Goal: Task Accomplishment & Management: Manage account settings

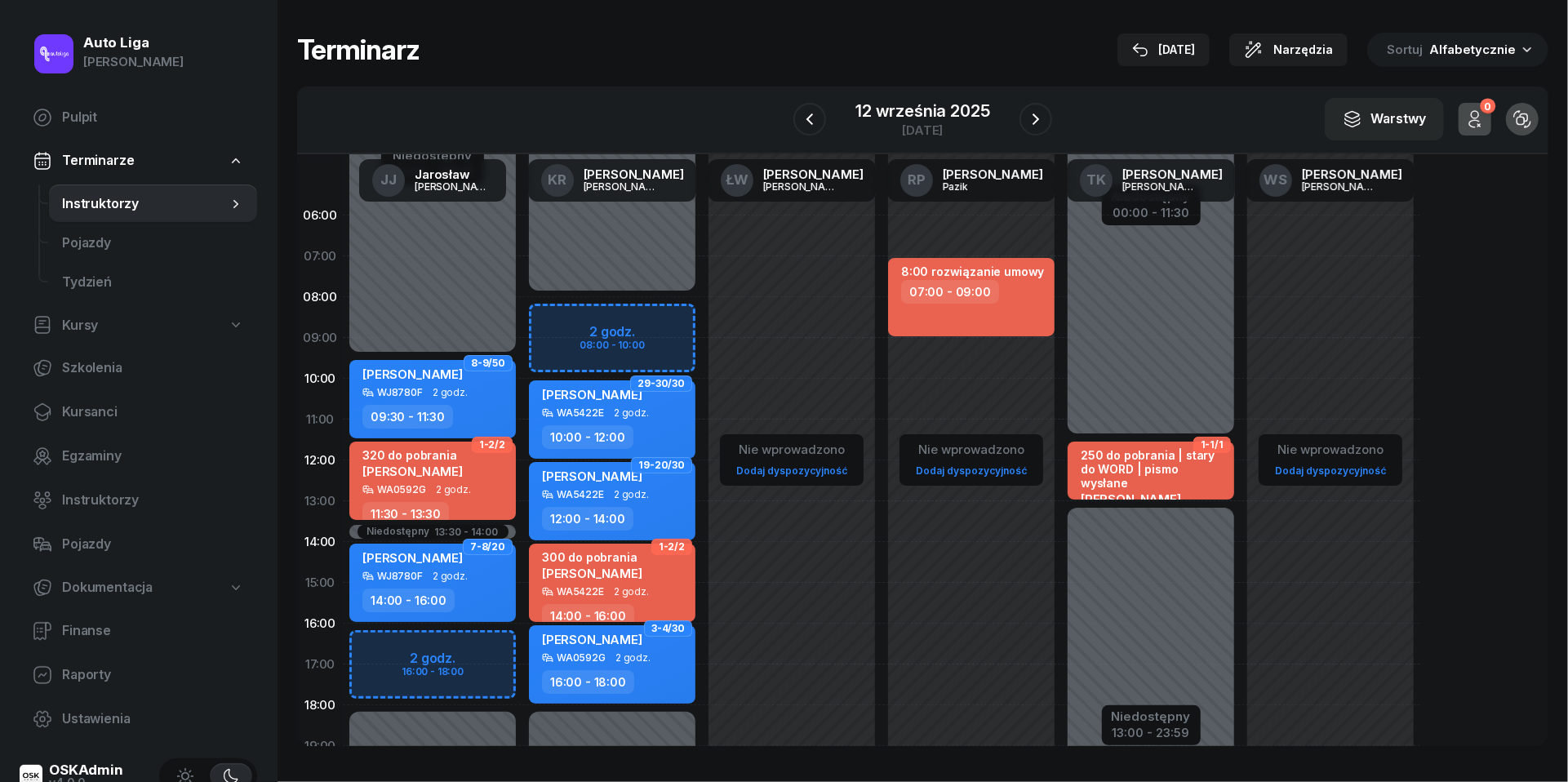
scroll to position [67, 0]
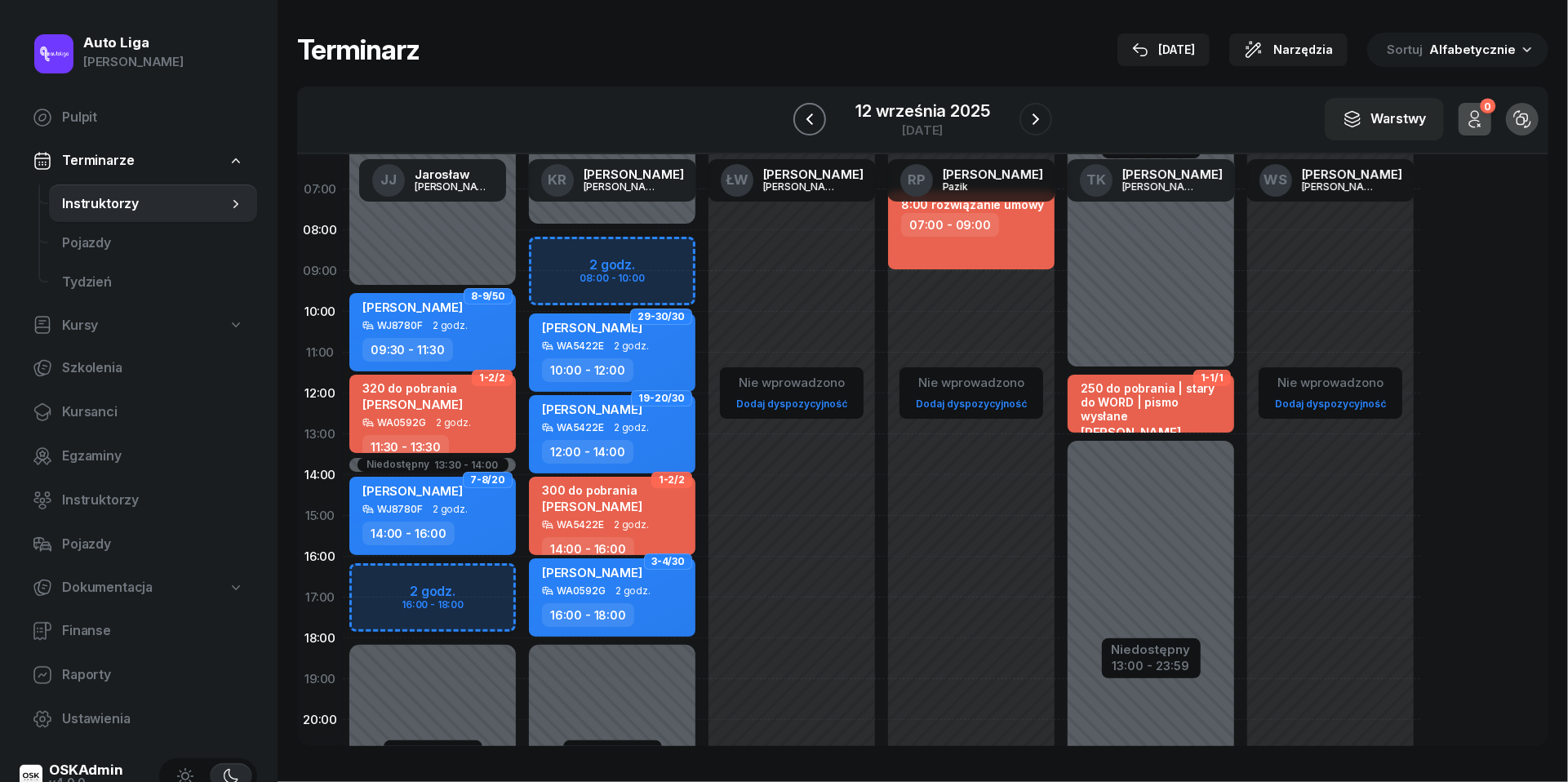
click at [818, 118] on icon "button" at bounding box center [809, 119] width 20 height 20
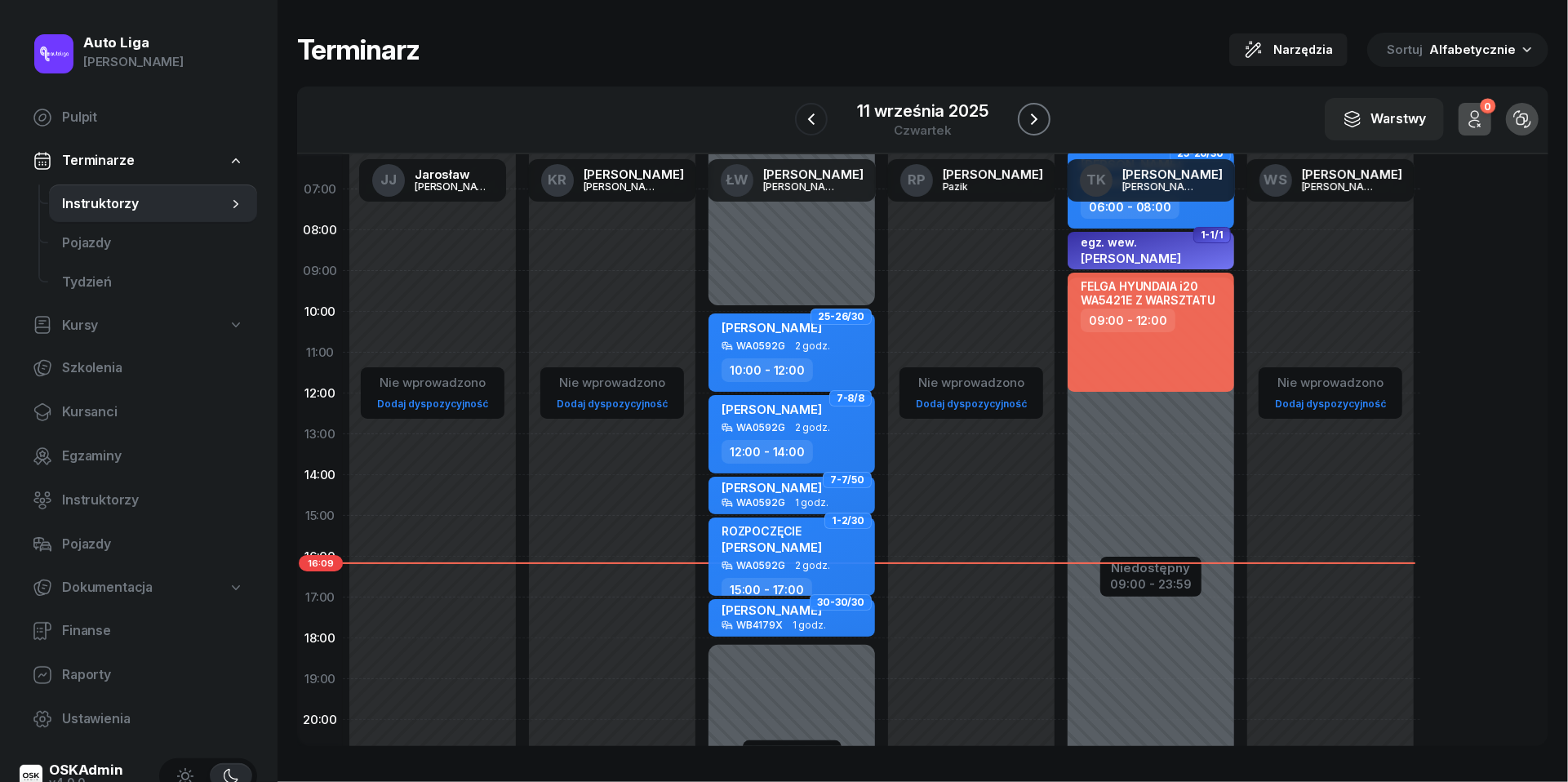
click at [1029, 119] on icon "button" at bounding box center [1034, 119] width 20 height 20
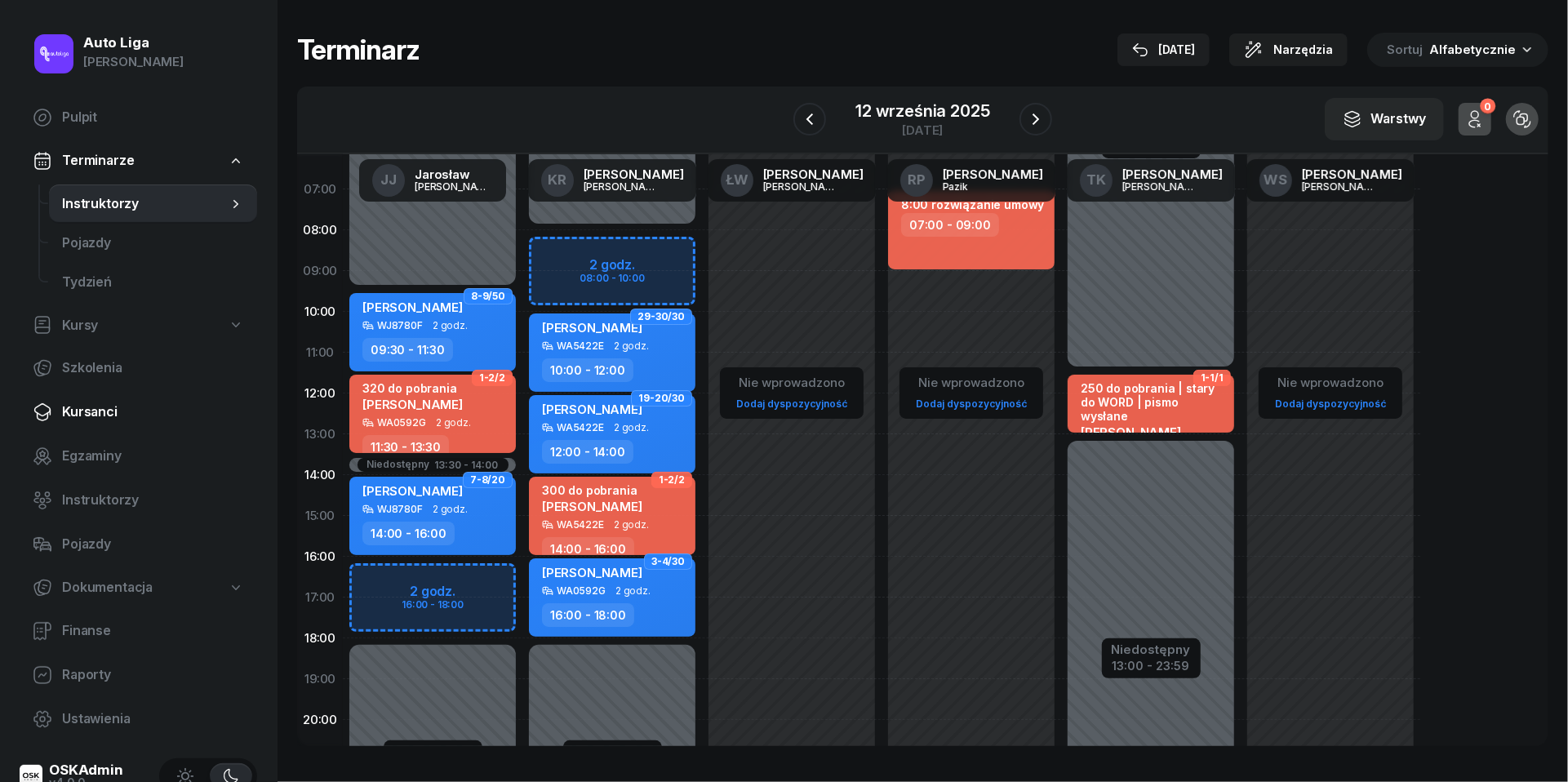
click at [98, 409] on span "Kursanci" at bounding box center [153, 412] width 182 height 22
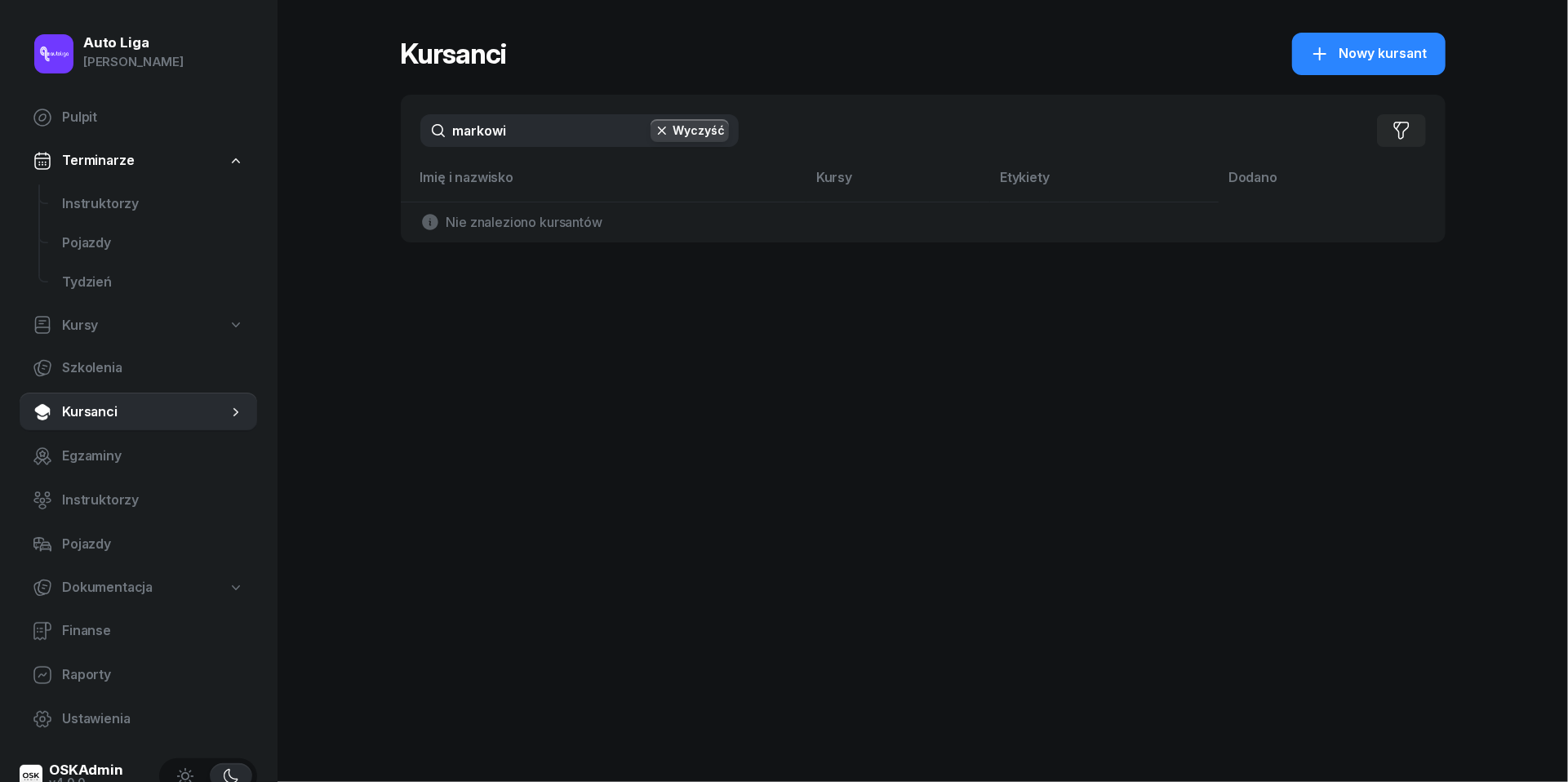
click at [529, 131] on input "markowi" at bounding box center [579, 130] width 319 height 33
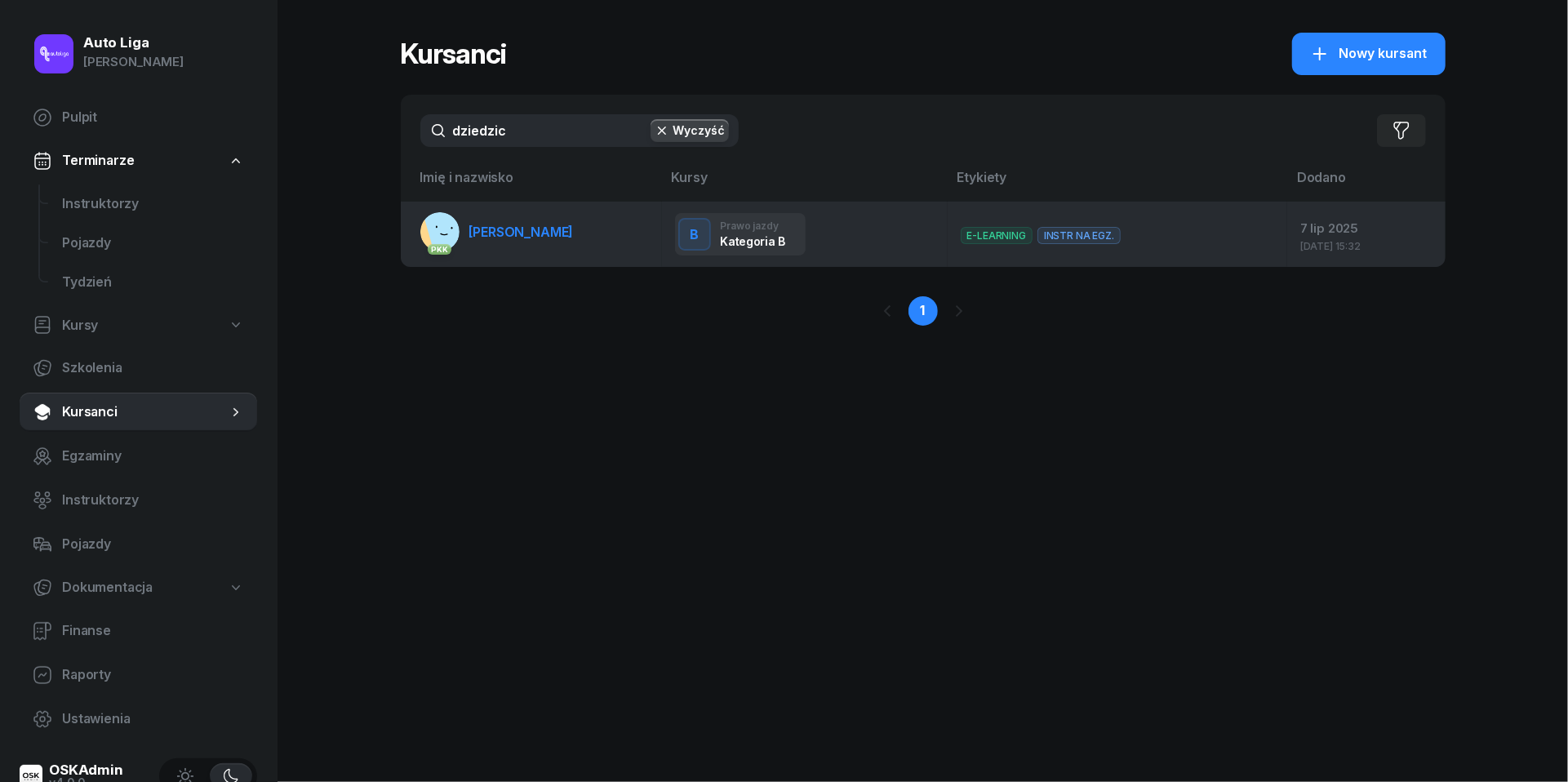
type input "dziedzic"
click at [553, 236] on span "[PERSON_NAME]" at bounding box center [522, 231] width 104 height 16
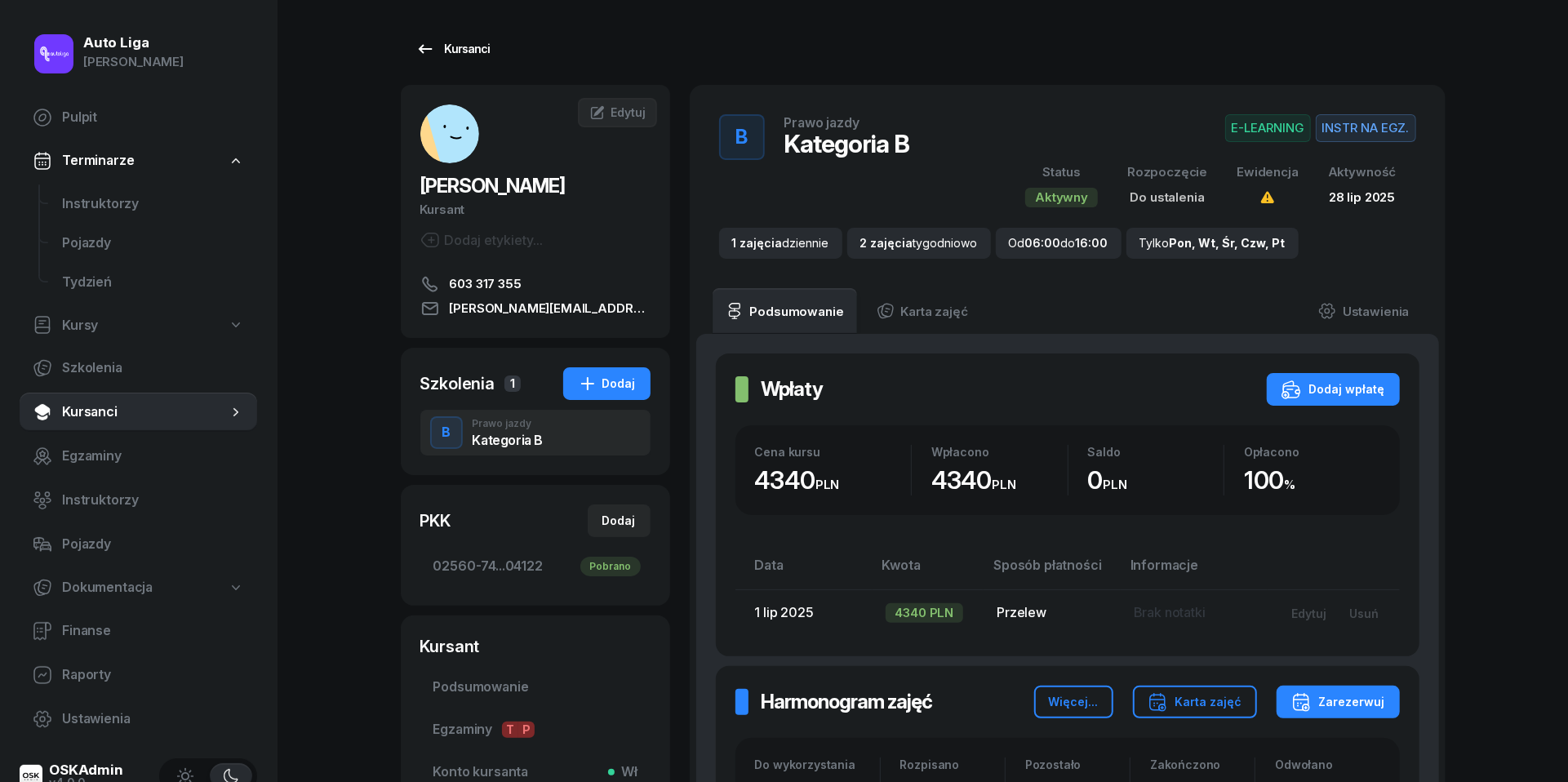
click at [428, 43] on icon at bounding box center [425, 48] width 20 height 20
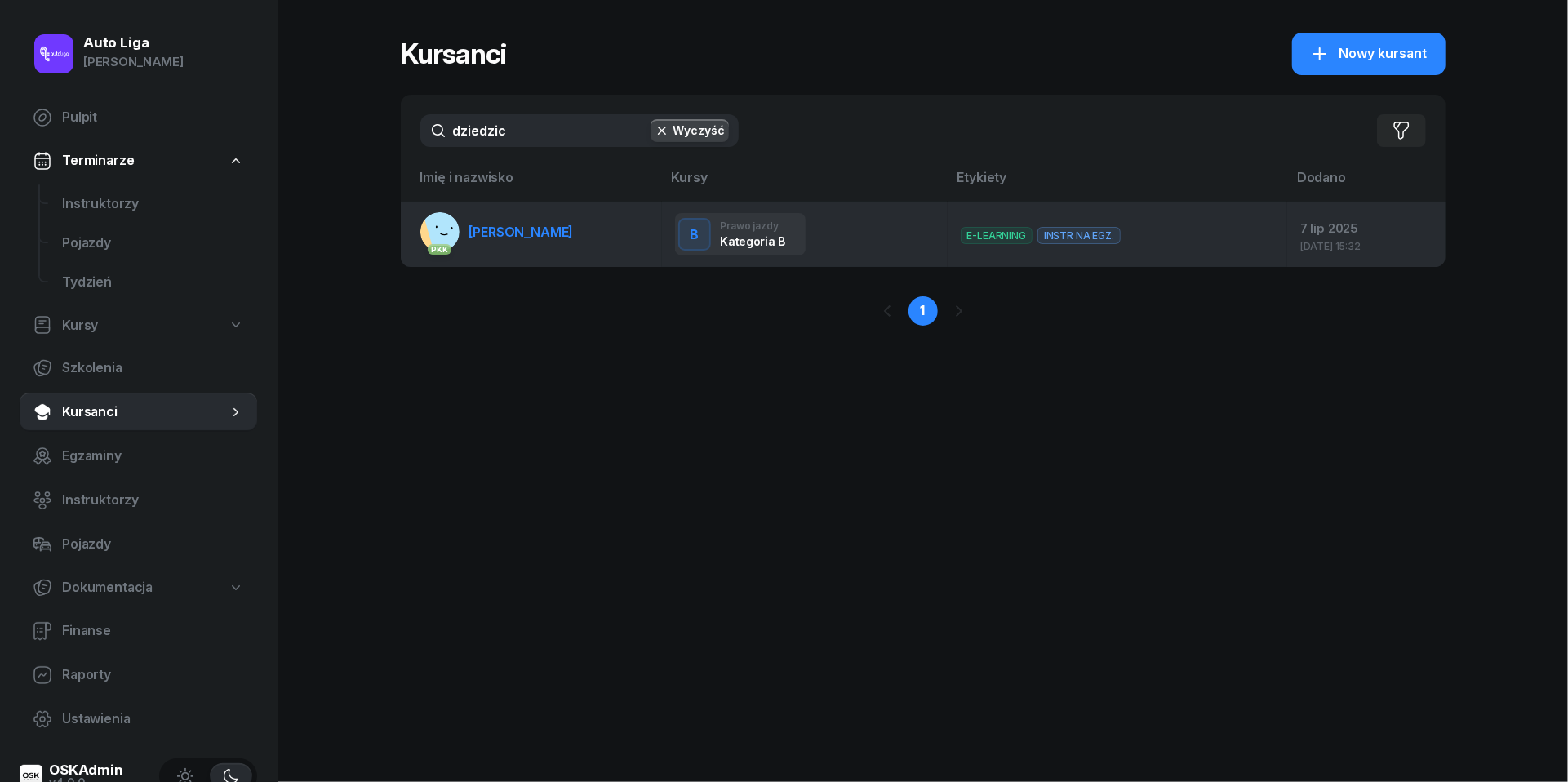
click at [484, 243] on link "PKK [PERSON_NAME]" at bounding box center [497, 231] width 154 height 39
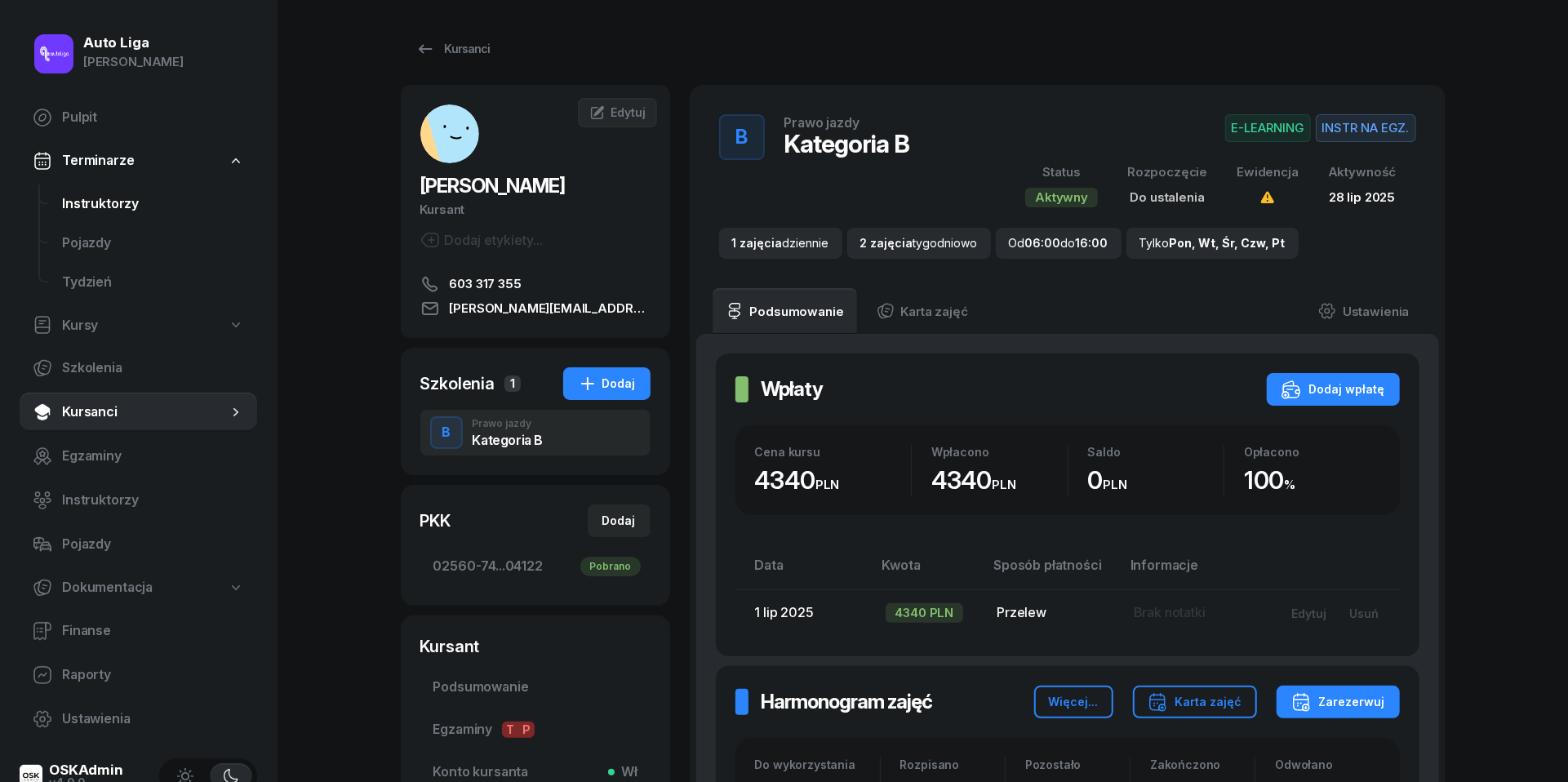
click at [115, 203] on span "Instruktorzy" at bounding box center [153, 204] width 182 height 22
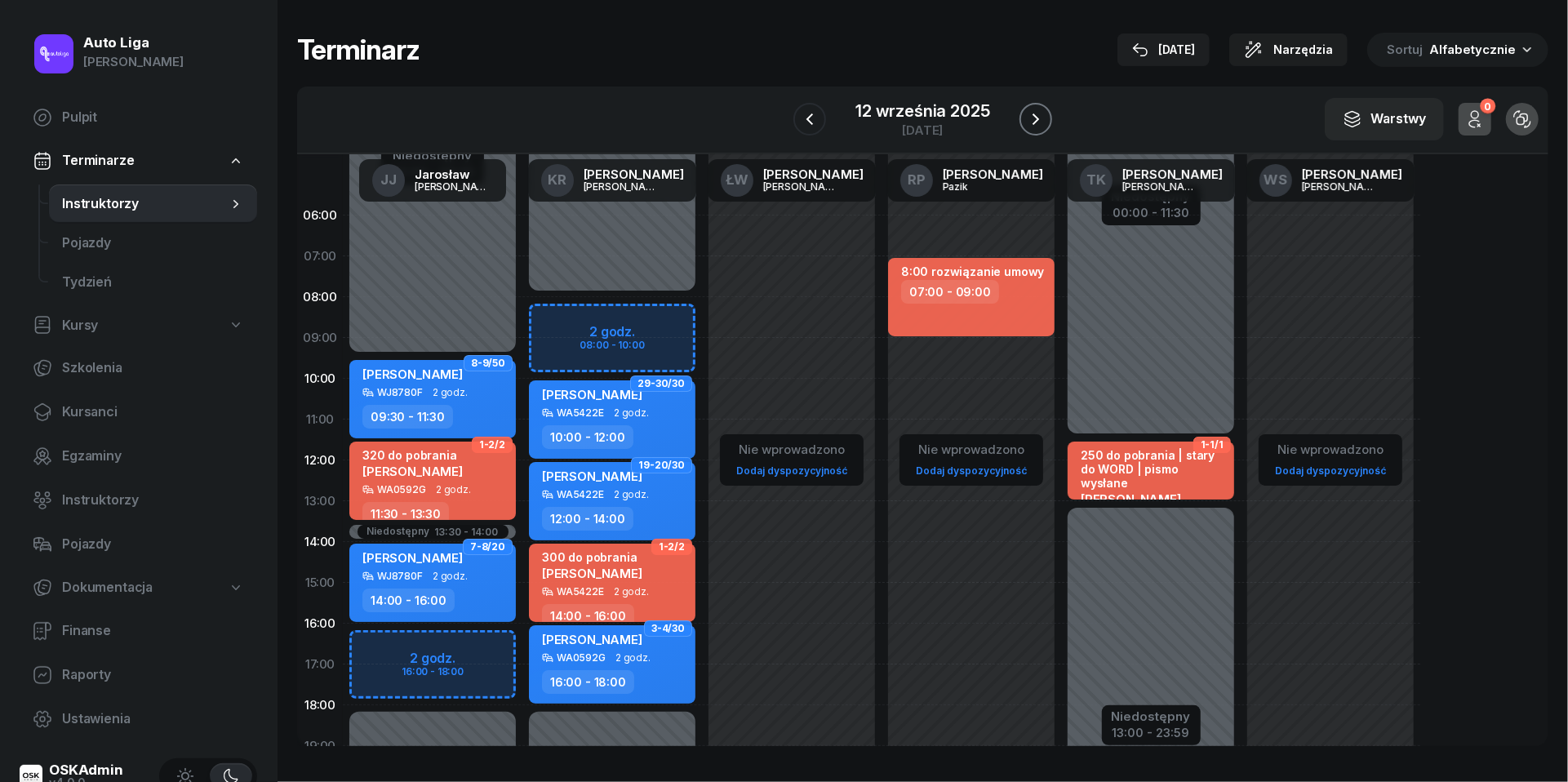
click at [1038, 127] on icon "button" at bounding box center [1035, 119] width 20 height 20
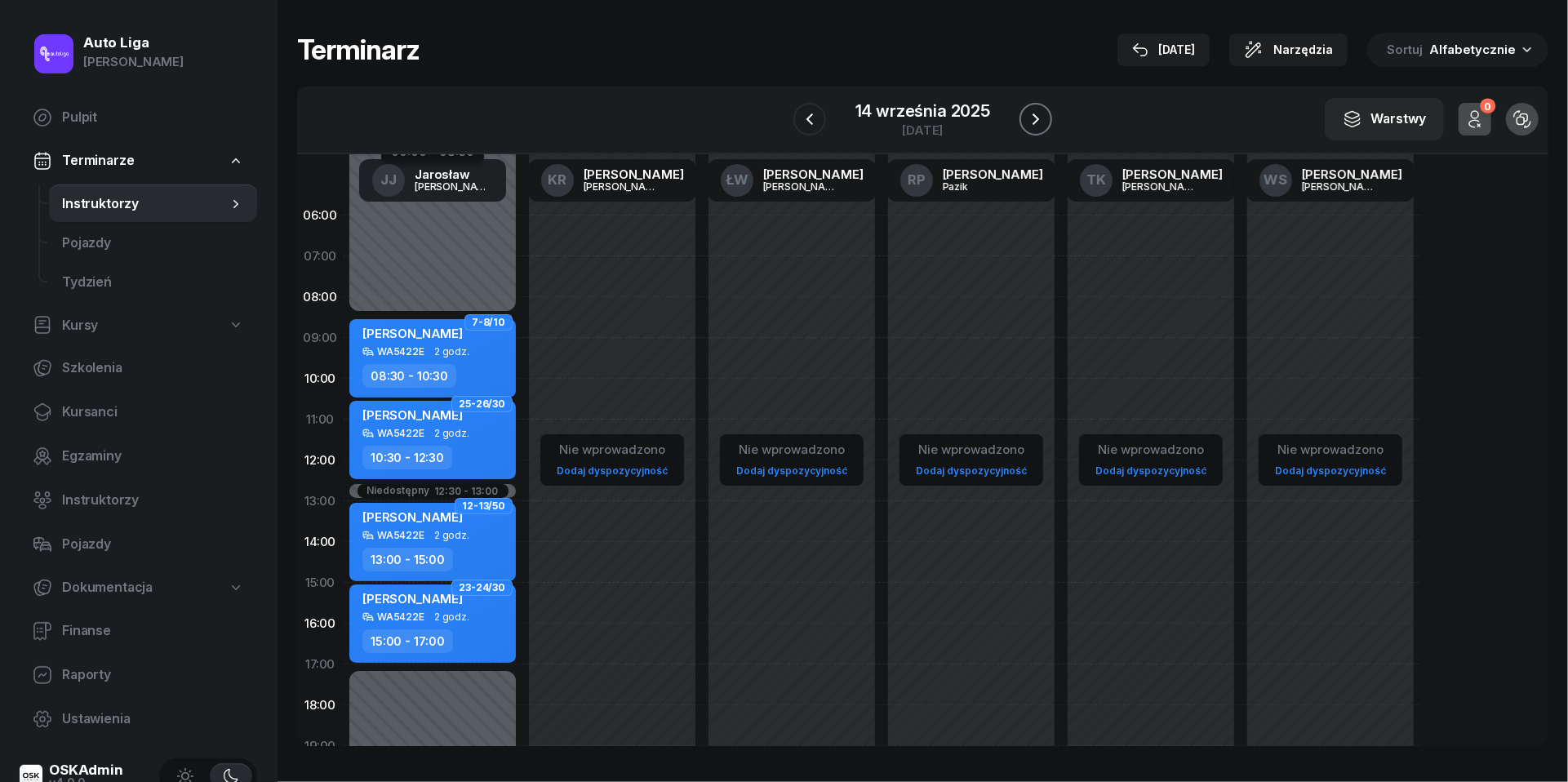
click at [1038, 127] on icon "button" at bounding box center [1035, 119] width 20 height 20
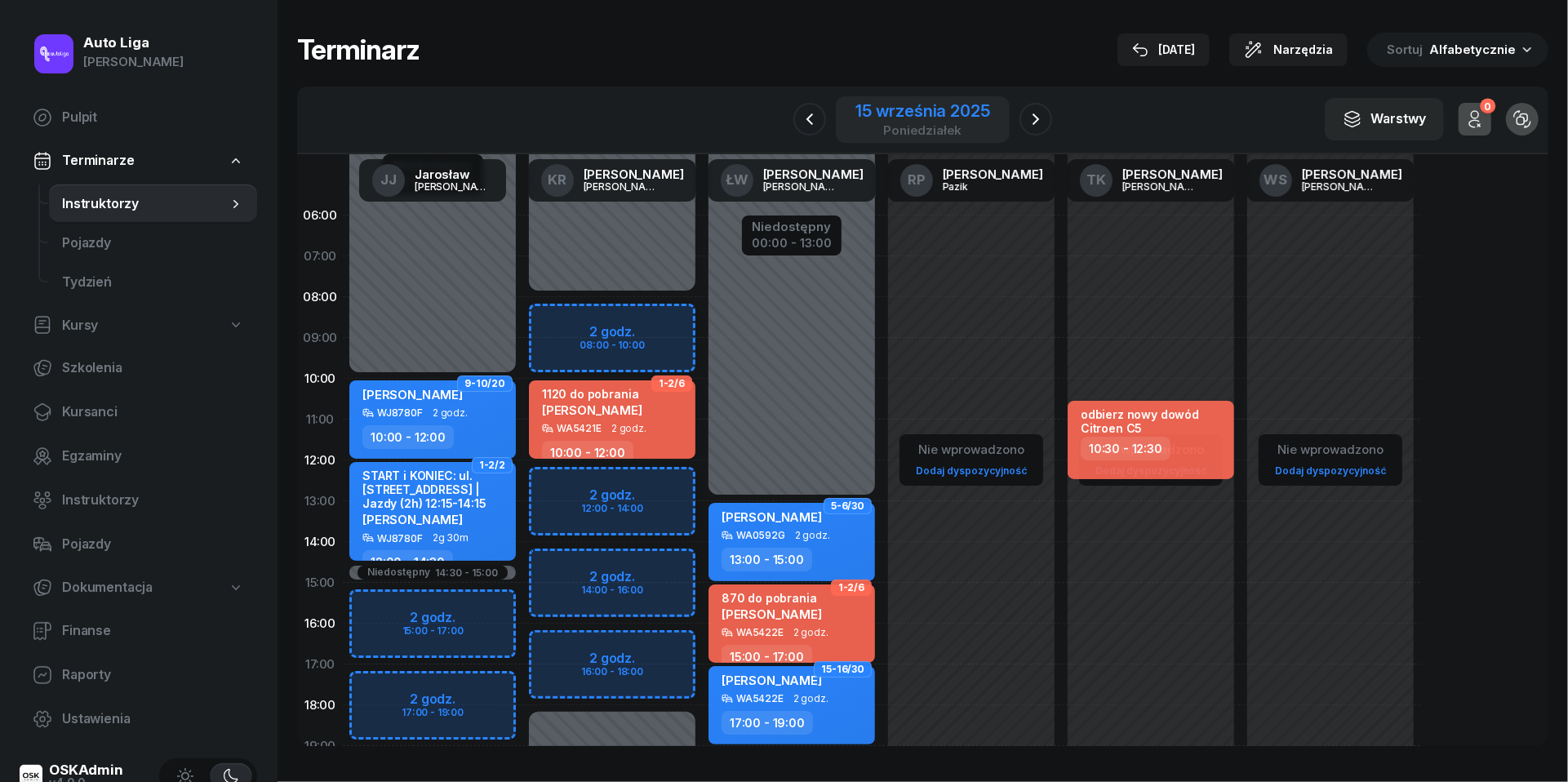
click at [927, 129] on div "poniedziałek" at bounding box center [922, 130] width 134 height 12
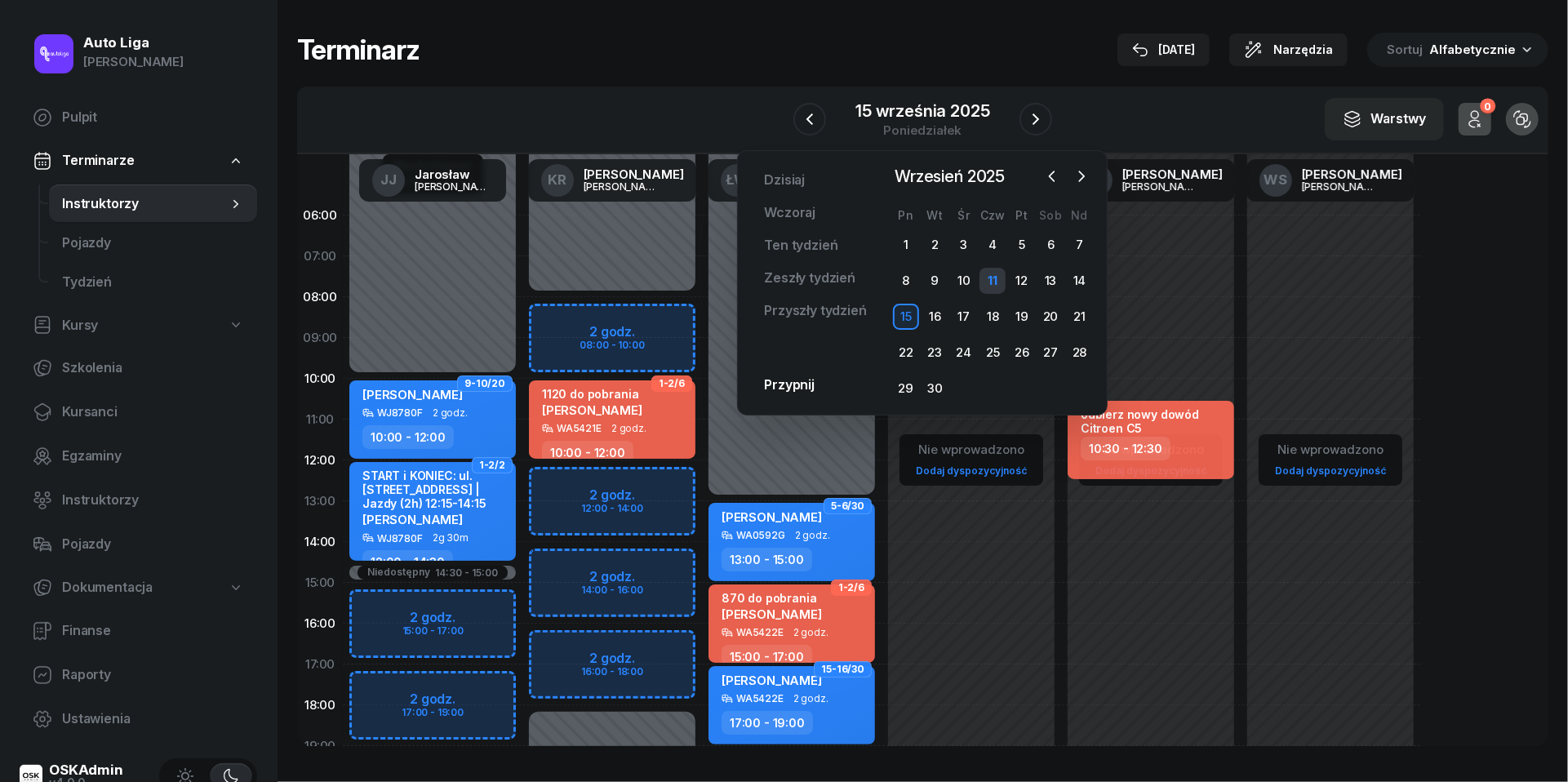
click at [1000, 273] on div "11" at bounding box center [992, 281] width 26 height 26
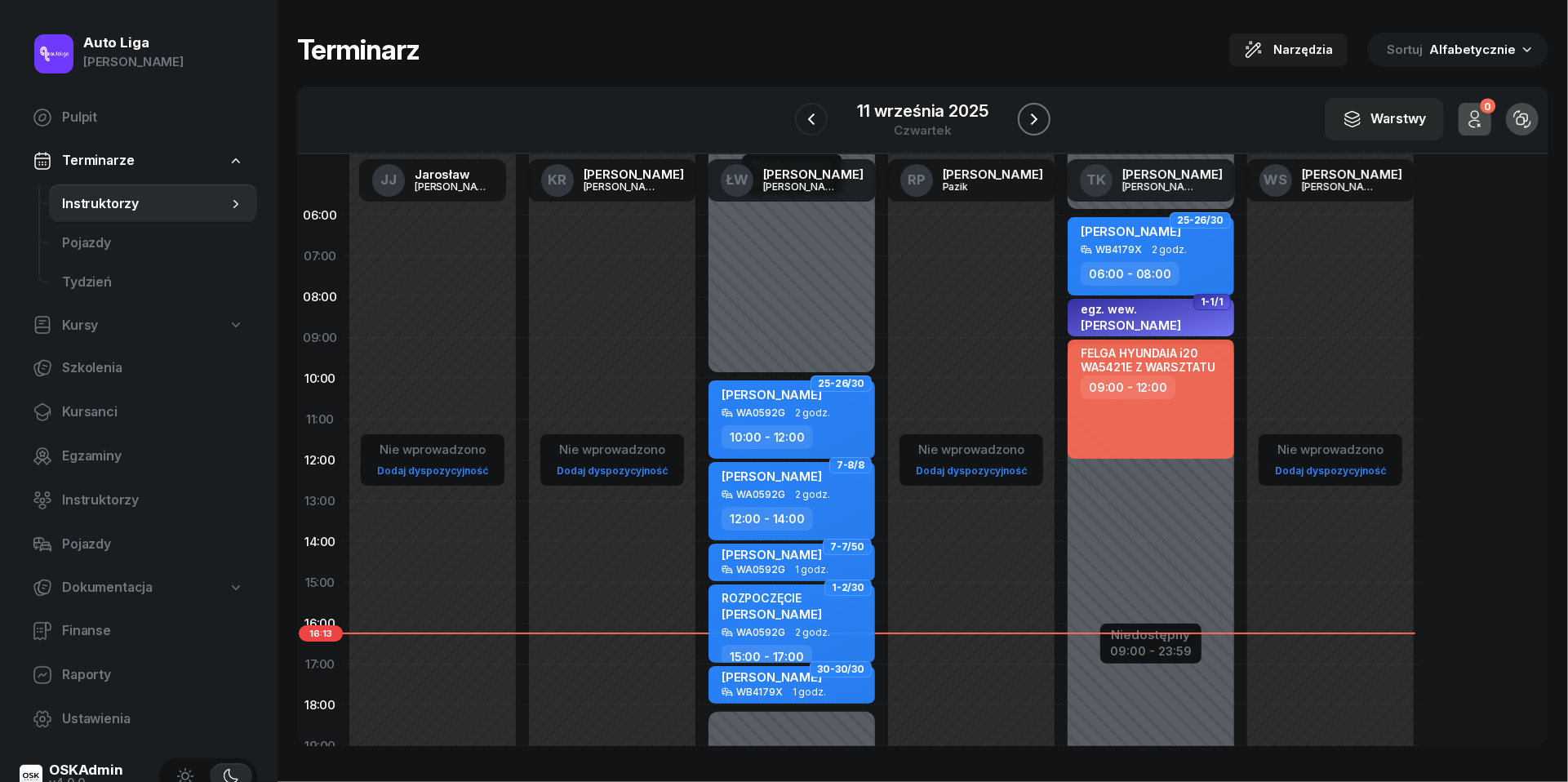
click at [1035, 123] on icon "button" at bounding box center [1034, 119] width 20 height 20
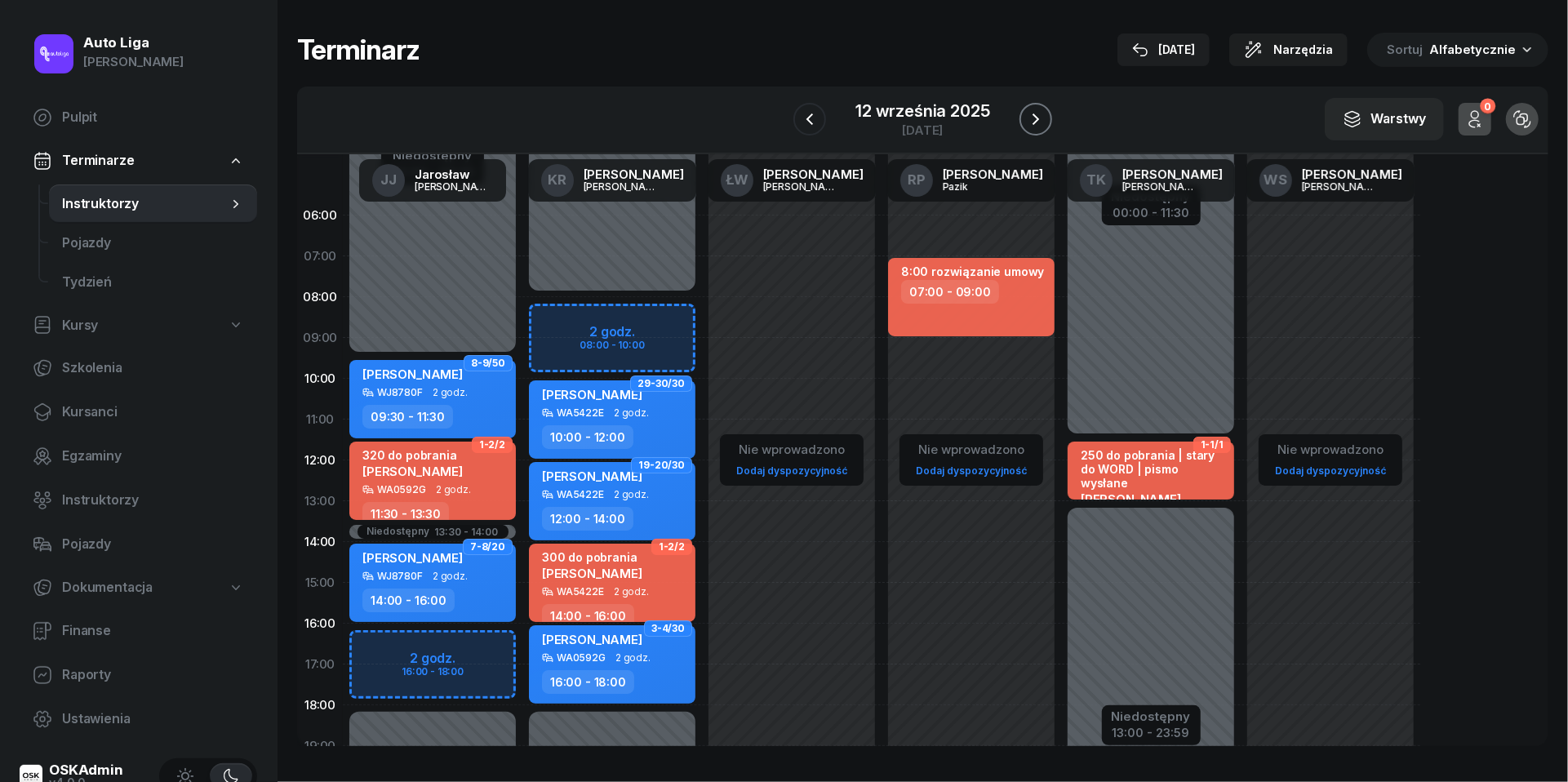
click at [1040, 124] on icon "button" at bounding box center [1035, 119] width 20 height 20
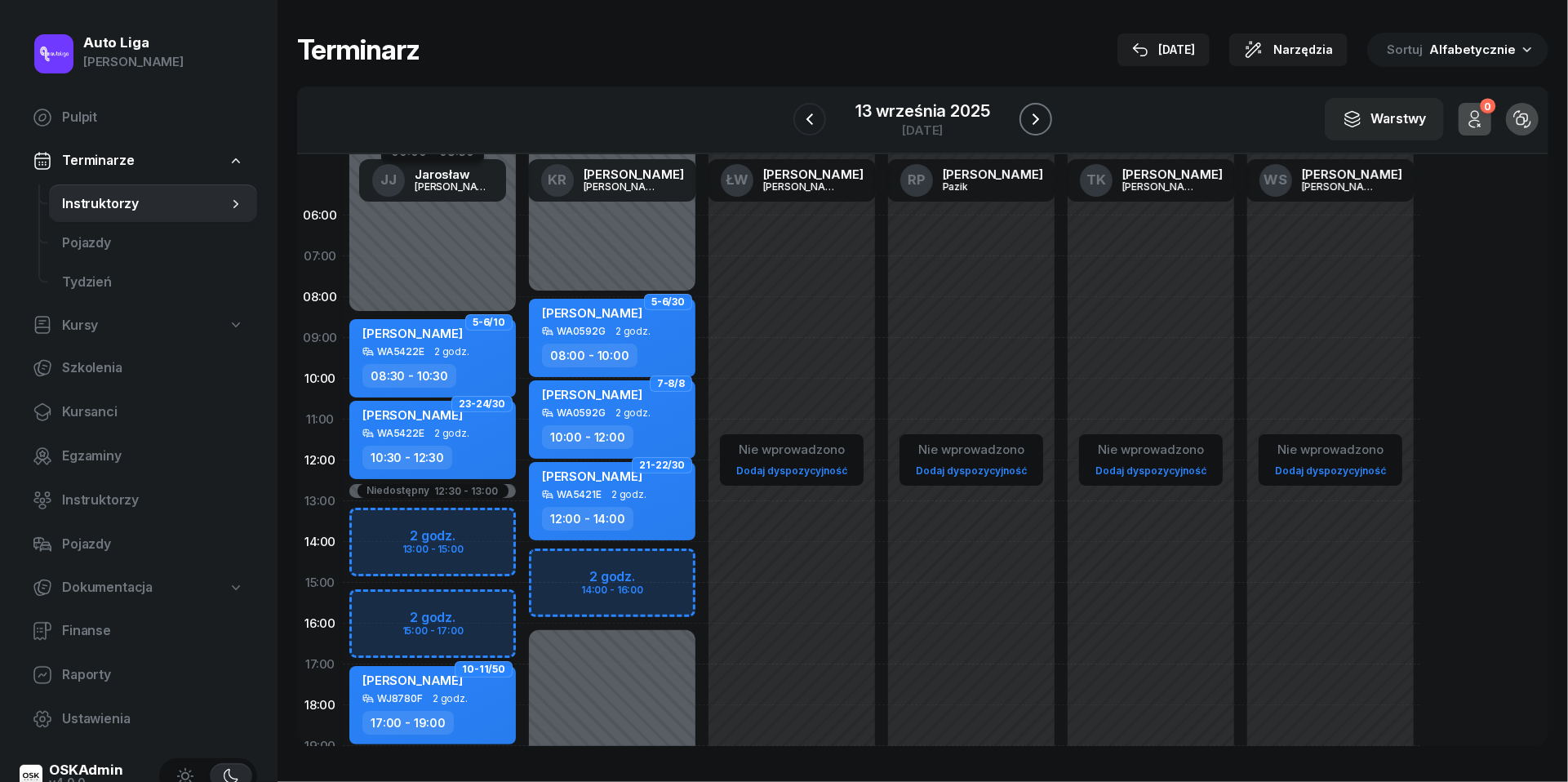
click at [1045, 117] on icon "button" at bounding box center [1035, 119] width 20 height 20
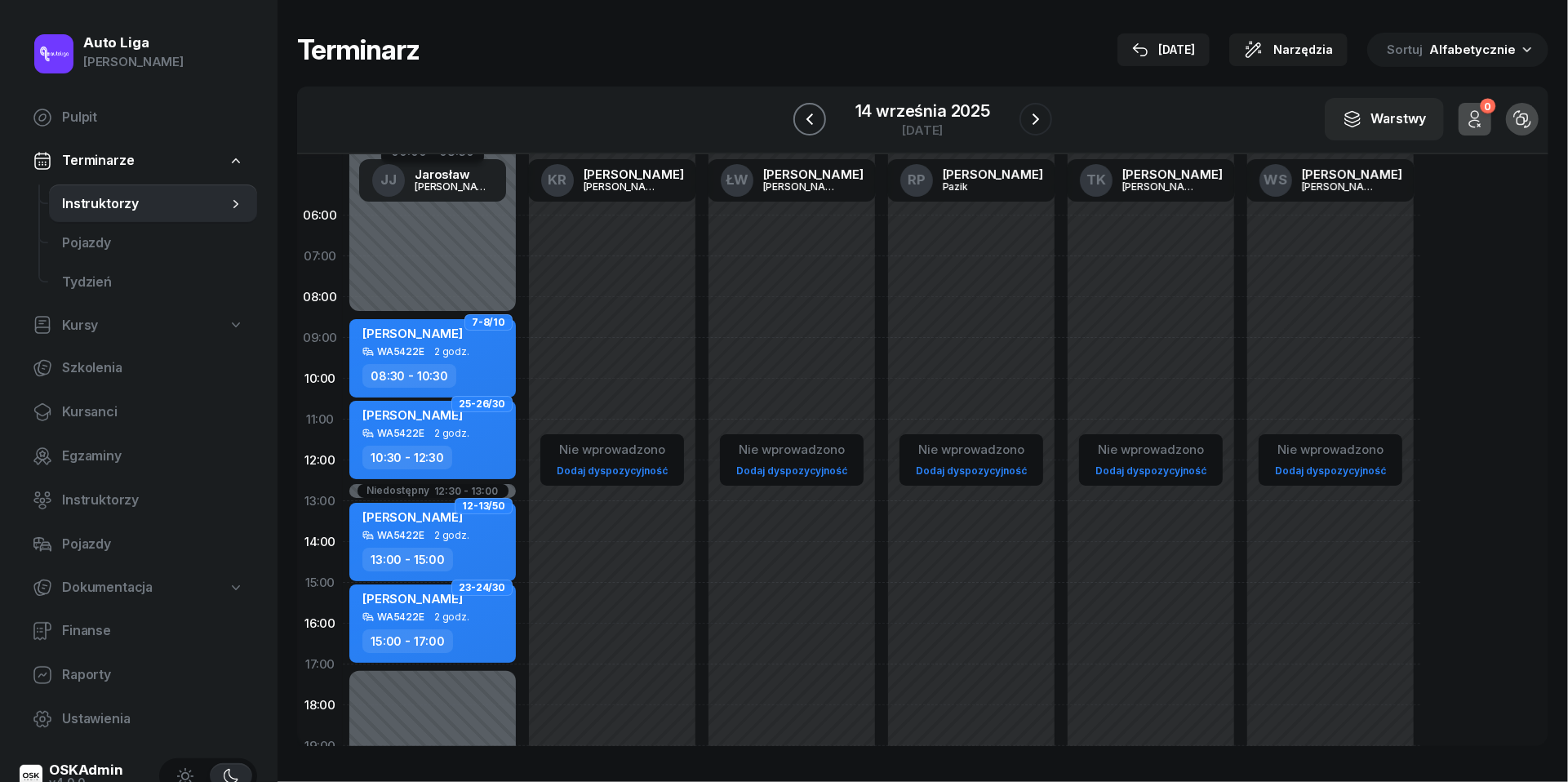
click at [814, 117] on icon "button" at bounding box center [809, 119] width 20 height 20
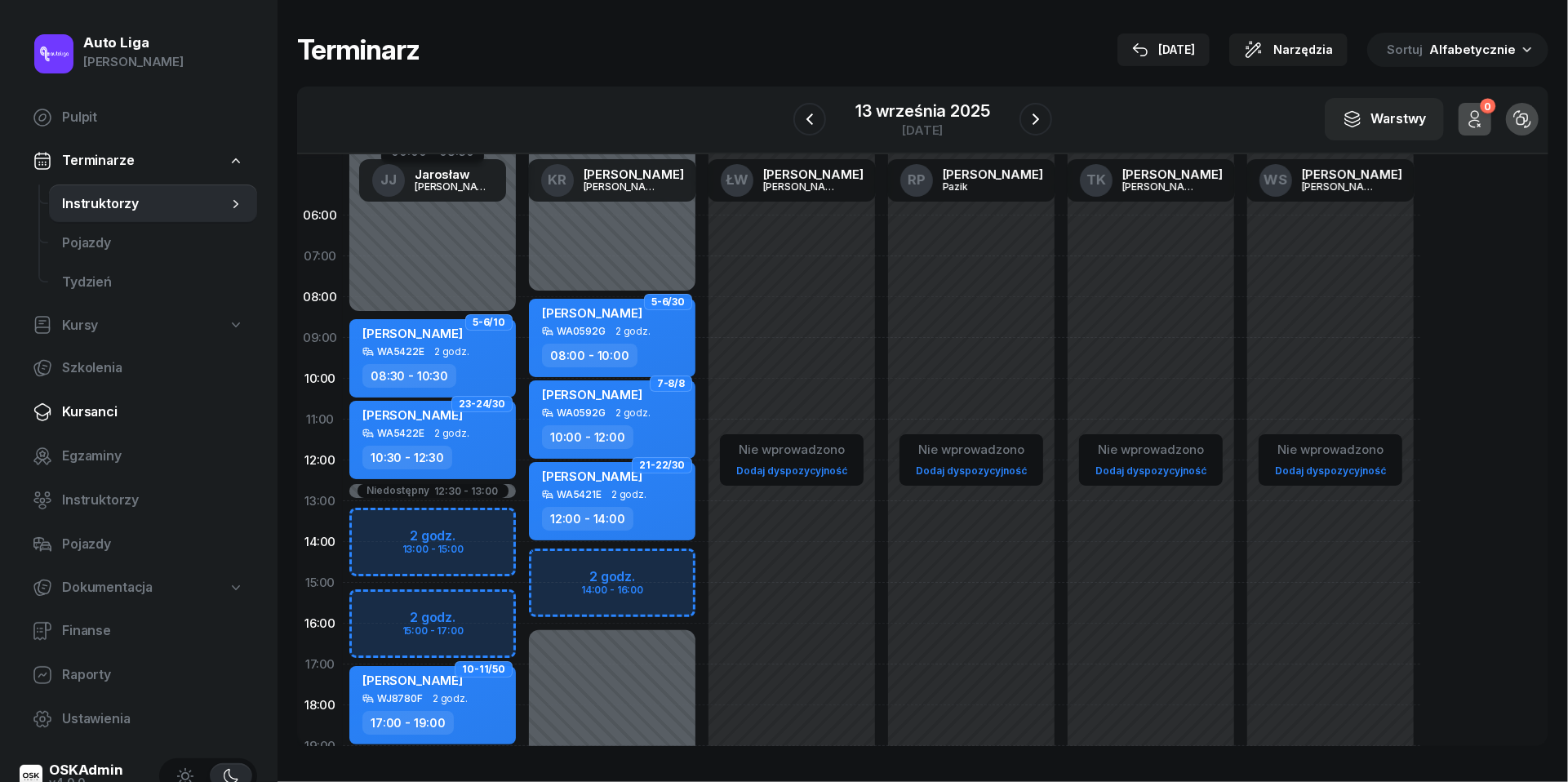
click at [89, 421] on span "Kursanci" at bounding box center [153, 412] width 182 height 22
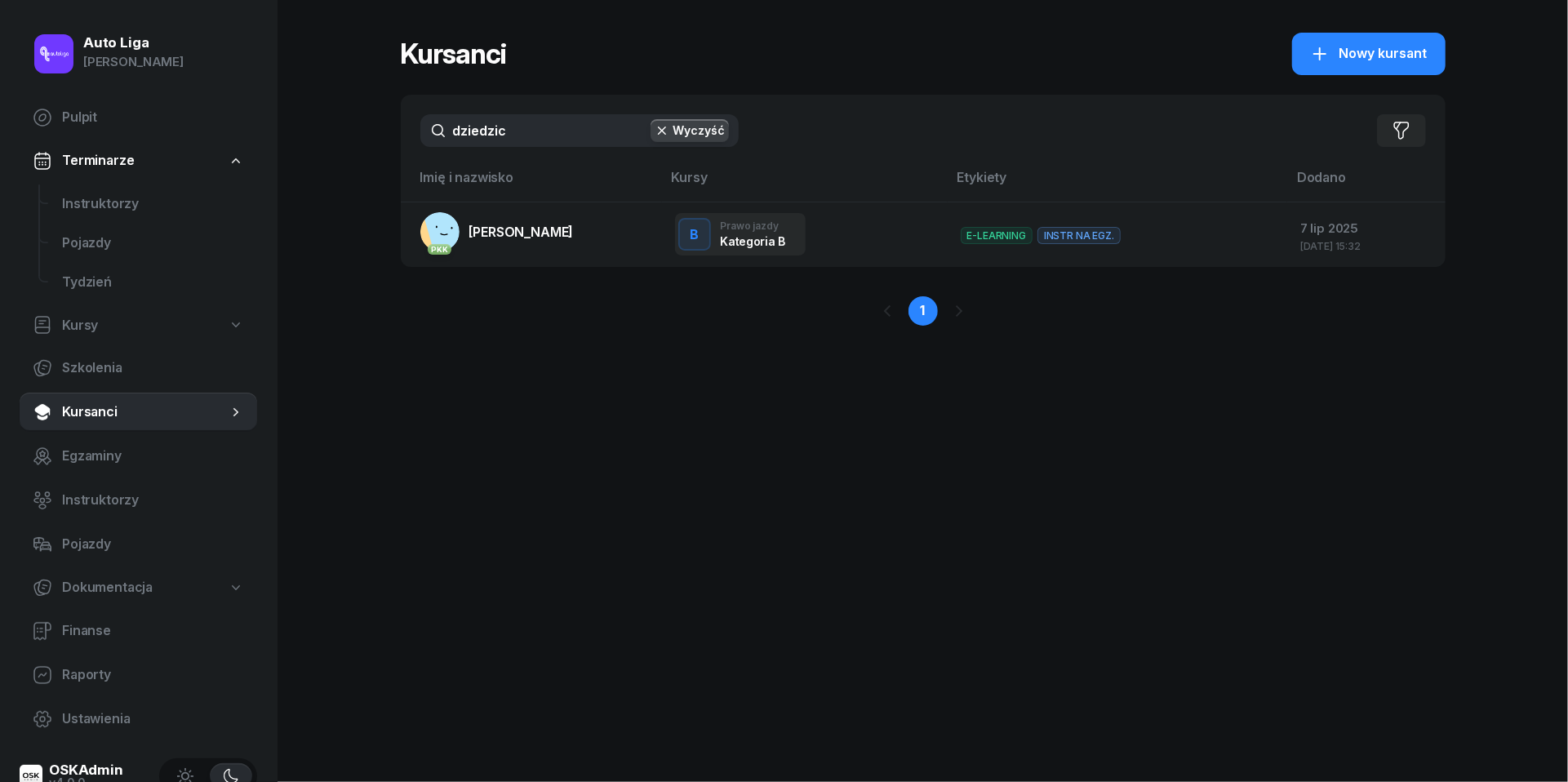
click at [523, 141] on input "dziedzic" at bounding box center [579, 130] width 319 height 33
type input "[PERSON_NAME]"
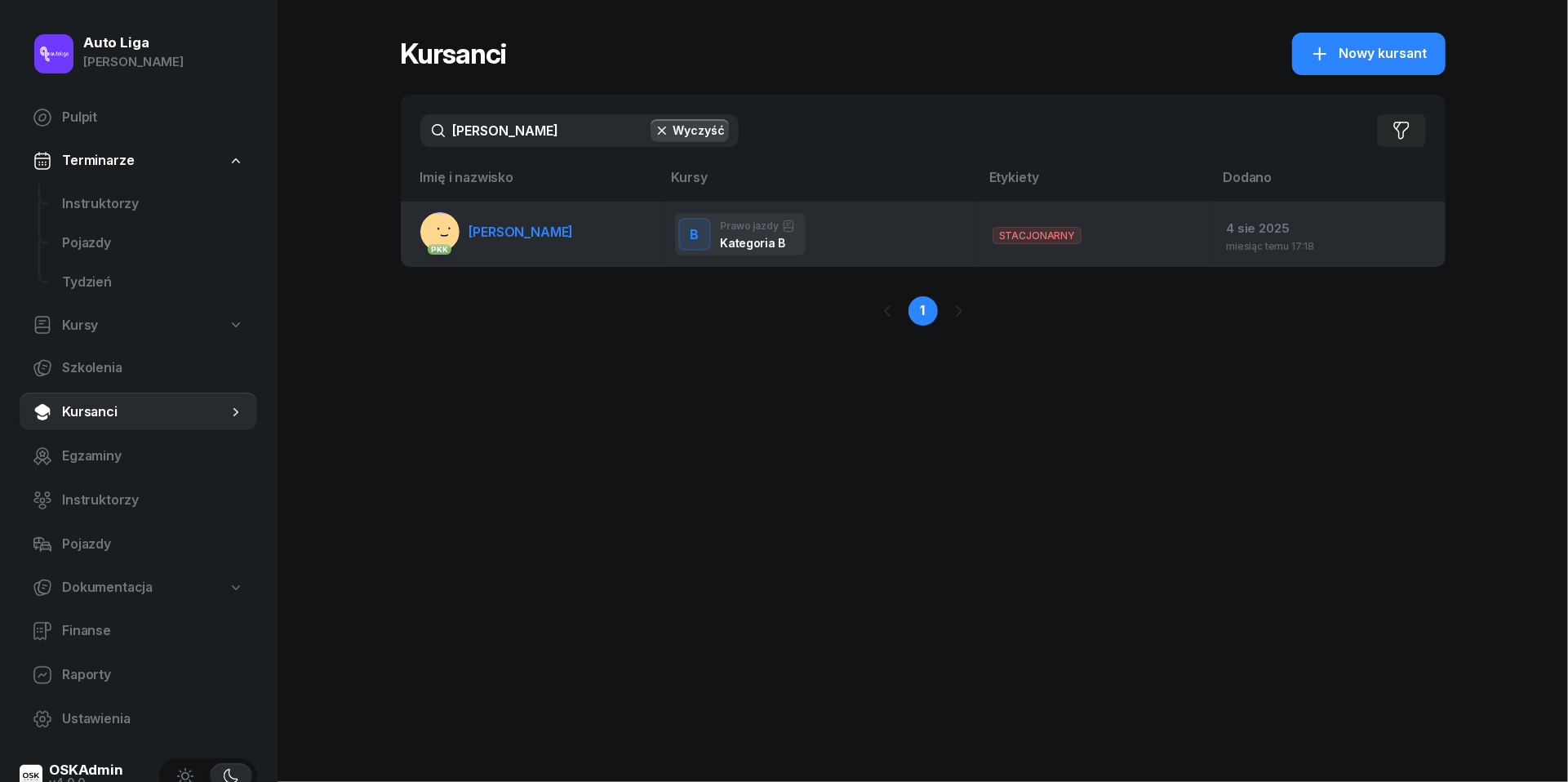
drag, startPoint x: 519, startPoint y: 167, endPoint x: 519, endPoint y: 245, distance: 78.0
click at [519, 245] on link "PKK [PERSON_NAME]" at bounding box center [497, 231] width 154 height 39
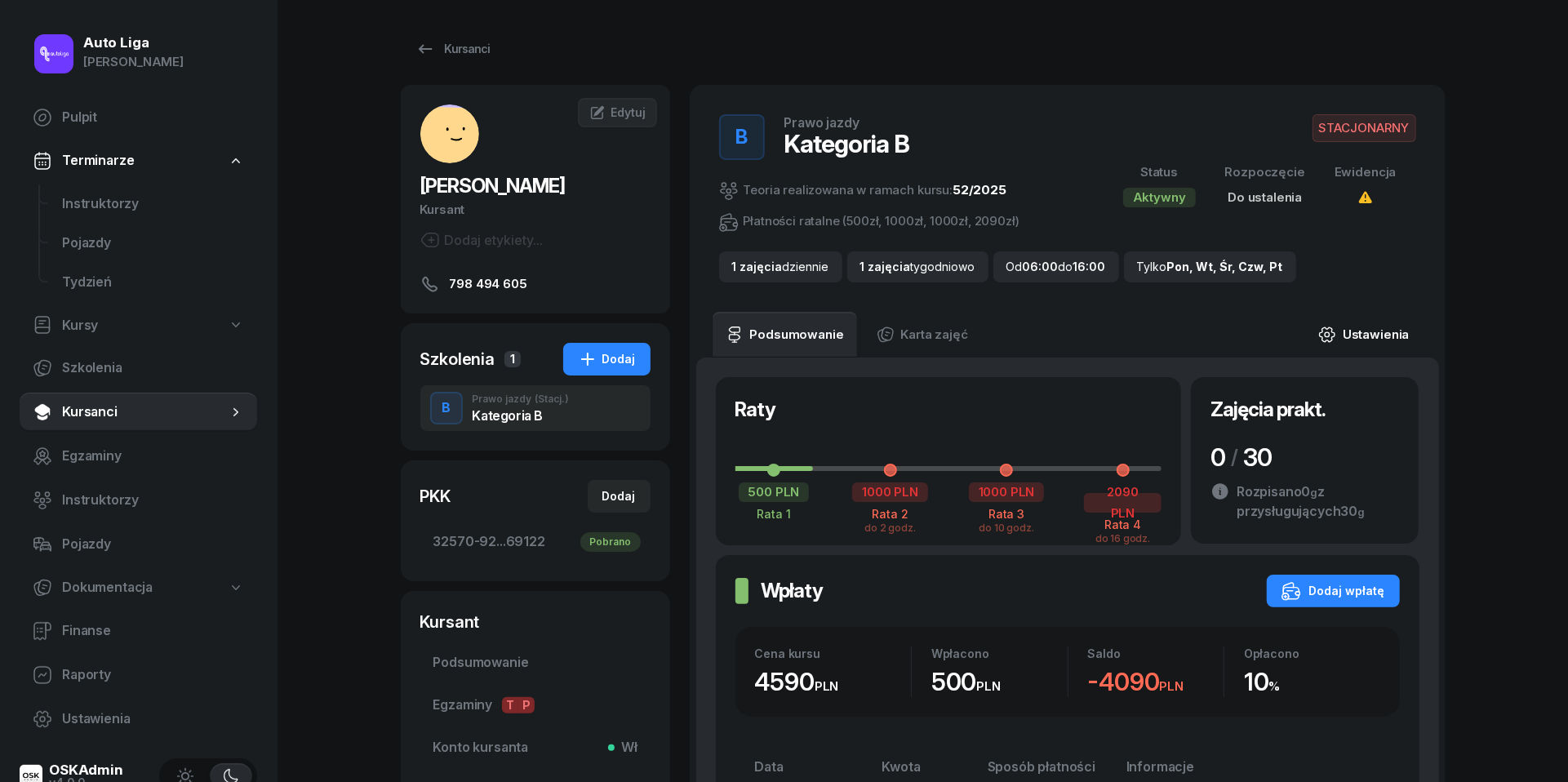
click at [1381, 327] on link "Ustawienia" at bounding box center [1363, 334] width 117 height 46
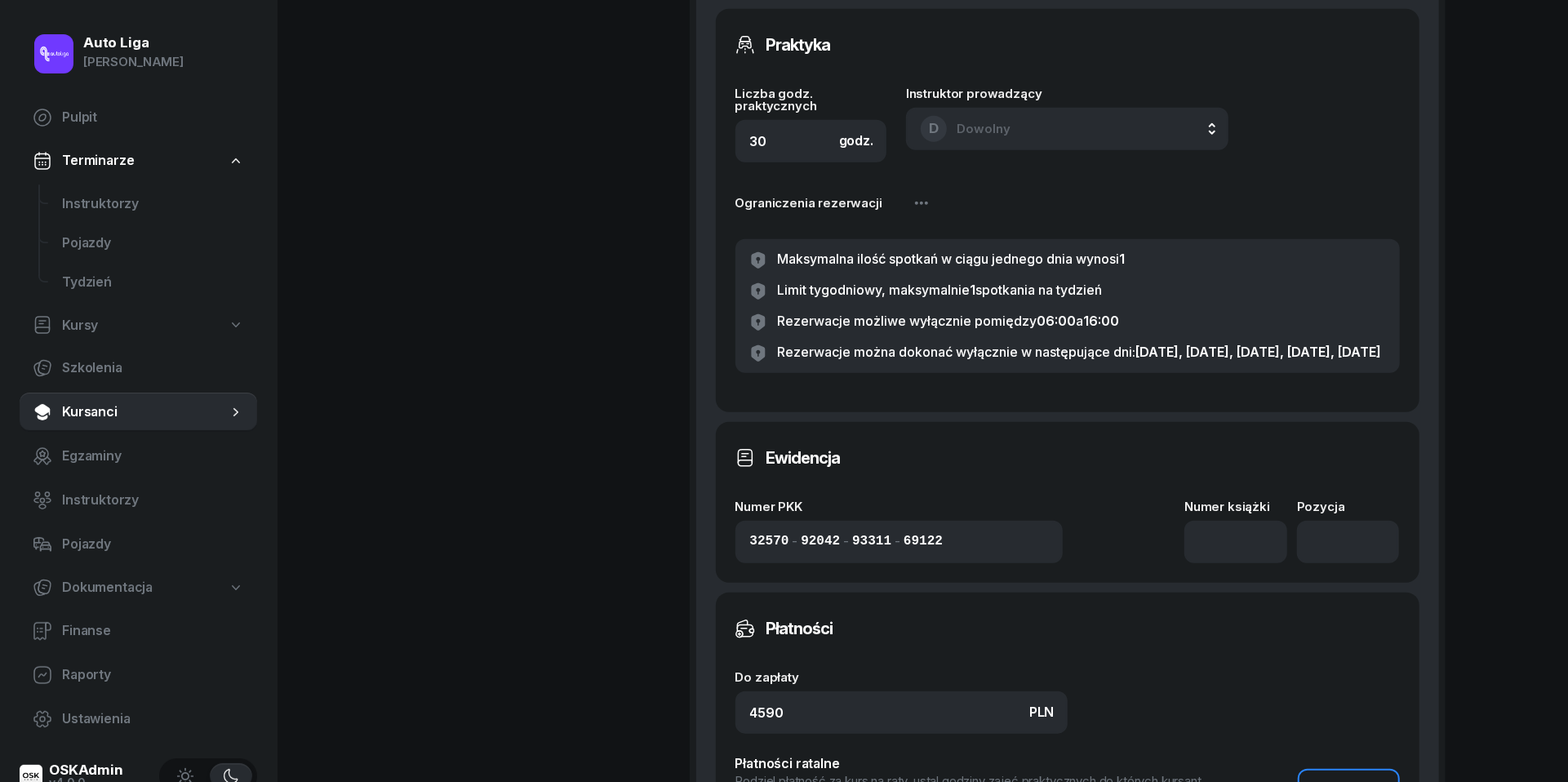
scroll to position [989, 0]
click at [768, 726] on input "4590" at bounding box center [901, 713] width 332 height 42
type input "490"
type input "-10"
type input "20"
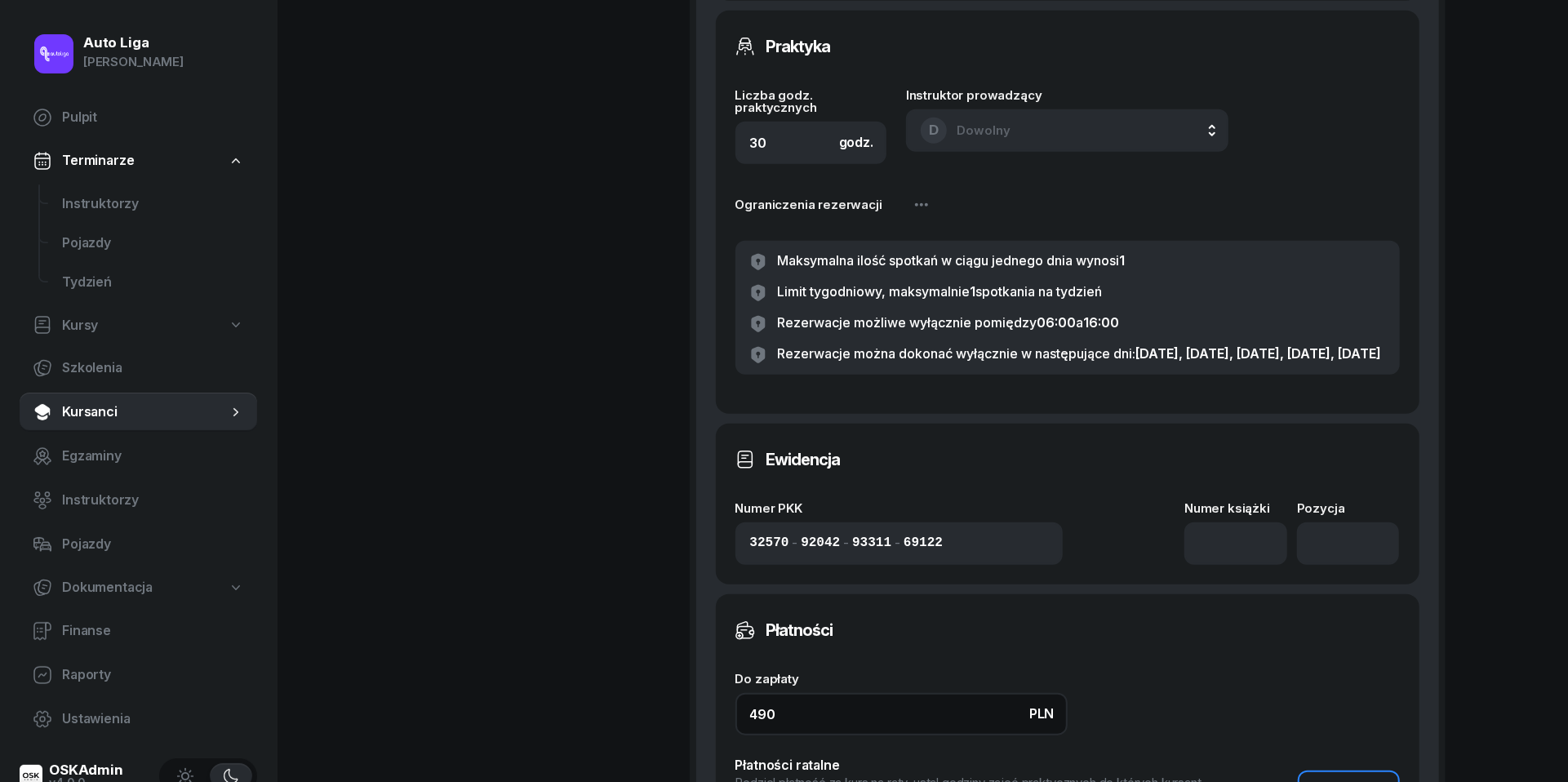
type input "4890"
type input "1500"
type input "1400"
type input "1490"
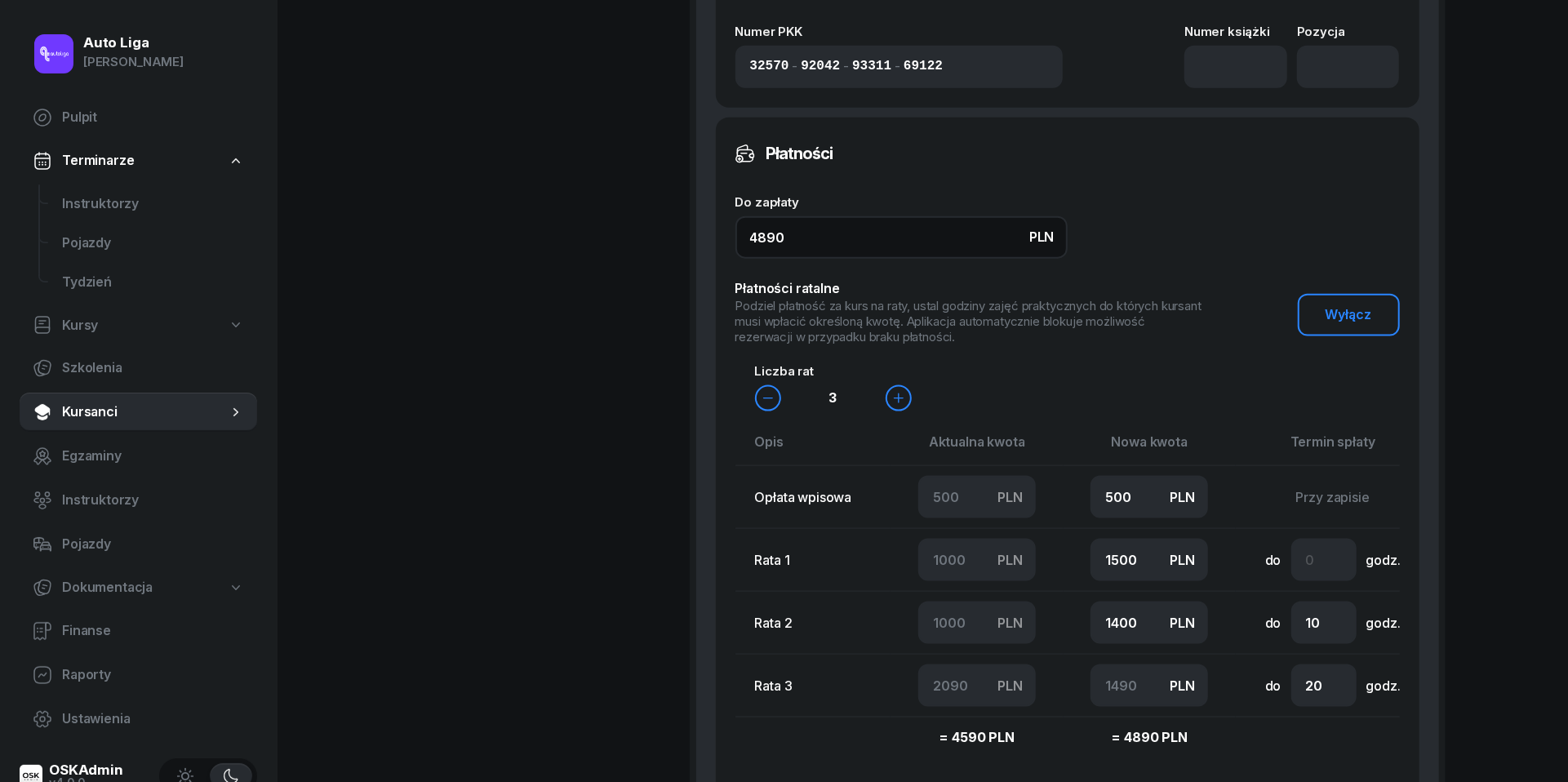
scroll to position [1502, 0]
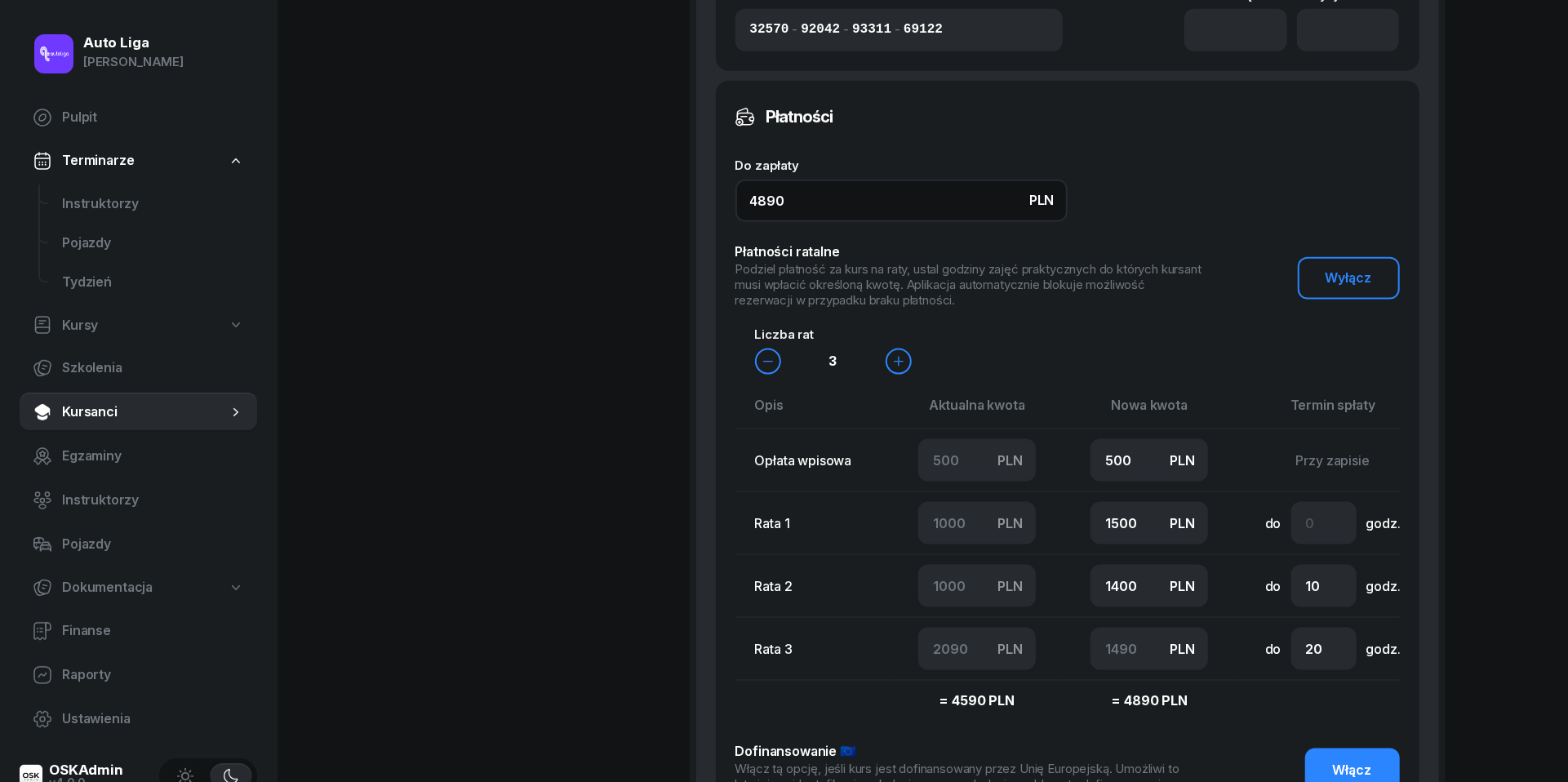
type input "4890"
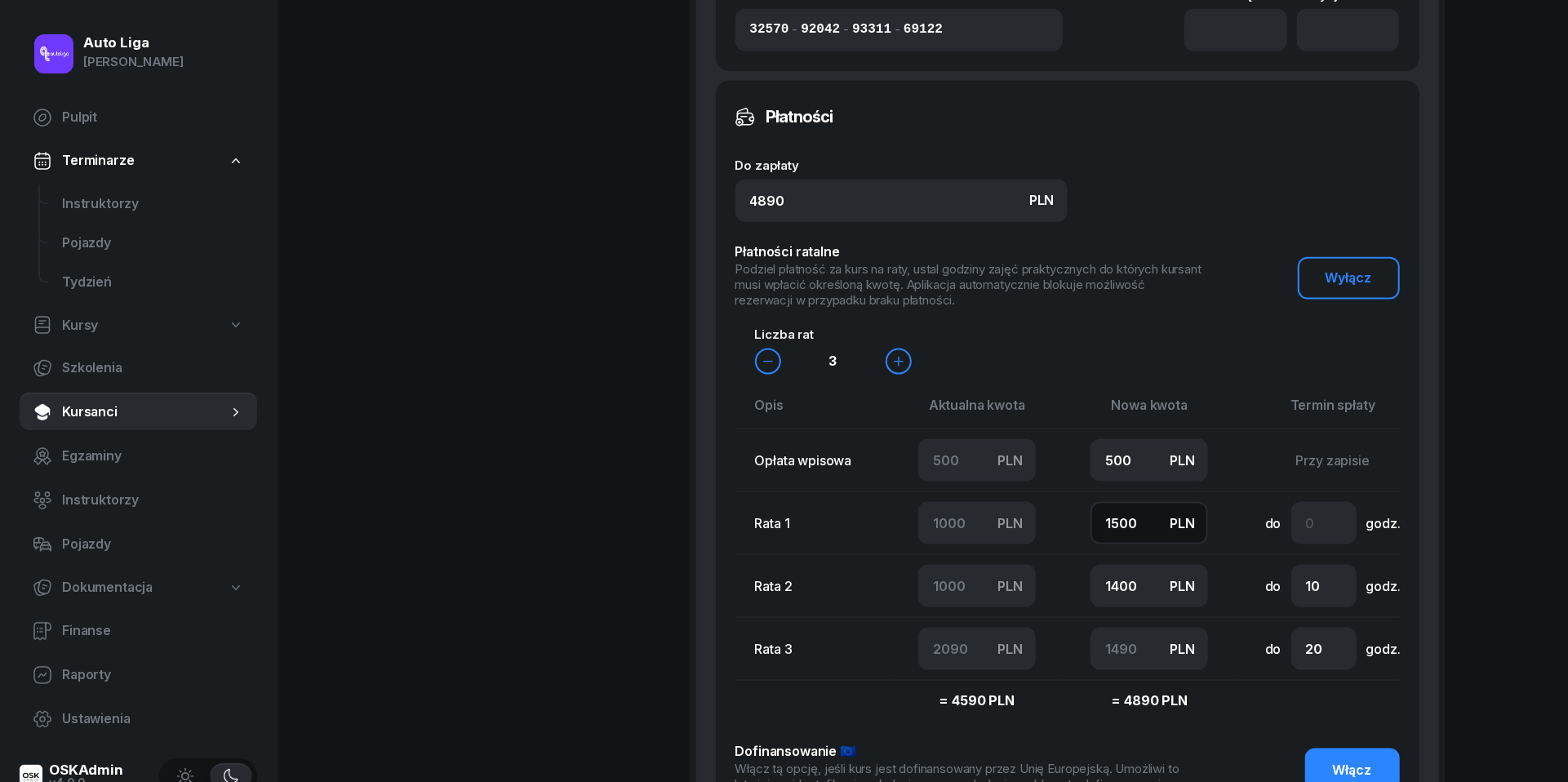
click at [1148, 534] on input "1500" at bounding box center [1149, 522] width 117 height 42
type input "1"
type input "2989"
type input "10"
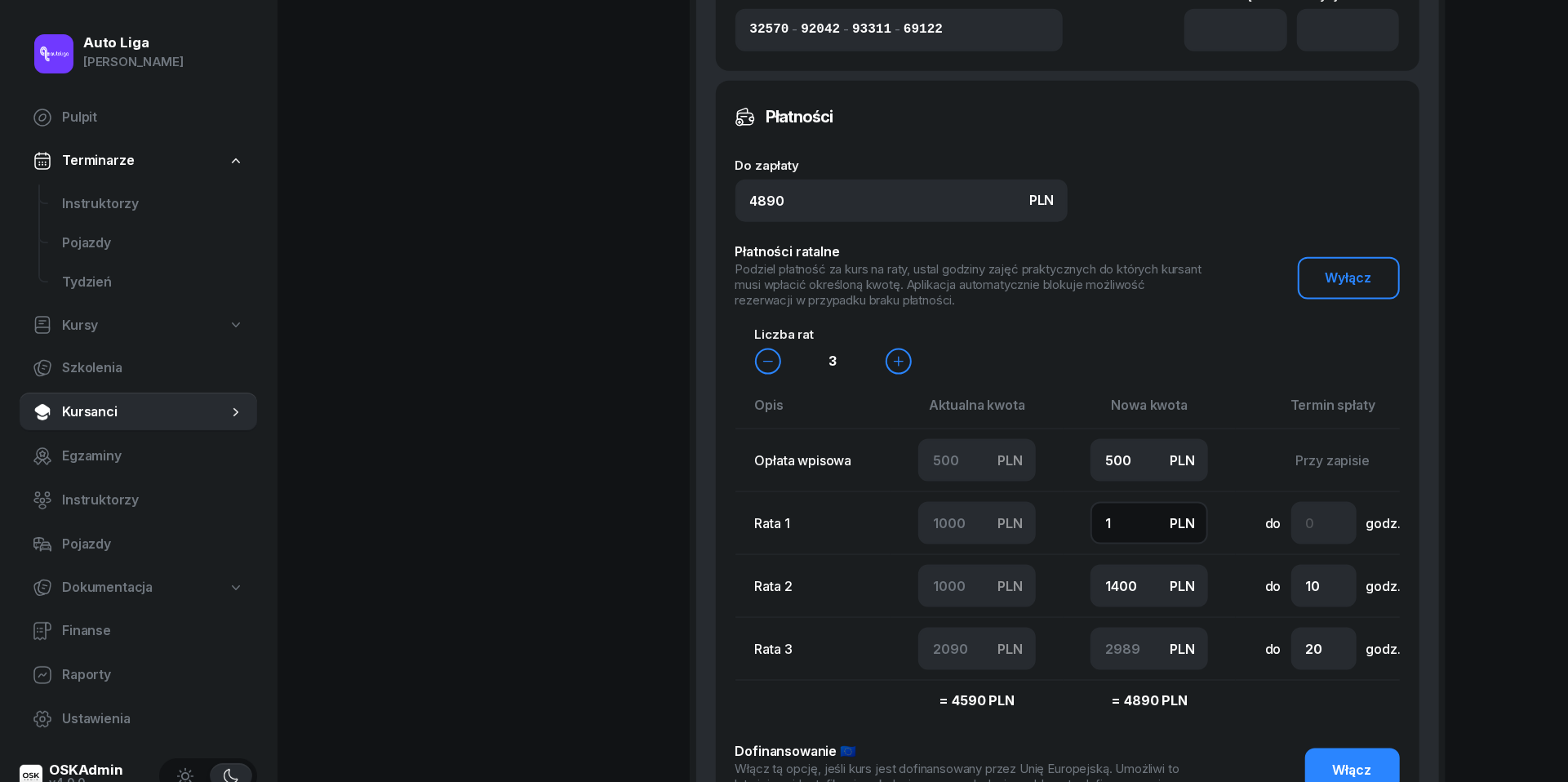
type input "2980"
type input "100"
type input "2890"
type input "1000"
type input "1990"
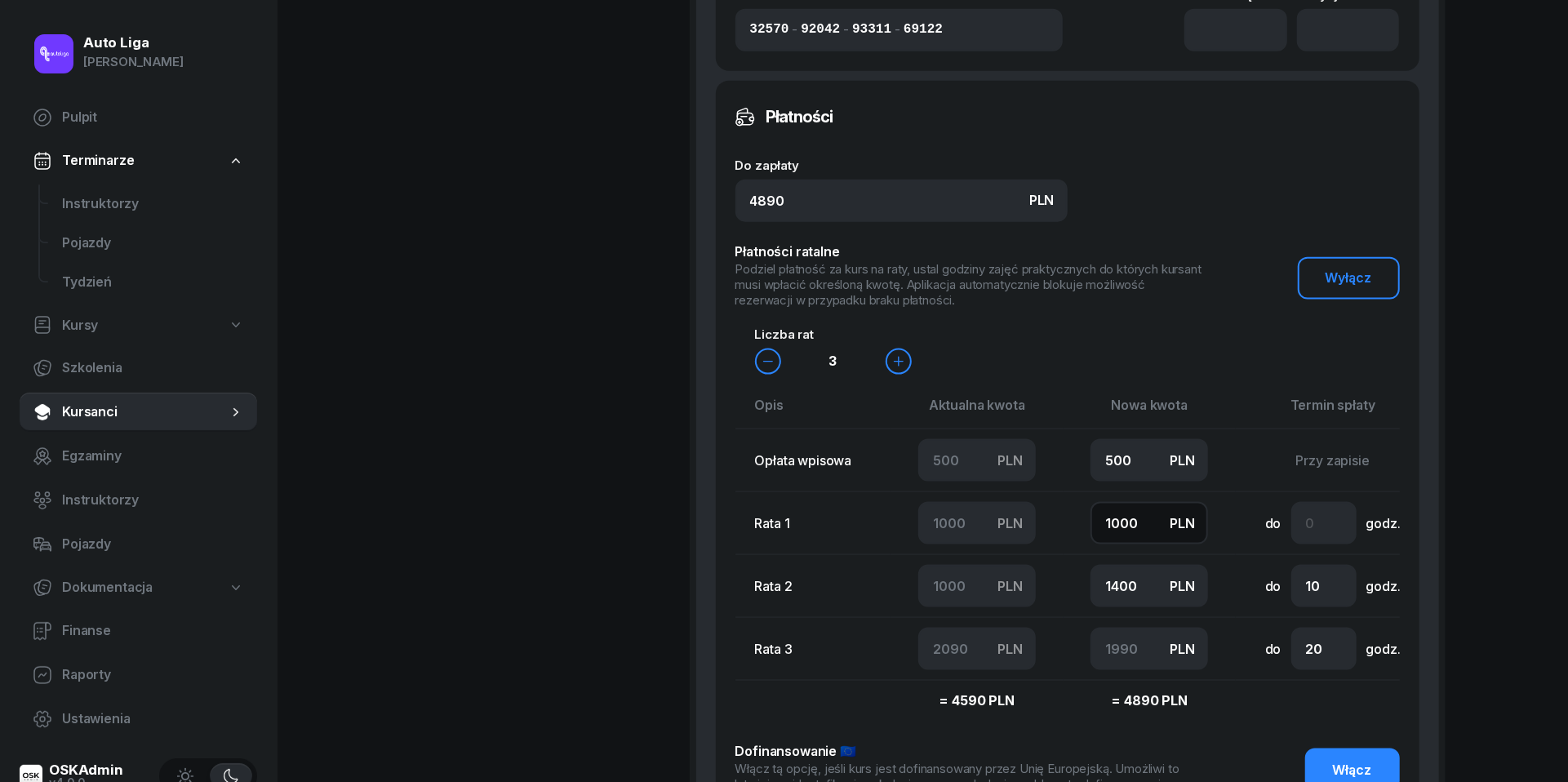
type input "1000"
click at [1123, 607] on input "1400" at bounding box center [1149, 585] width 117 height 42
type input "1"
type input "3389"
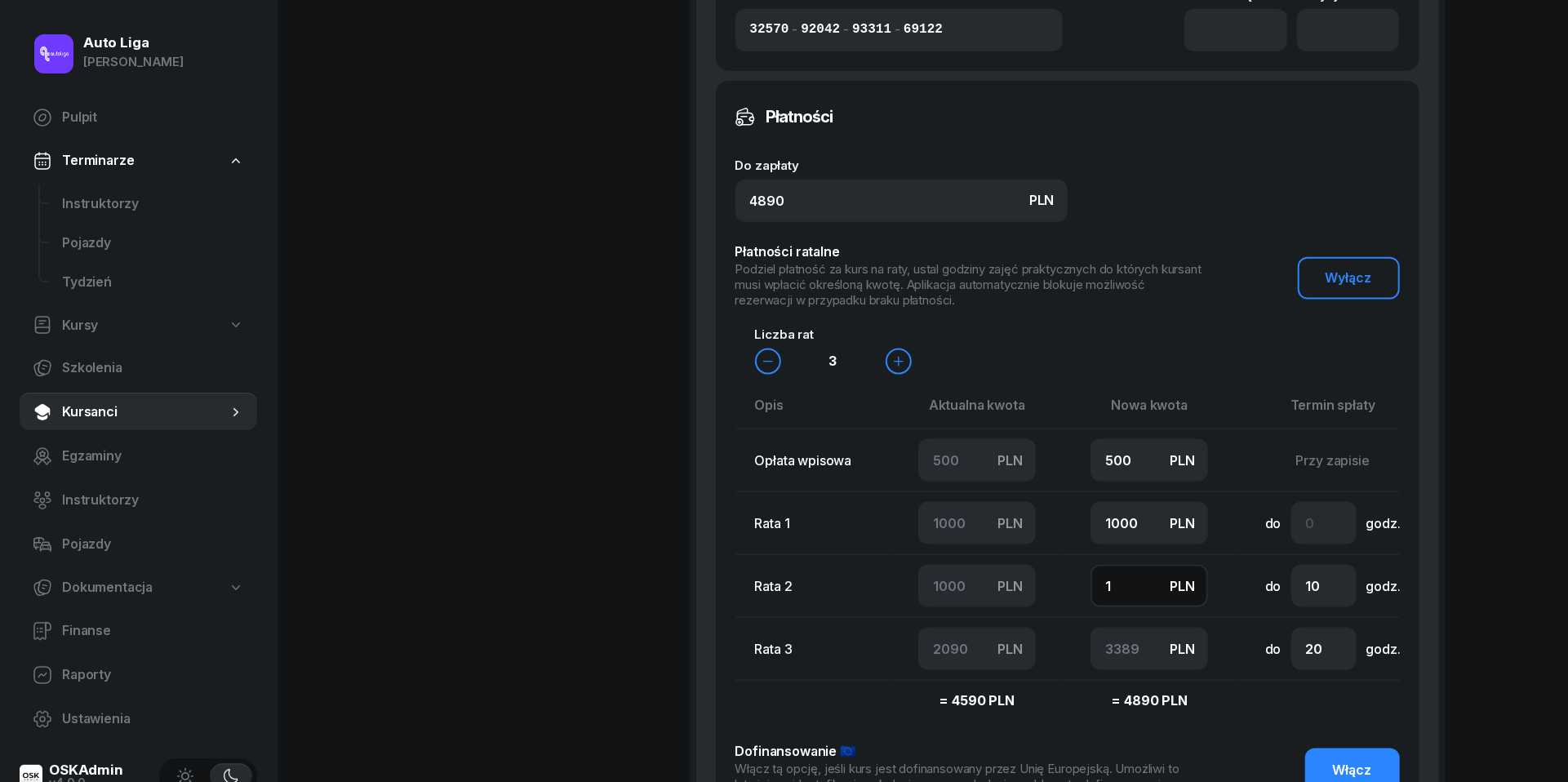
type input "10"
type input "3380"
type input "100"
type input "3290"
type input "1000"
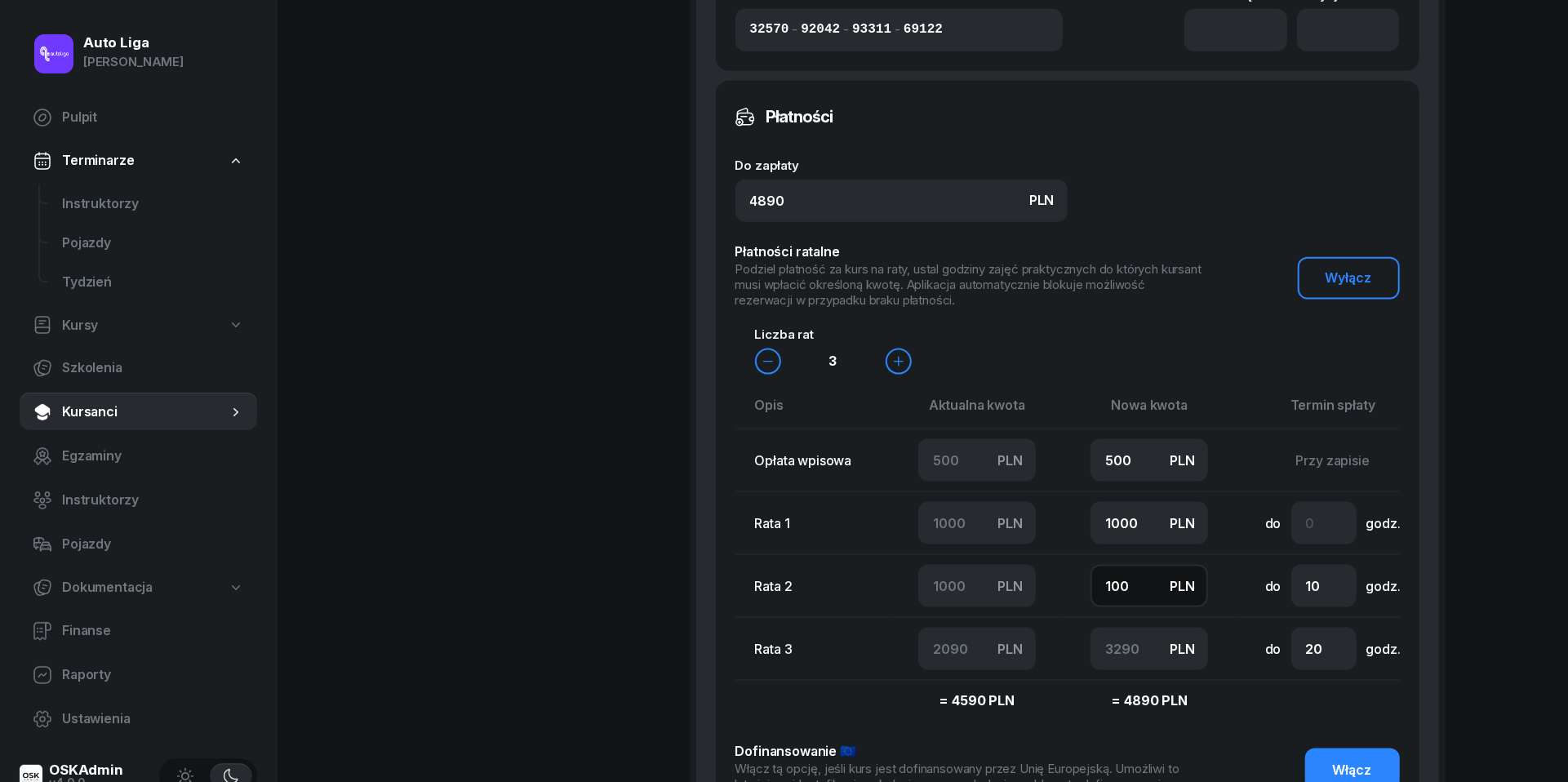
type input "2390"
type input "1000"
click at [1312, 544] on input "number" at bounding box center [1324, 522] width 66 height 42
click at [1320, 670] on input "20" at bounding box center [1324, 648] width 66 height 42
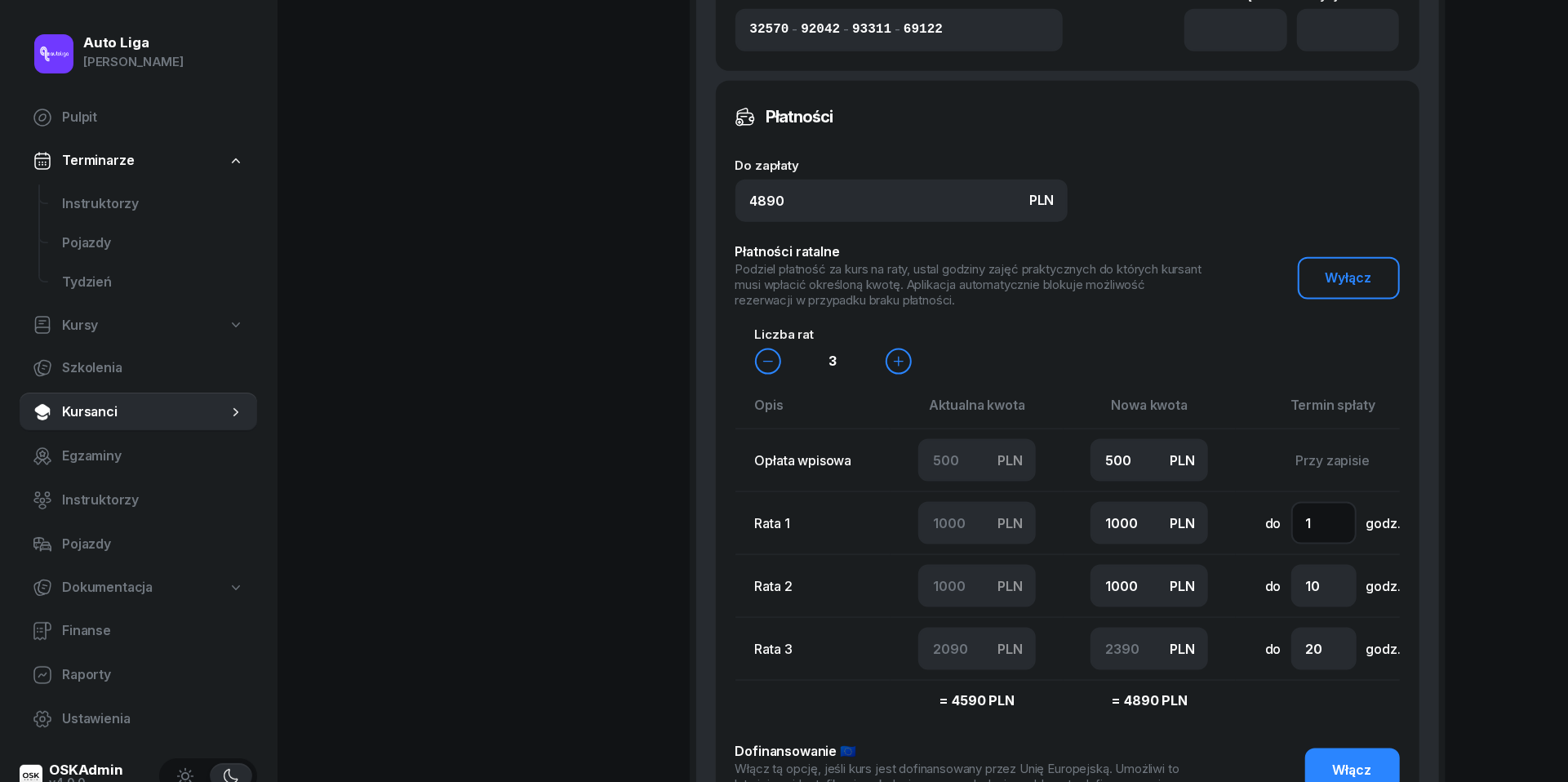
click at [1320, 544] on input "1" at bounding box center [1324, 522] width 66 height 42
type input "2"
click at [1319, 657] on input "20" at bounding box center [1324, 648] width 66 height 42
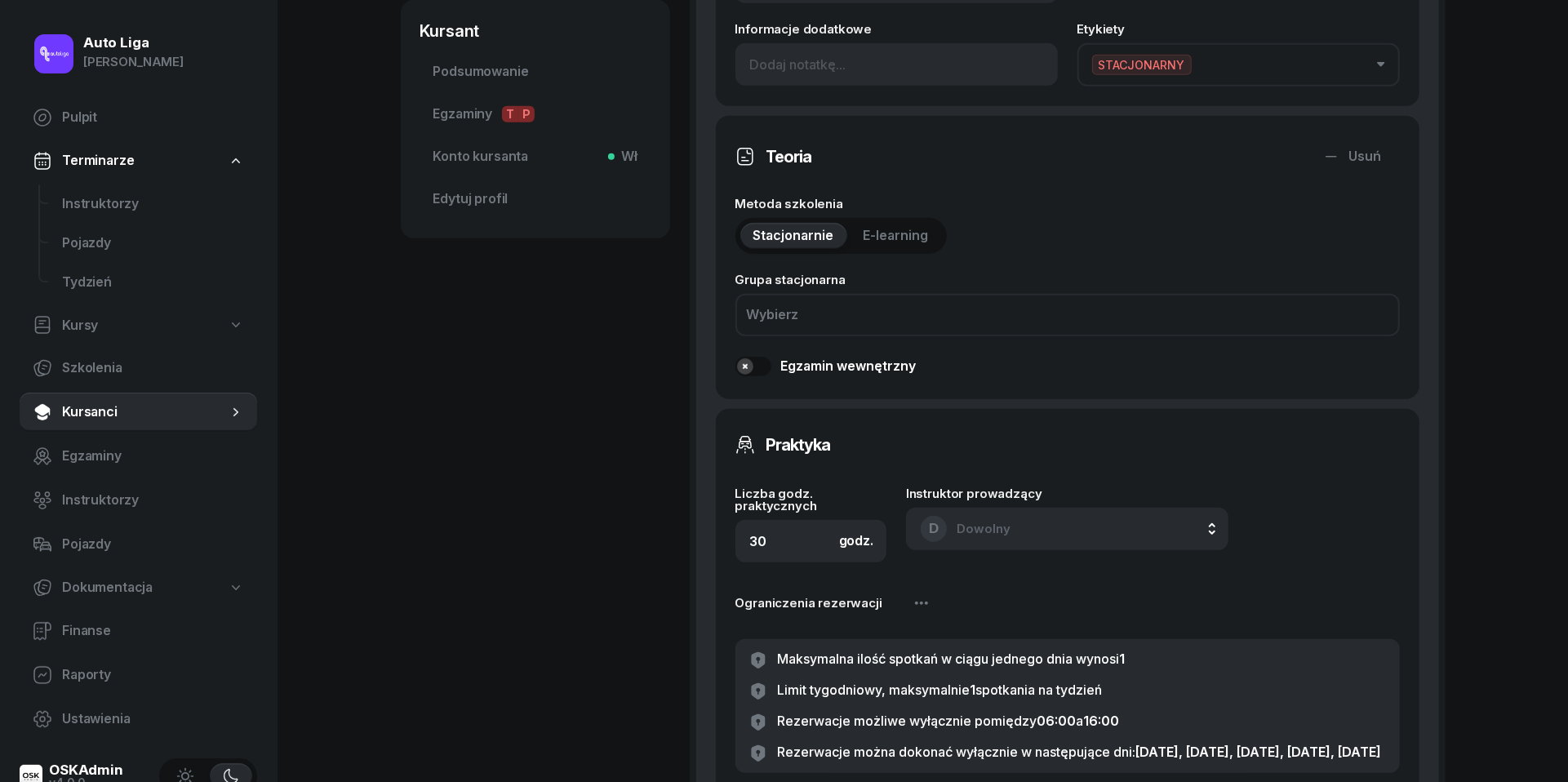
scroll to position [658, 0]
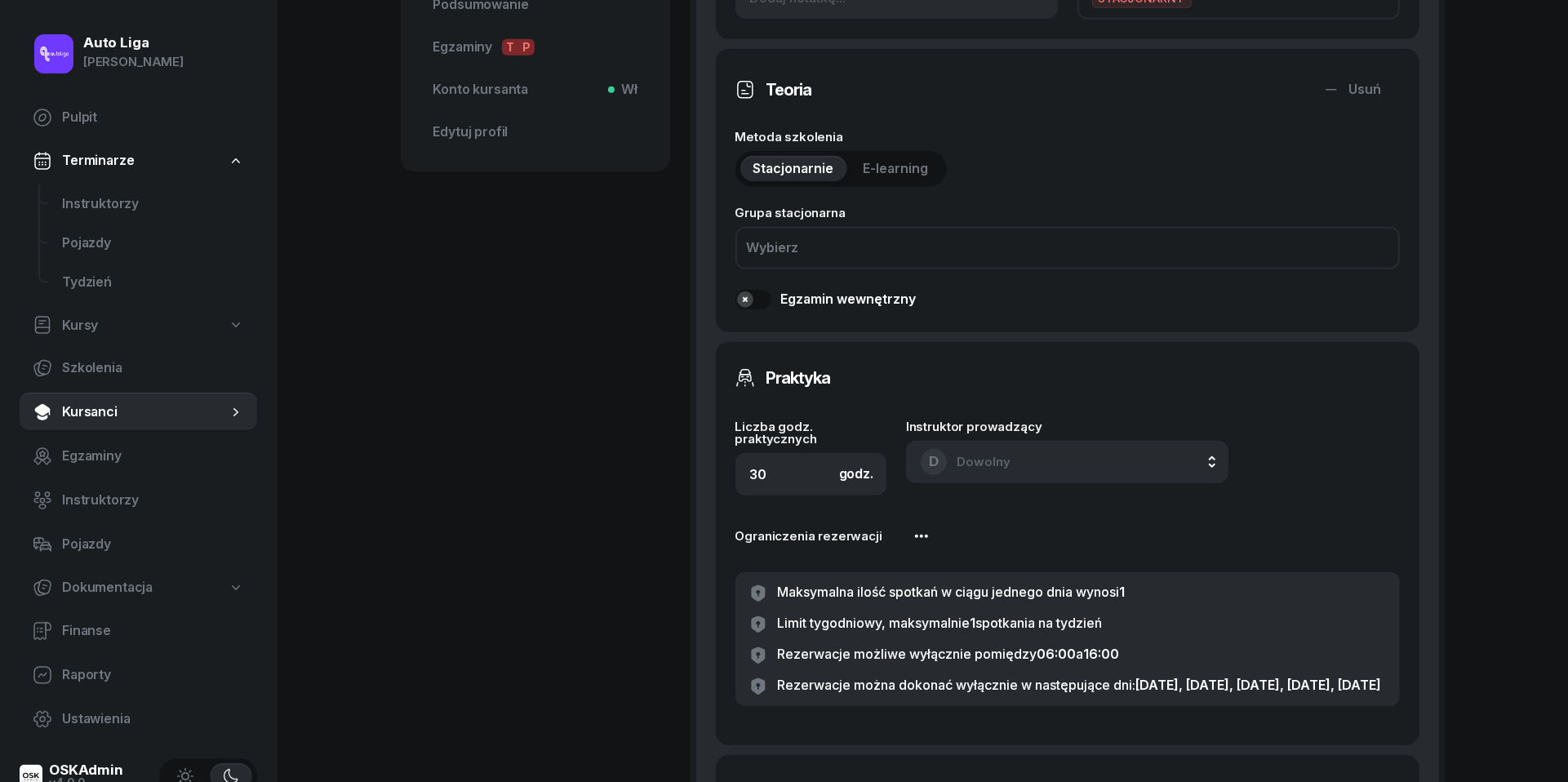
type input "16"
click at [919, 527] on icon "button" at bounding box center [921, 536] width 20 height 20
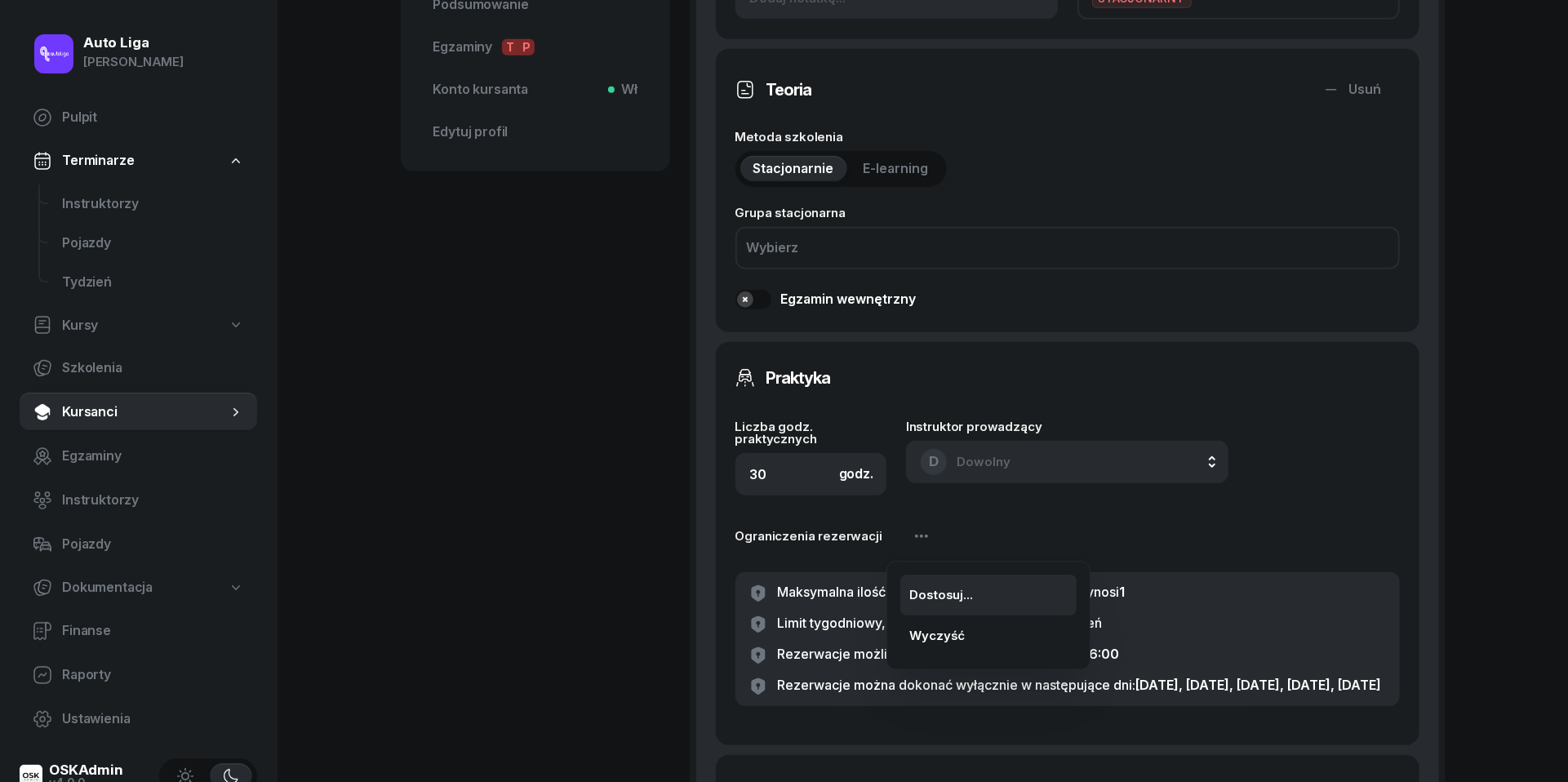
click at [945, 593] on div "Dostosuj..." at bounding box center [941, 595] width 63 height 22
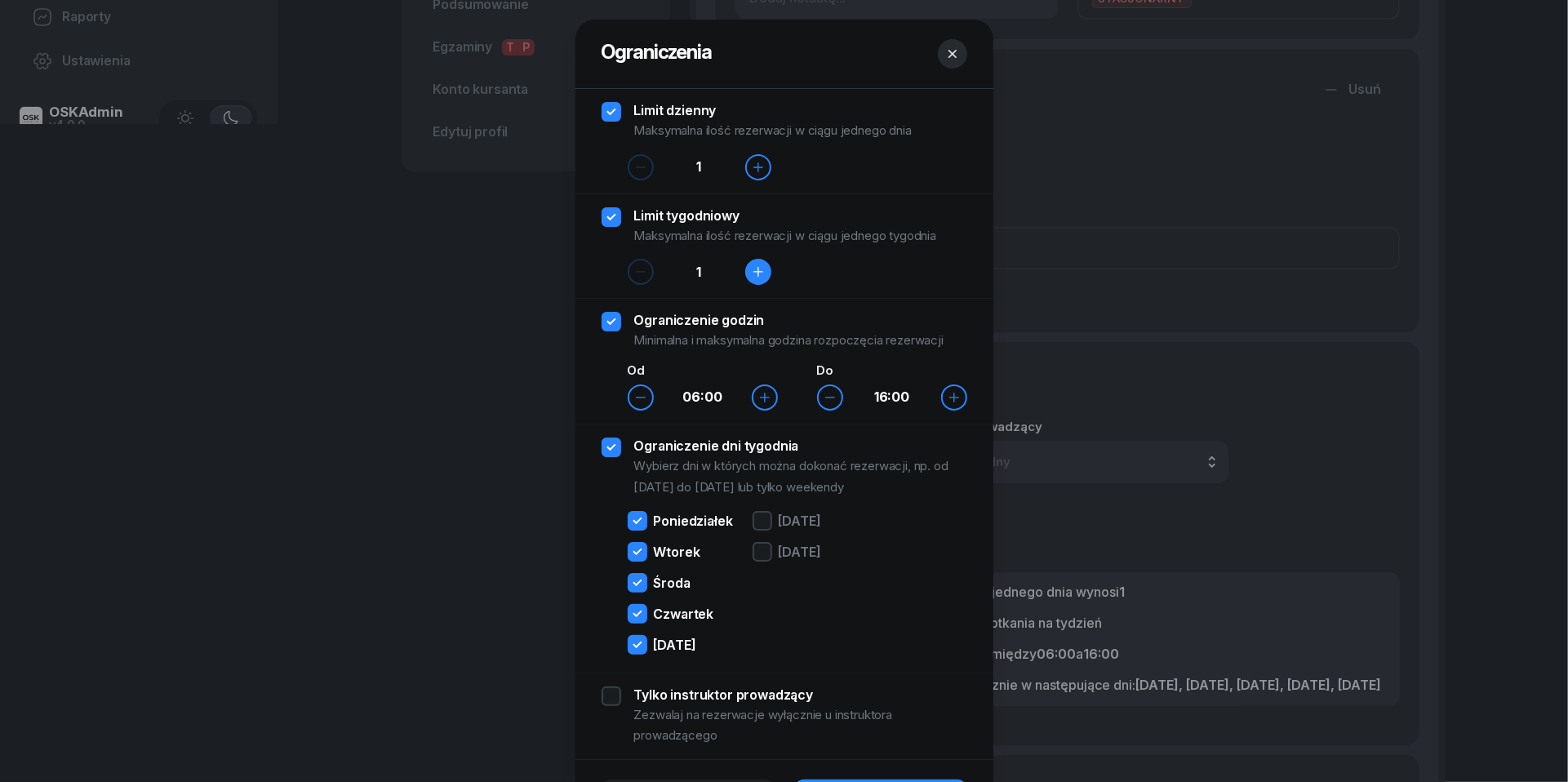
click at [762, 275] on icon "button" at bounding box center [758, 271] width 13 height 13
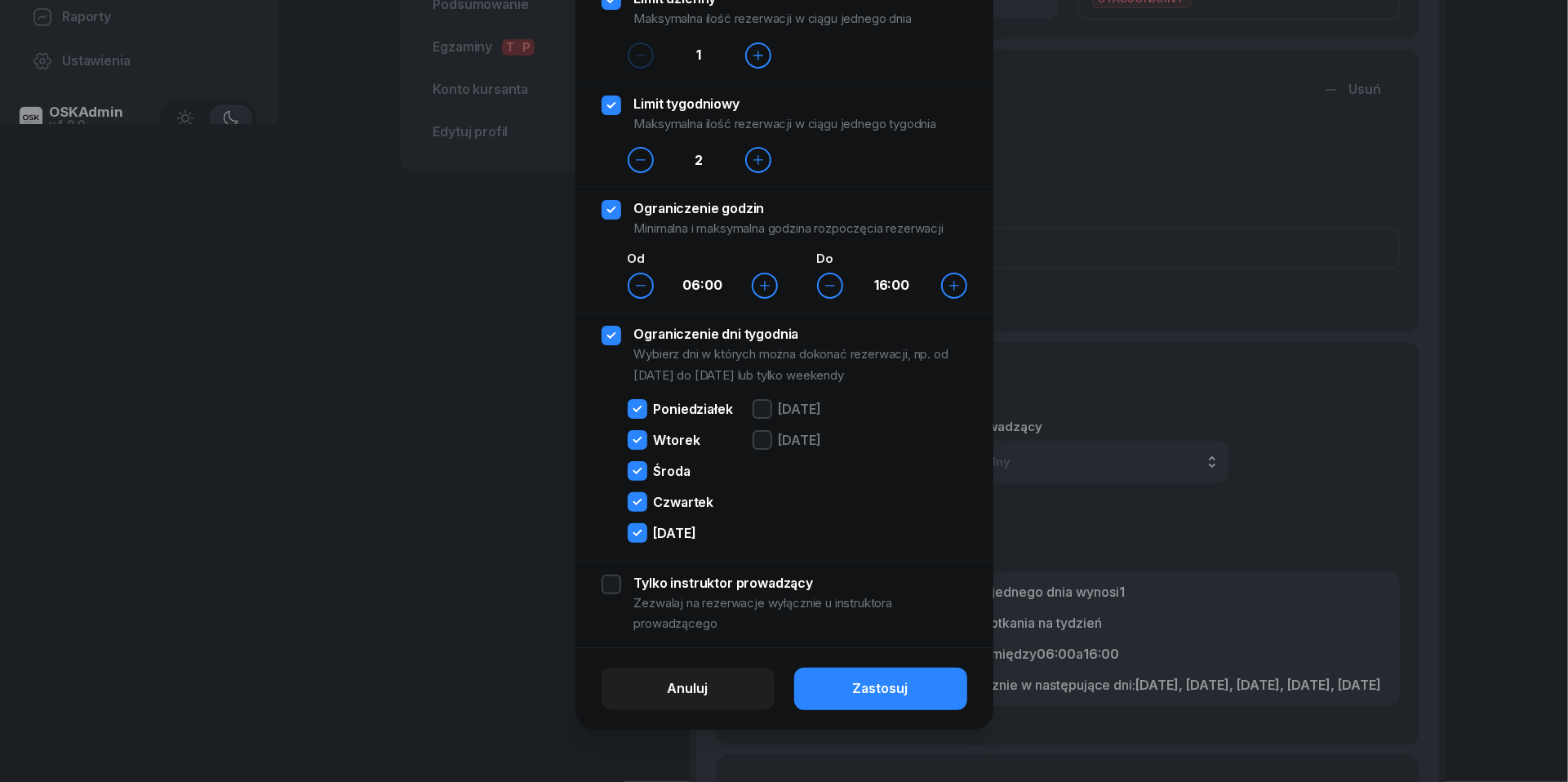
scroll to position [112, 0]
click at [907, 686] on button "Zastosuj" at bounding box center [881, 688] width 173 height 42
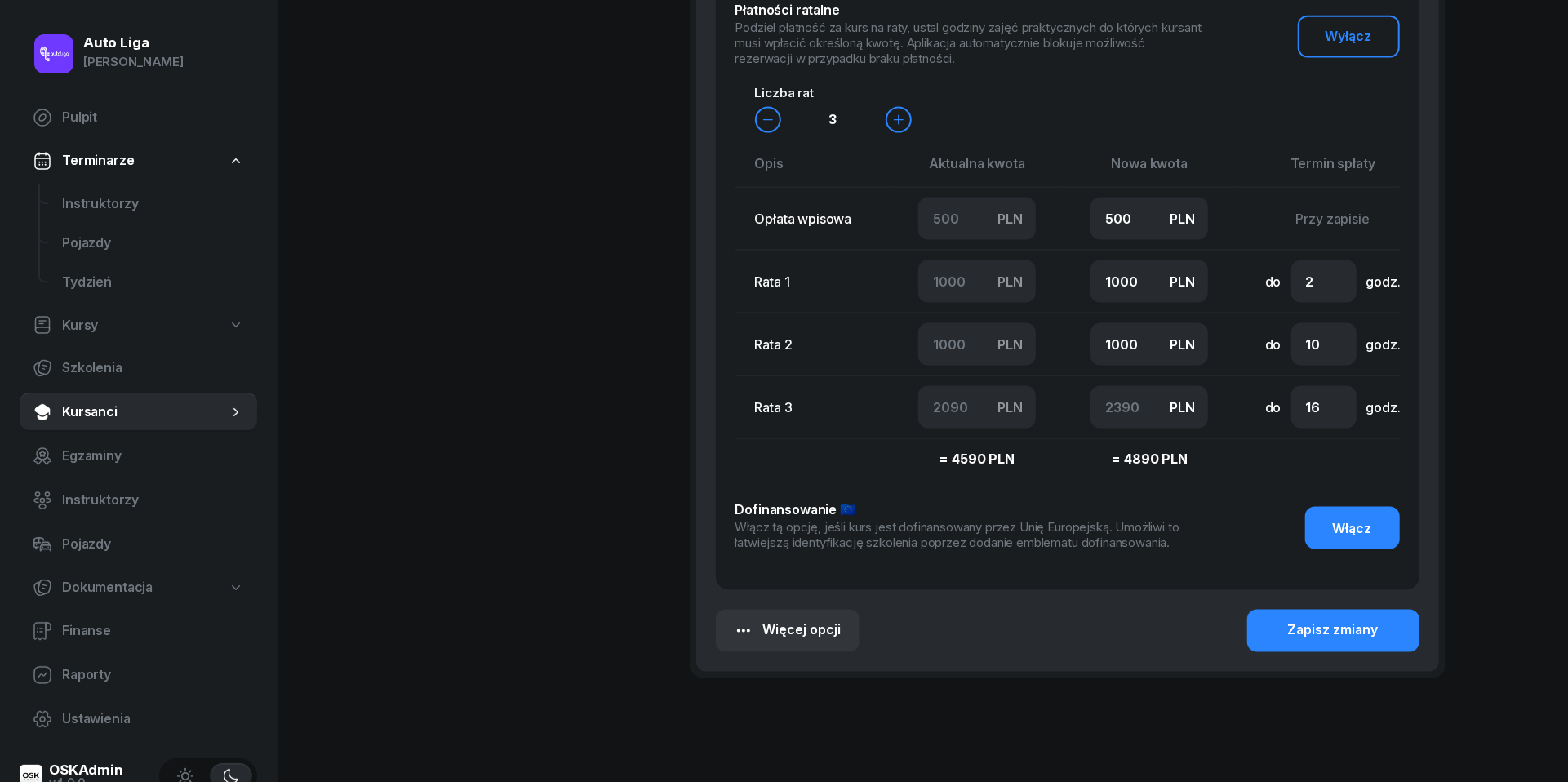
scroll to position [1787, 0]
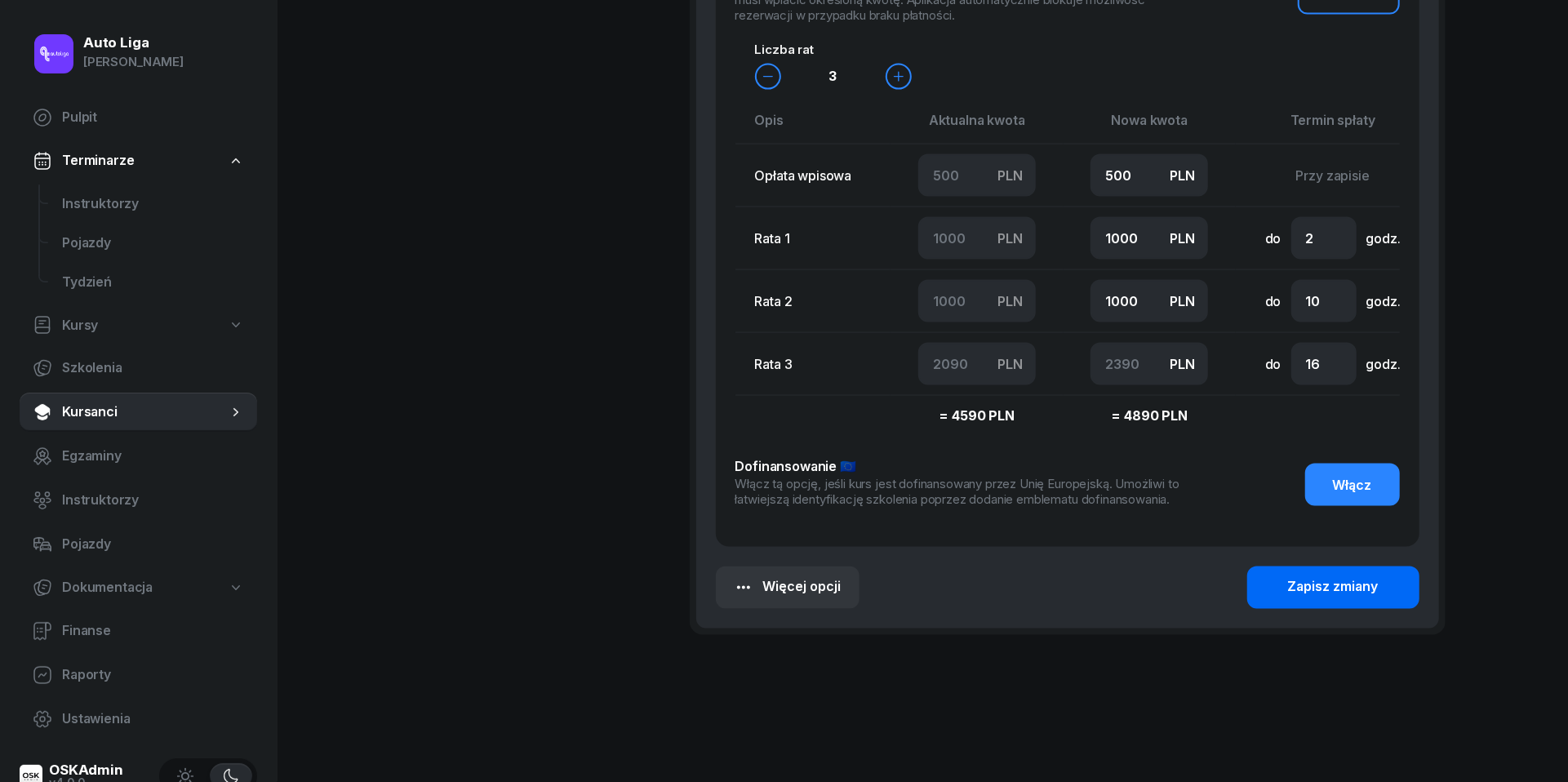
click at [1313, 598] on div "Zapisz zmiany" at bounding box center [1333, 587] width 91 height 22
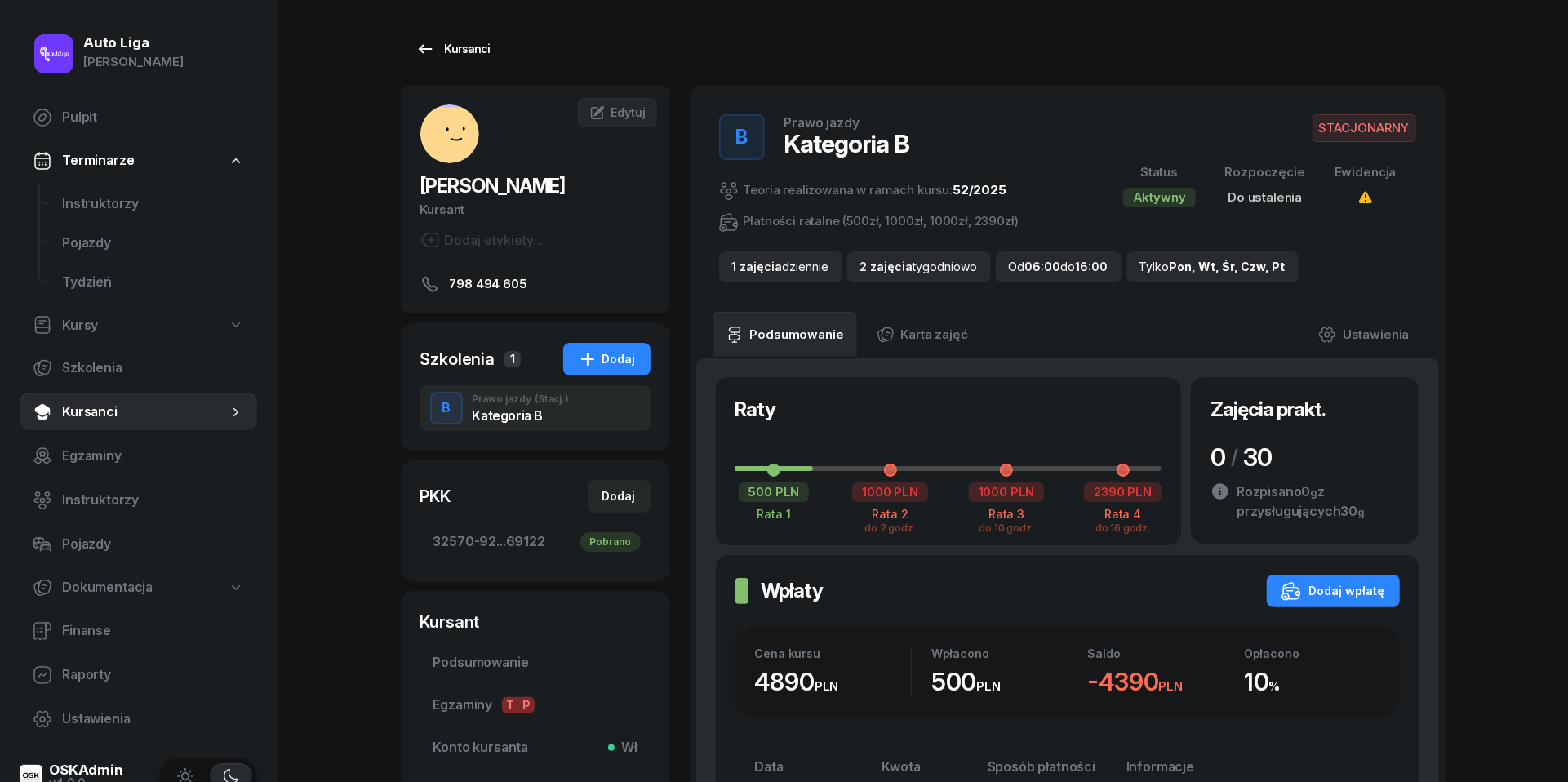
scroll to position [0, 0]
click at [429, 47] on icon at bounding box center [425, 48] width 20 height 20
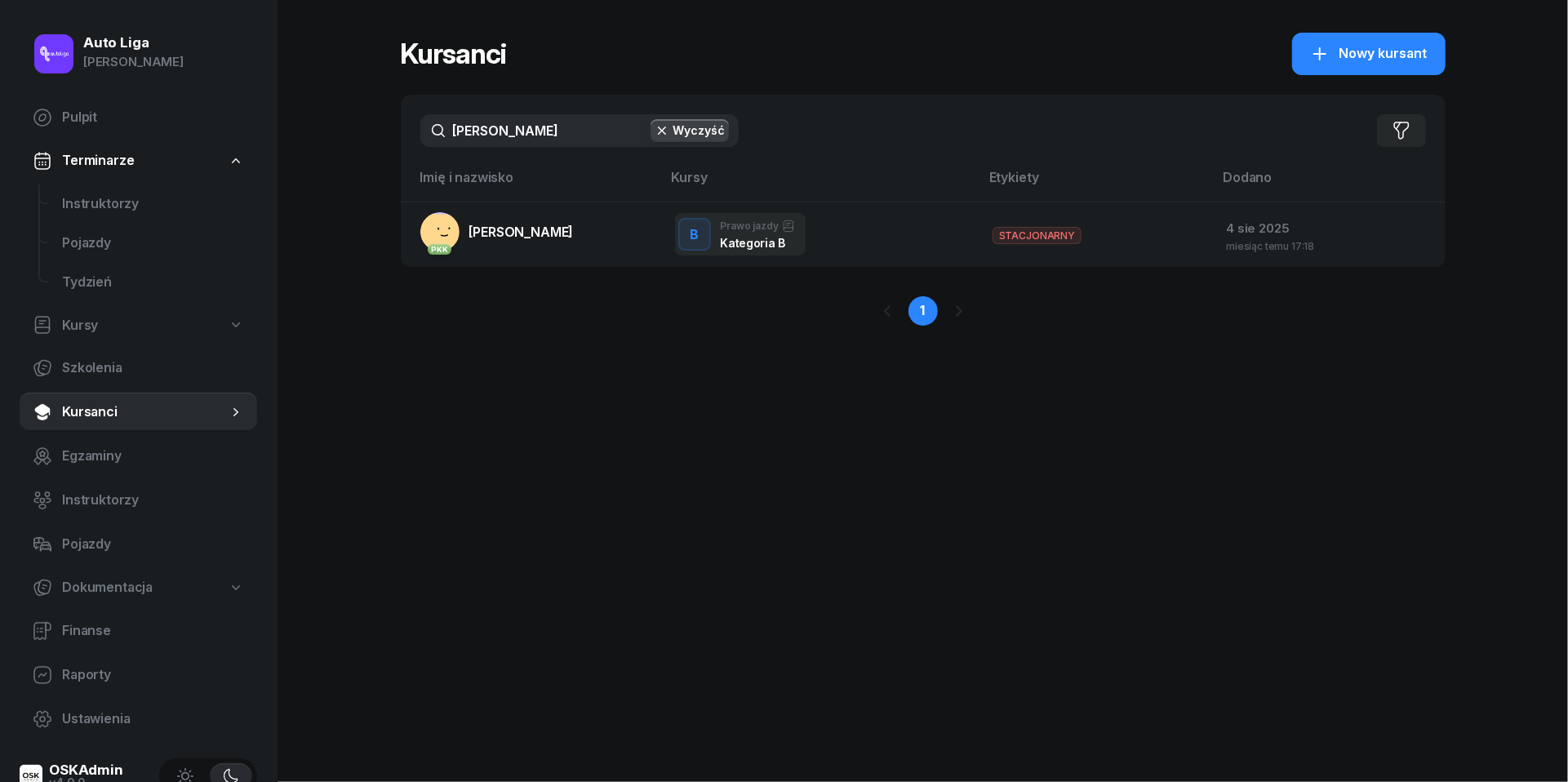
click at [507, 126] on input "[PERSON_NAME]" at bounding box center [579, 130] width 319 height 33
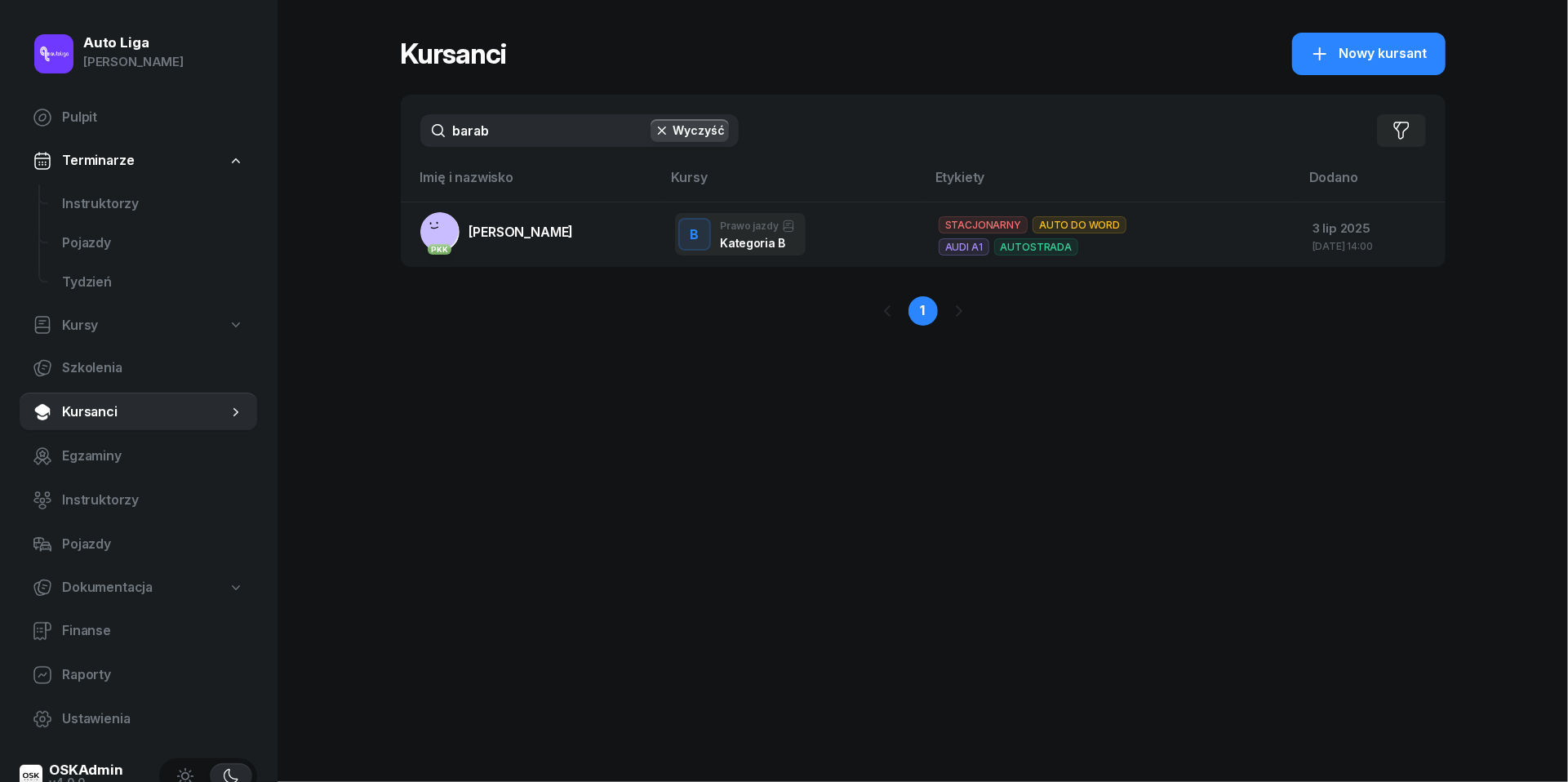
type input "baran"
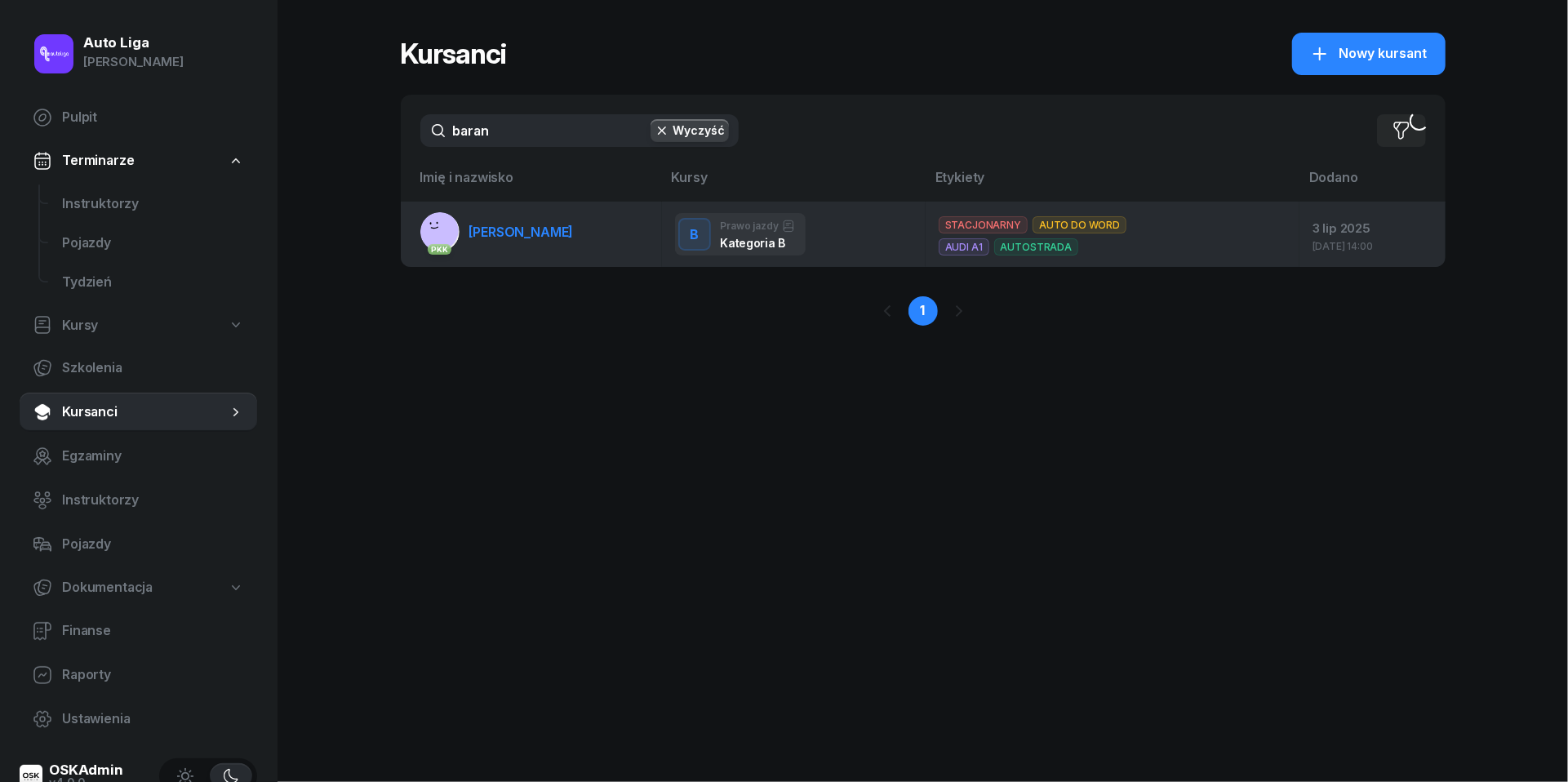
drag, startPoint x: 521, startPoint y: 160, endPoint x: 530, endPoint y: 220, distance: 60.7
click at [530, 220] on link "PKK [PERSON_NAME][GEOGRAPHIC_DATA]" at bounding box center [497, 231] width 154 height 39
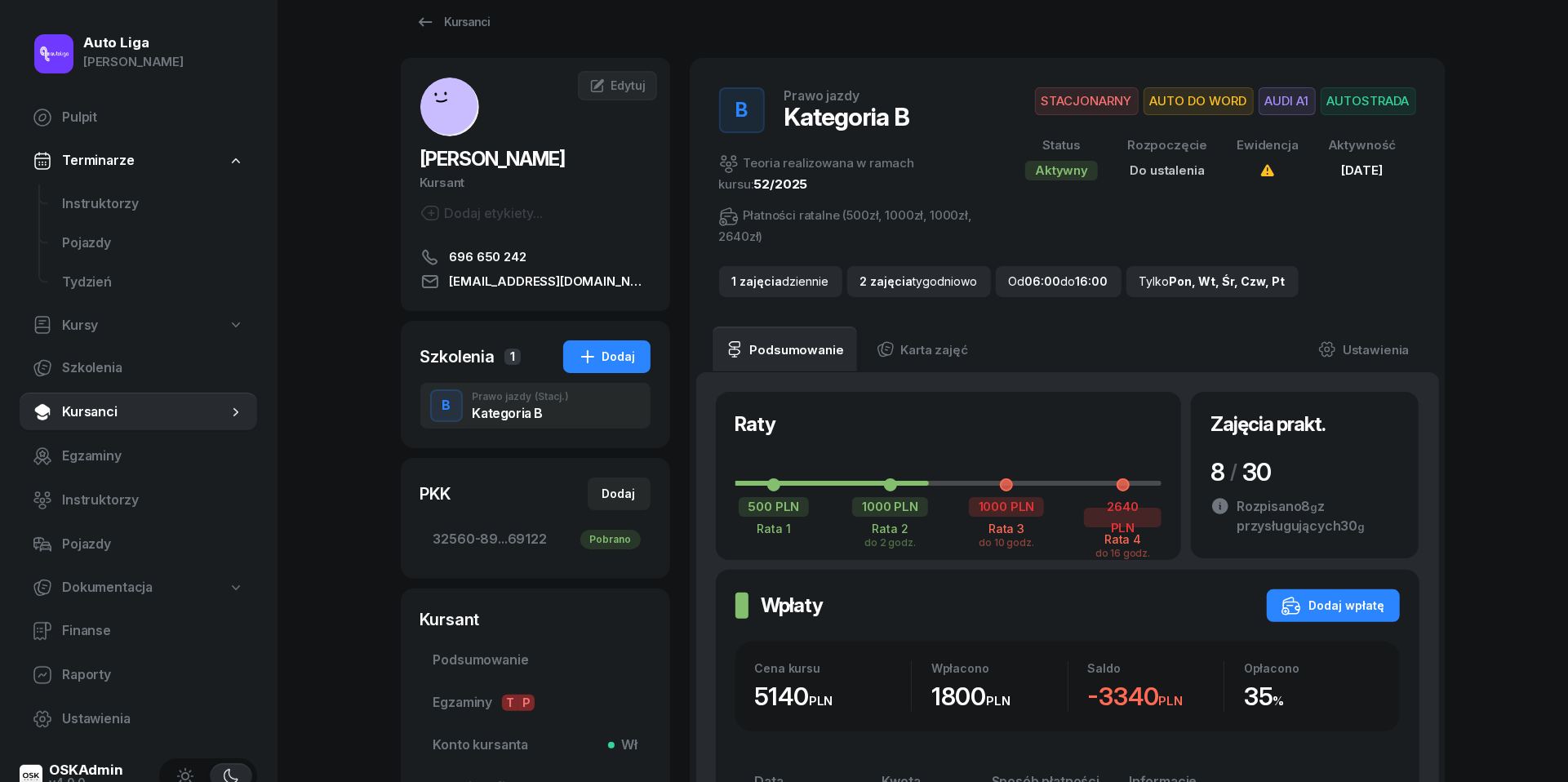
scroll to position [28, 0]
click at [429, 23] on icon at bounding box center [425, 21] width 20 height 20
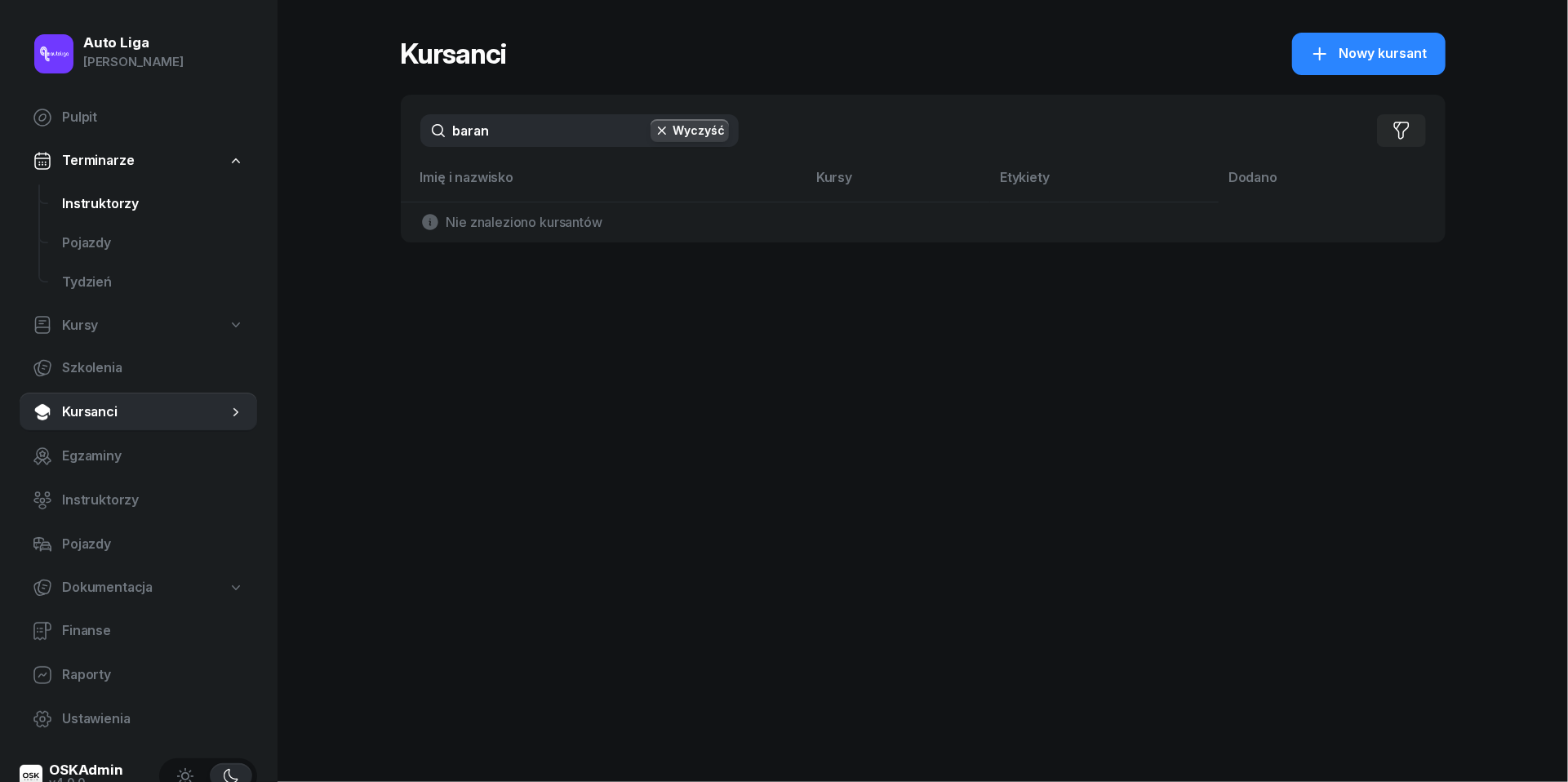
click at [85, 209] on span "Instruktorzy" at bounding box center [153, 204] width 182 height 22
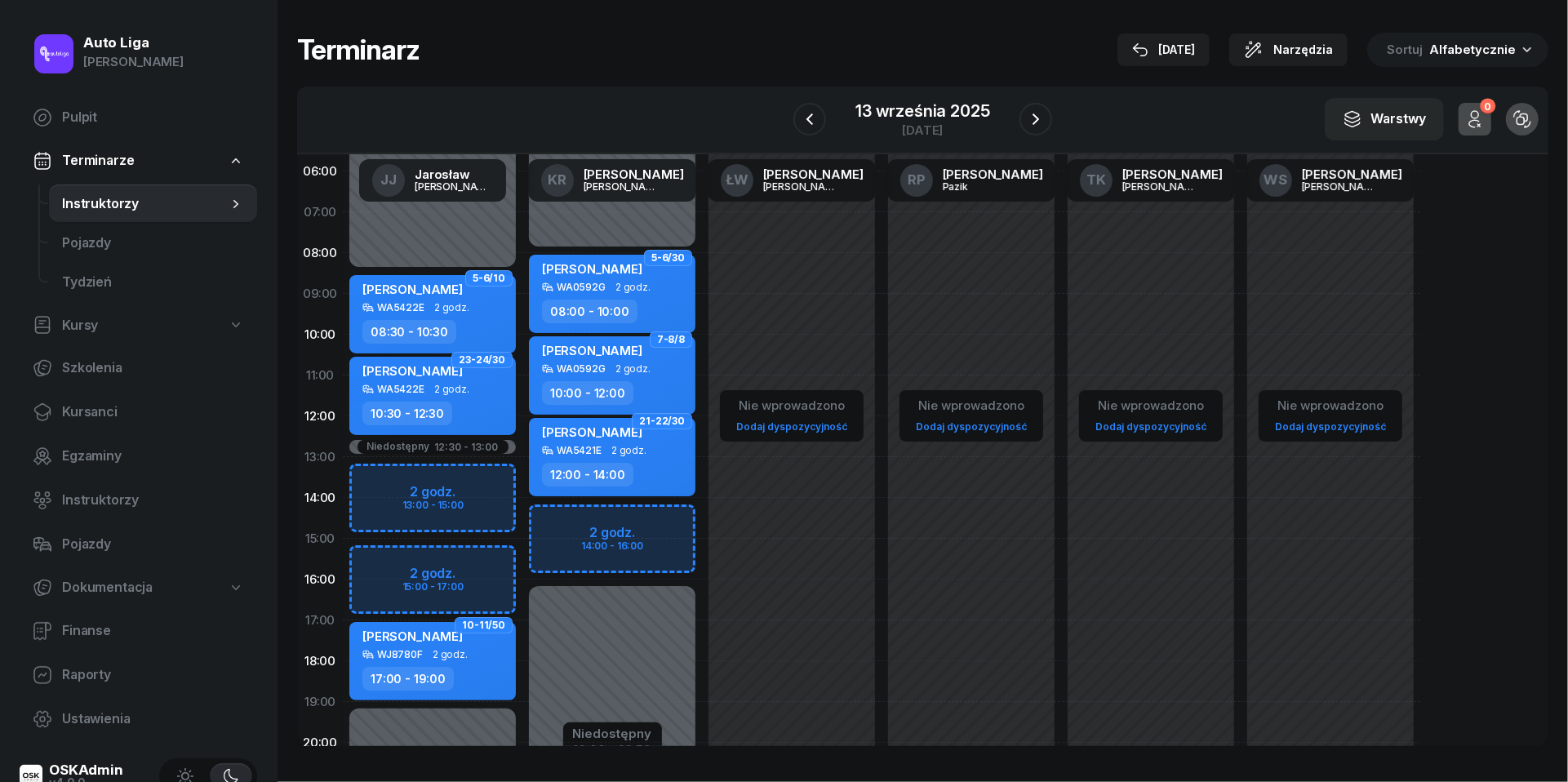
scroll to position [51, 0]
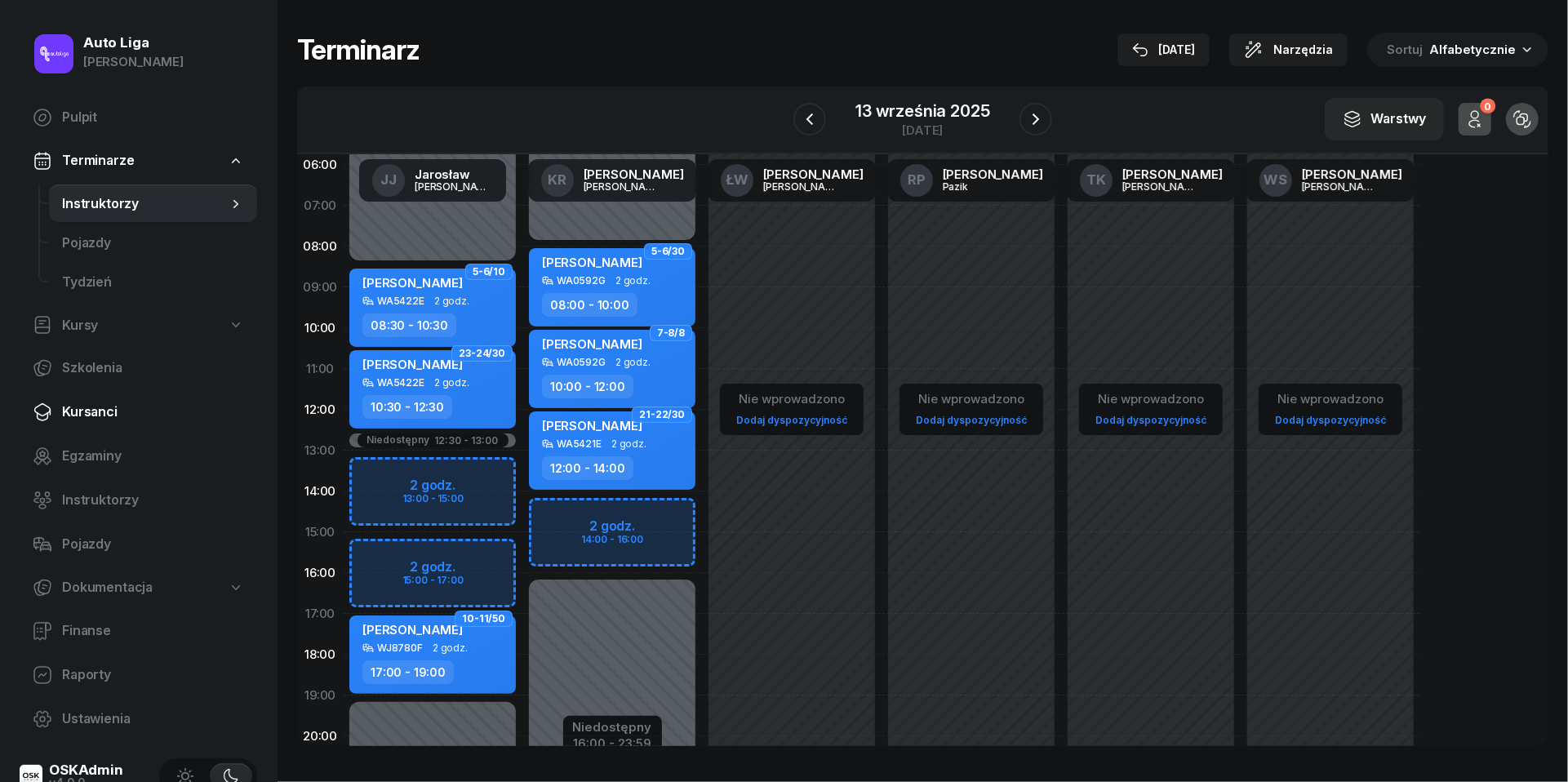
click at [85, 396] on link "Kursanci" at bounding box center [138, 412] width 237 height 39
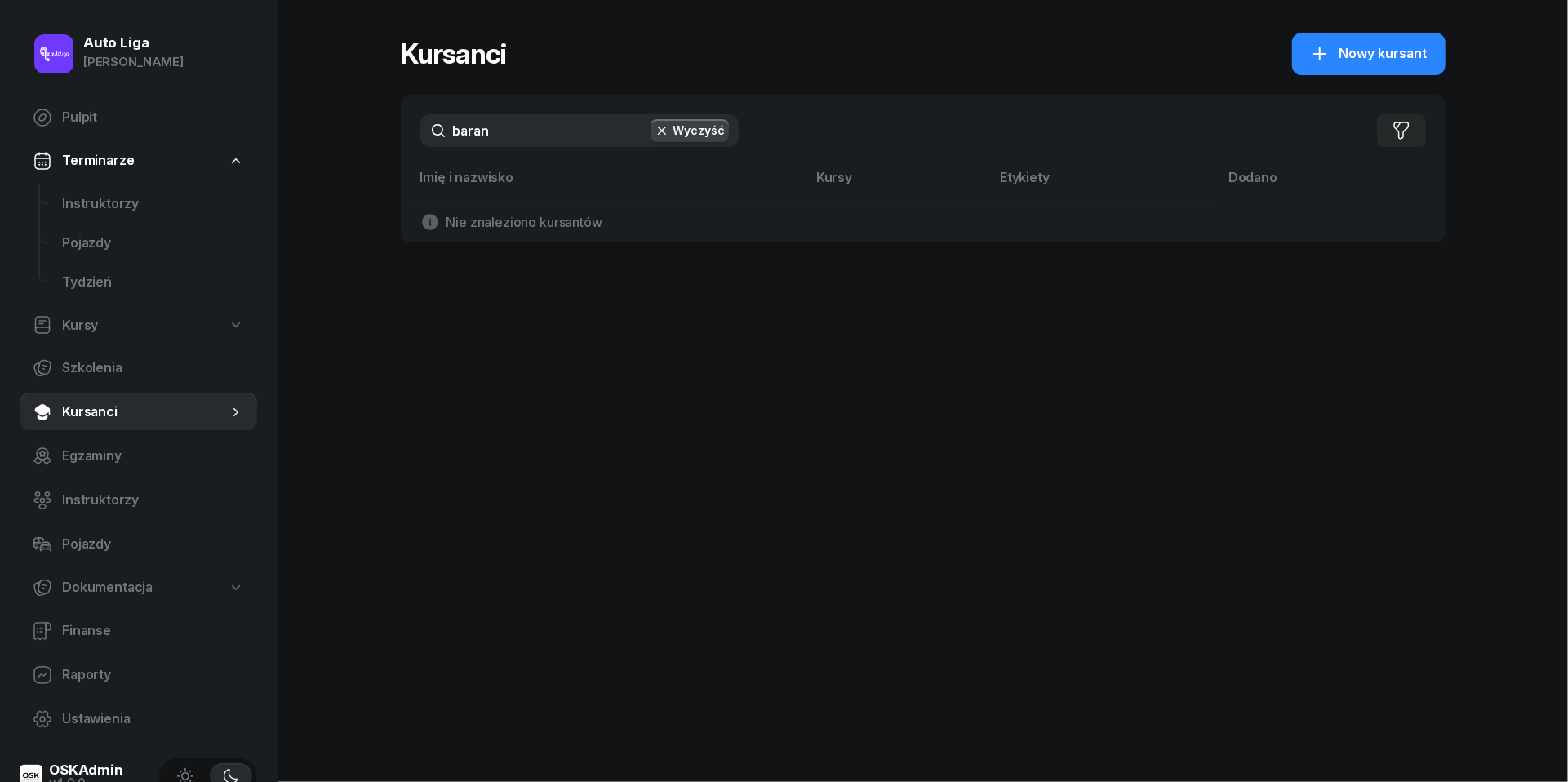
click at [507, 144] on input "baran" at bounding box center [579, 130] width 319 height 33
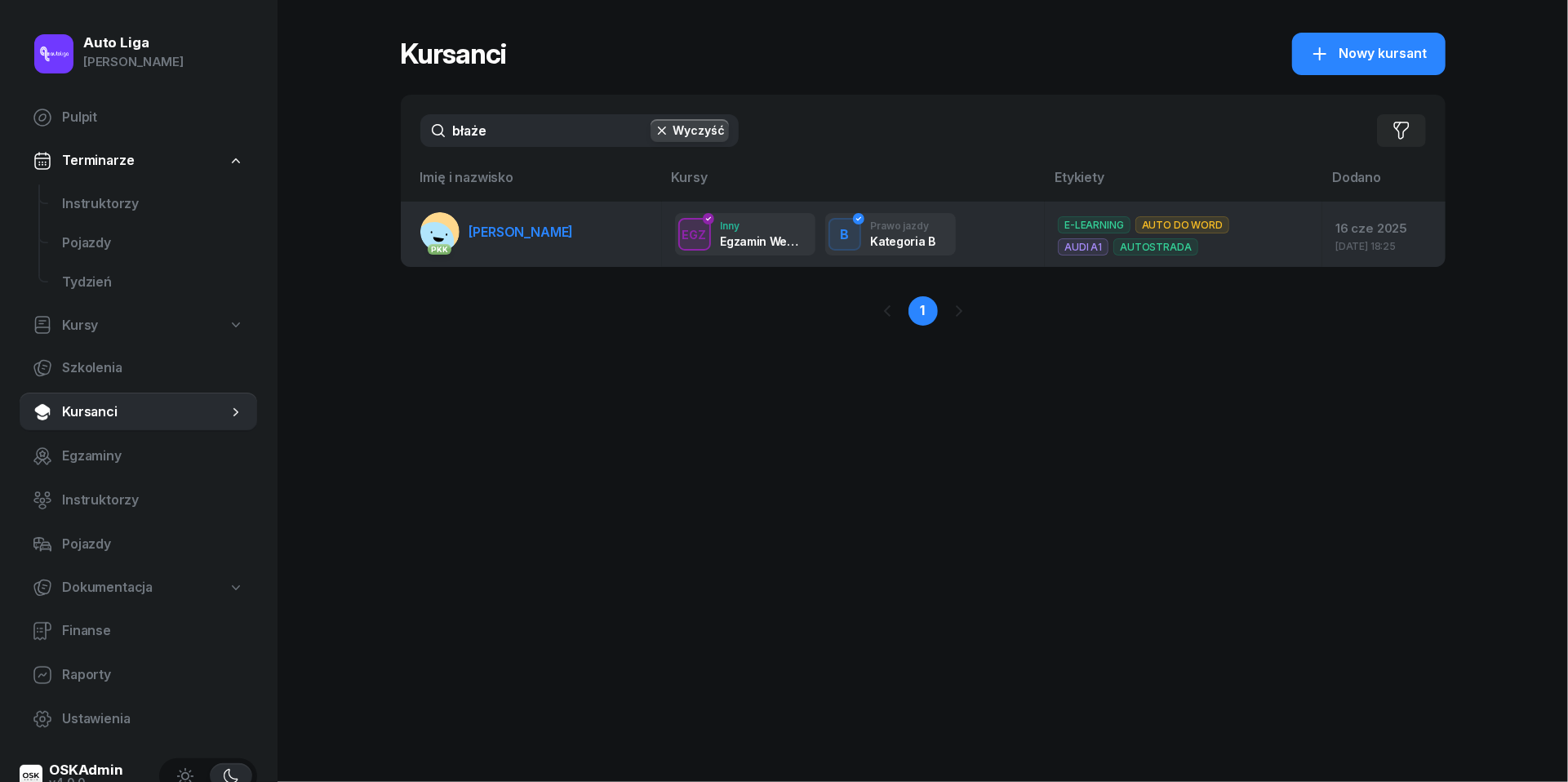
type input "błaże"
click at [566, 246] on link "PKK [PERSON_NAME]" at bounding box center [497, 231] width 154 height 39
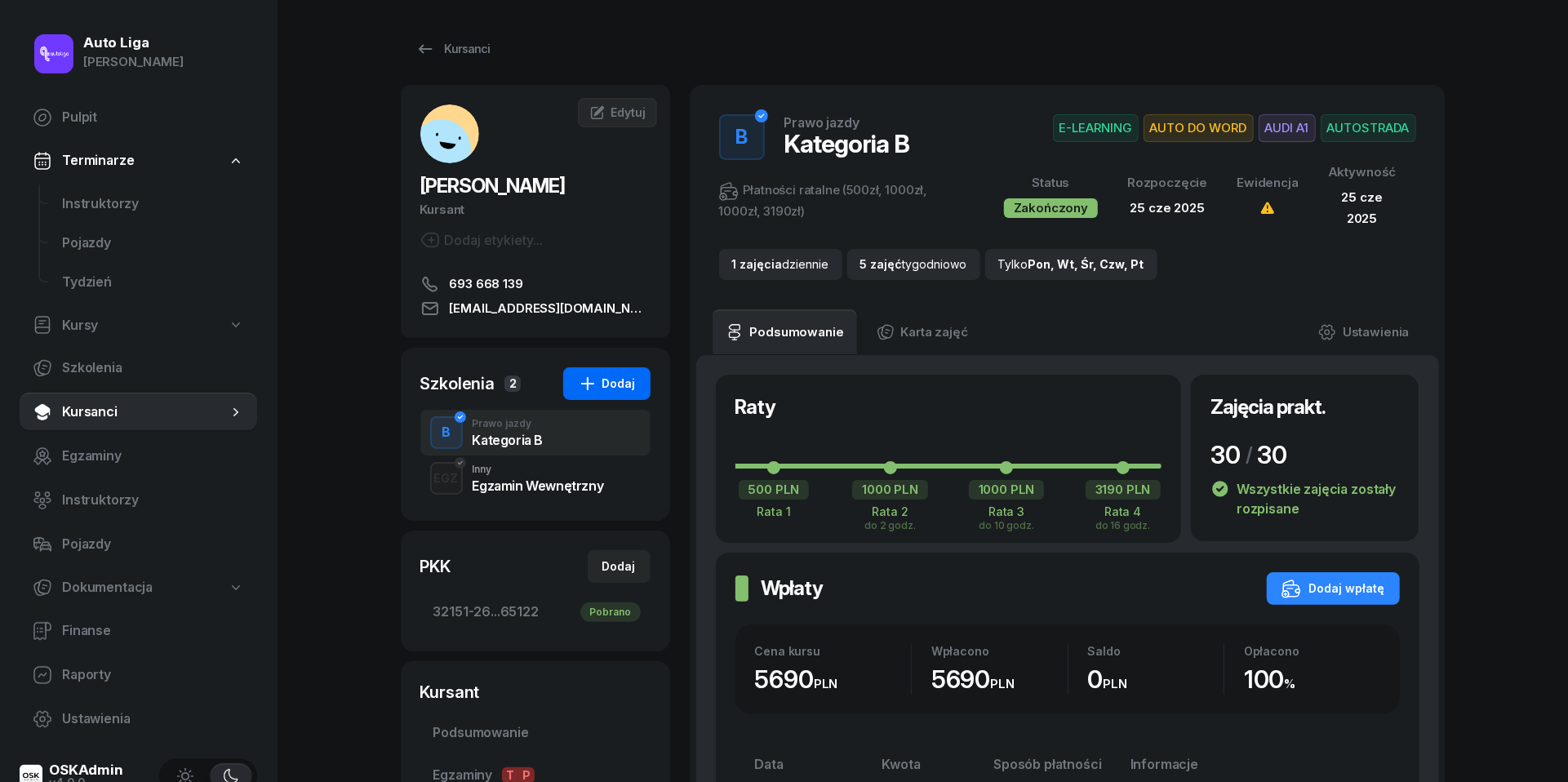
click at [599, 375] on div "Dodaj" at bounding box center [606, 383] width 58 height 20
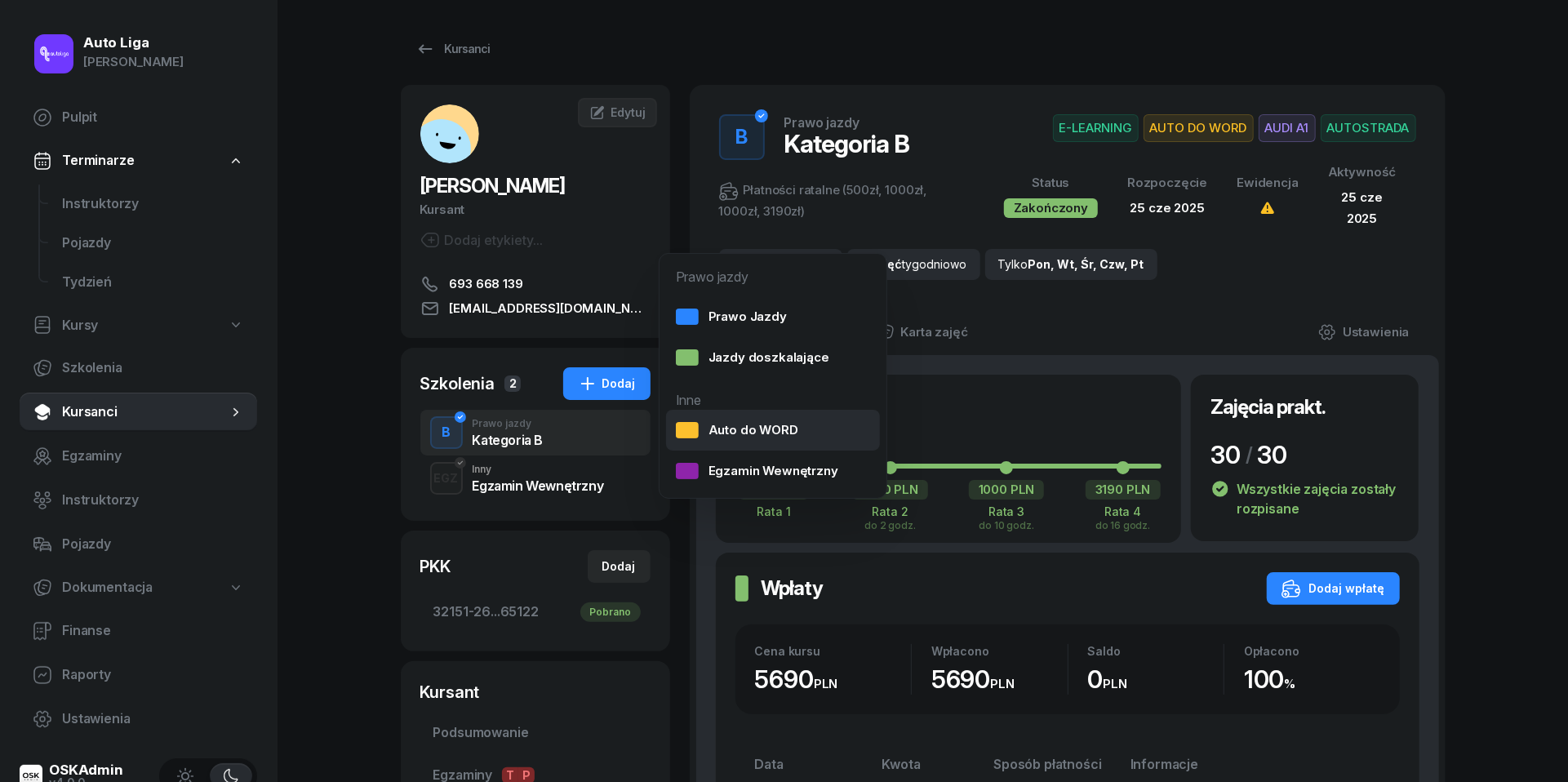
click at [761, 432] on div "Auto do WORD" at bounding box center [737, 430] width 123 height 22
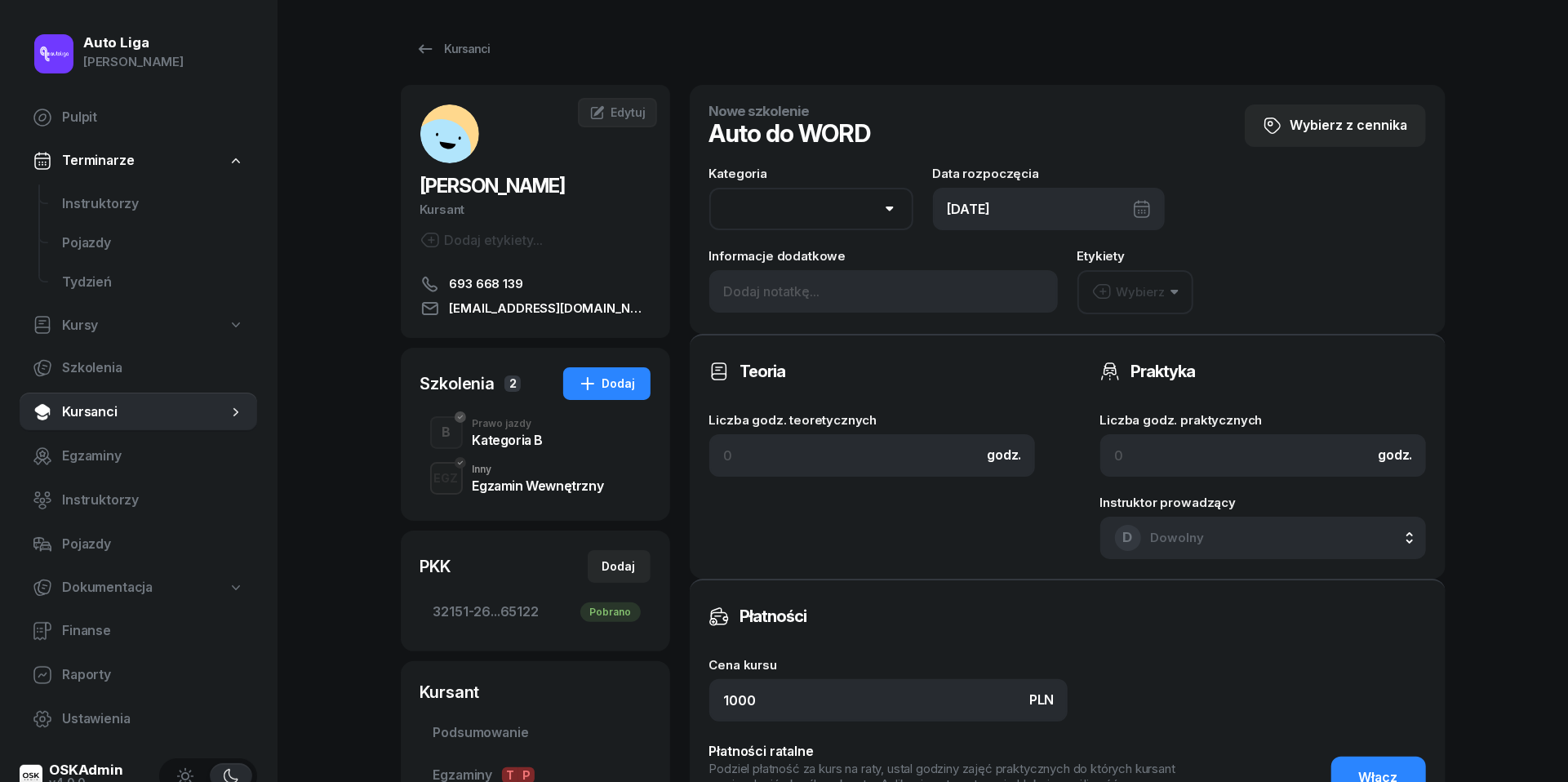
select select "B"
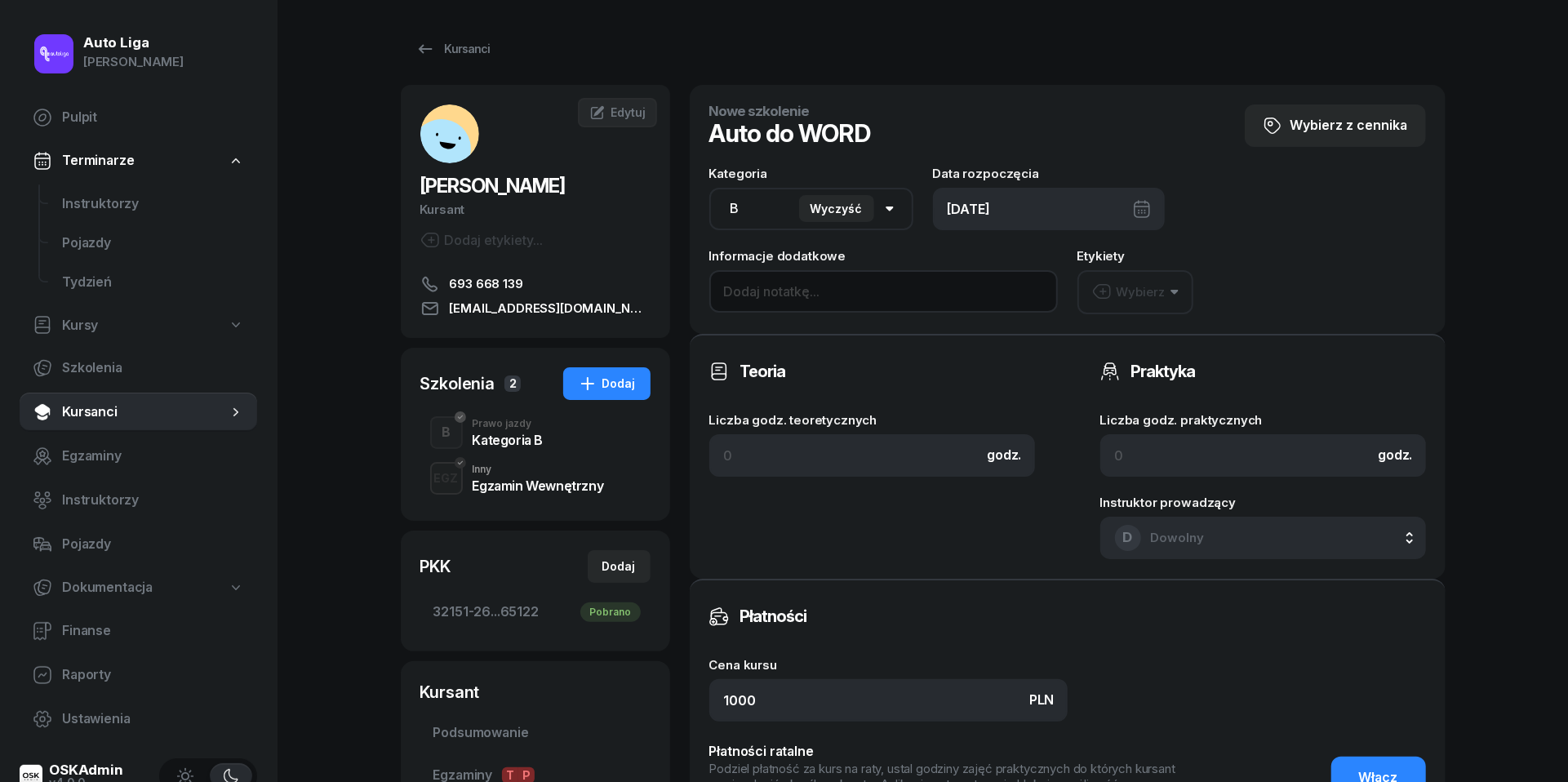
click at [811, 291] on input at bounding box center [883, 291] width 349 height 42
type input "Audi A1 do word | opłacone w kursie"
click at [1153, 210] on div "[DATE]" at bounding box center [1048, 208] width 231 height 42
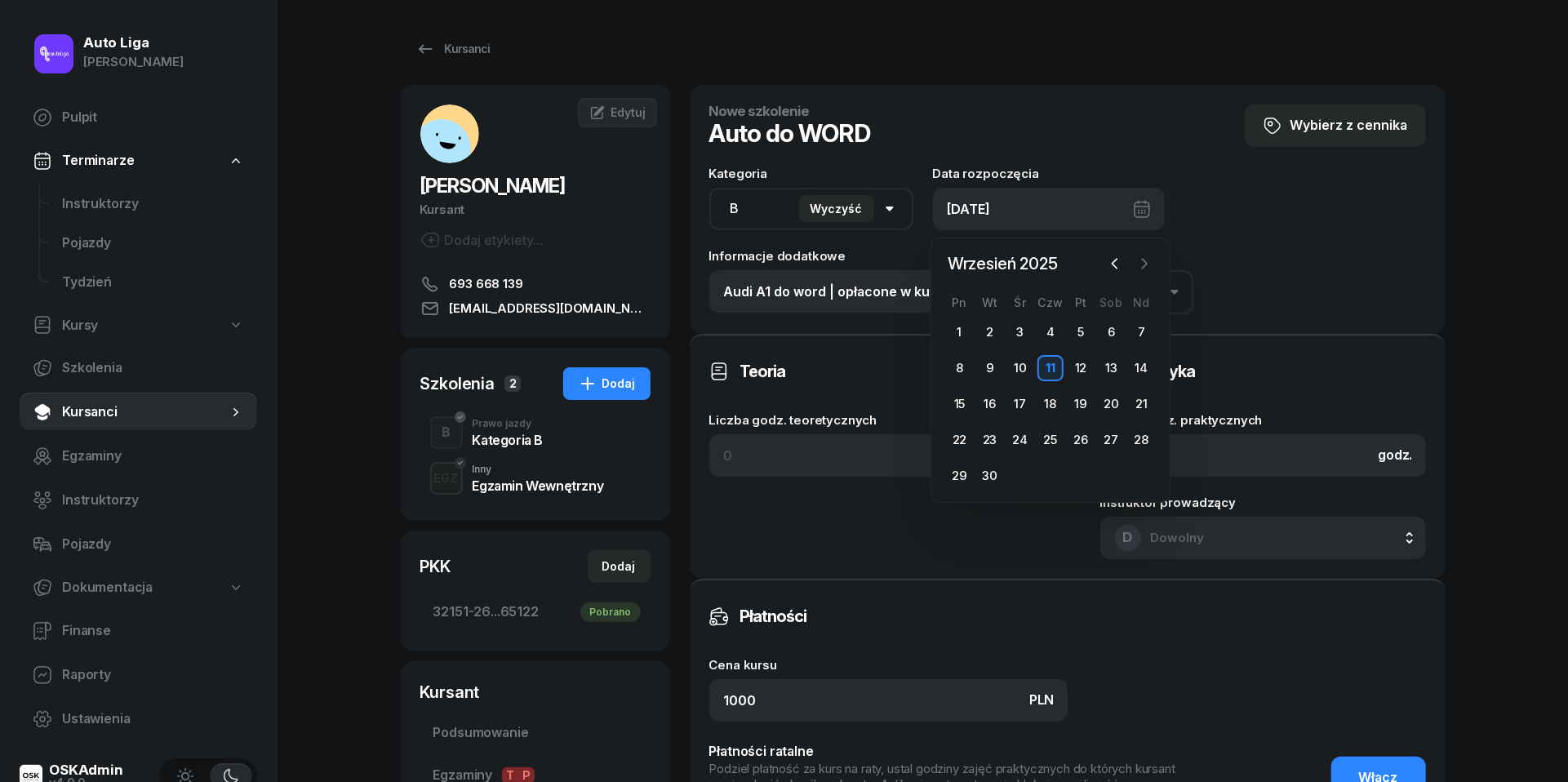
click at [1143, 261] on icon "button" at bounding box center [1144, 263] width 16 height 16
click at [1023, 366] on div "8" at bounding box center [1020, 368] width 26 height 26
type input "[DATE]"
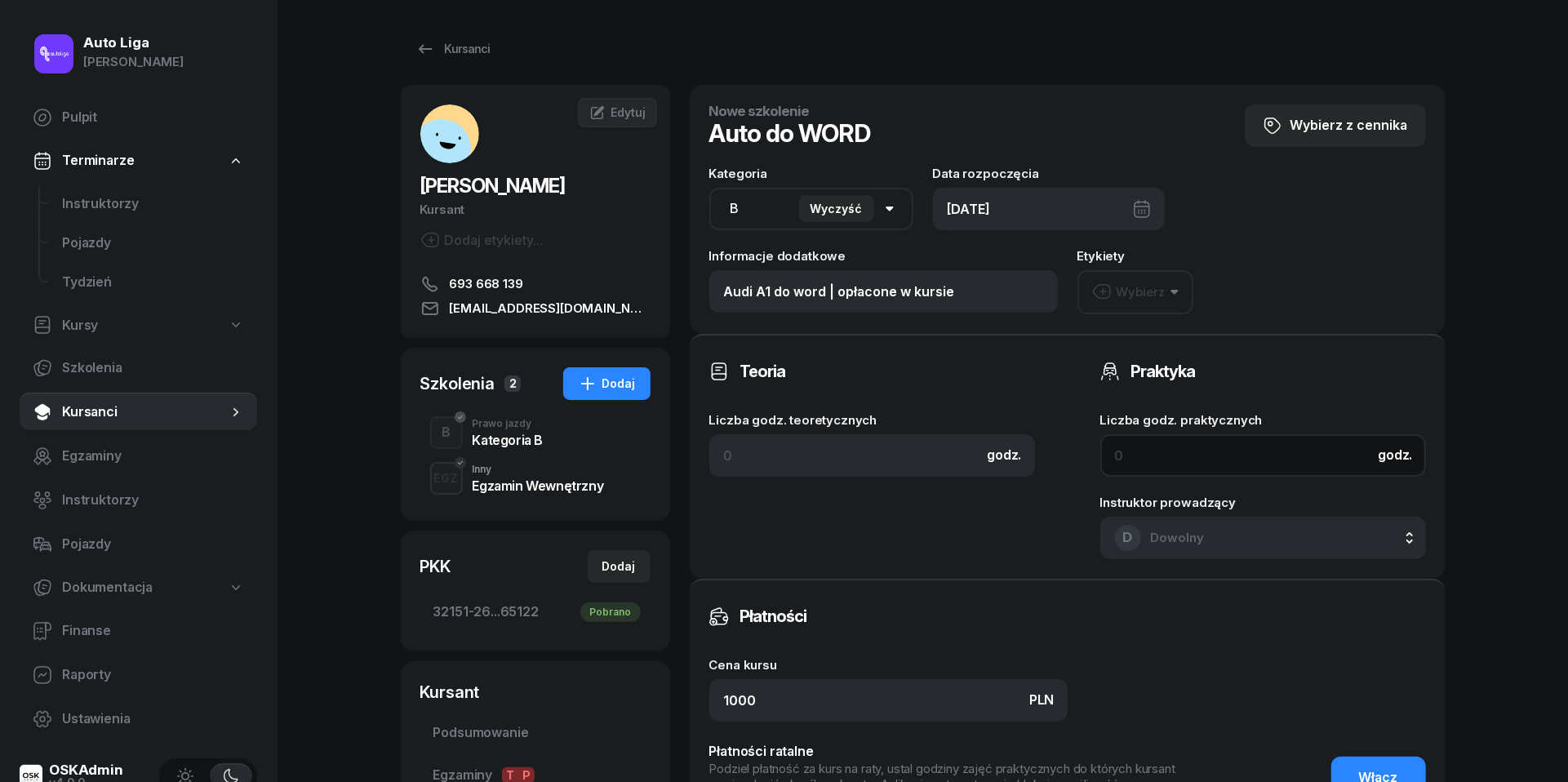
click at [1173, 438] on input at bounding box center [1262, 455] width 326 height 42
type input "1"
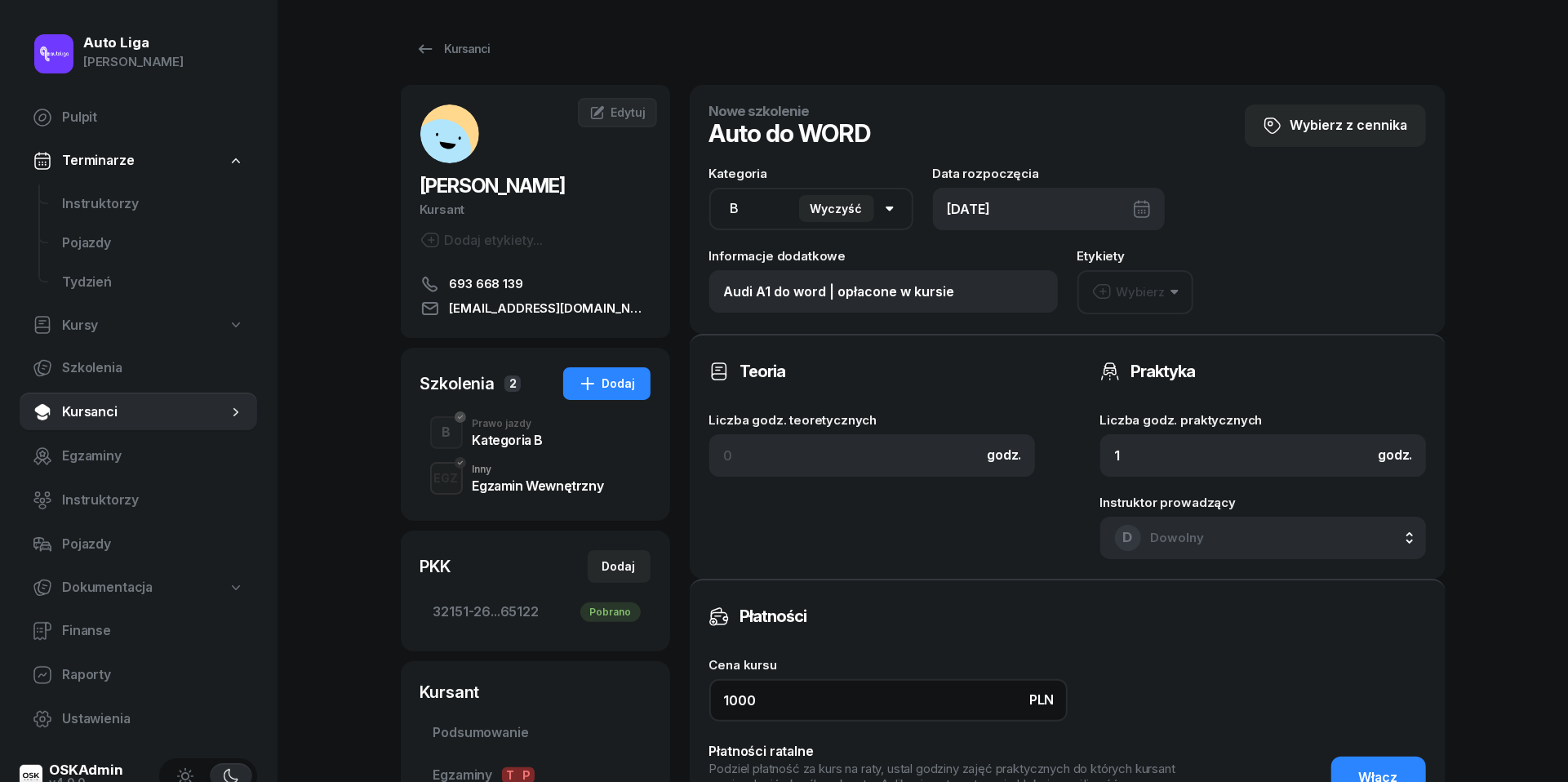
click at [879, 692] on input "1000" at bounding box center [888, 699] width 358 height 42
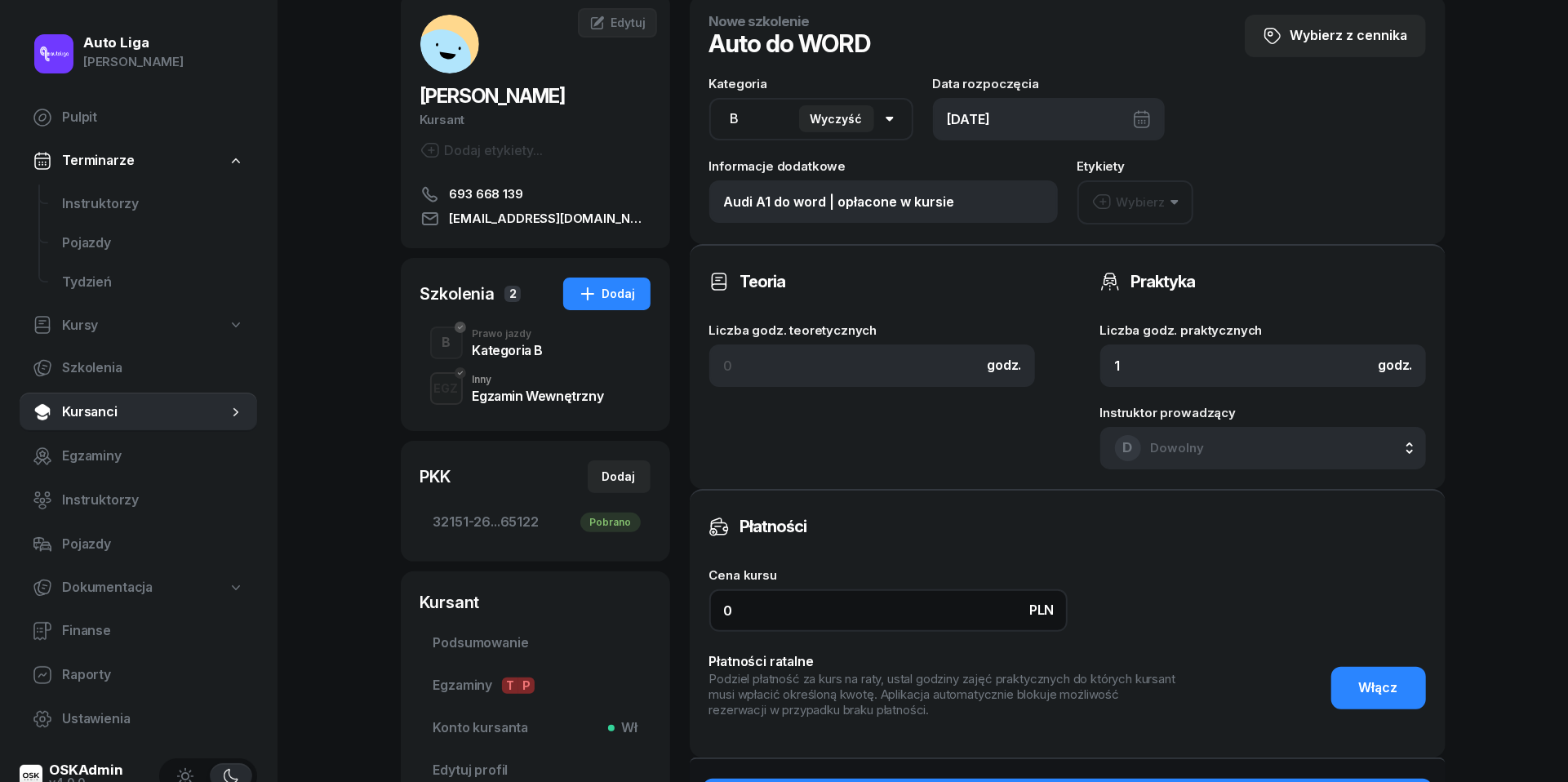
scroll to position [216, 0]
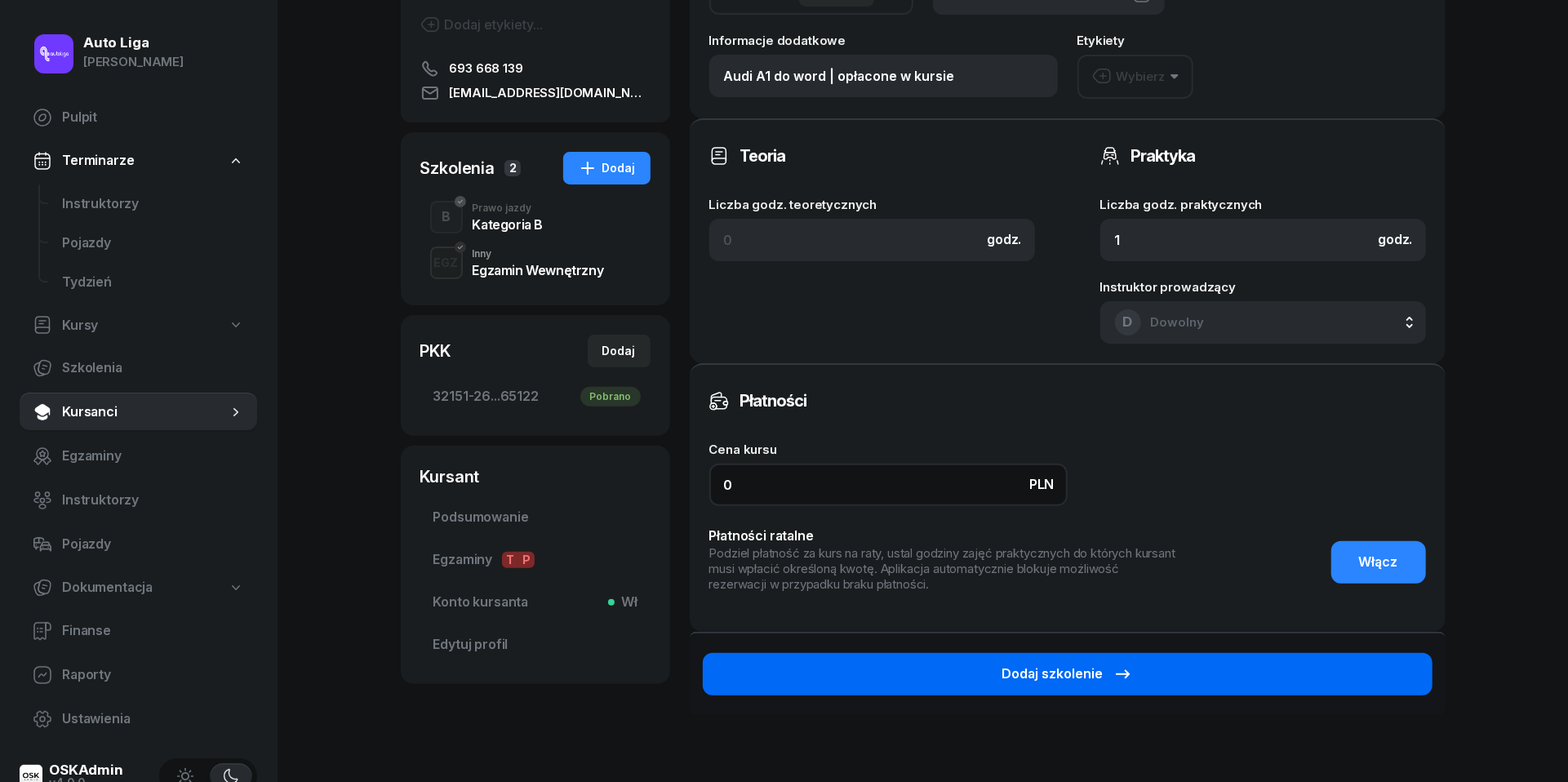
type input "0"
click at [1242, 669] on button "Dodaj szkolenie" at bounding box center [1067, 673] width 730 height 42
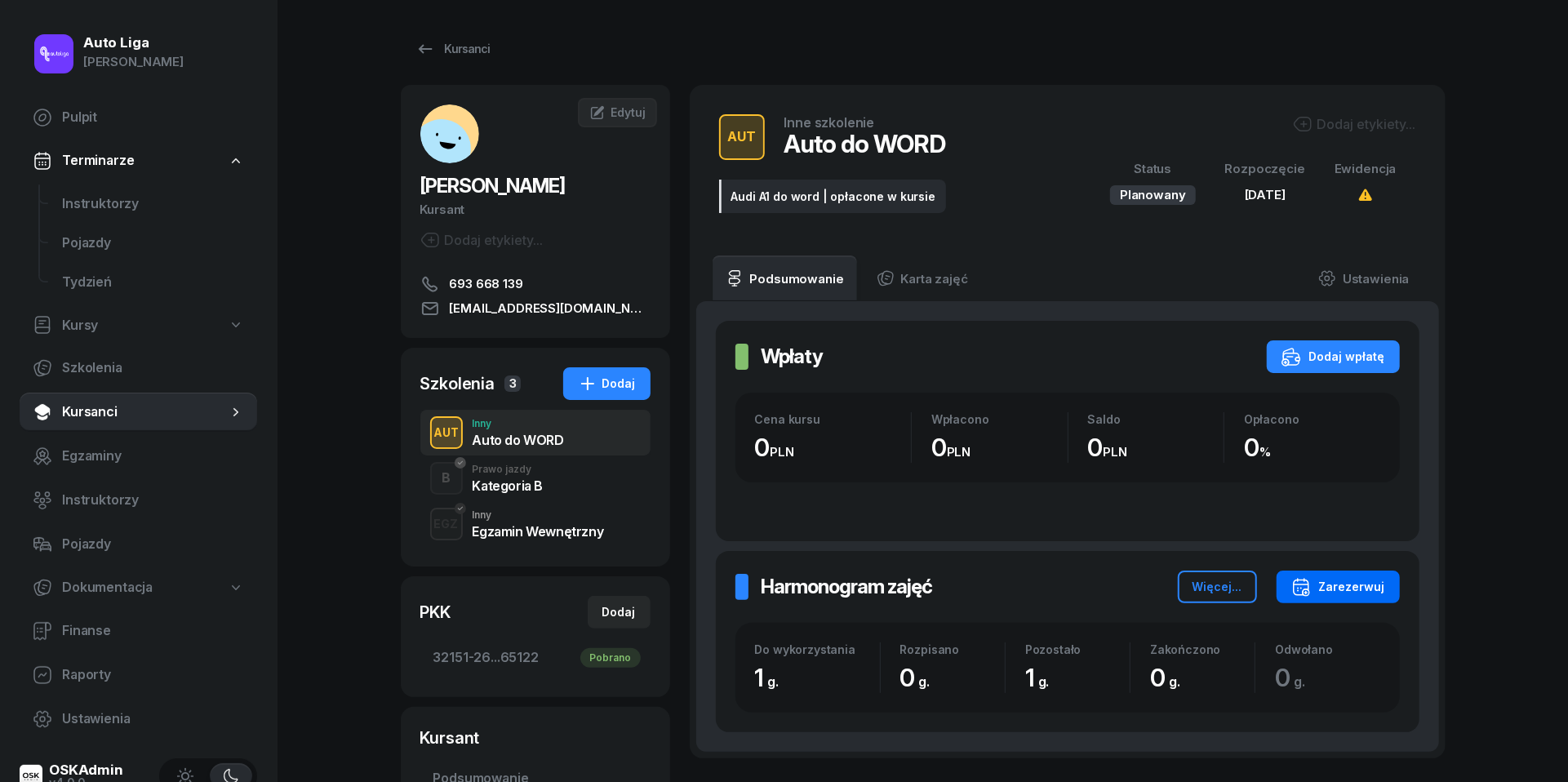
click at [1356, 581] on div "Zarezerwuj" at bounding box center [1337, 586] width 94 height 20
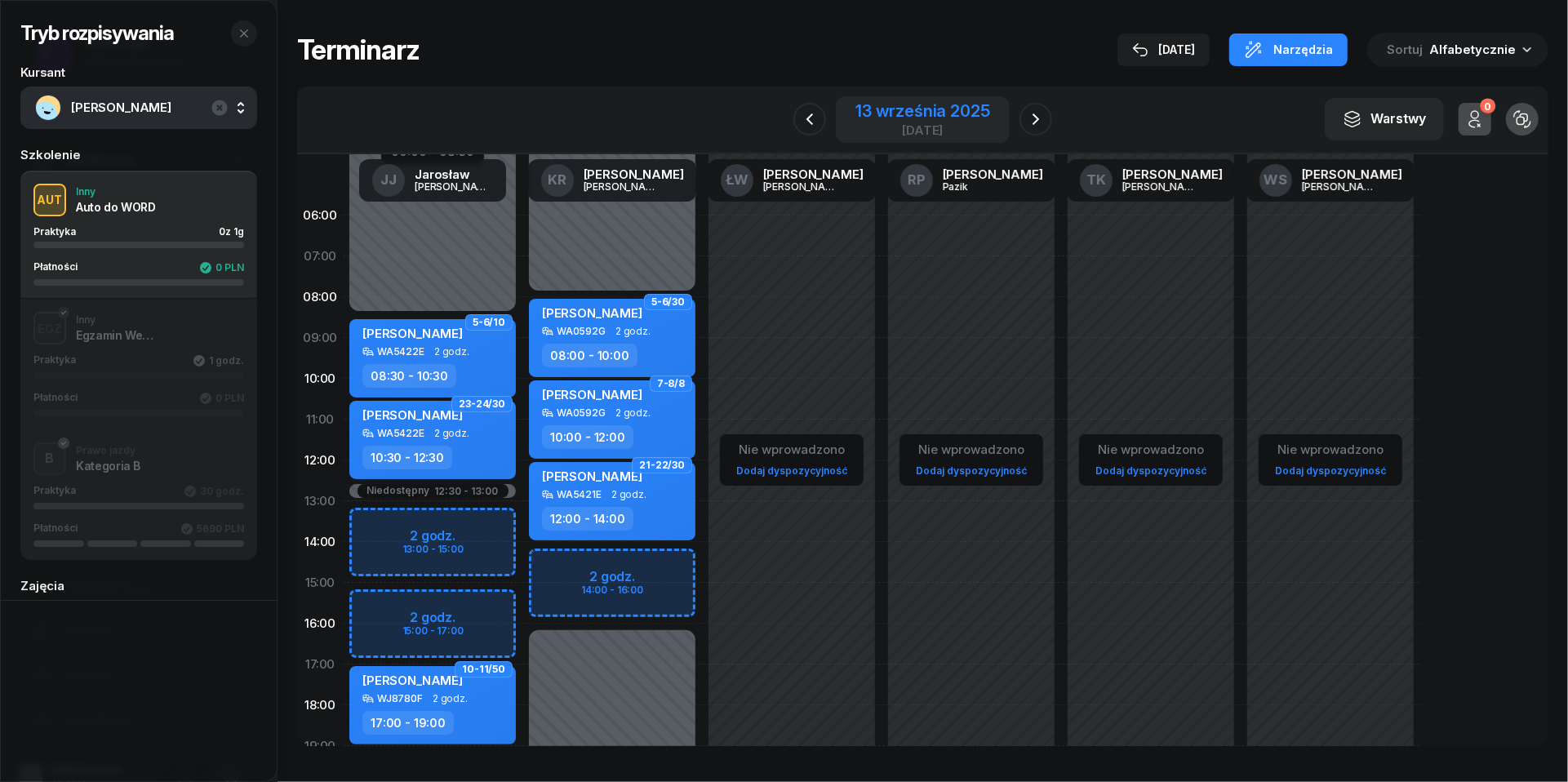
click at [946, 115] on div "13 września 2025" at bounding box center [922, 110] width 134 height 16
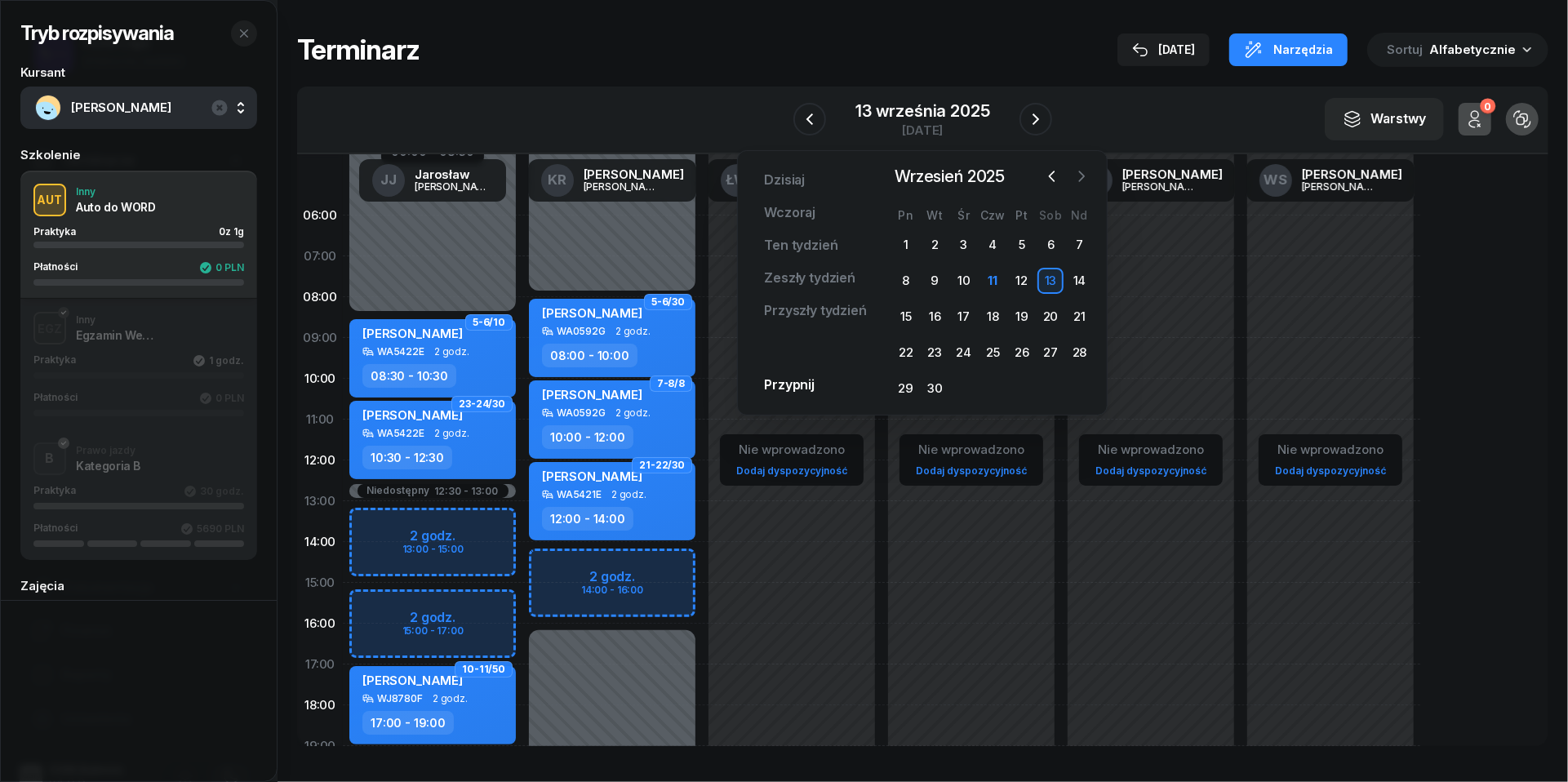
click at [1080, 177] on icon "button" at bounding box center [1081, 176] width 16 height 16
click at [961, 273] on div "8" at bounding box center [964, 281] width 26 height 26
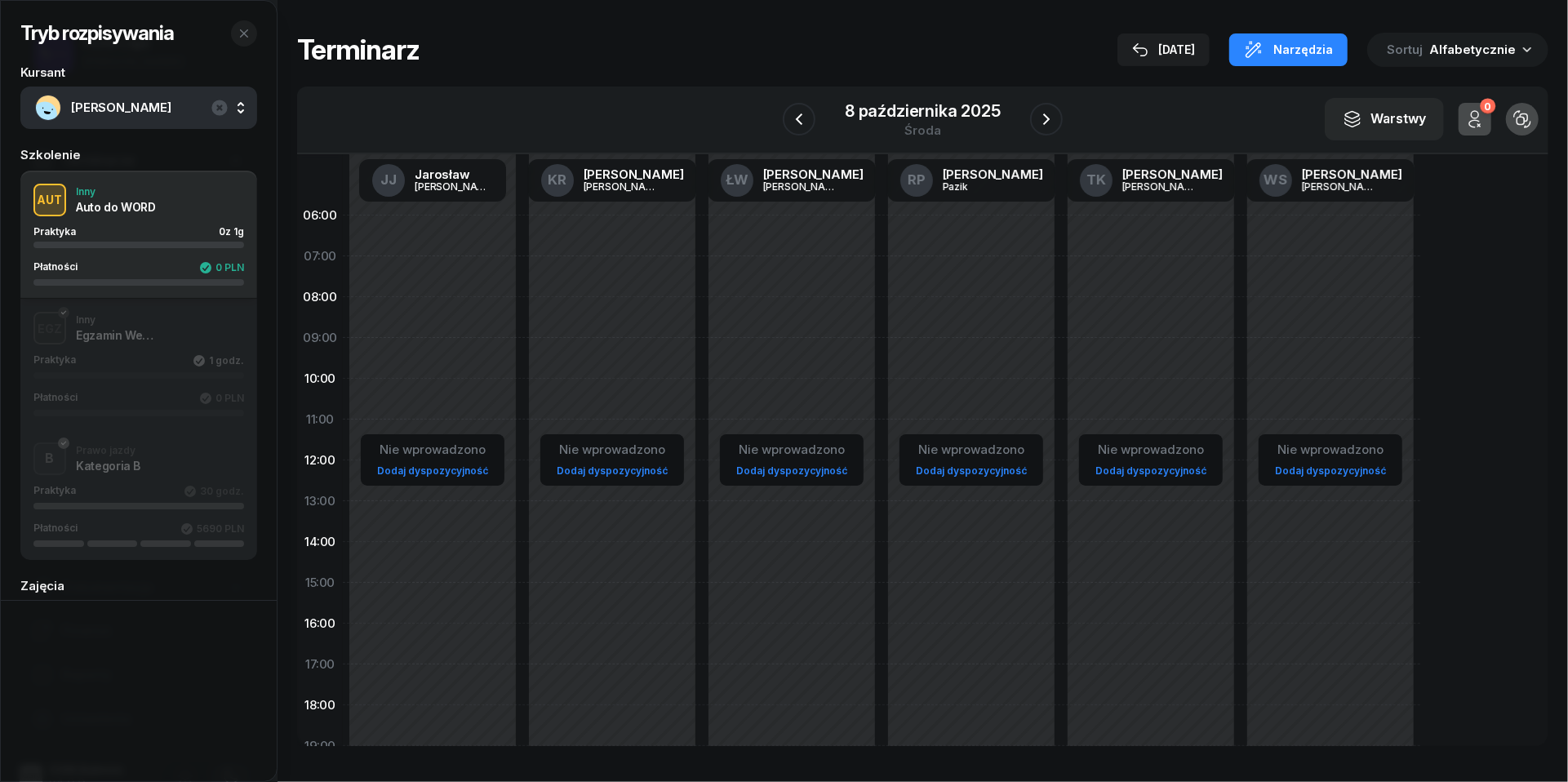
click at [1138, 474] on link "Dodaj dyspozycyjność" at bounding box center [1151, 470] width 124 height 19
select select "08"
select select "16"
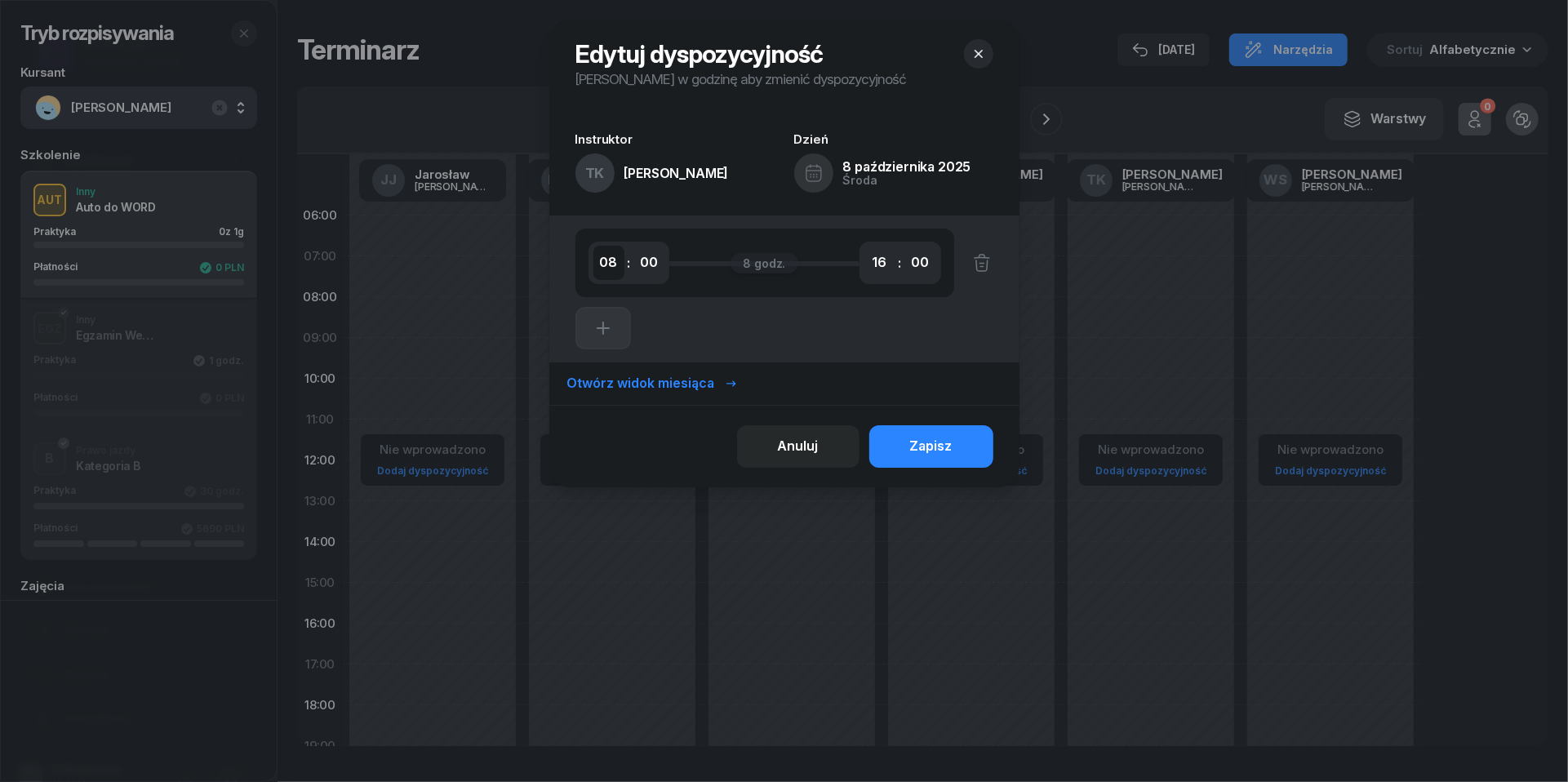
select select "20"
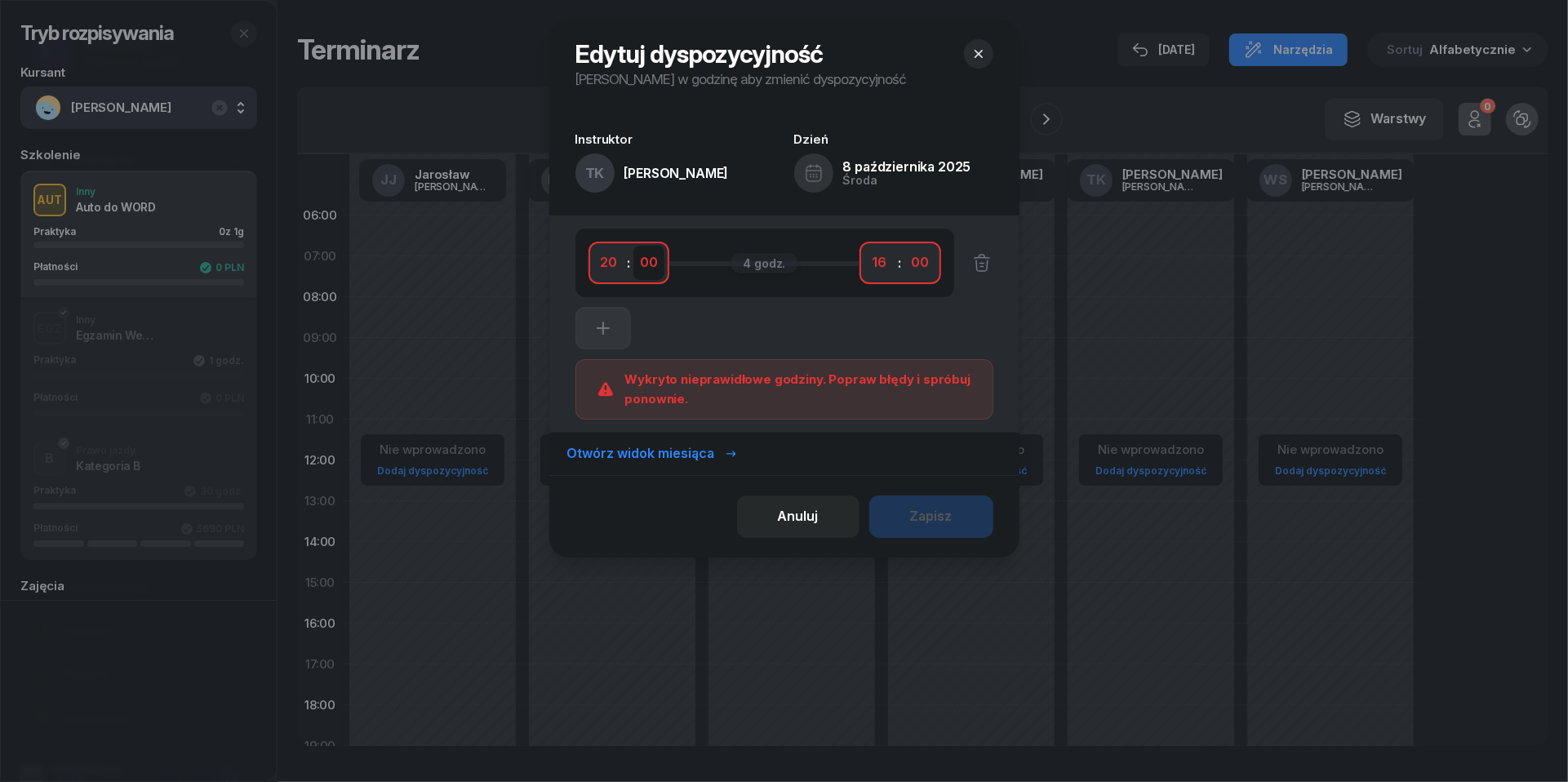
select select "20"
select select "21"
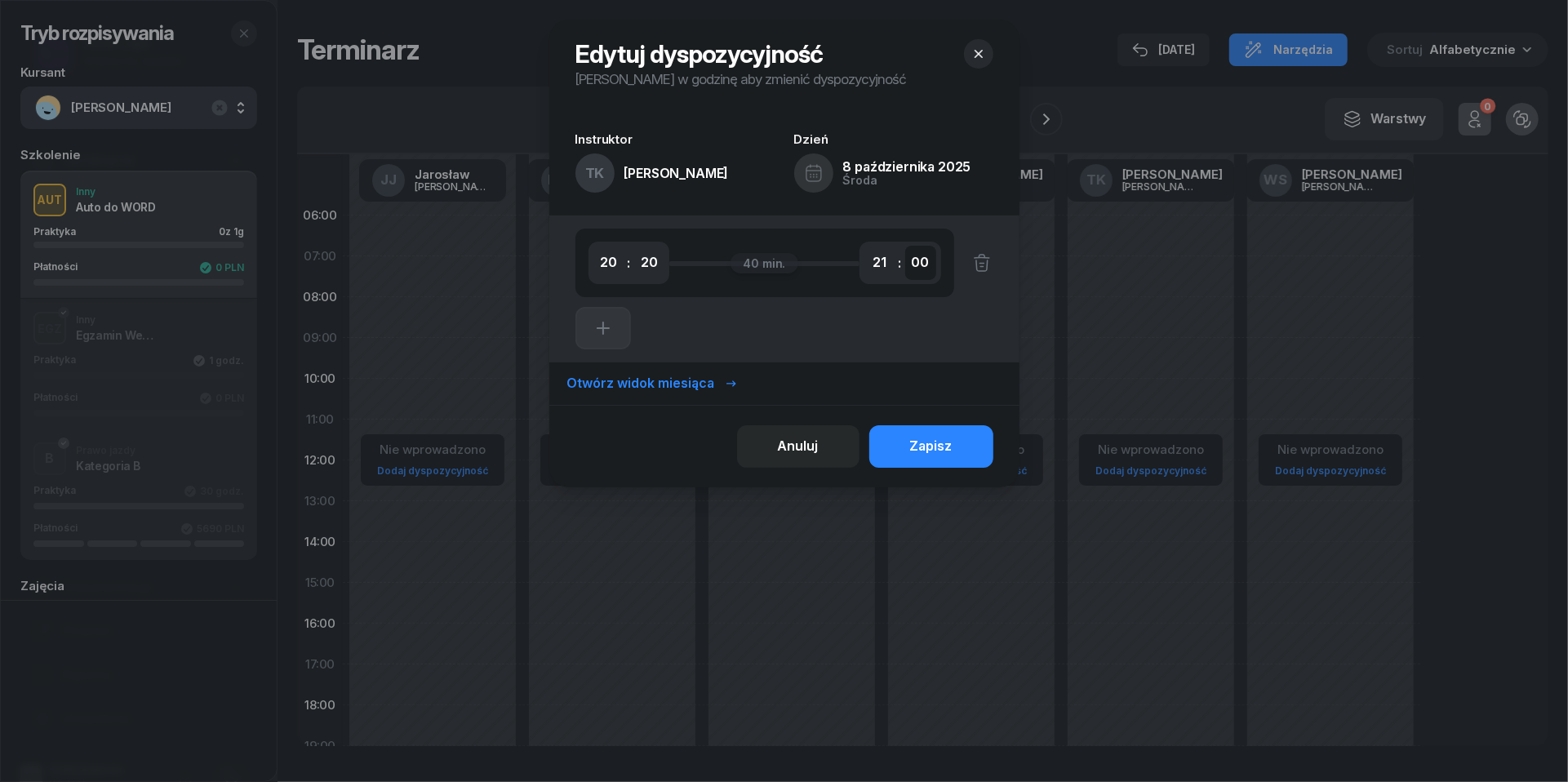
select select "30"
click at [940, 445] on div "Zapisz" at bounding box center [931, 446] width 42 height 22
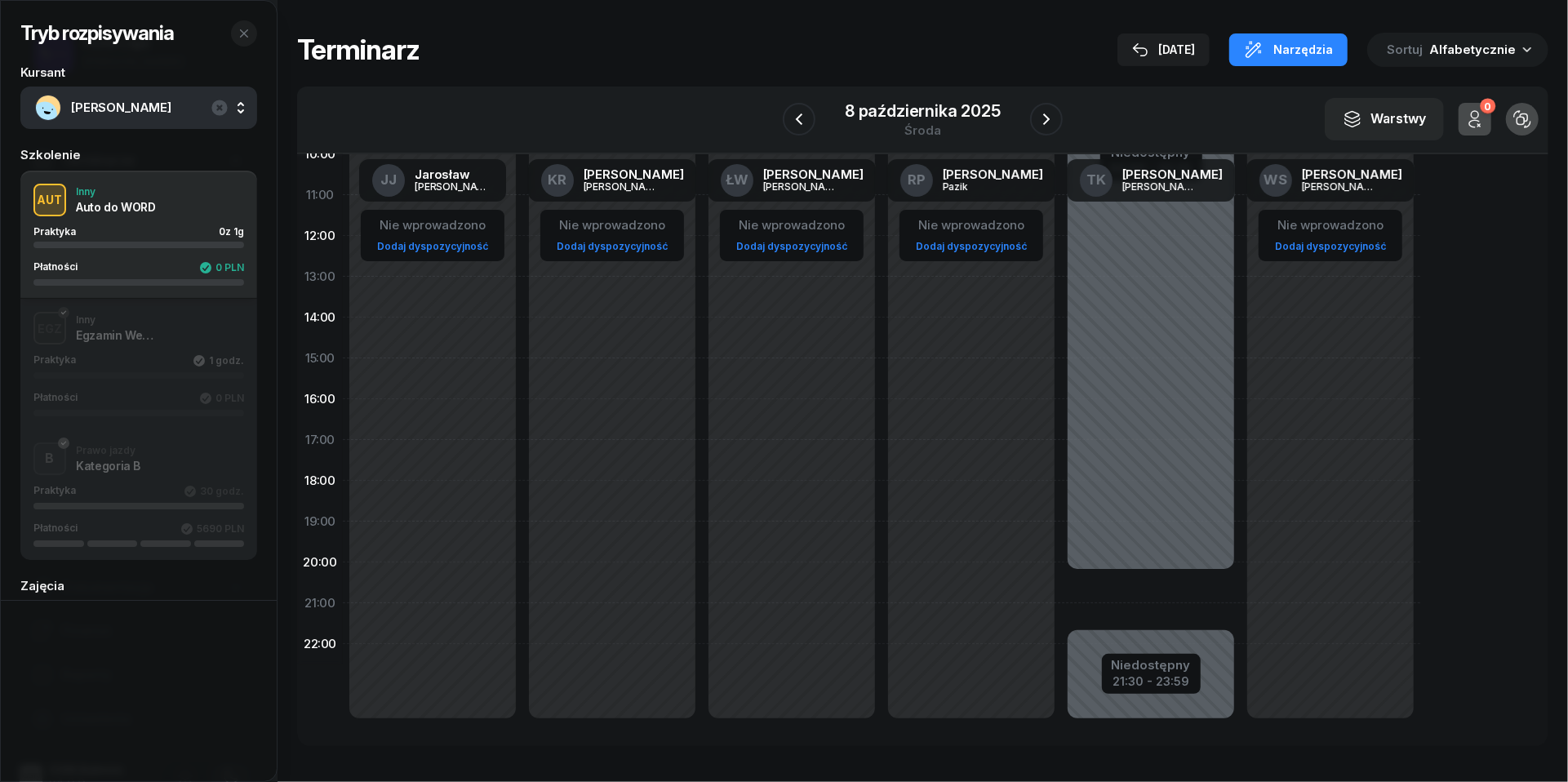
scroll to position [224, 0]
click at [1109, 581] on div "Niedostępny 00:00 - 20:20 Niedostępny 21:30 - 23:59" at bounding box center [1151, 359] width 180 height 775
select select "20"
select select "22"
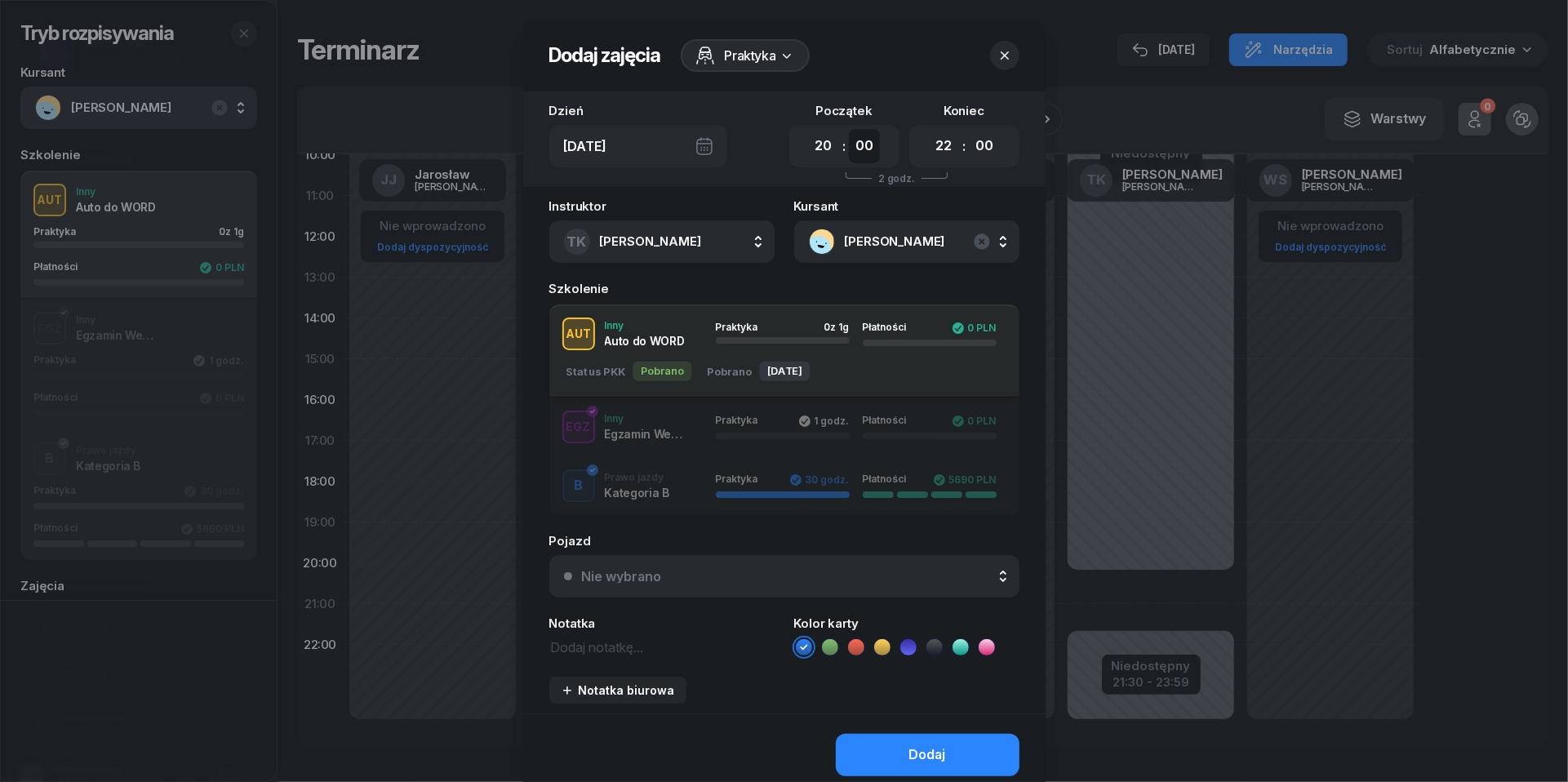
select select "20"
select select "21"
click at [677, 576] on div "Nie wybrano" at bounding box center [793, 576] width 423 height 13
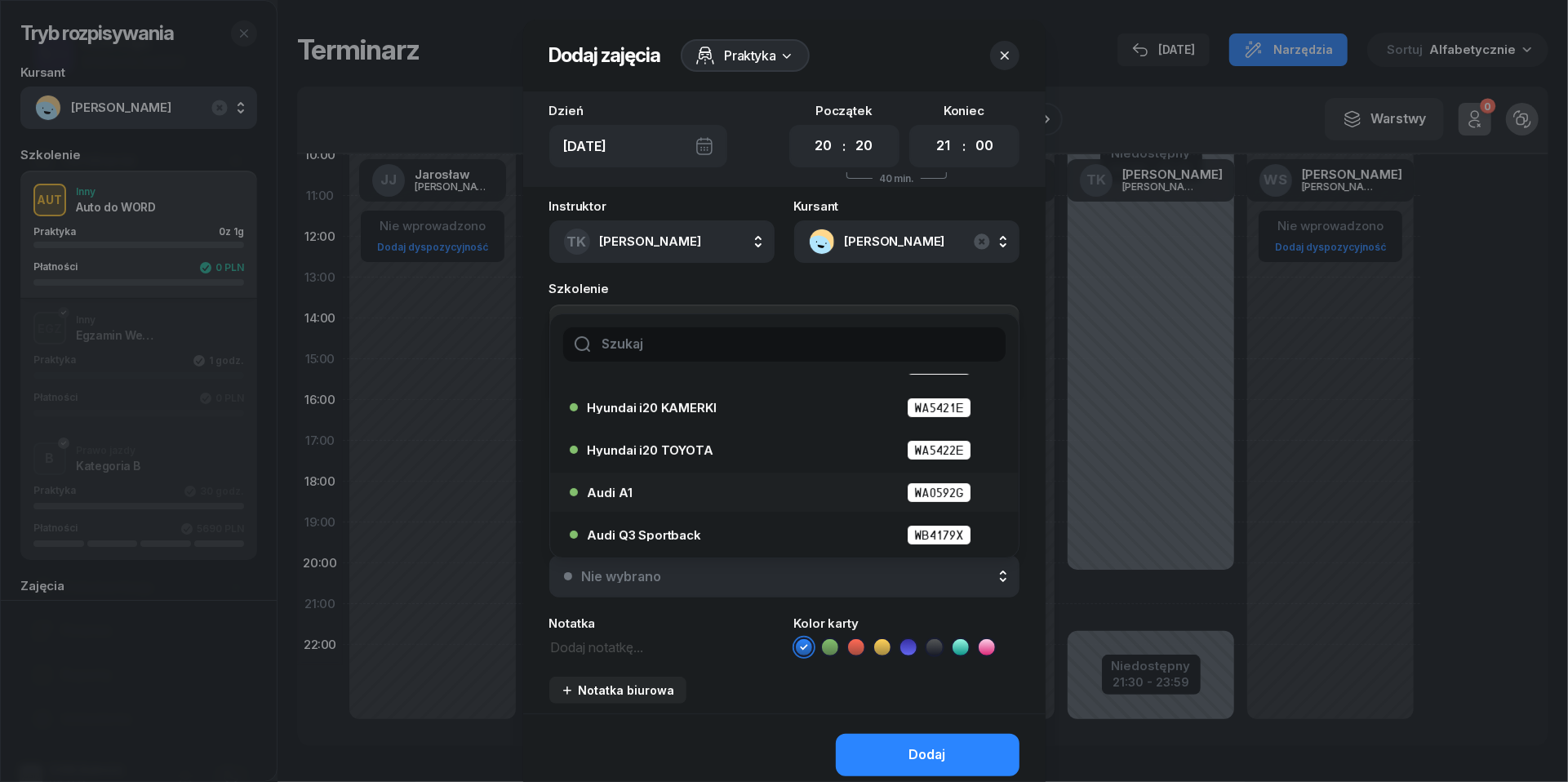
scroll to position [75, 0]
click at [693, 487] on div "Audi A1 WA0592G" at bounding box center [788, 493] width 401 height 21
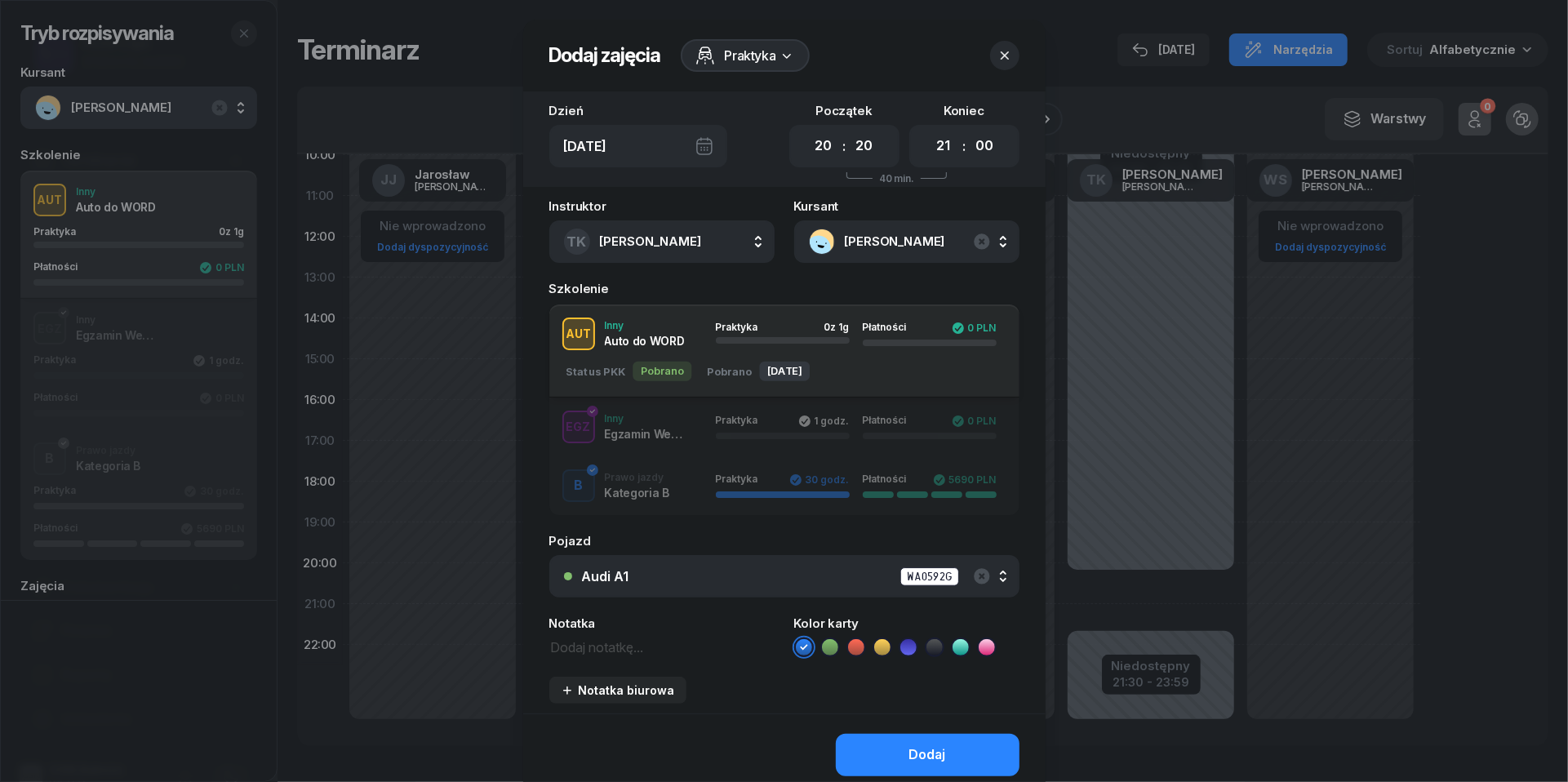
click at [592, 646] on textarea at bounding box center [661, 646] width 225 height 21
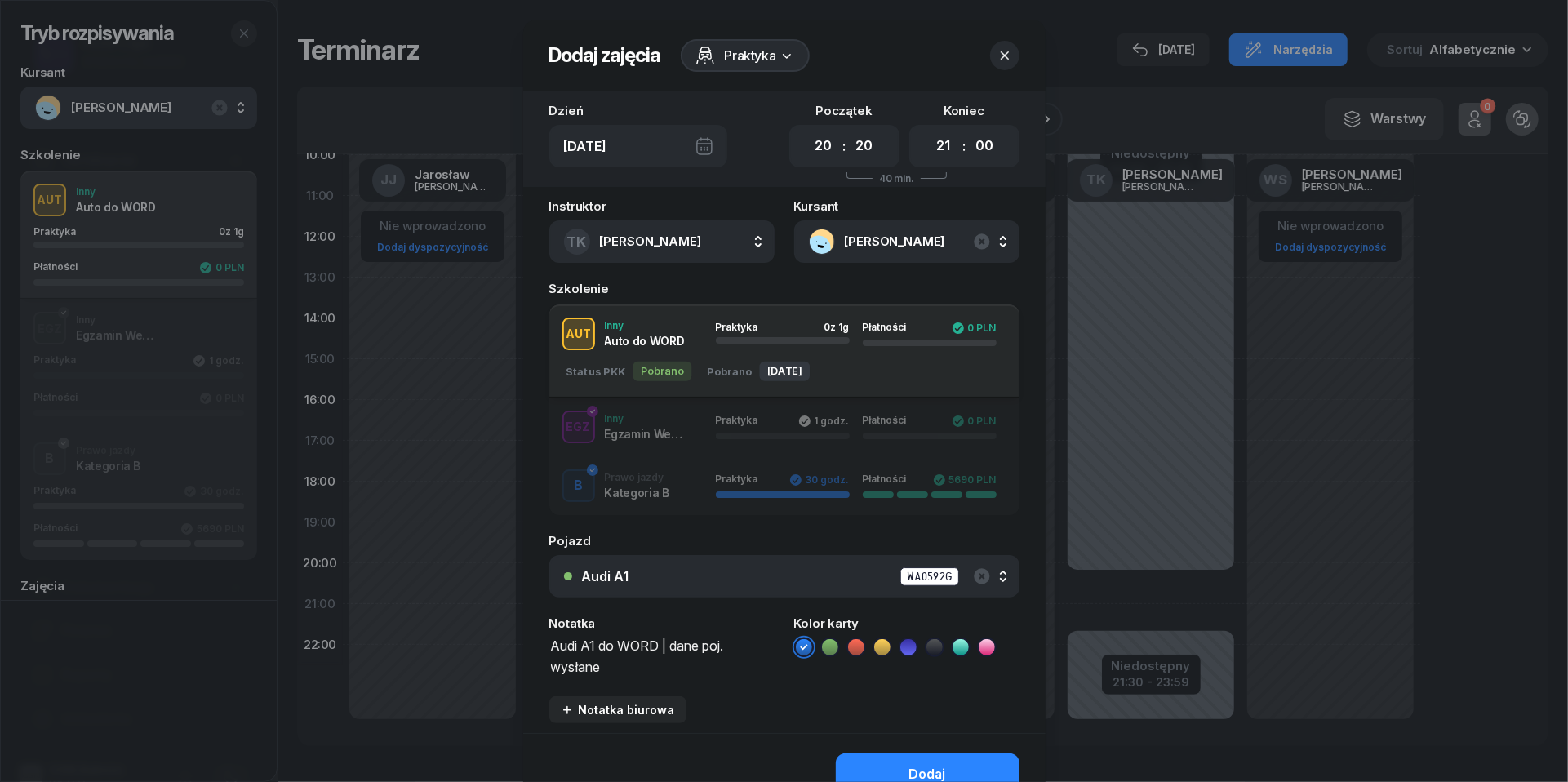
type textarea "Audi A1 do WORD | dane poj. wysłane"
click at [967, 644] on icon at bounding box center [960, 646] width 16 height 16
click at [919, 766] on div "Dodaj" at bounding box center [927, 774] width 37 height 22
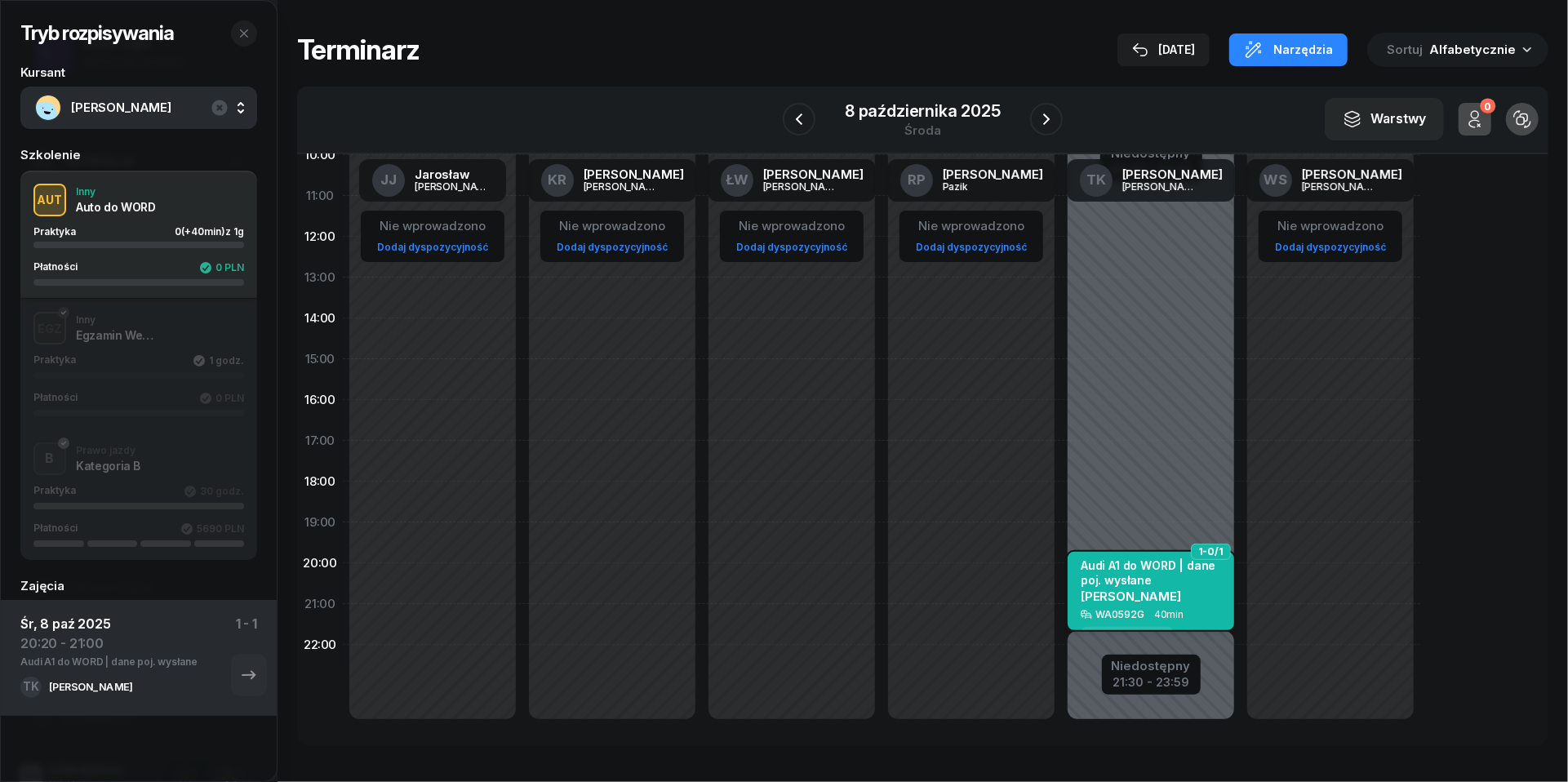
click at [1110, 584] on div "Audi A1 do WORD | dane poj. [PERSON_NAME]" at bounding box center [1152, 583] width 143 height 50
select select "20"
select select "21"
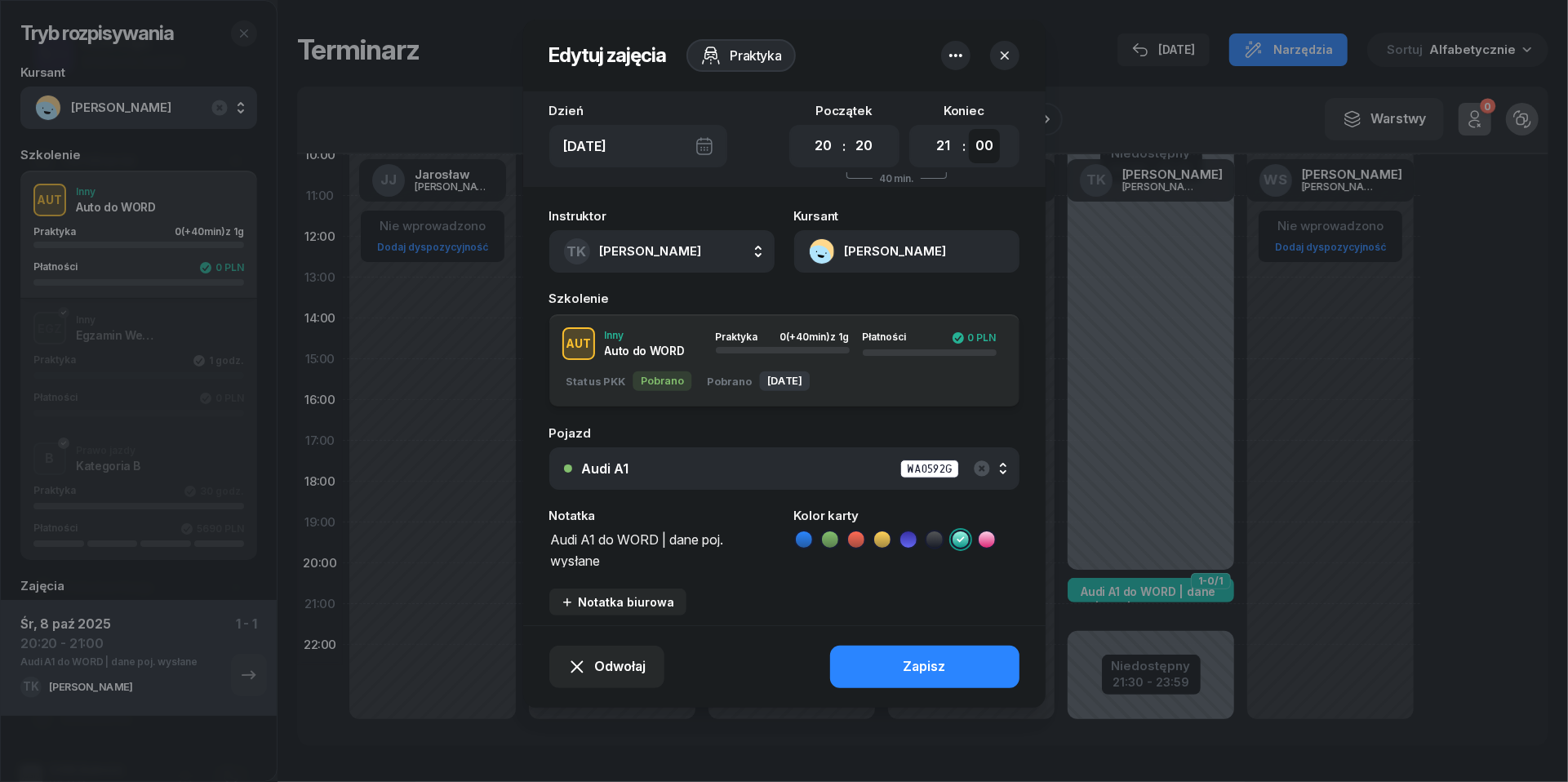
select select "30"
click at [937, 665] on div "Zapisz" at bounding box center [924, 666] width 42 height 22
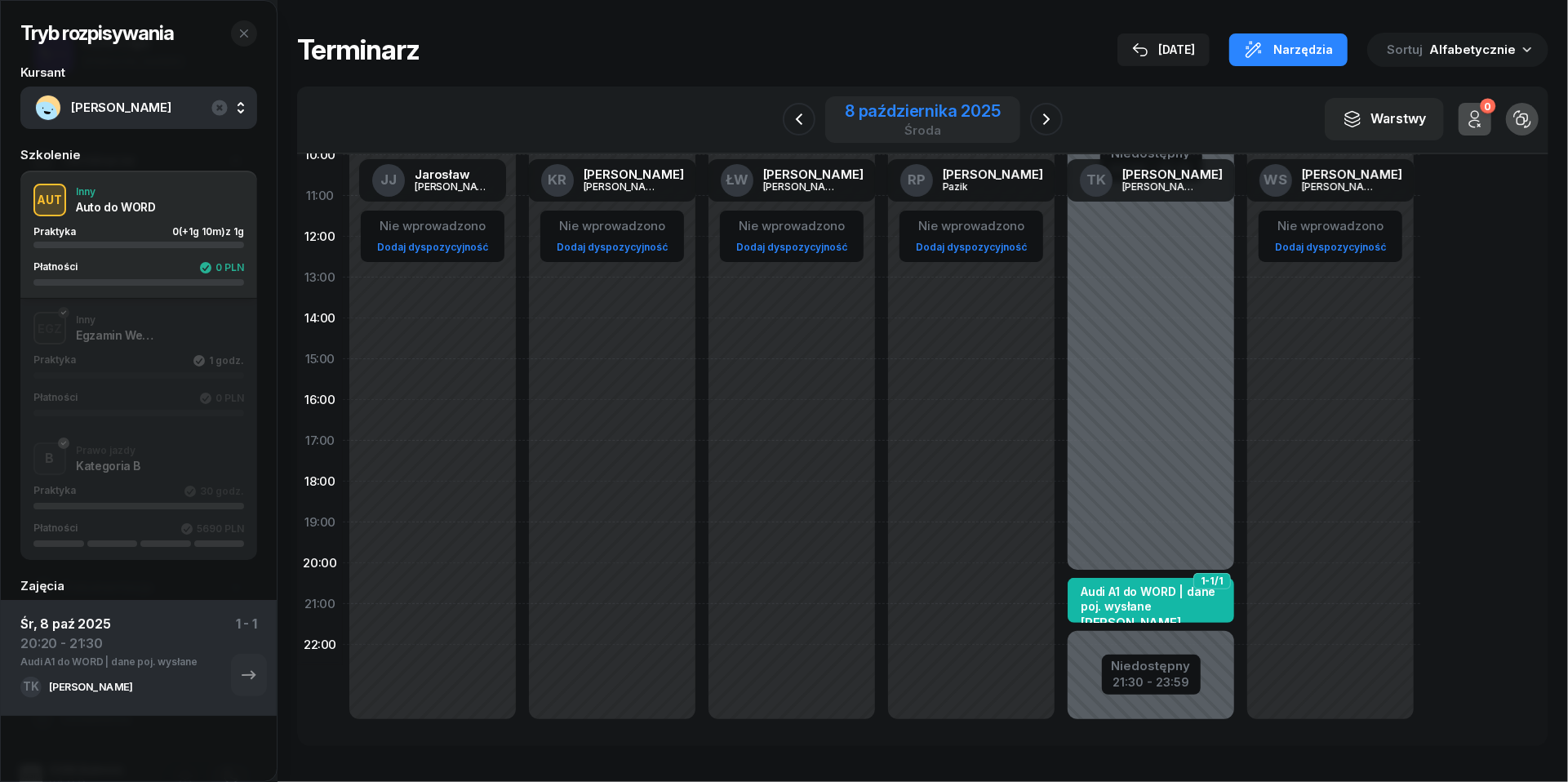
click at [912, 111] on div "8 października 2025" at bounding box center [922, 110] width 156 height 16
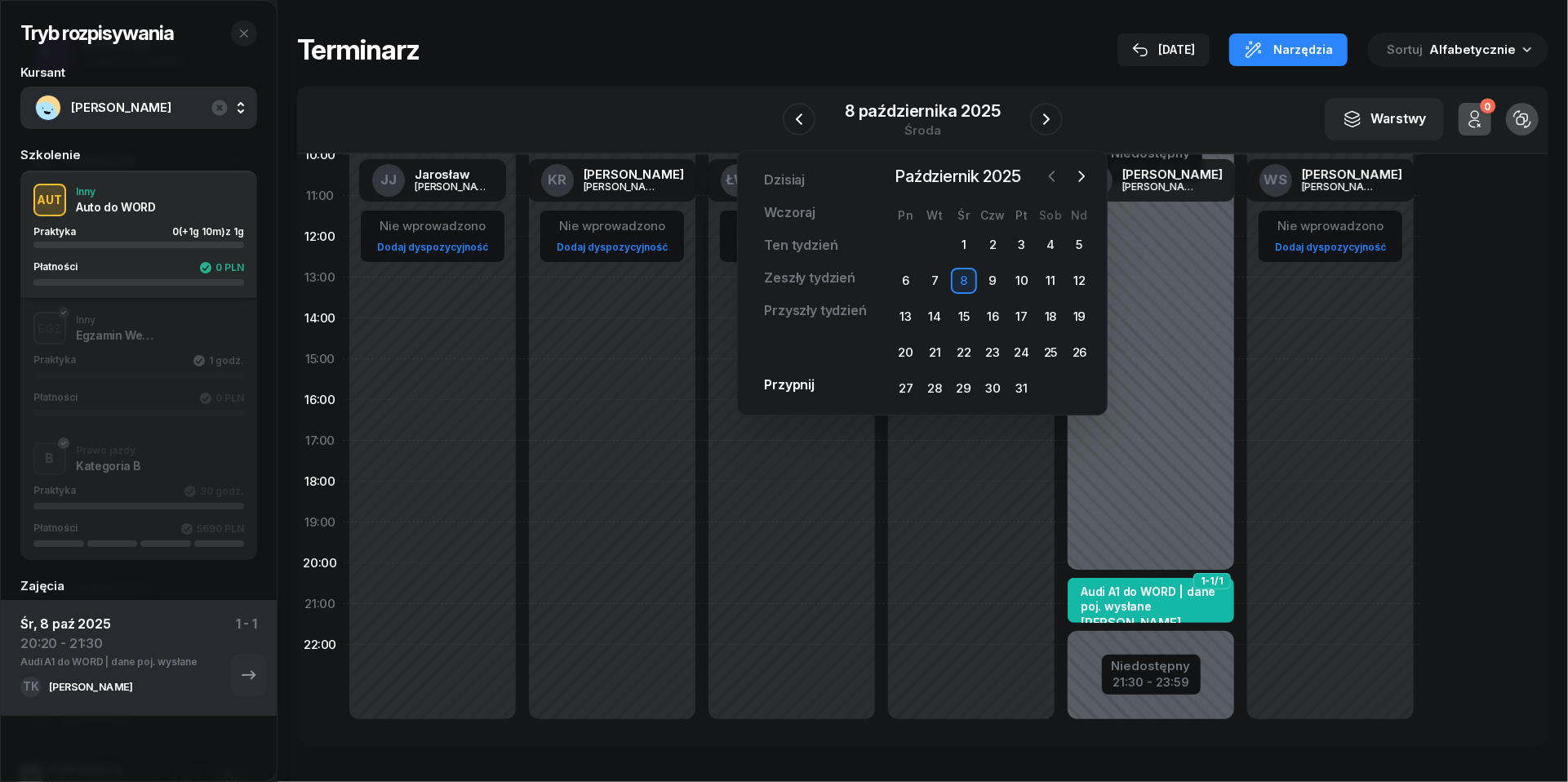
click at [1050, 178] on icon "button" at bounding box center [1052, 176] width 16 height 16
click at [996, 277] on div "11" at bounding box center [992, 281] width 26 height 26
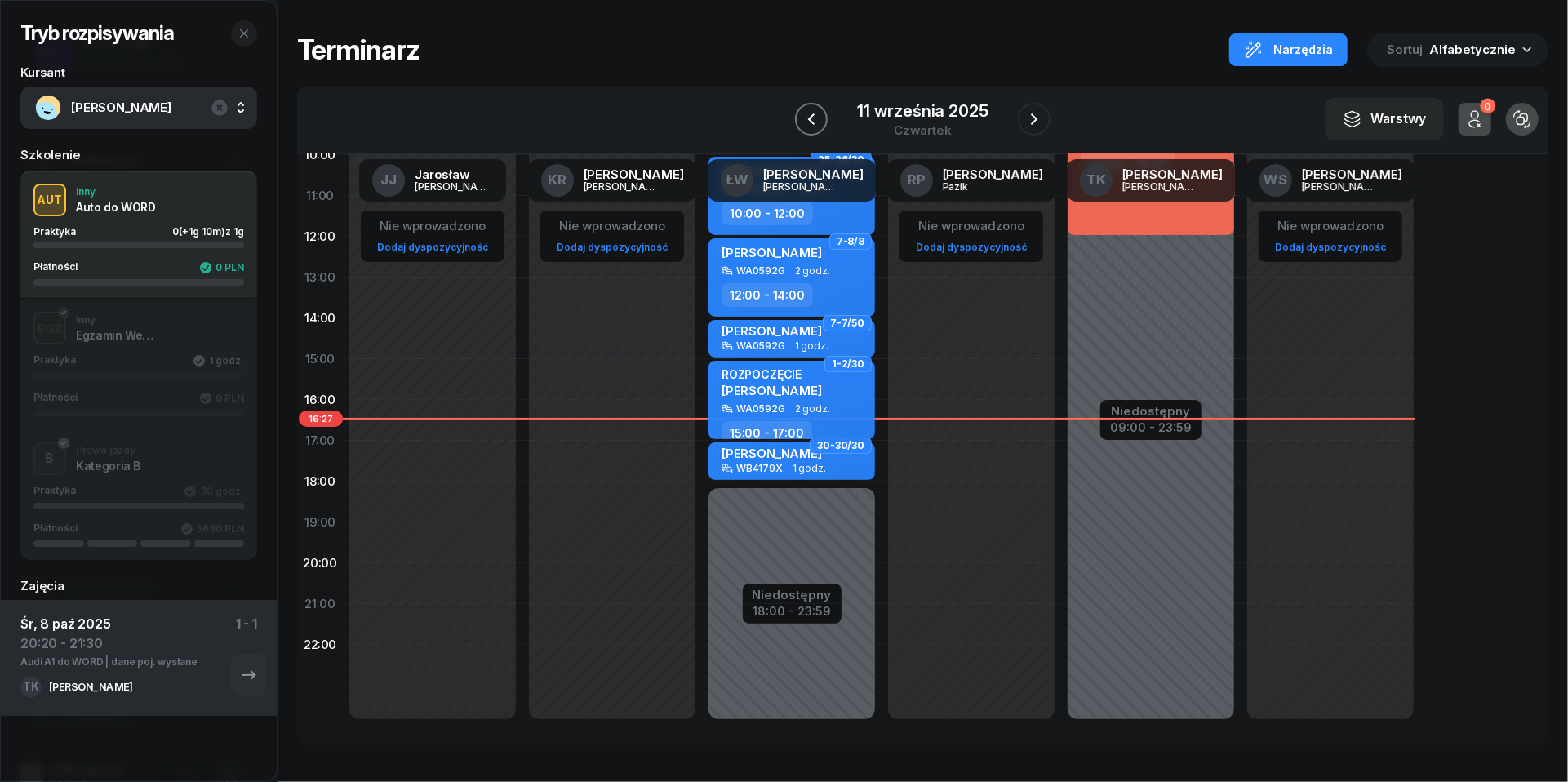
click at [805, 114] on icon "button" at bounding box center [811, 119] width 20 height 20
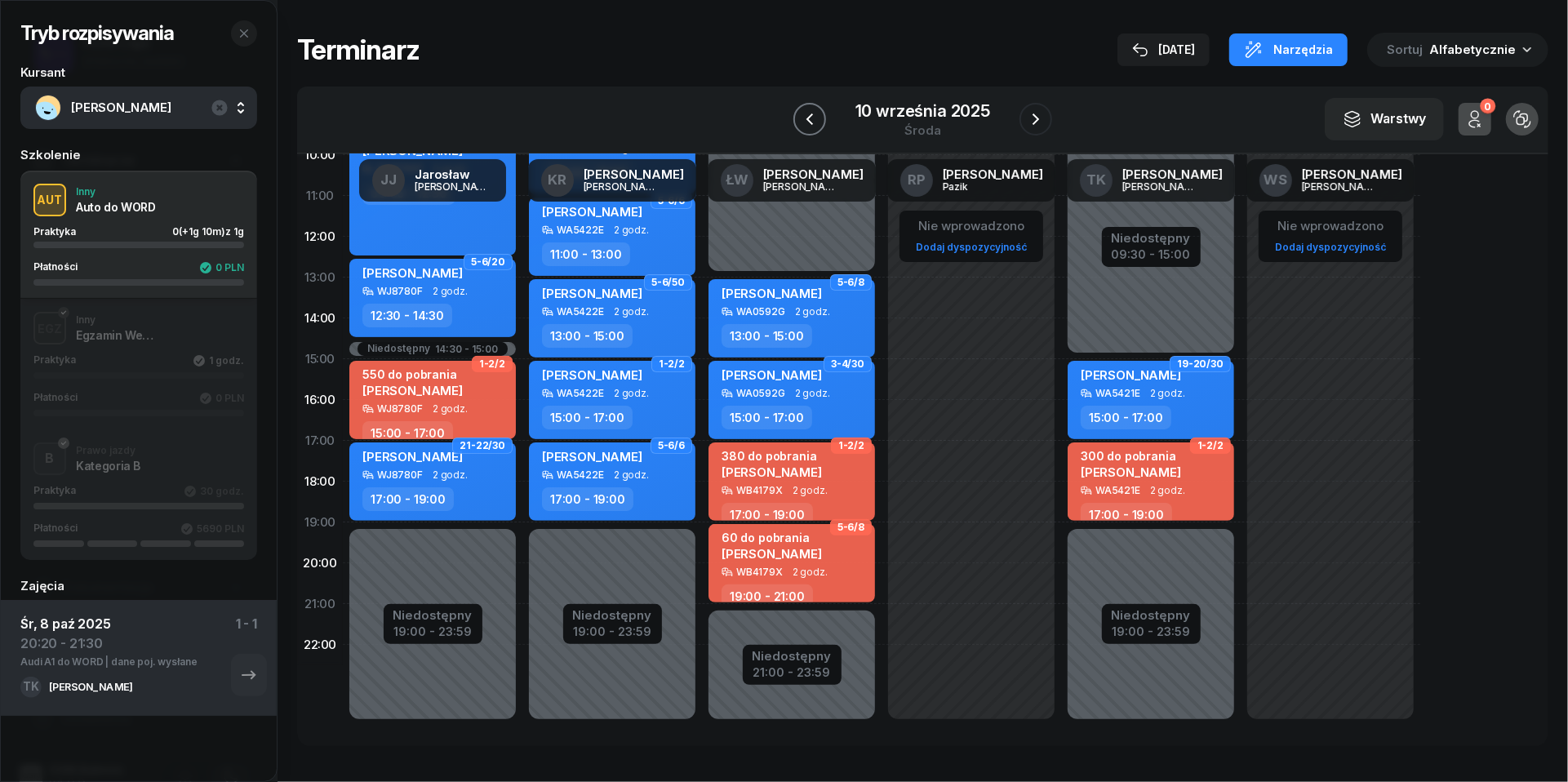
click at [805, 114] on icon "button" at bounding box center [809, 119] width 20 height 20
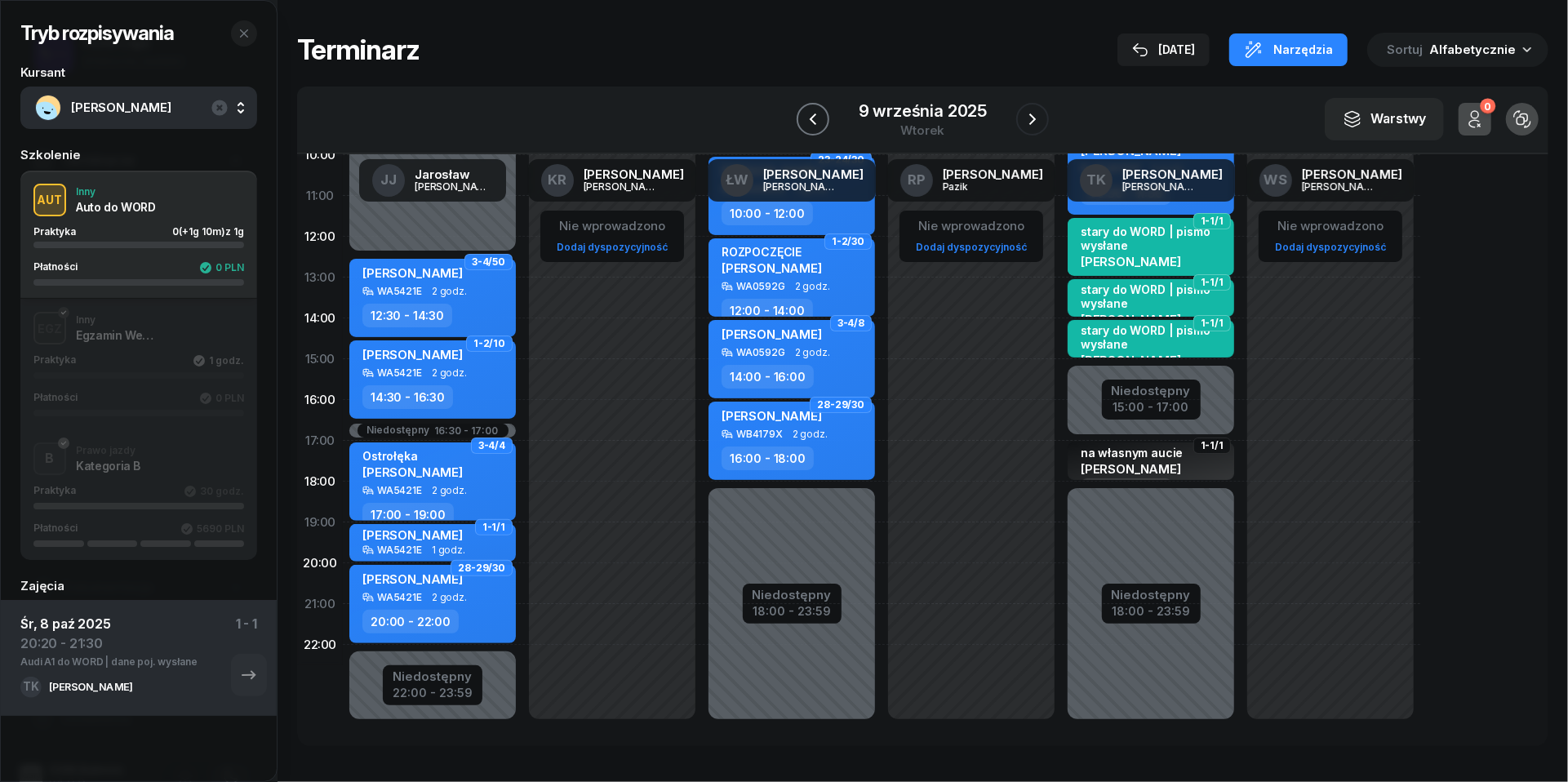
click at [805, 114] on icon "button" at bounding box center [812, 119] width 20 height 20
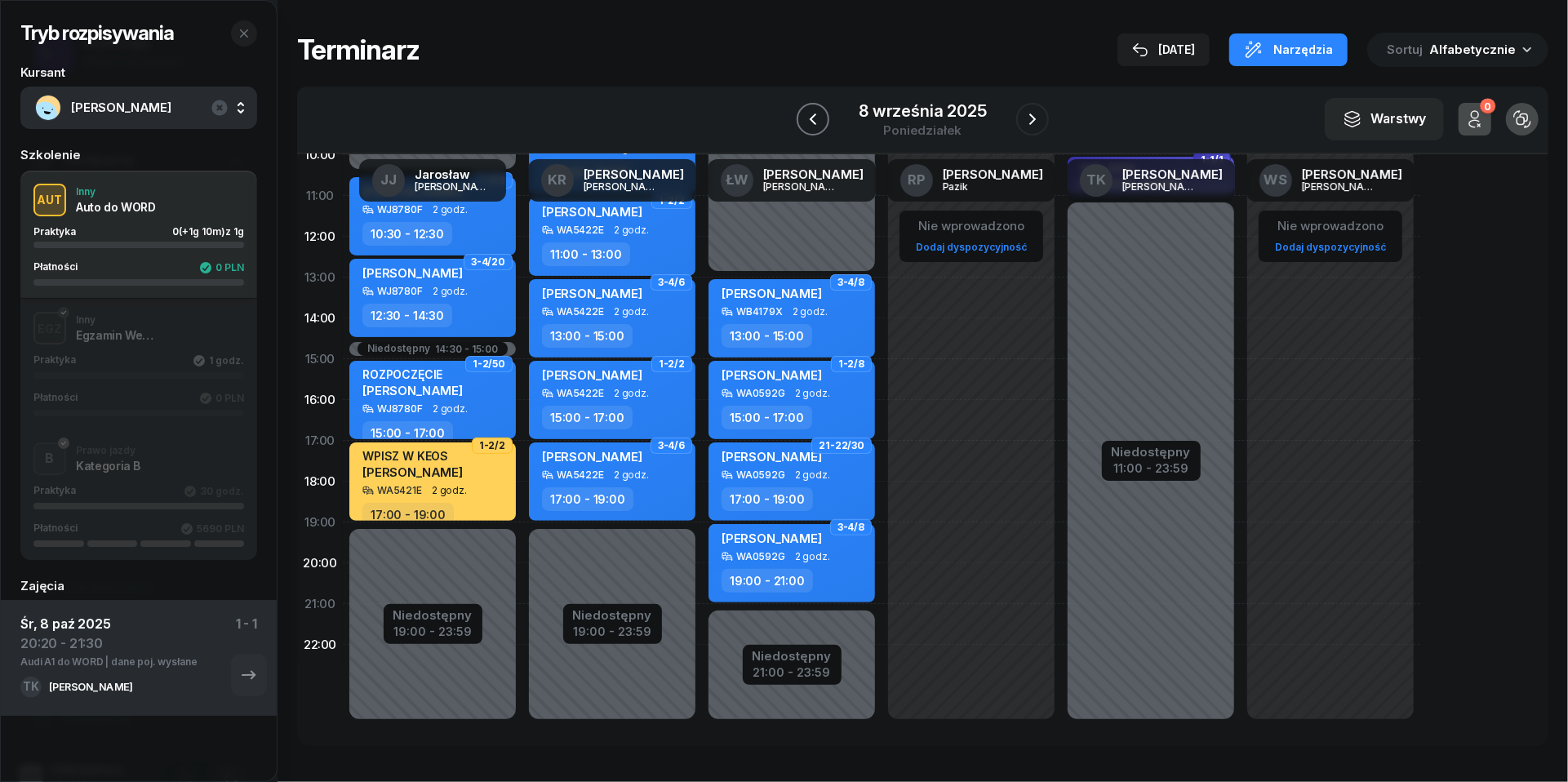
click at [805, 114] on icon "button" at bounding box center [812, 119] width 20 height 20
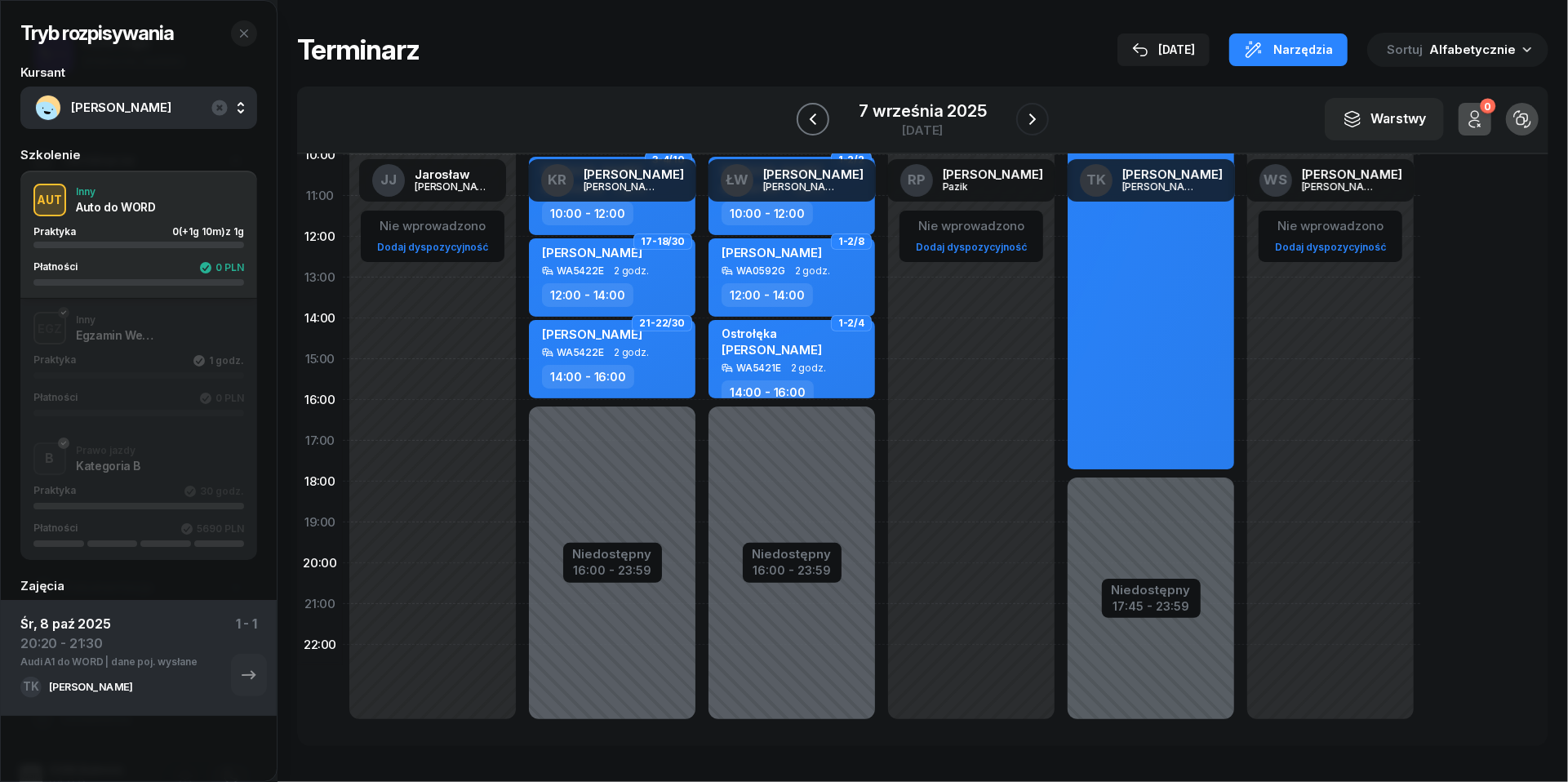
click at [805, 114] on icon "button" at bounding box center [812, 119] width 20 height 20
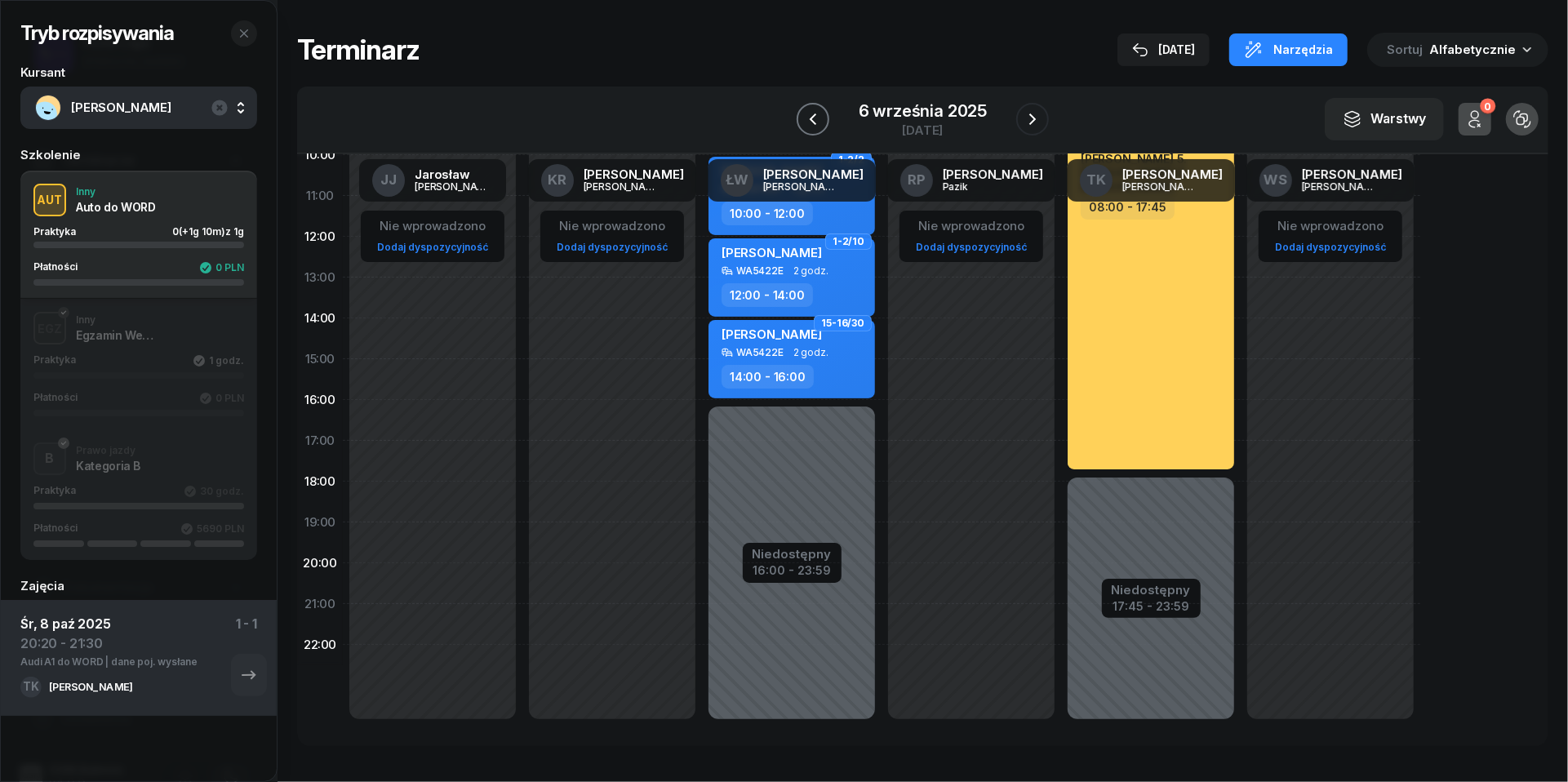
click at [805, 114] on icon "button" at bounding box center [812, 119] width 20 height 20
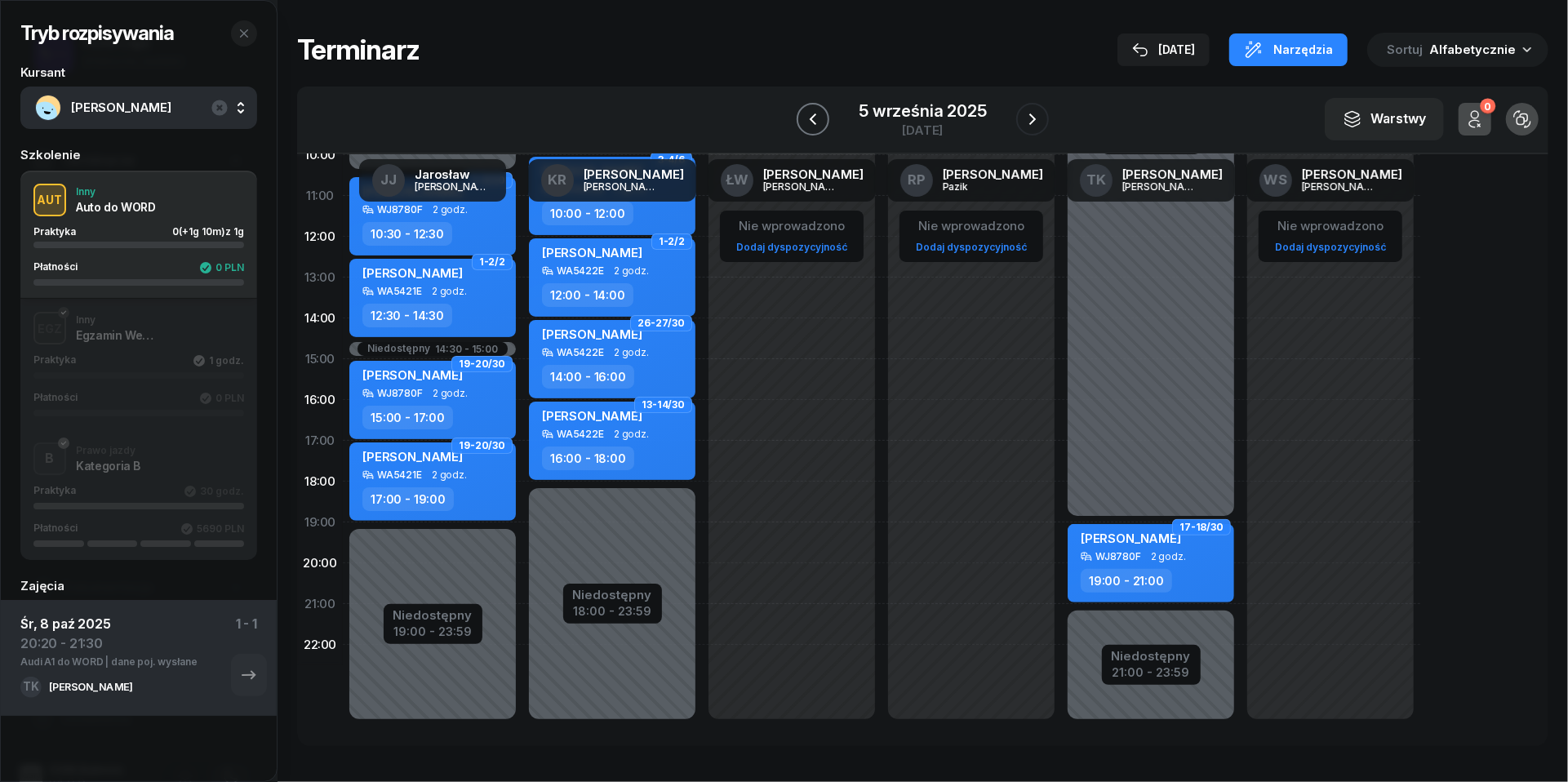
click at [805, 114] on icon "button" at bounding box center [812, 119] width 20 height 20
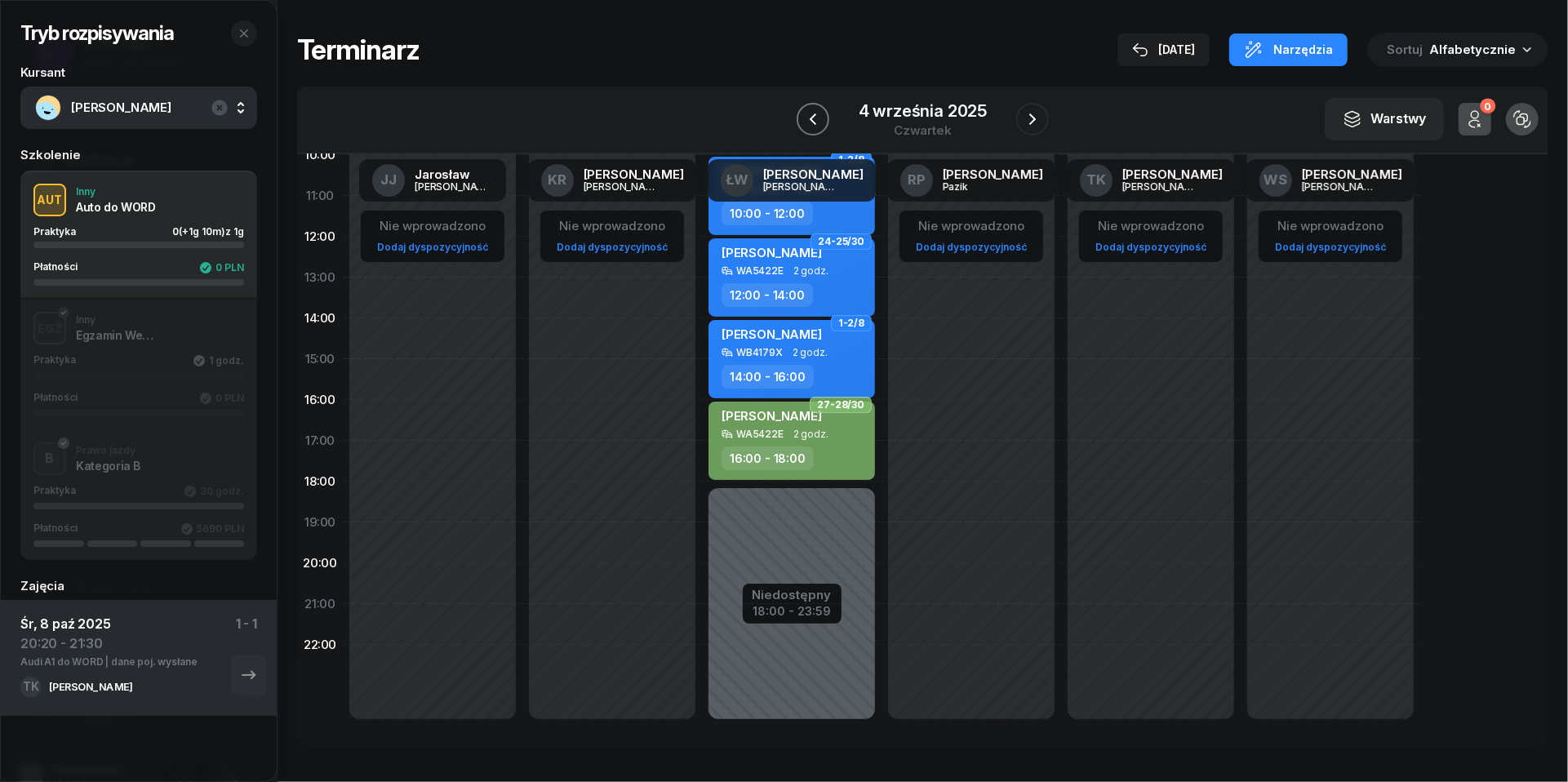
click at [805, 114] on icon "button" at bounding box center [812, 119] width 20 height 20
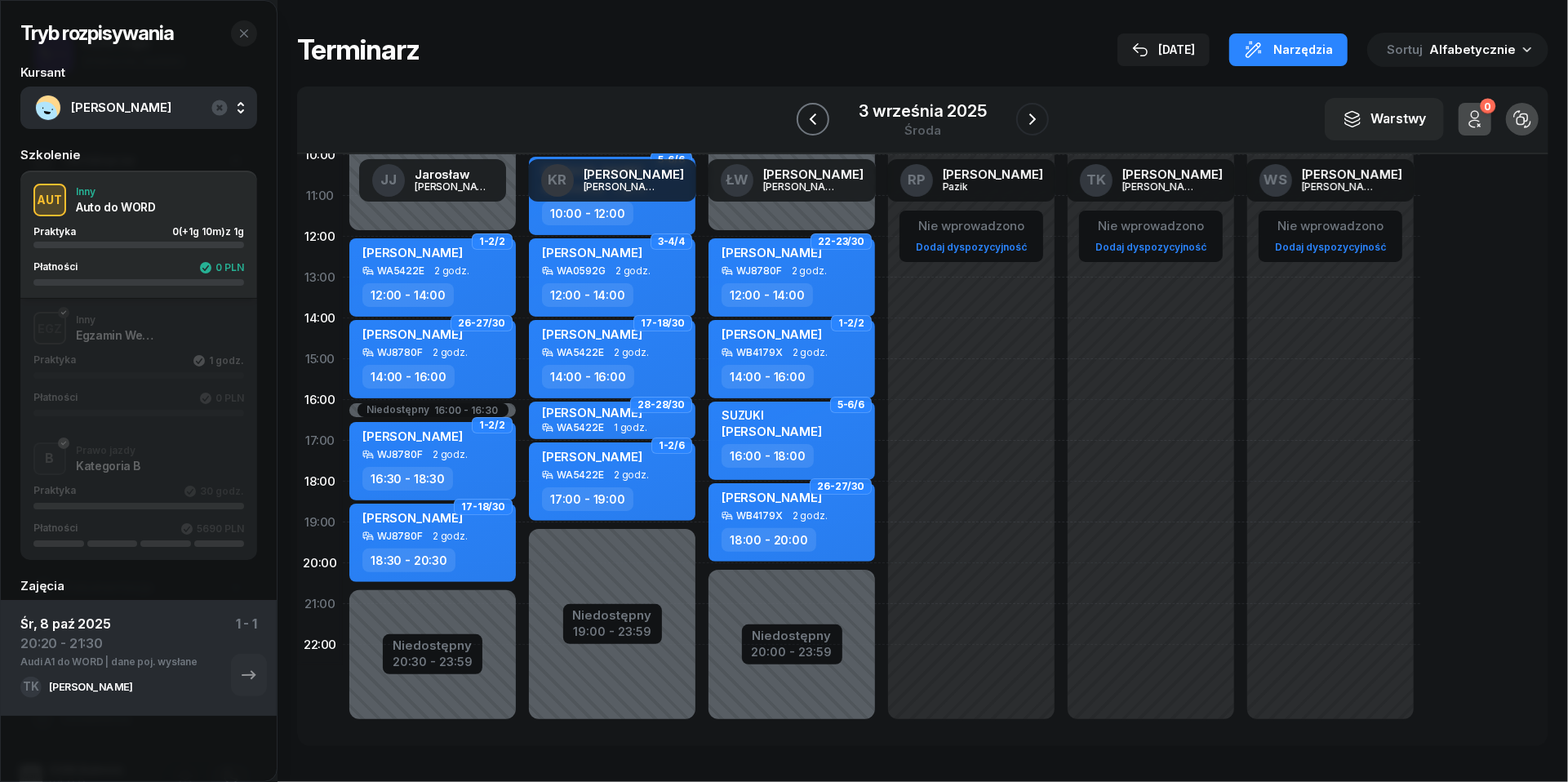
click at [805, 114] on icon "button" at bounding box center [812, 119] width 20 height 20
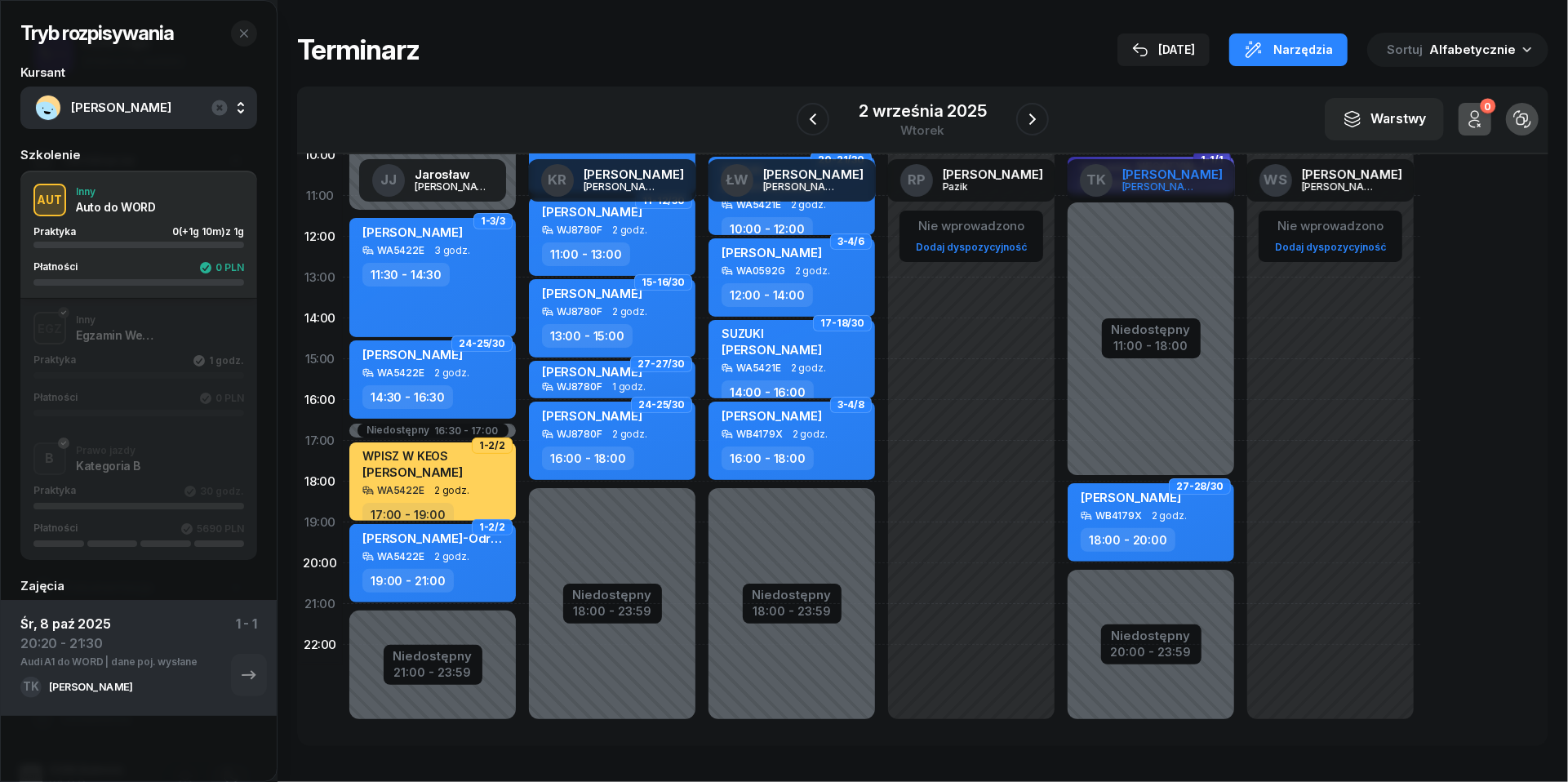
click at [1106, 176] on span "TK" at bounding box center [1096, 180] width 20 height 14
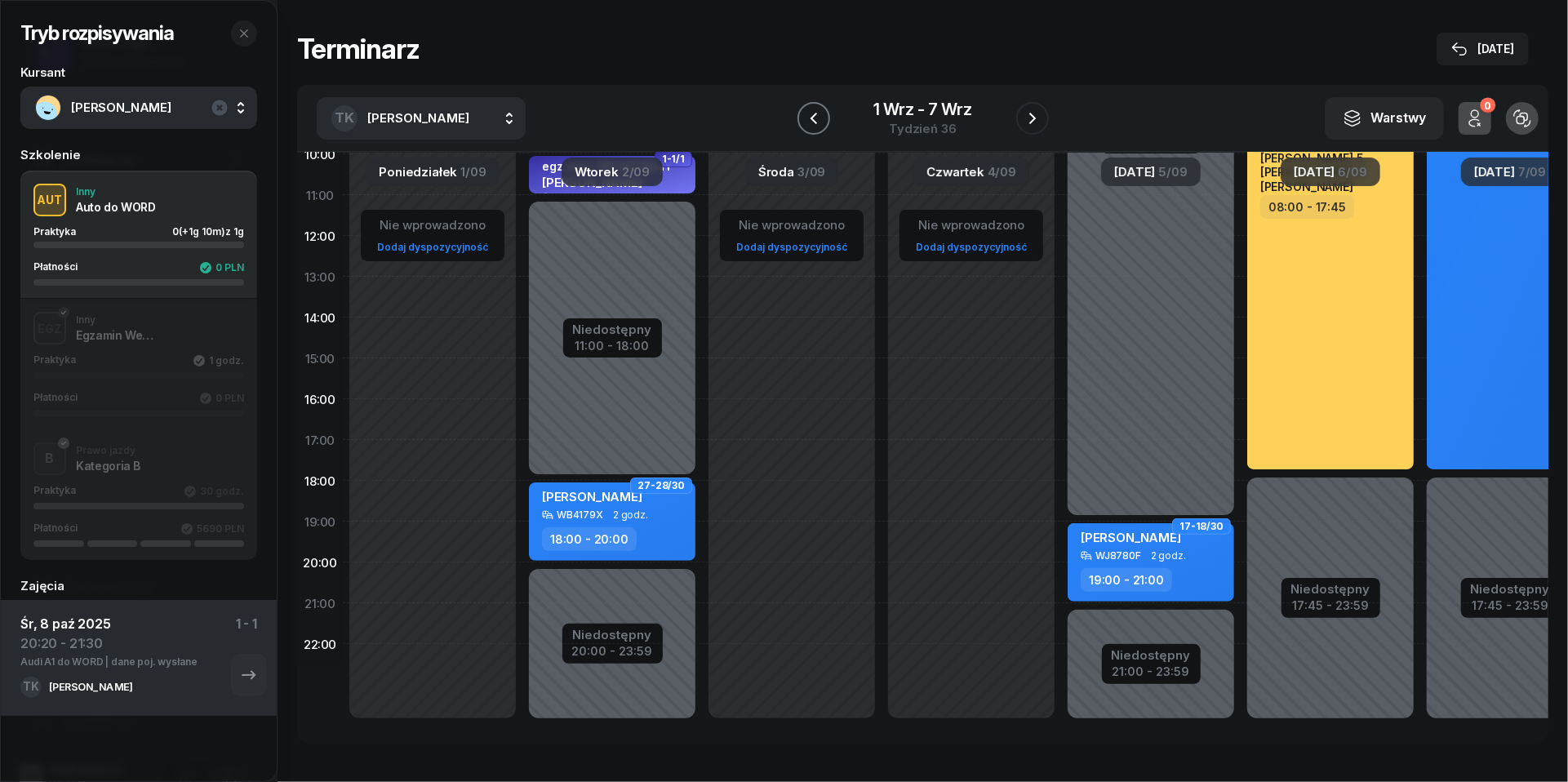
click at [805, 114] on icon "button" at bounding box center [813, 118] width 20 height 20
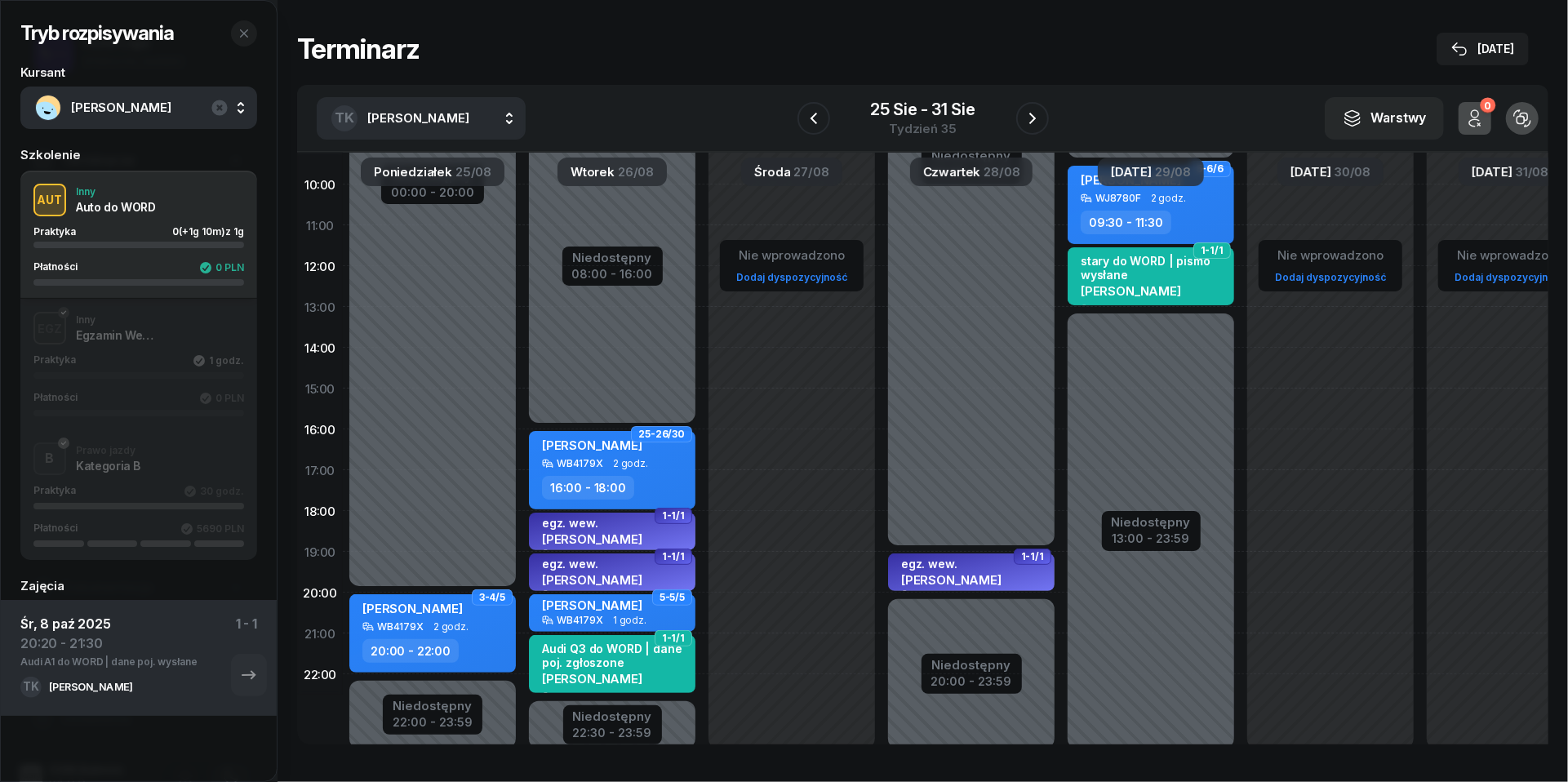
scroll to position [186, 0]
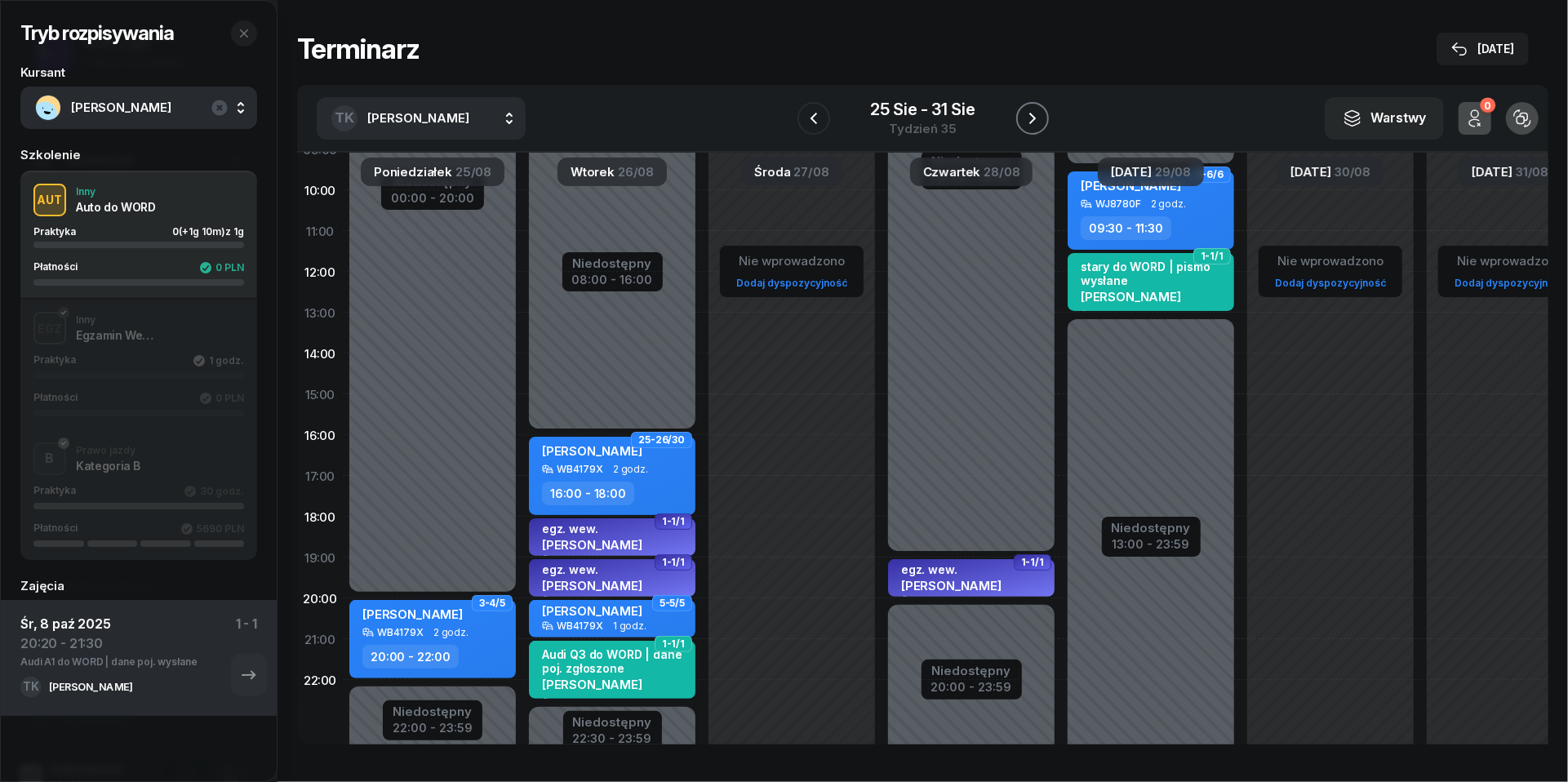
click at [1030, 125] on icon "button" at bounding box center [1032, 118] width 20 height 20
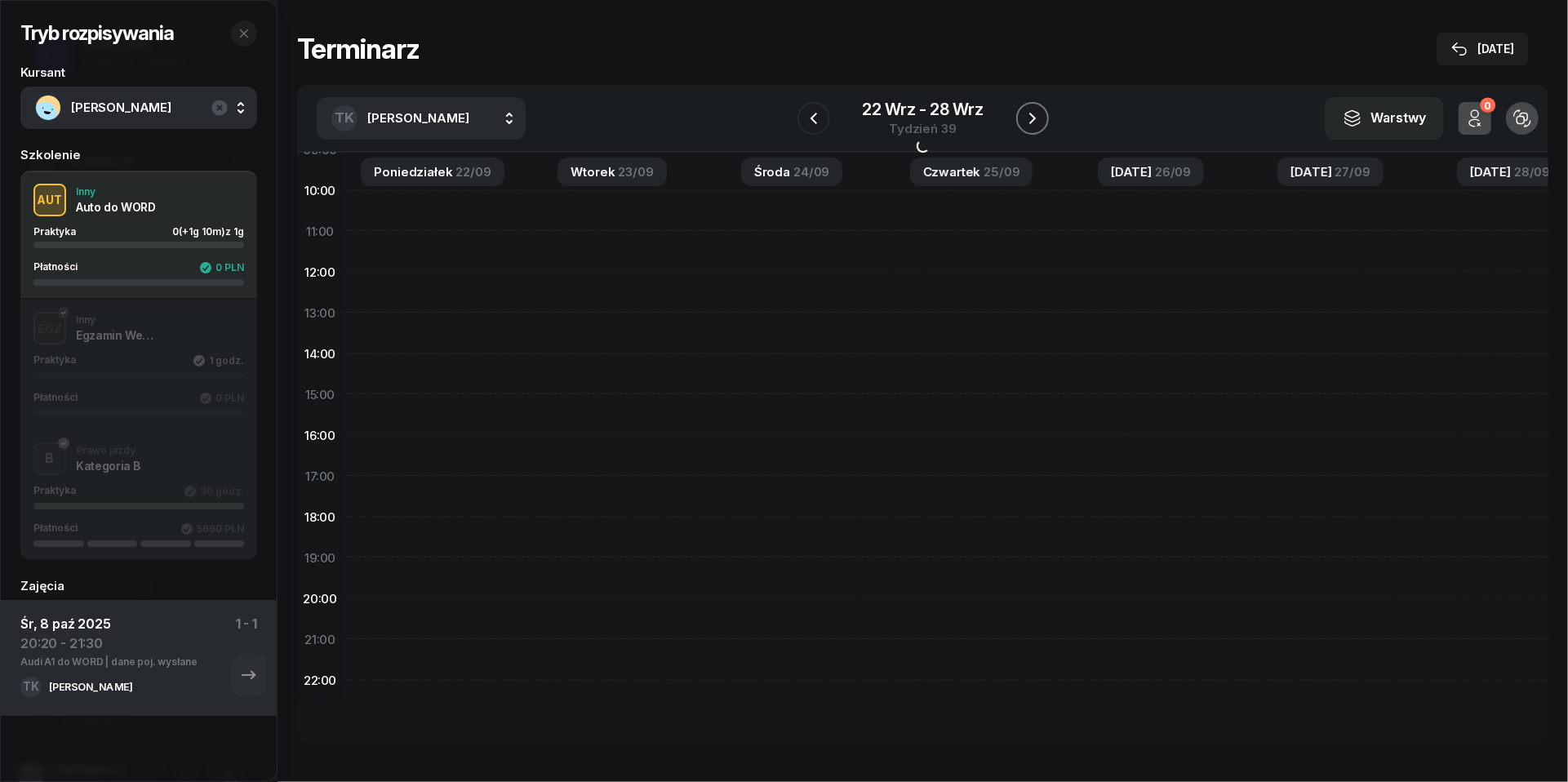
click at [1030, 125] on icon "button" at bounding box center [1032, 118] width 20 height 20
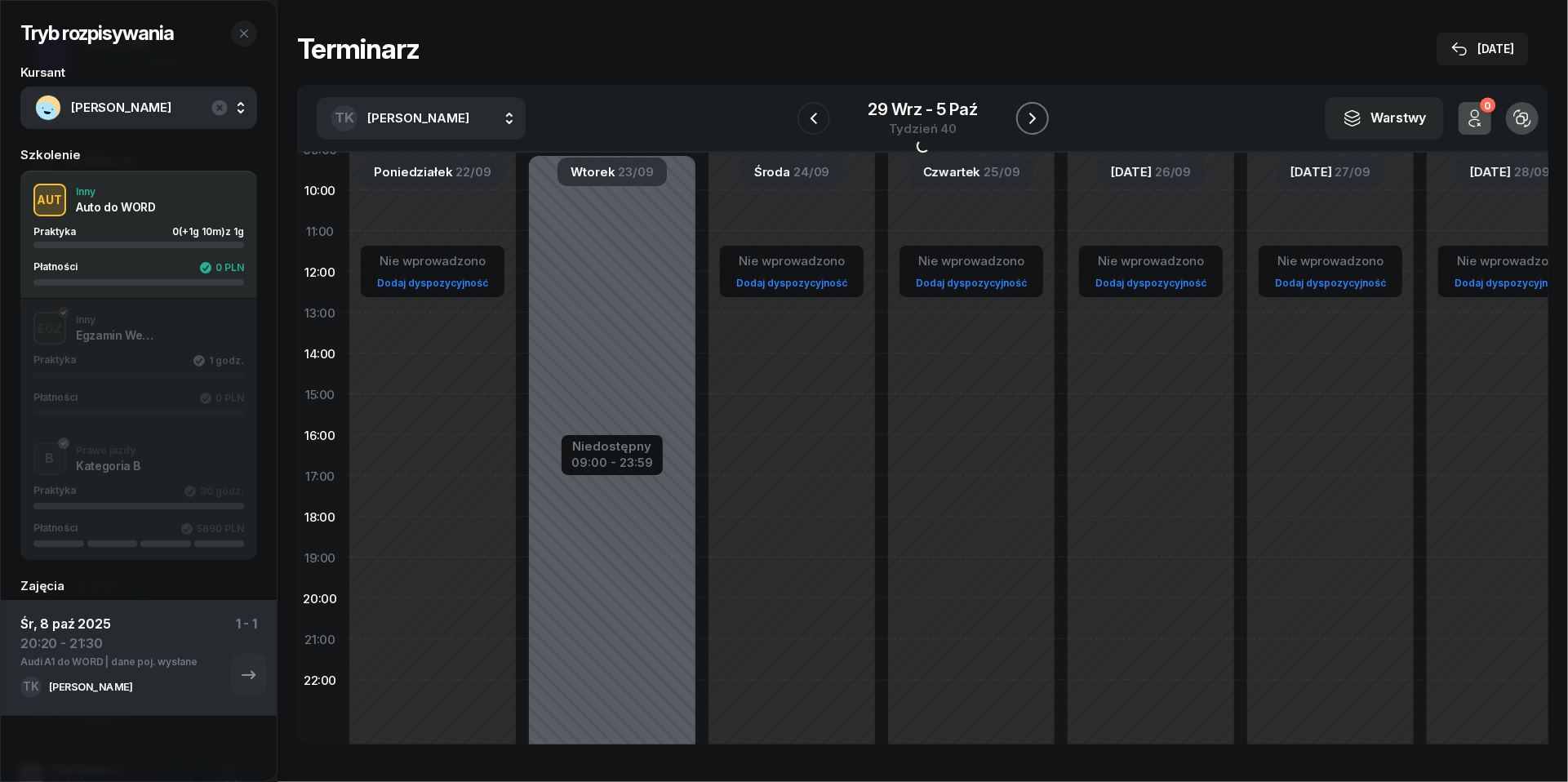
click at [1030, 125] on icon "button" at bounding box center [1032, 118] width 20 height 20
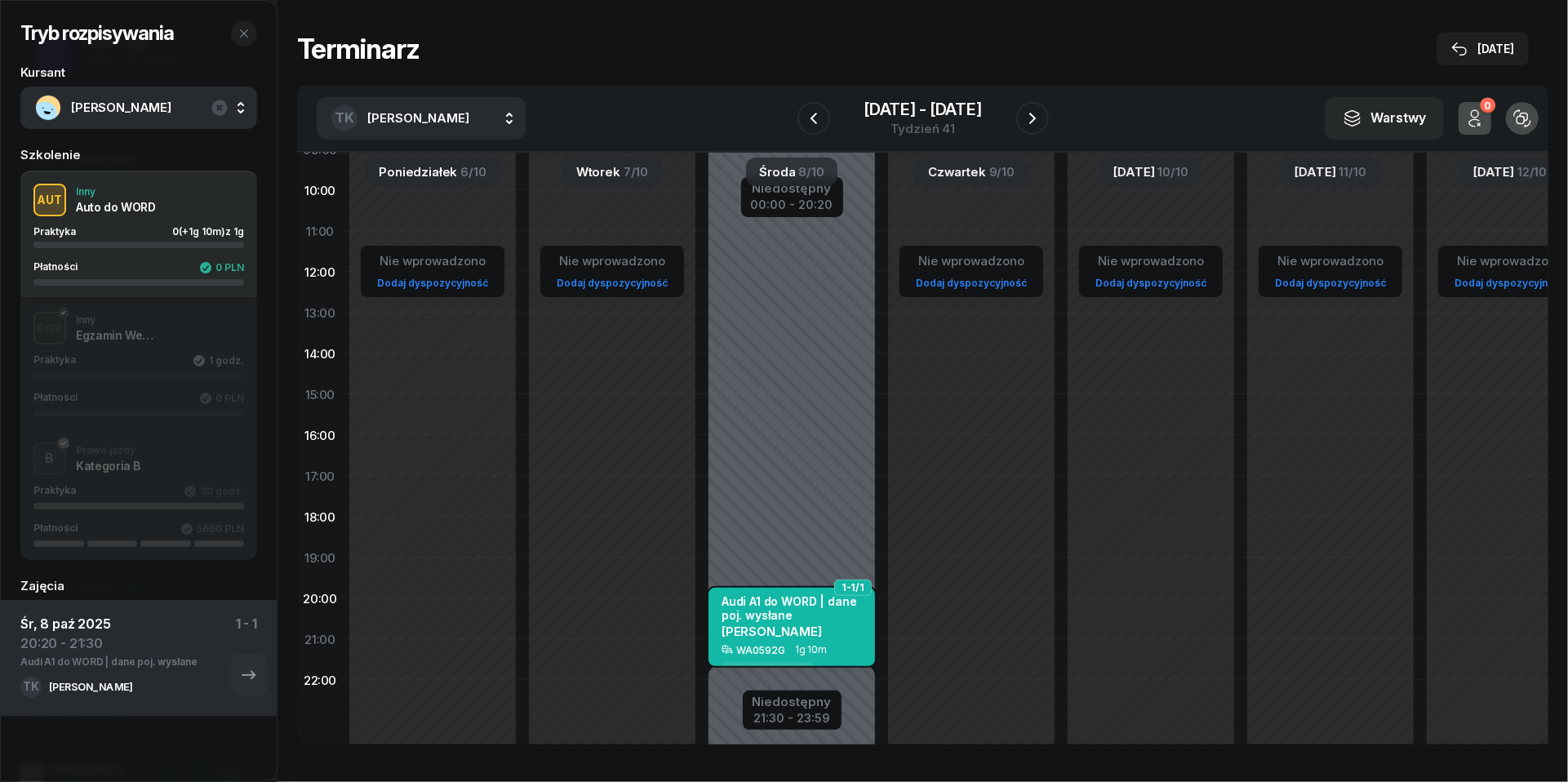
click at [817, 631] on span "[PERSON_NAME]" at bounding box center [772, 631] width 100 height 16
select select "20"
select select "21"
select select "30"
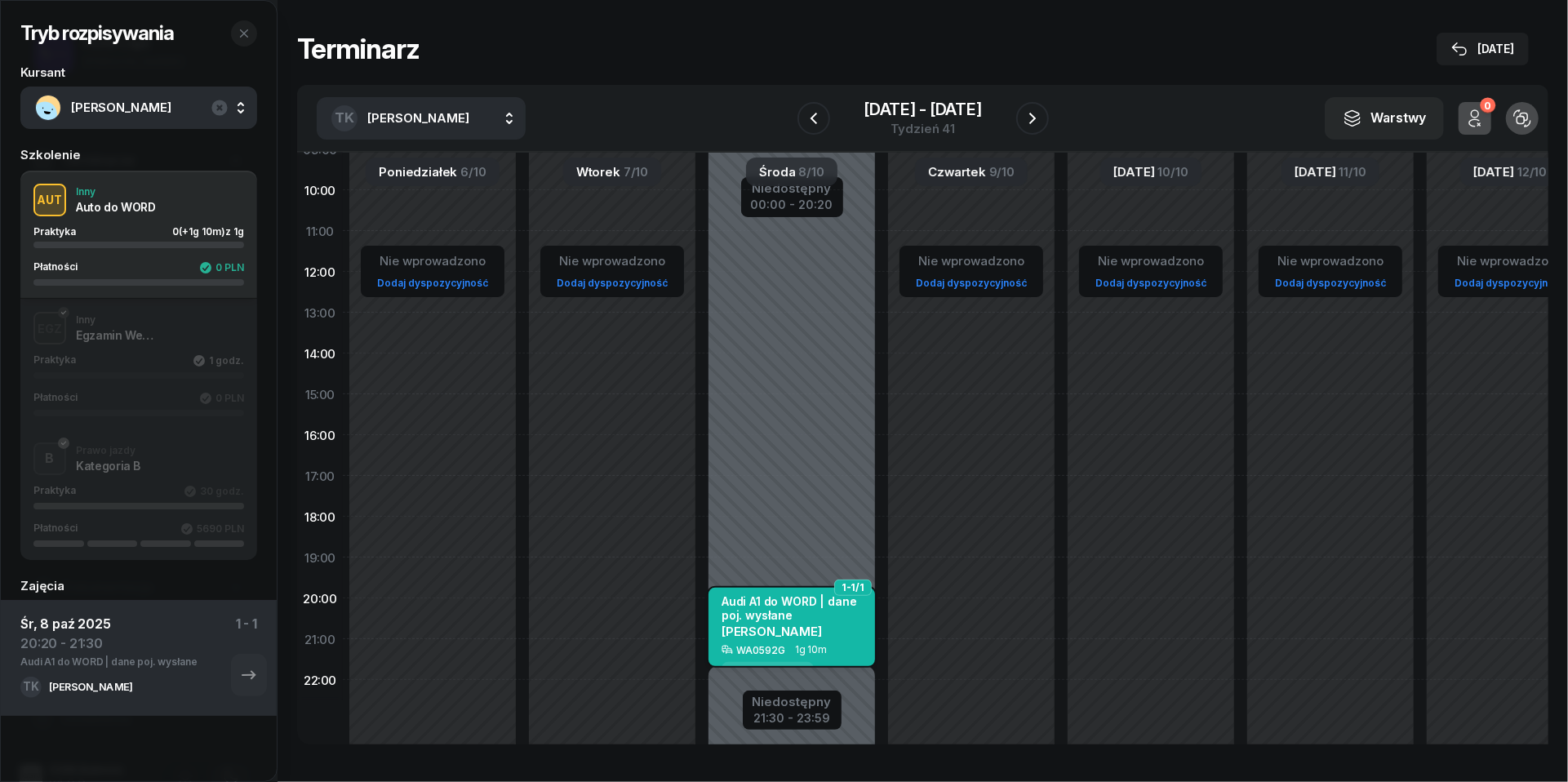
scroll to position [186, 0]
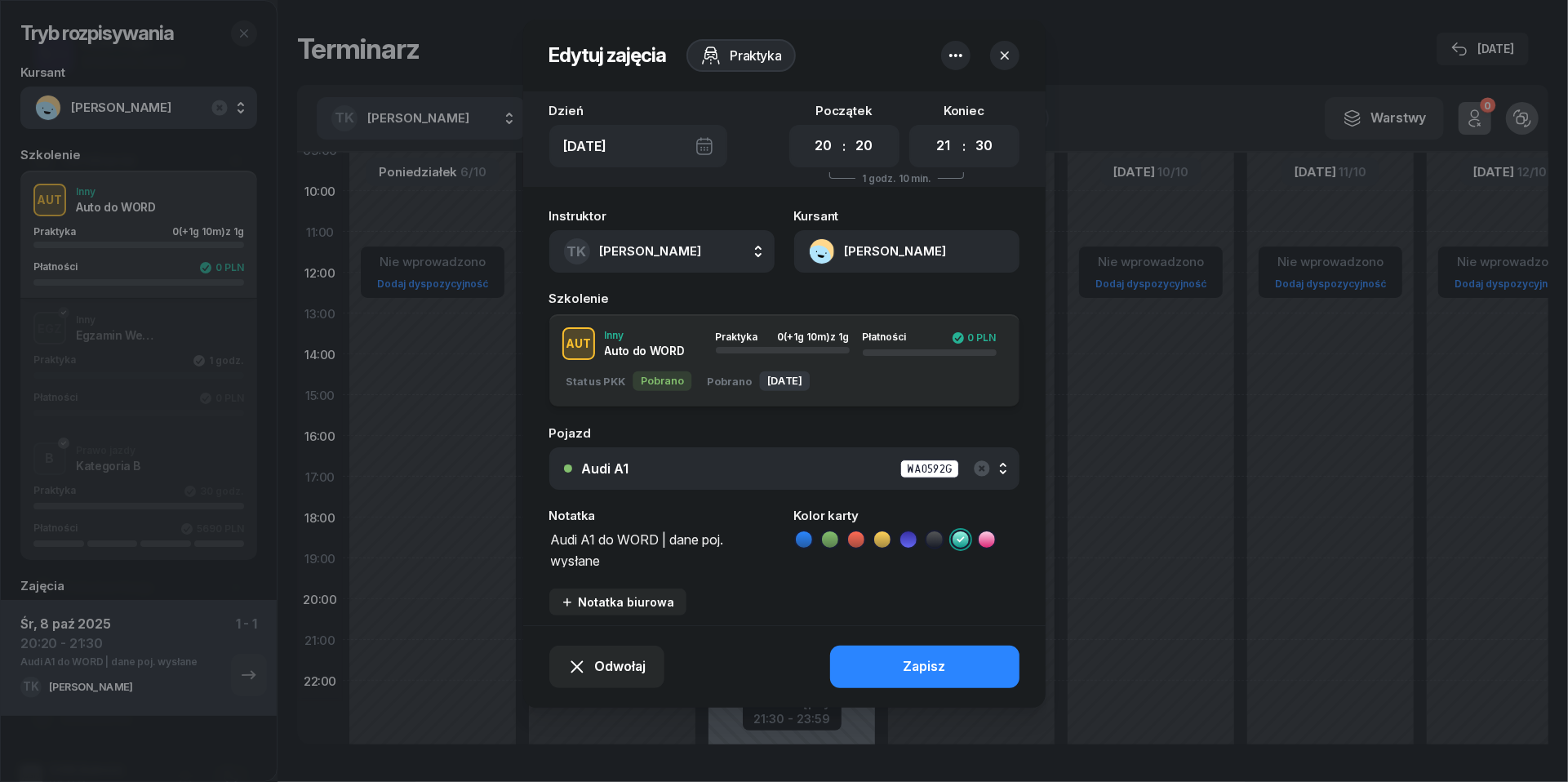
click at [616, 558] on textarea "Audi A1 do WORD | dane poj. wysłane" at bounding box center [661, 548] width 225 height 41
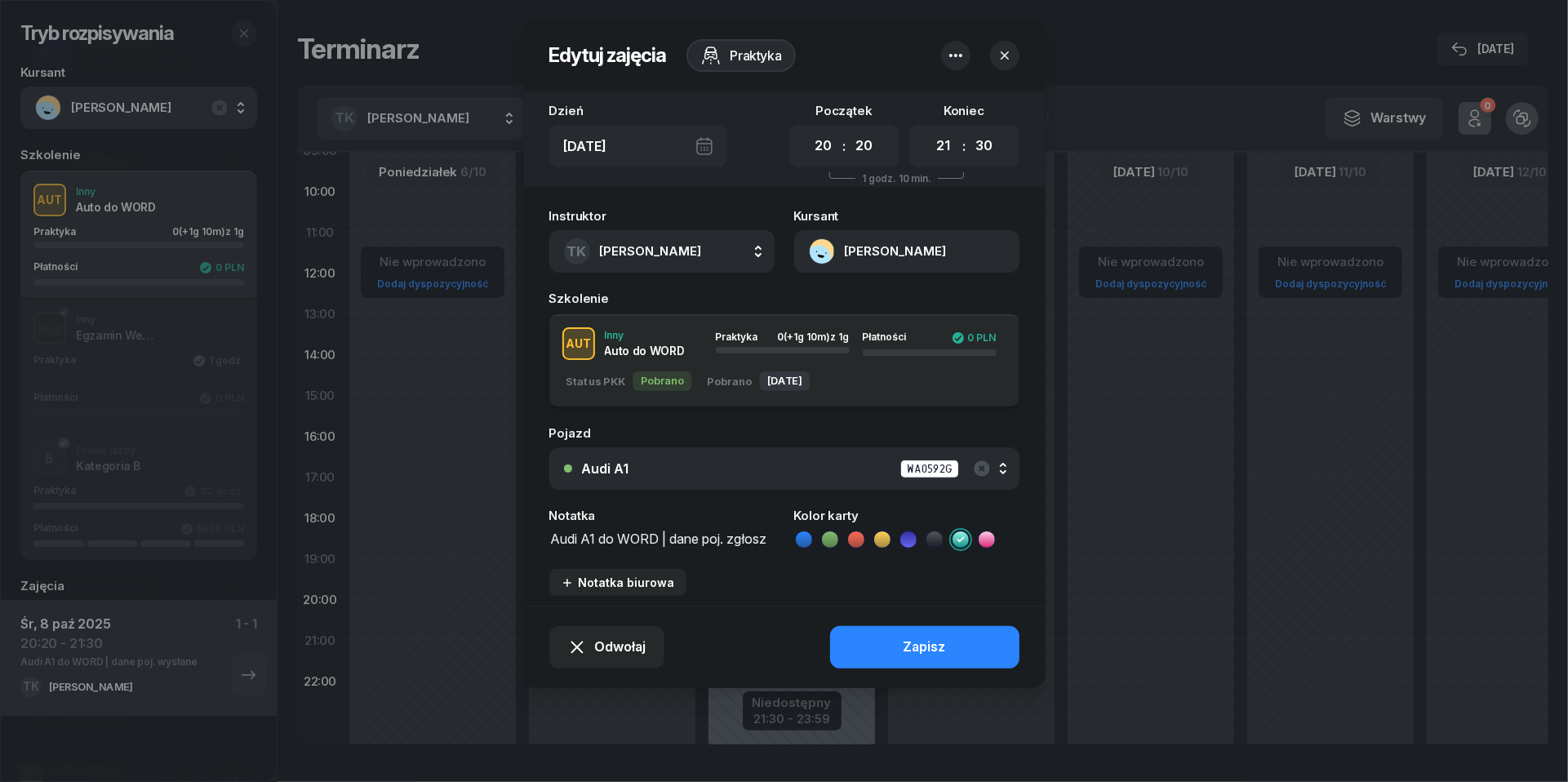
scroll to position [2, 0]
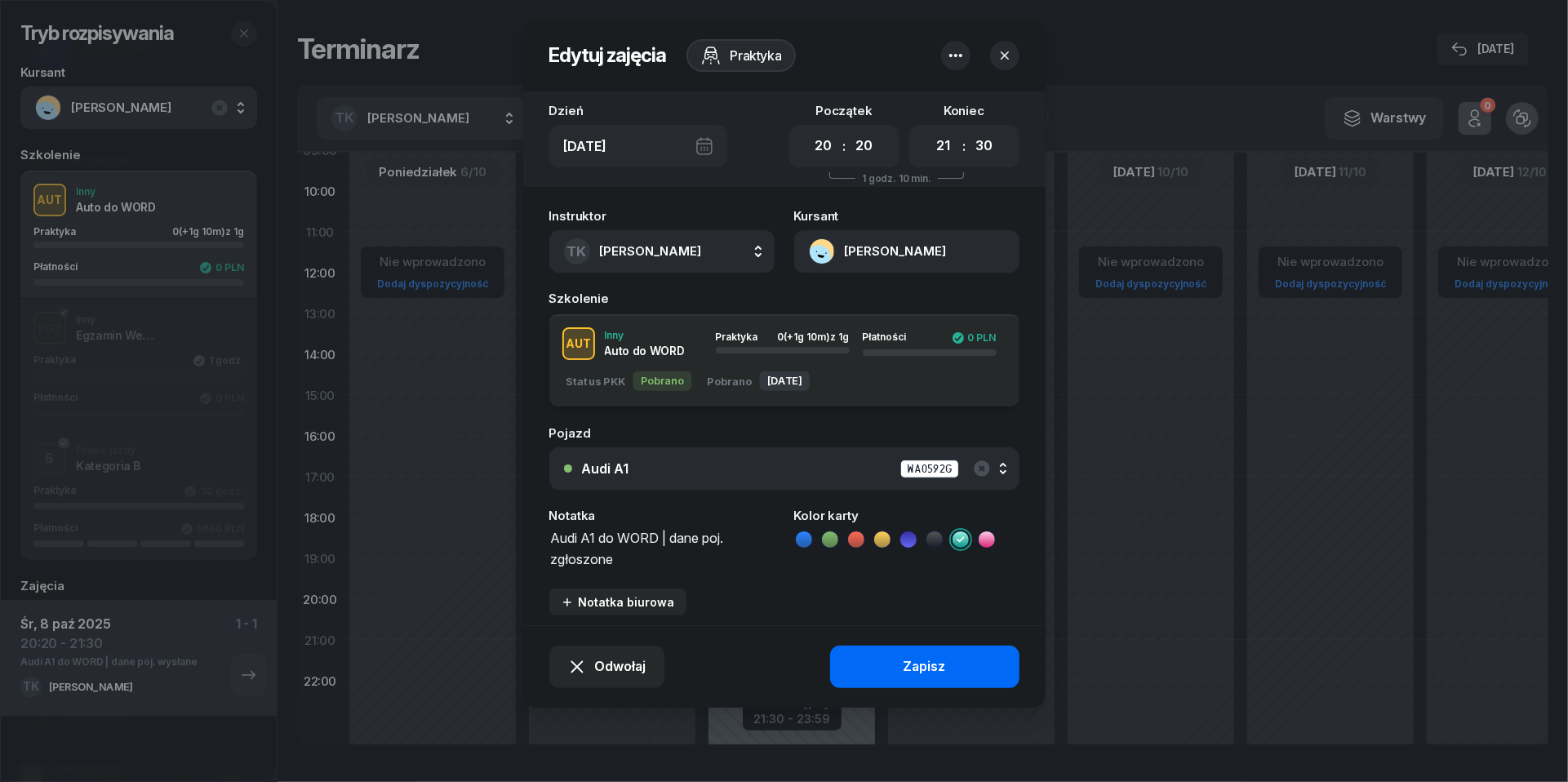
type textarea "Audi A1 do WORD | dane poj. zgłoszone"
click at [879, 663] on button "Zapisz" at bounding box center [924, 666] width 189 height 42
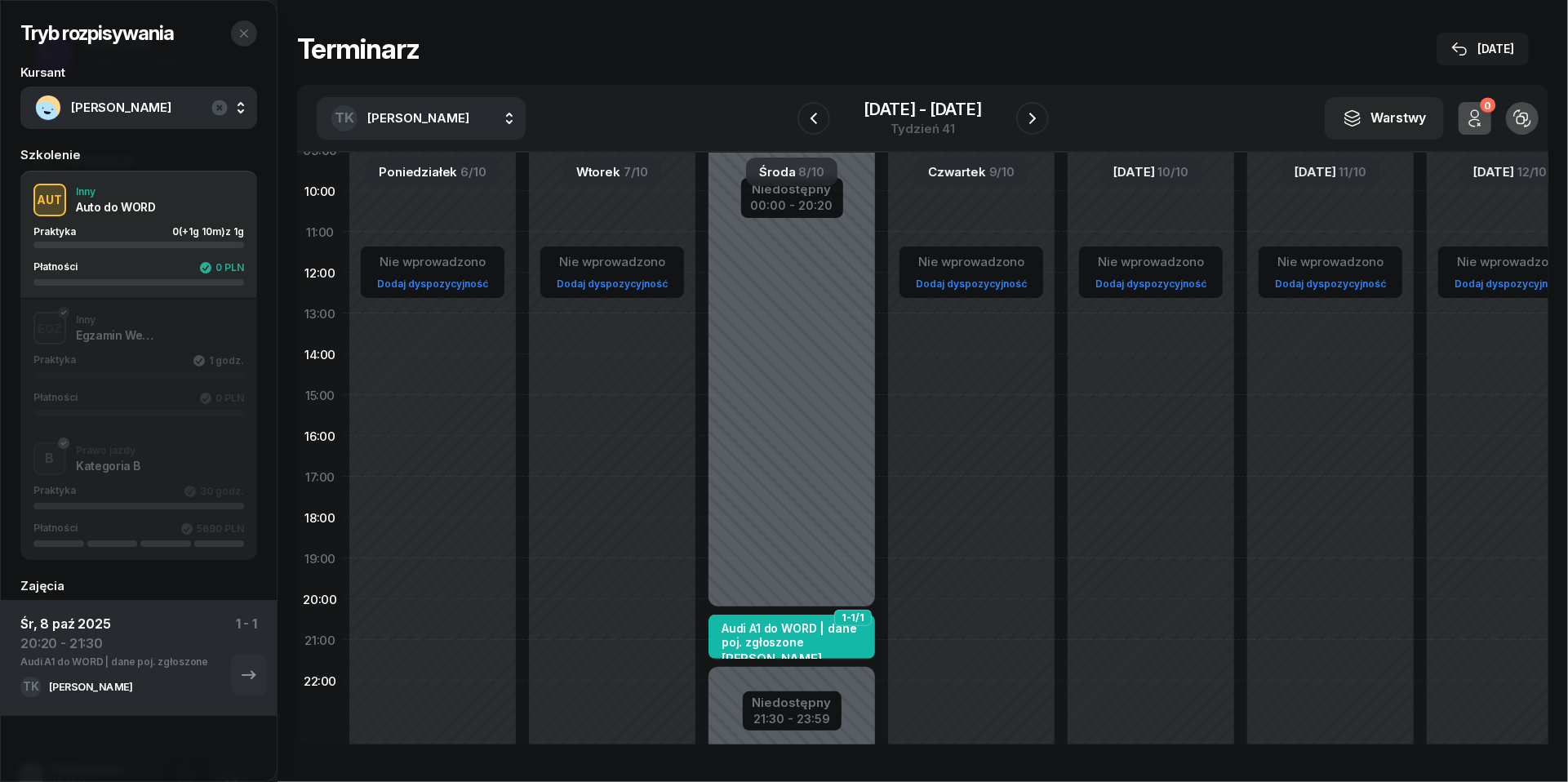
click at [249, 33] on icon "button" at bounding box center [243, 33] width 13 height 13
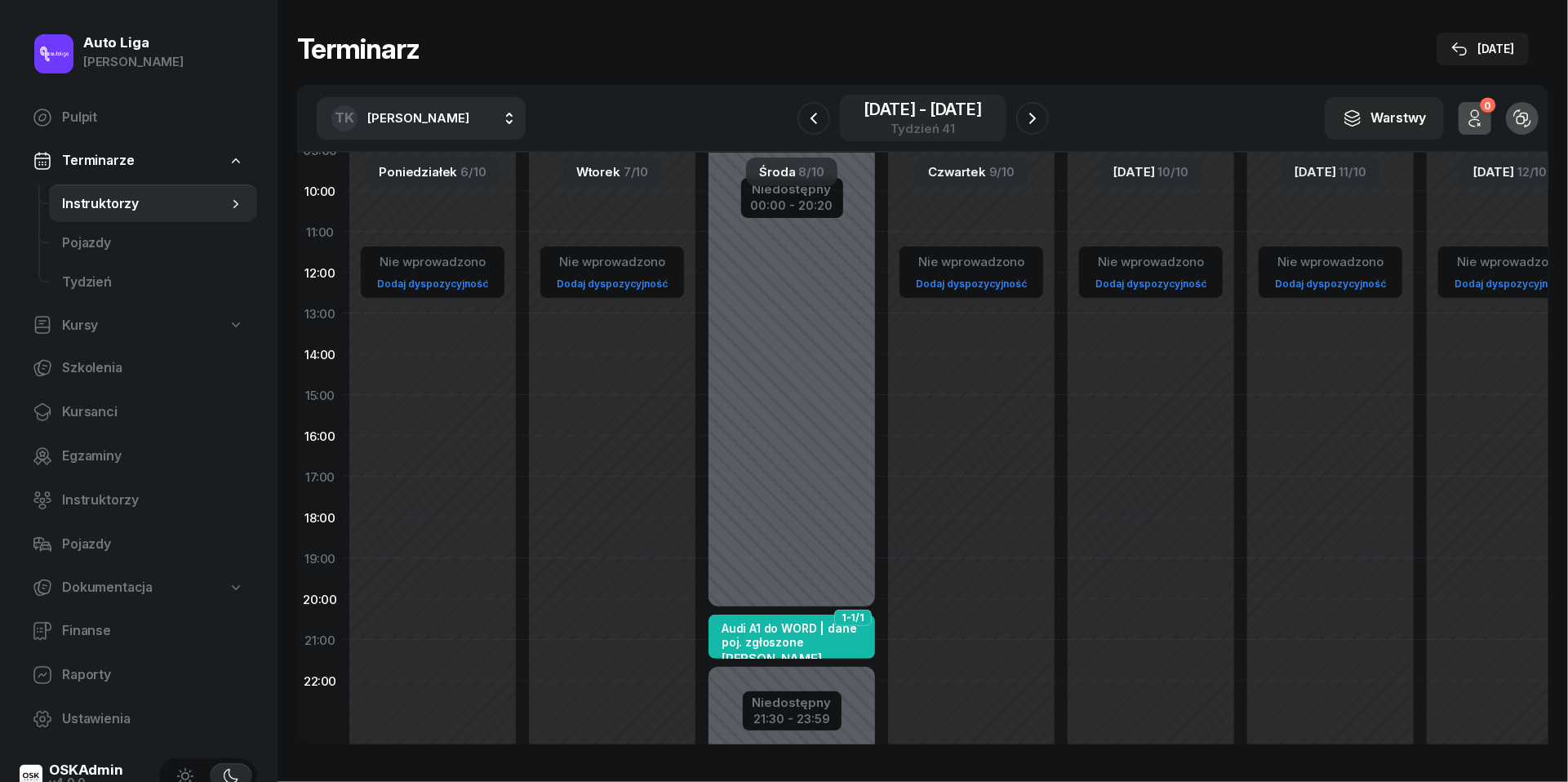
click at [899, 108] on div "[DATE] - [DATE]" at bounding box center [922, 109] width 118 height 16
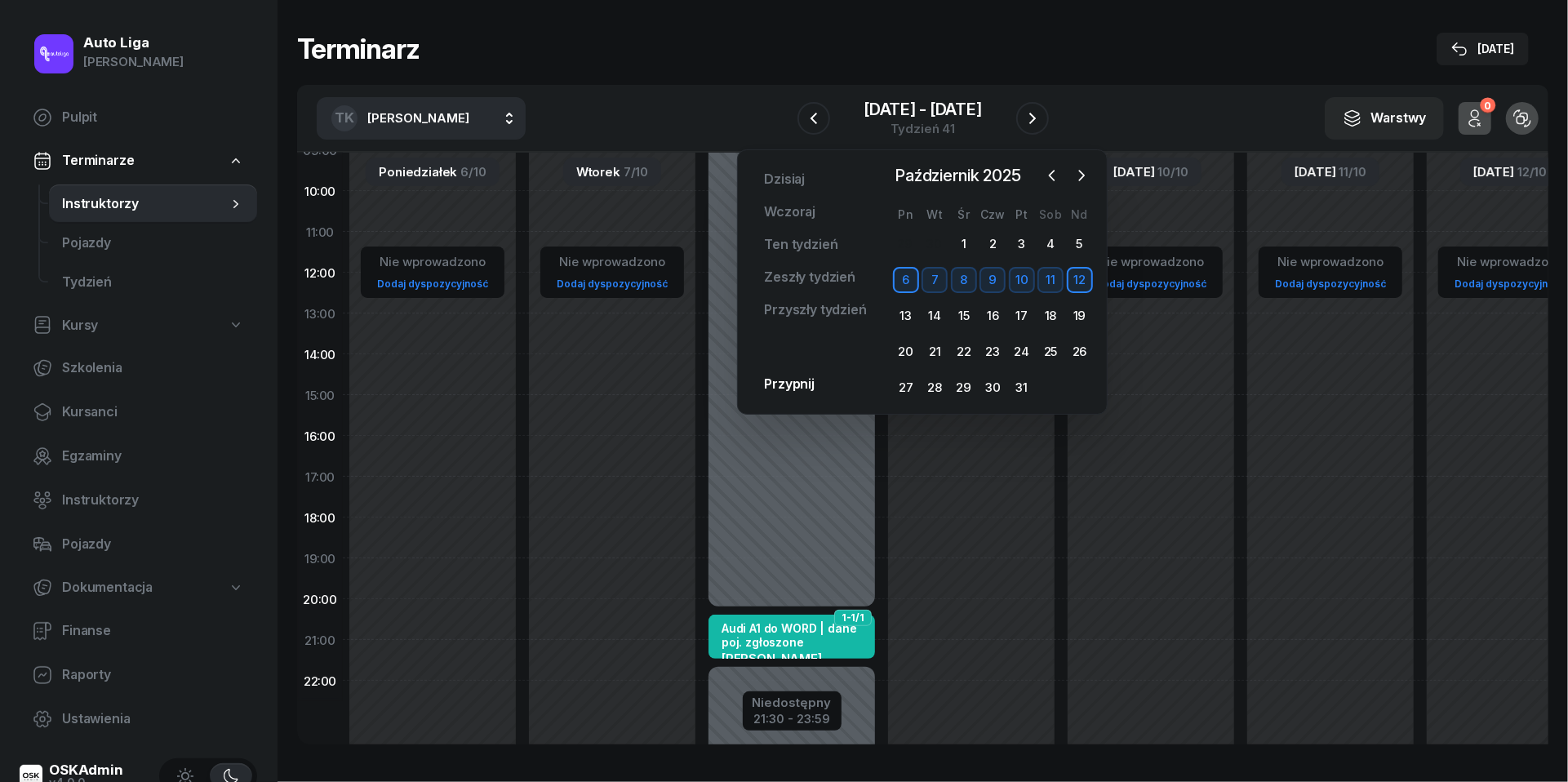
click at [118, 206] on span "Instruktorzy" at bounding box center [145, 204] width 166 height 22
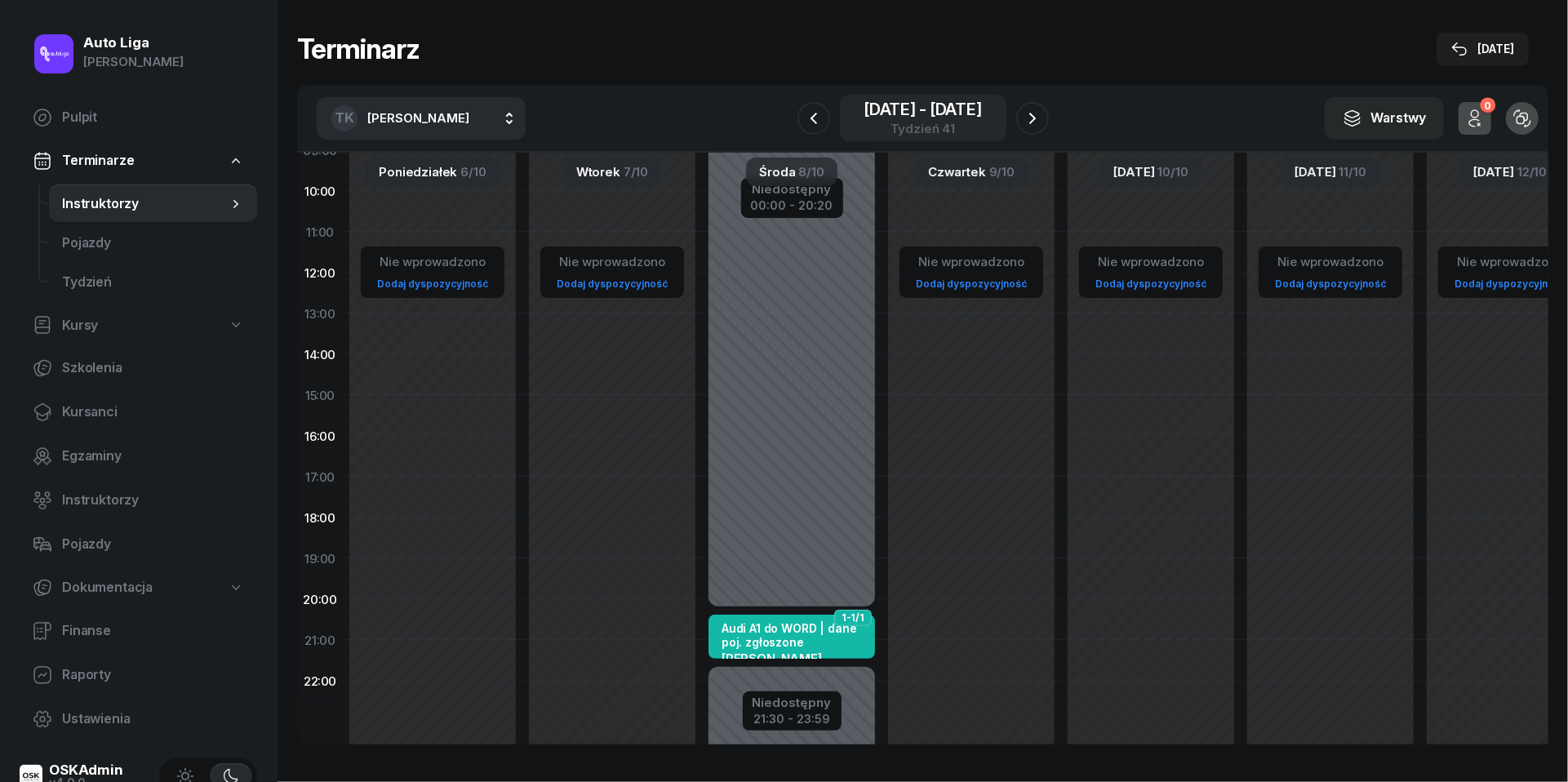
click at [892, 101] on div "[DATE] - [DATE]" at bounding box center [922, 109] width 118 height 16
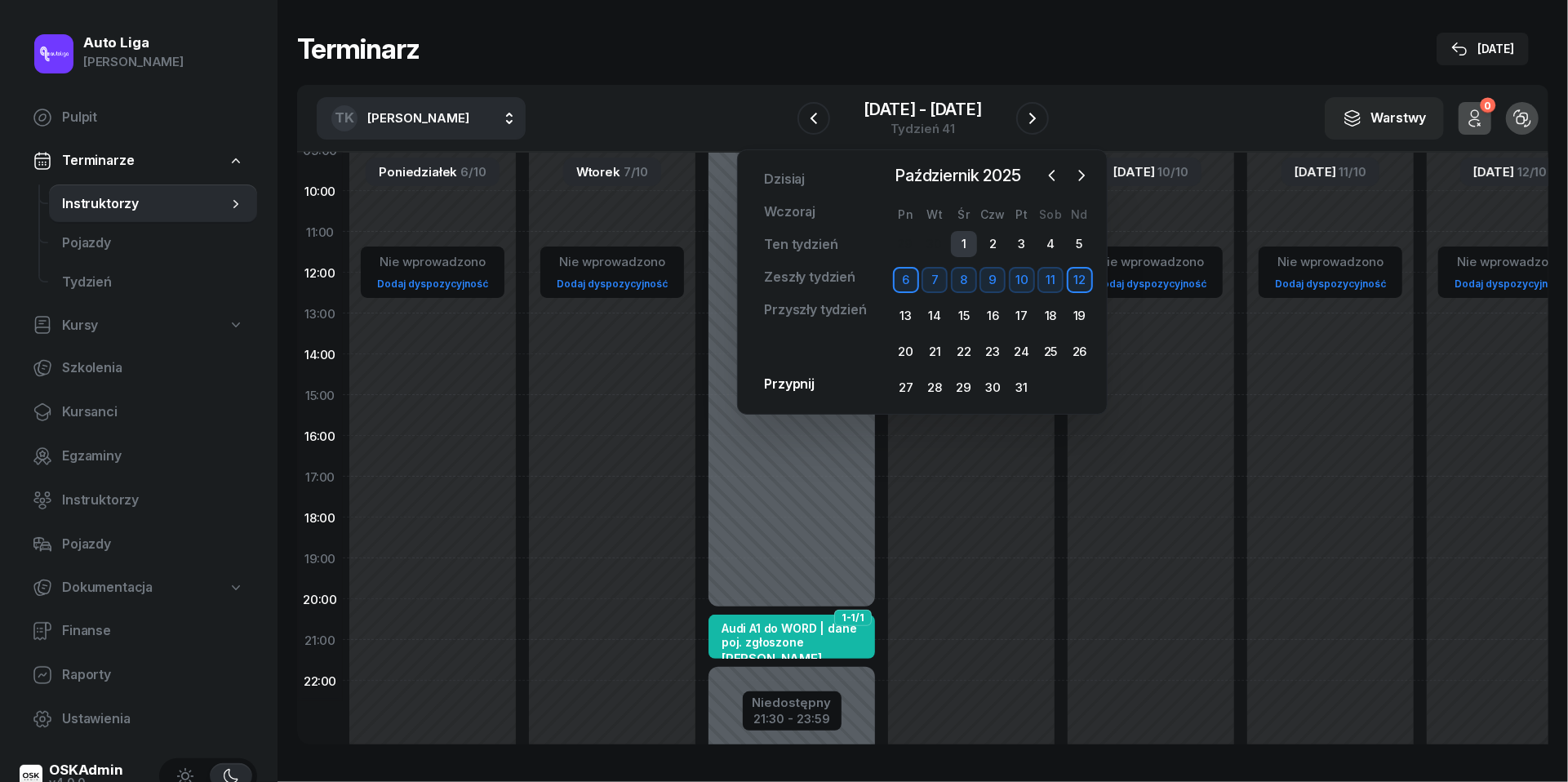
click at [964, 239] on div "1" at bounding box center [964, 243] width 26 height 26
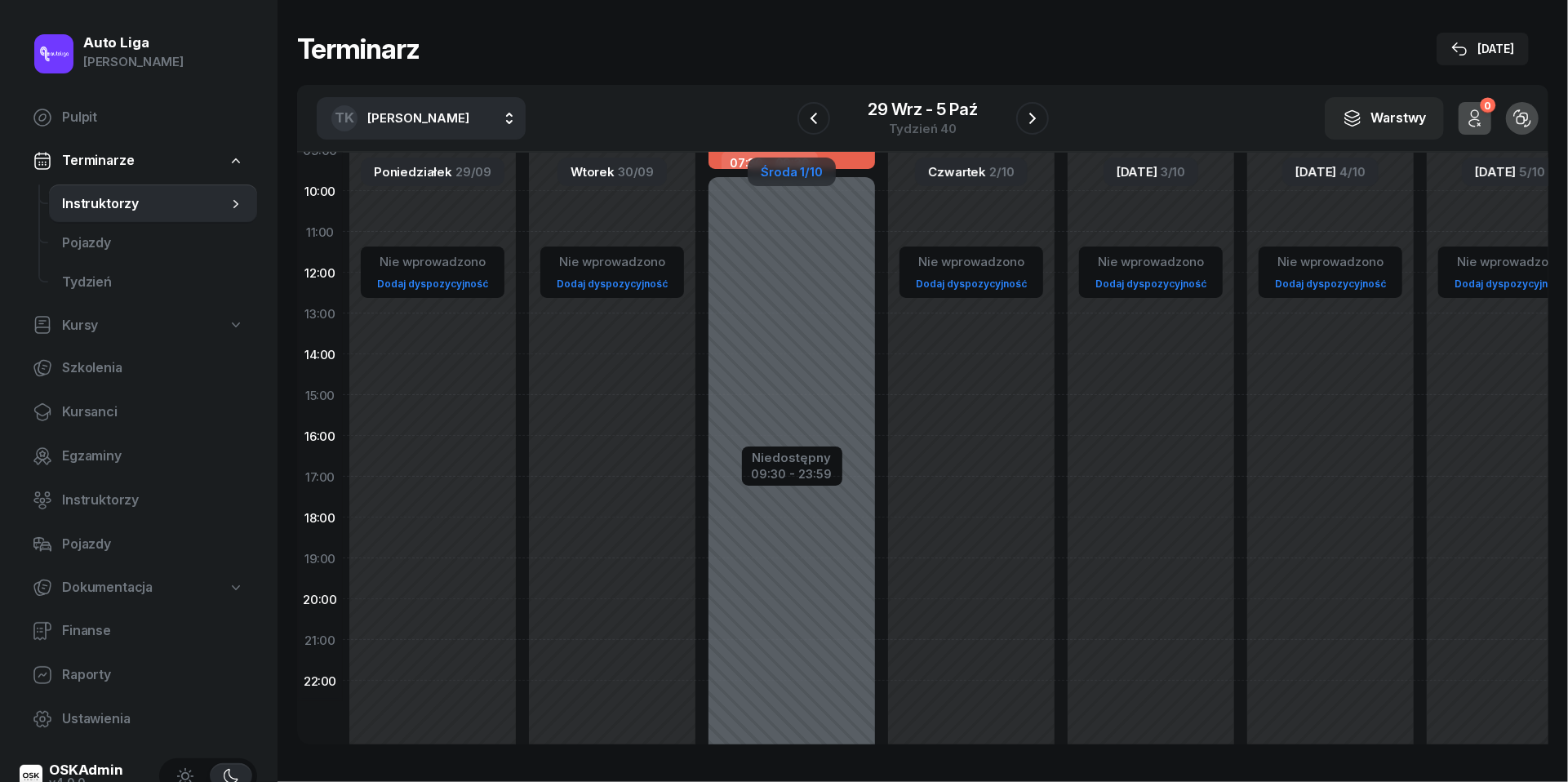
click at [797, 173] on div "[DATE]" at bounding box center [792, 171] width 88 height 28
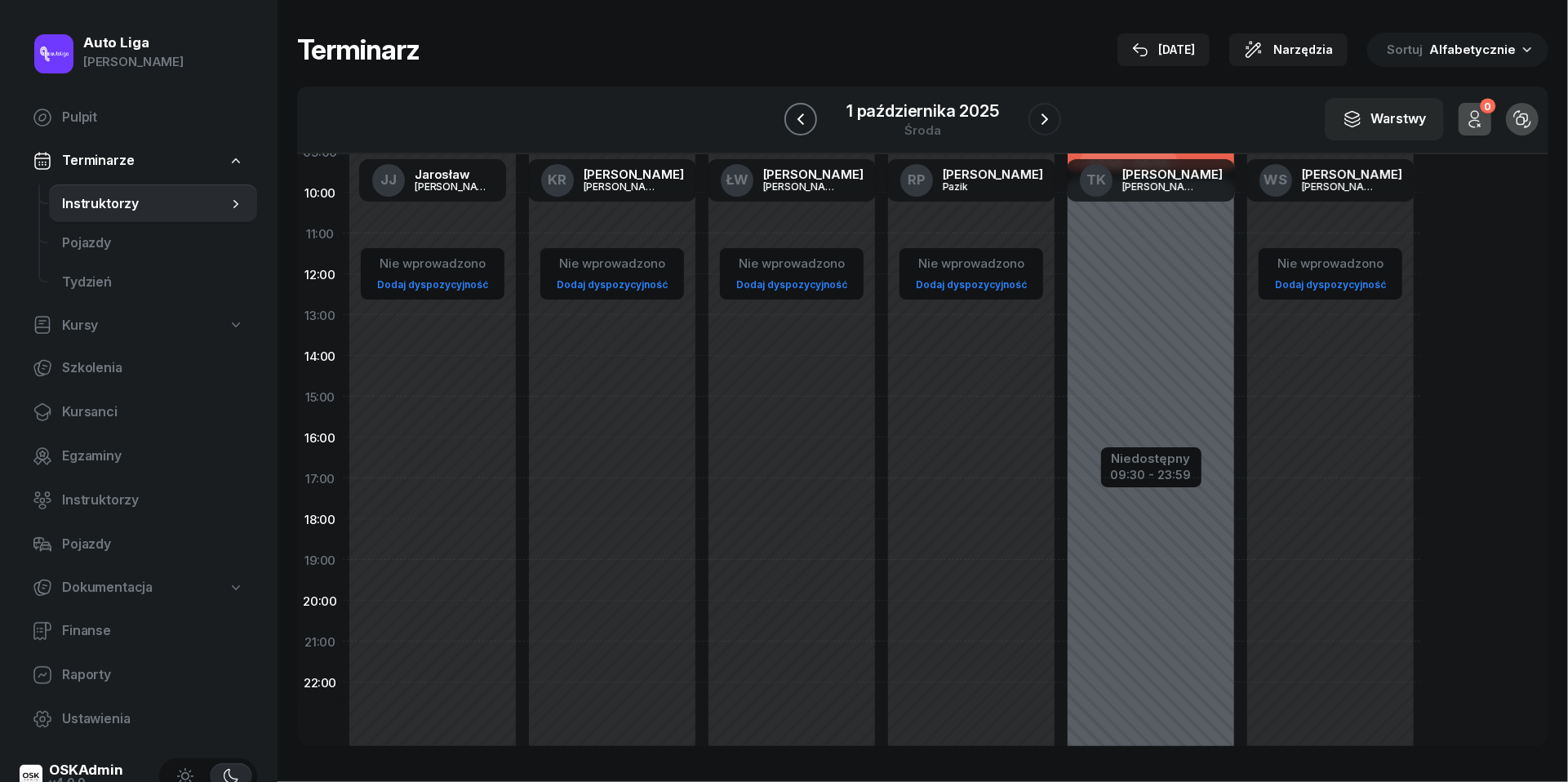
click at [797, 124] on icon "button" at bounding box center [800, 119] width 20 height 20
click at [879, 122] on div "[DATE]" at bounding box center [923, 119] width 138 height 34
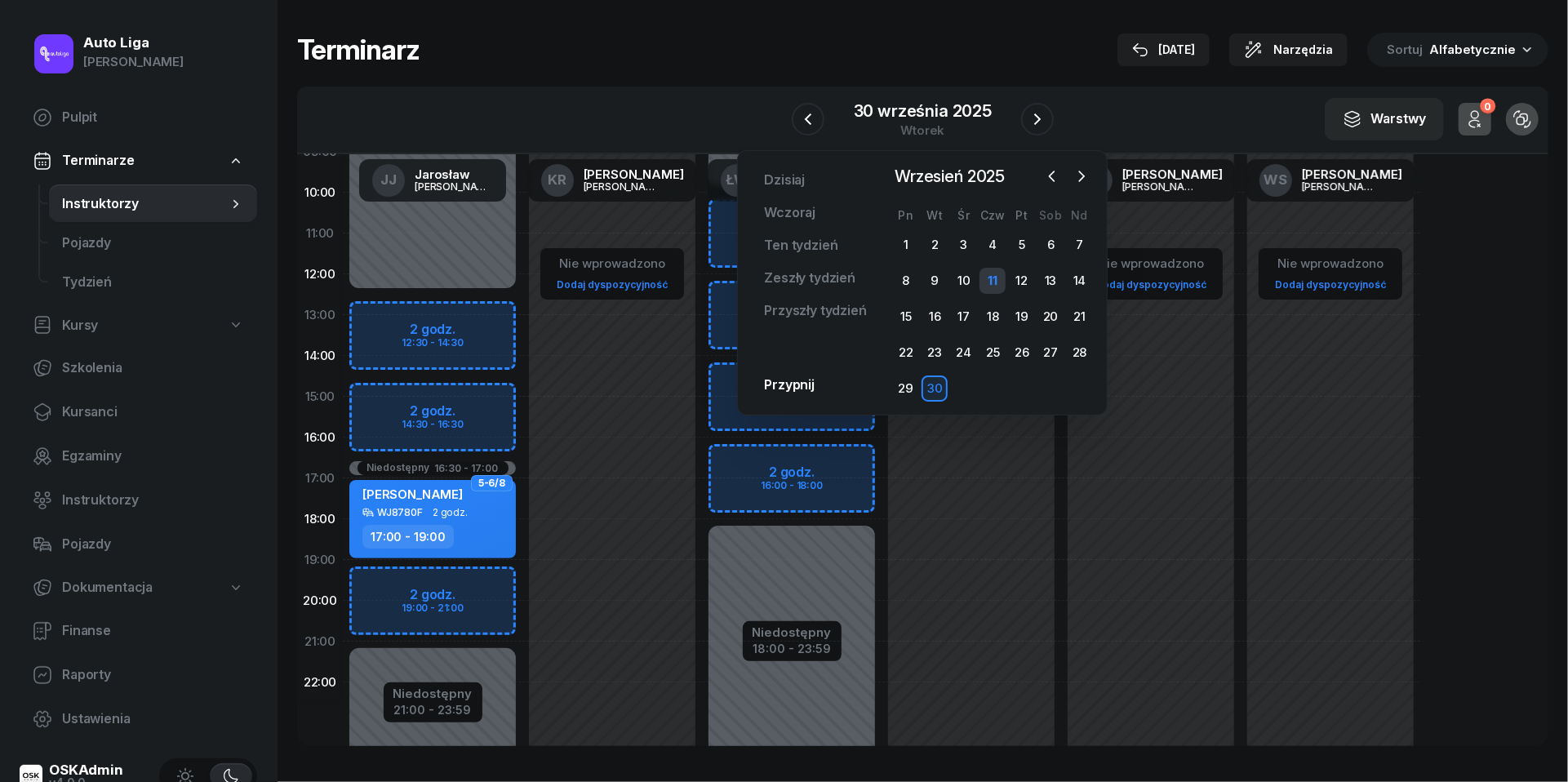
click at [996, 275] on div "11" at bounding box center [992, 281] width 26 height 26
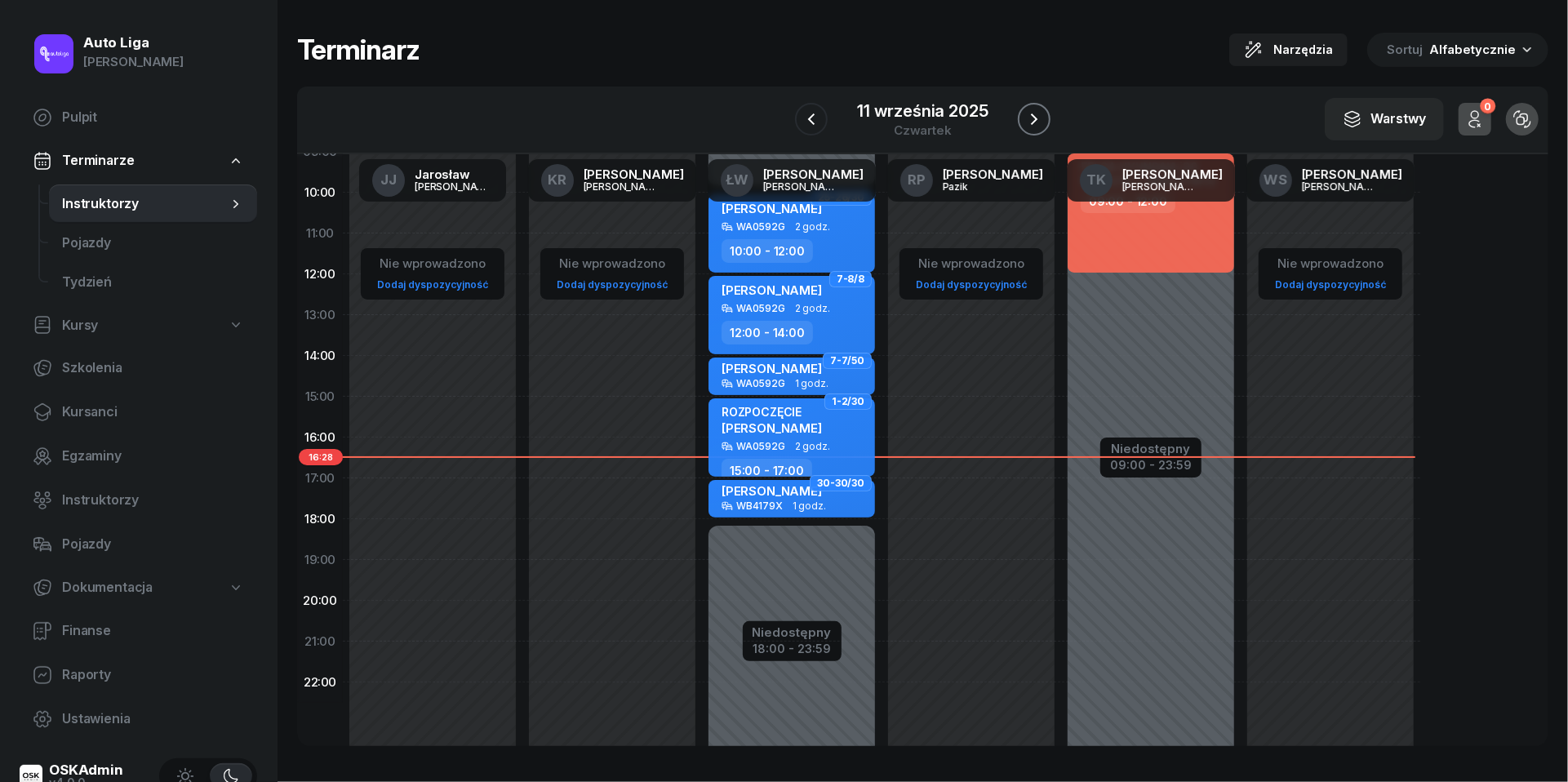
click at [1035, 119] on icon "button" at bounding box center [1034, 119] width 20 height 20
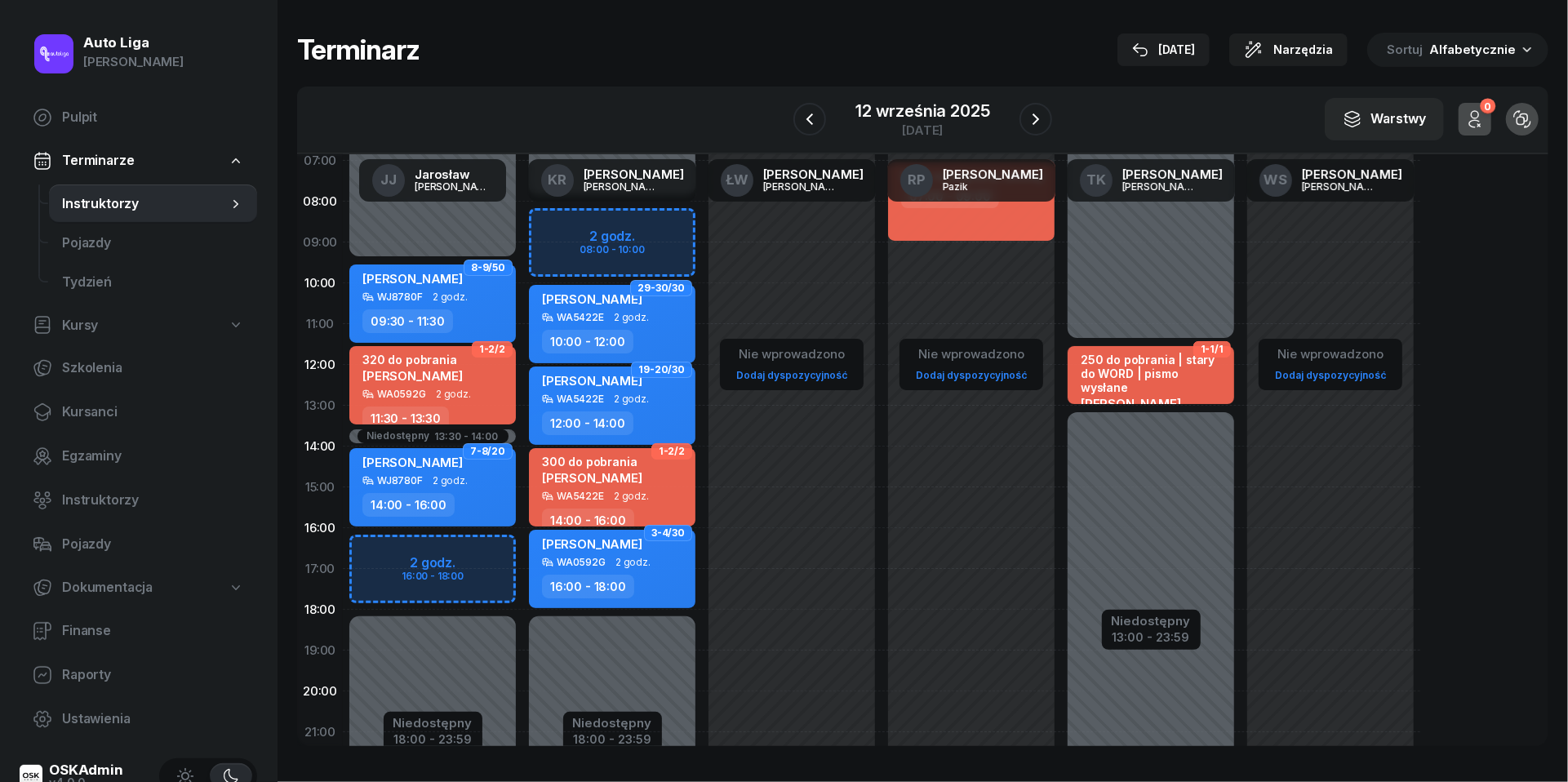
scroll to position [88, 0]
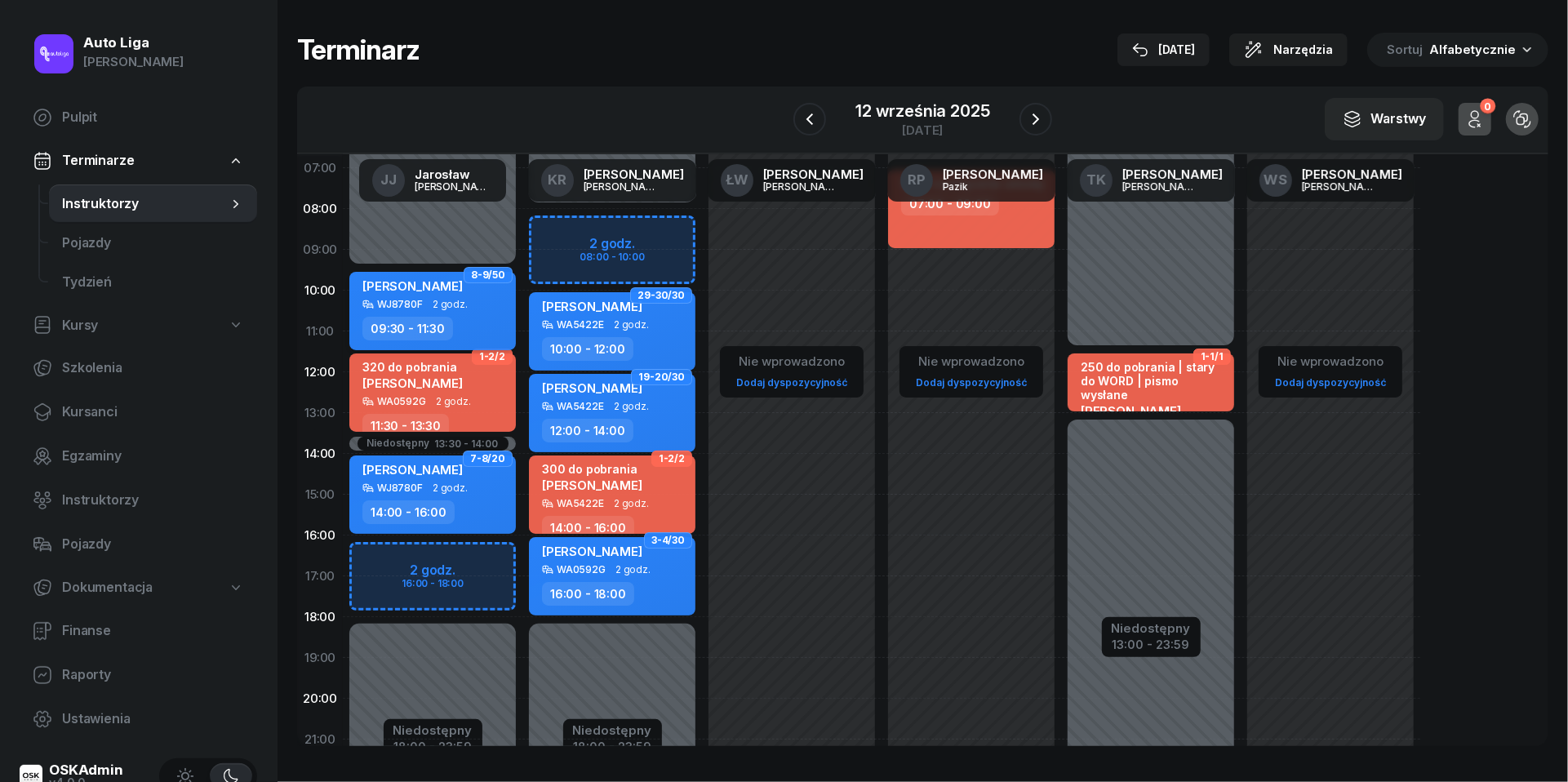
click at [447, 301] on span "2 godz." at bounding box center [450, 304] width 35 height 11
select select "09"
select select "30"
select select "11"
select select "30"
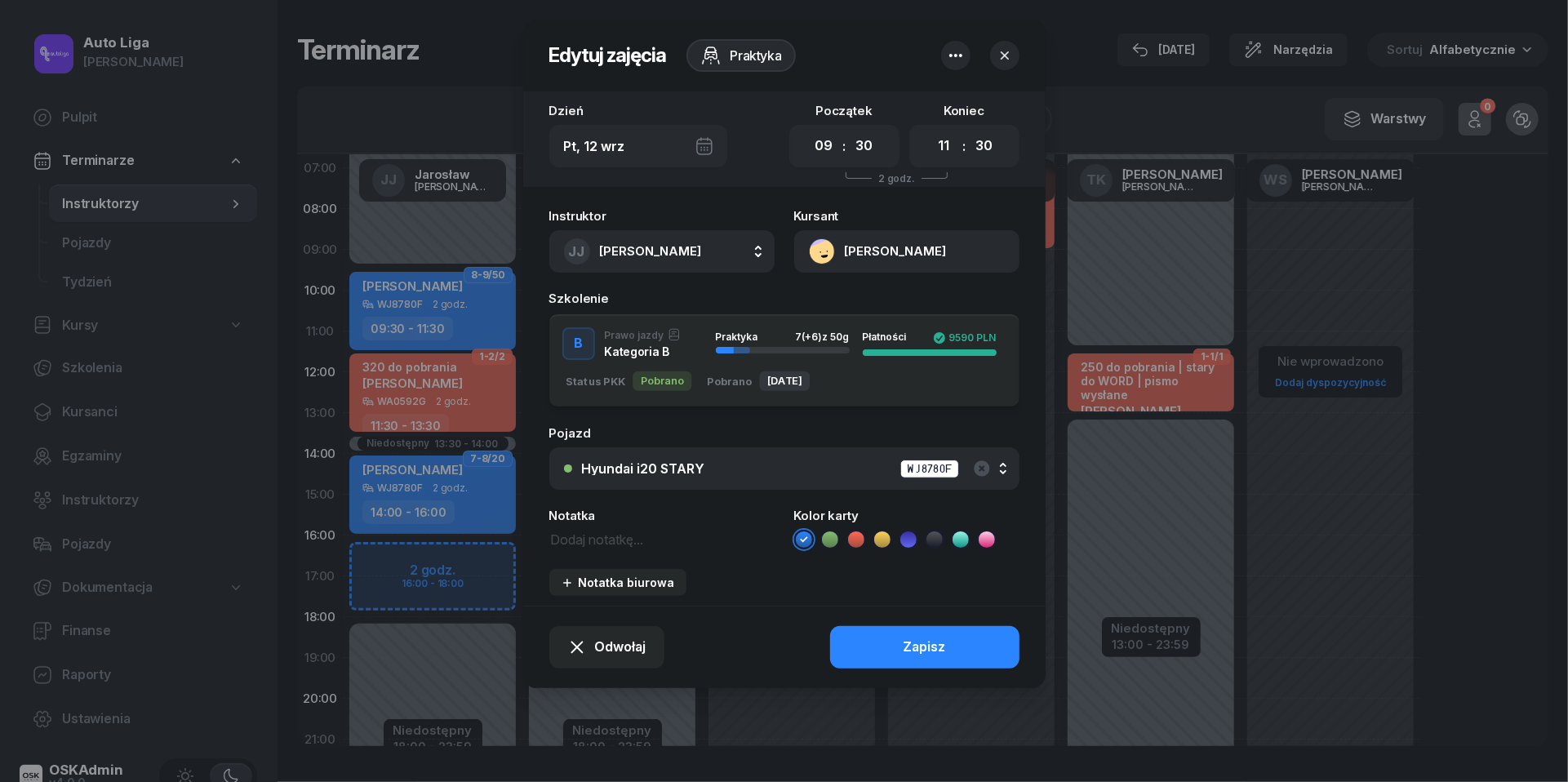
click at [777, 455] on button "Hyundai i20 STARY WJ8780F" at bounding box center [784, 468] width 470 height 42
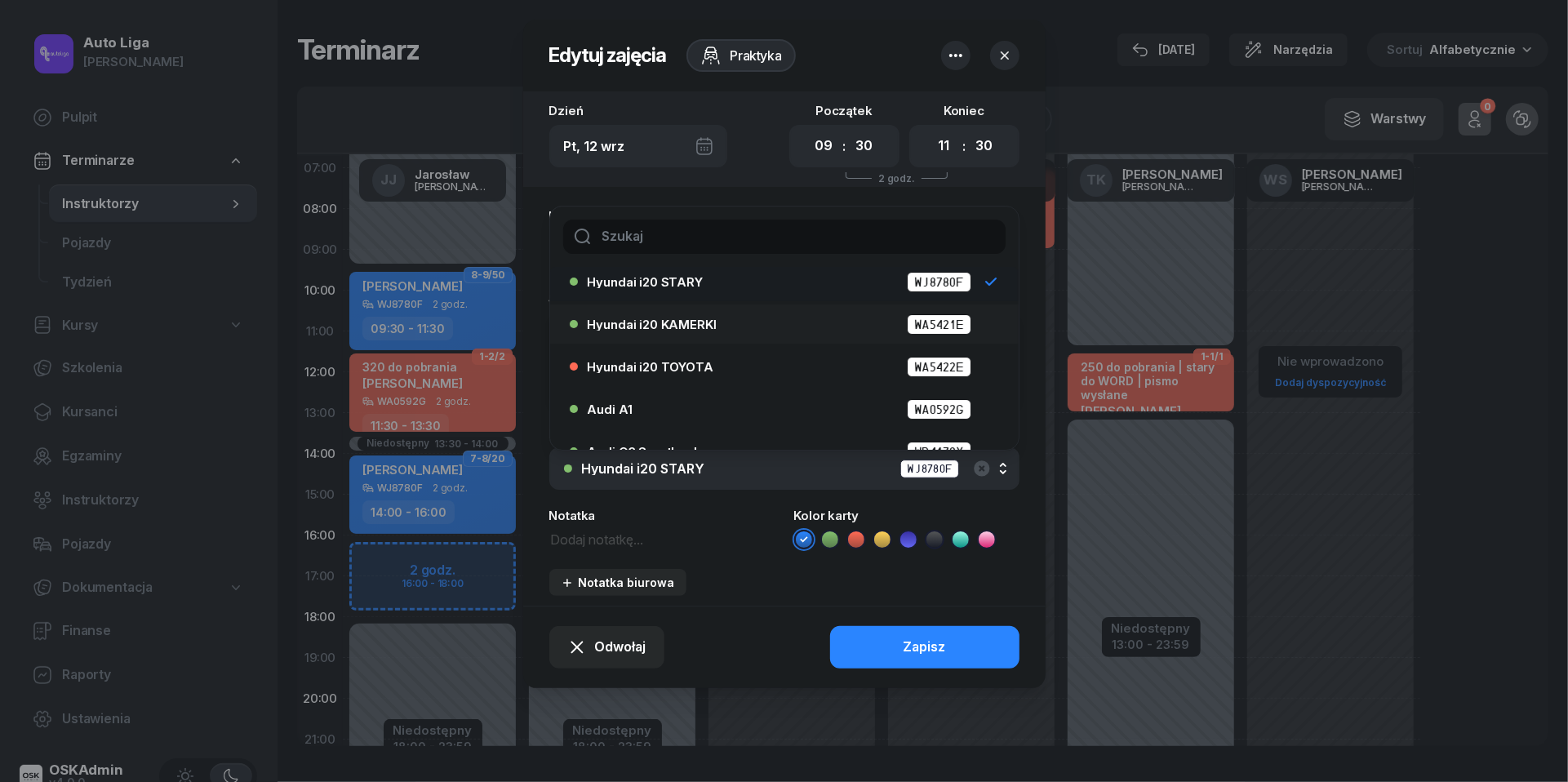
scroll to position [53, 0]
click at [680, 396] on div "Audi A1 WA0592G" at bounding box center [788, 407] width 401 height 21
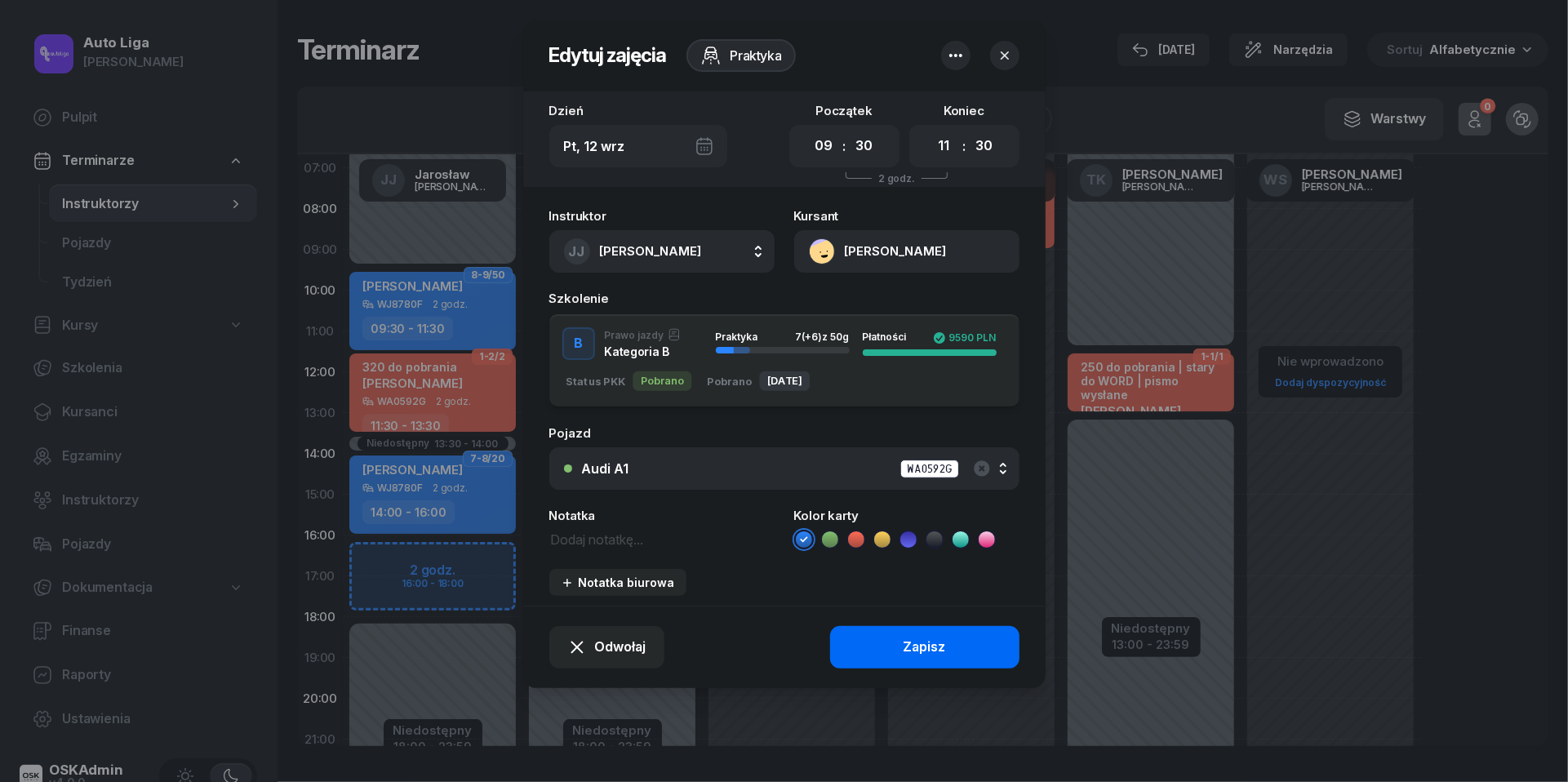
click at [958, 651] on button "Zapisz" at bounding box center [924, 646] width 189 height 42
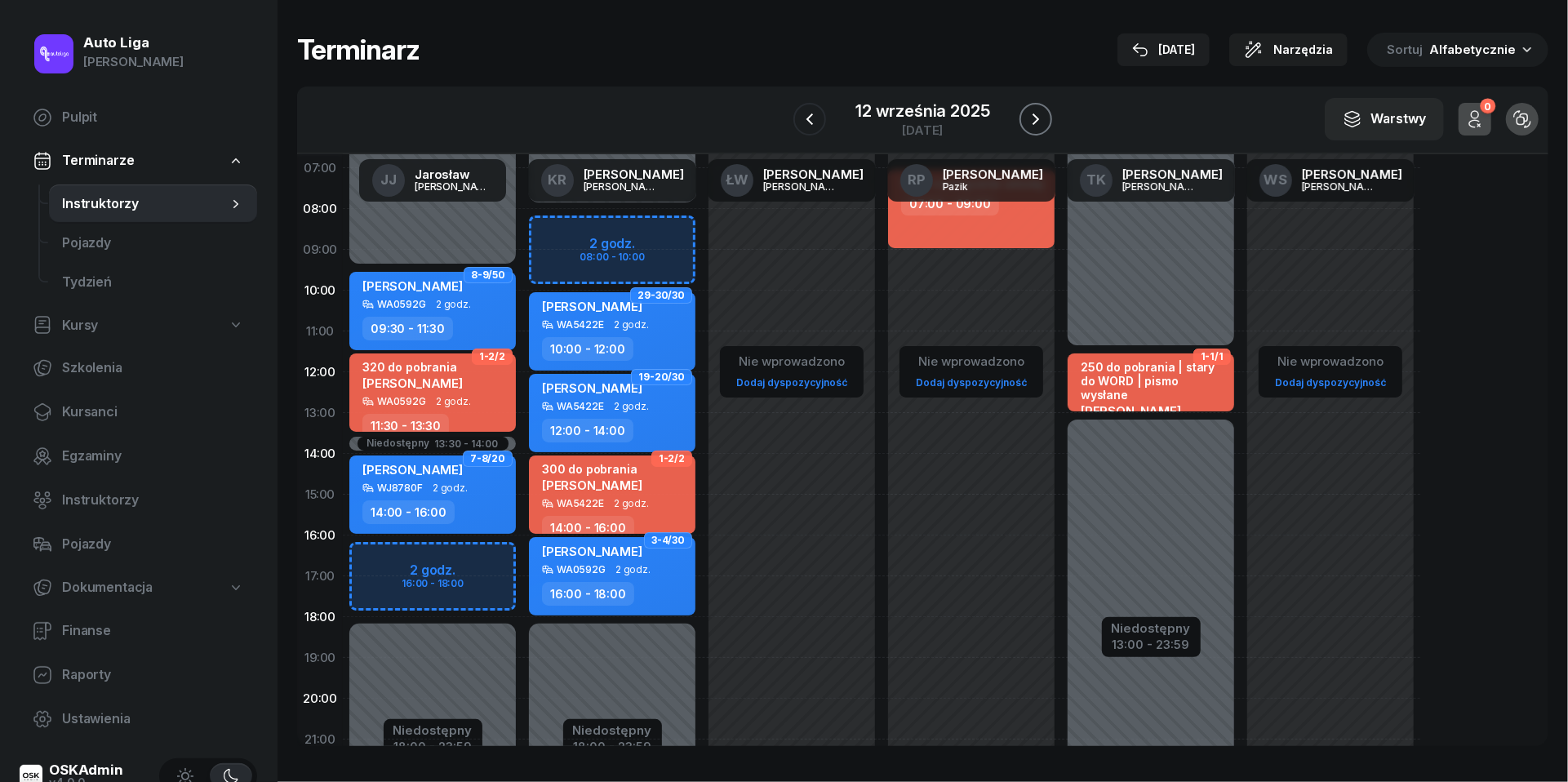
click at [1035, 115] on icon "button" at bounding box center [1036, 118] width 7 height 11
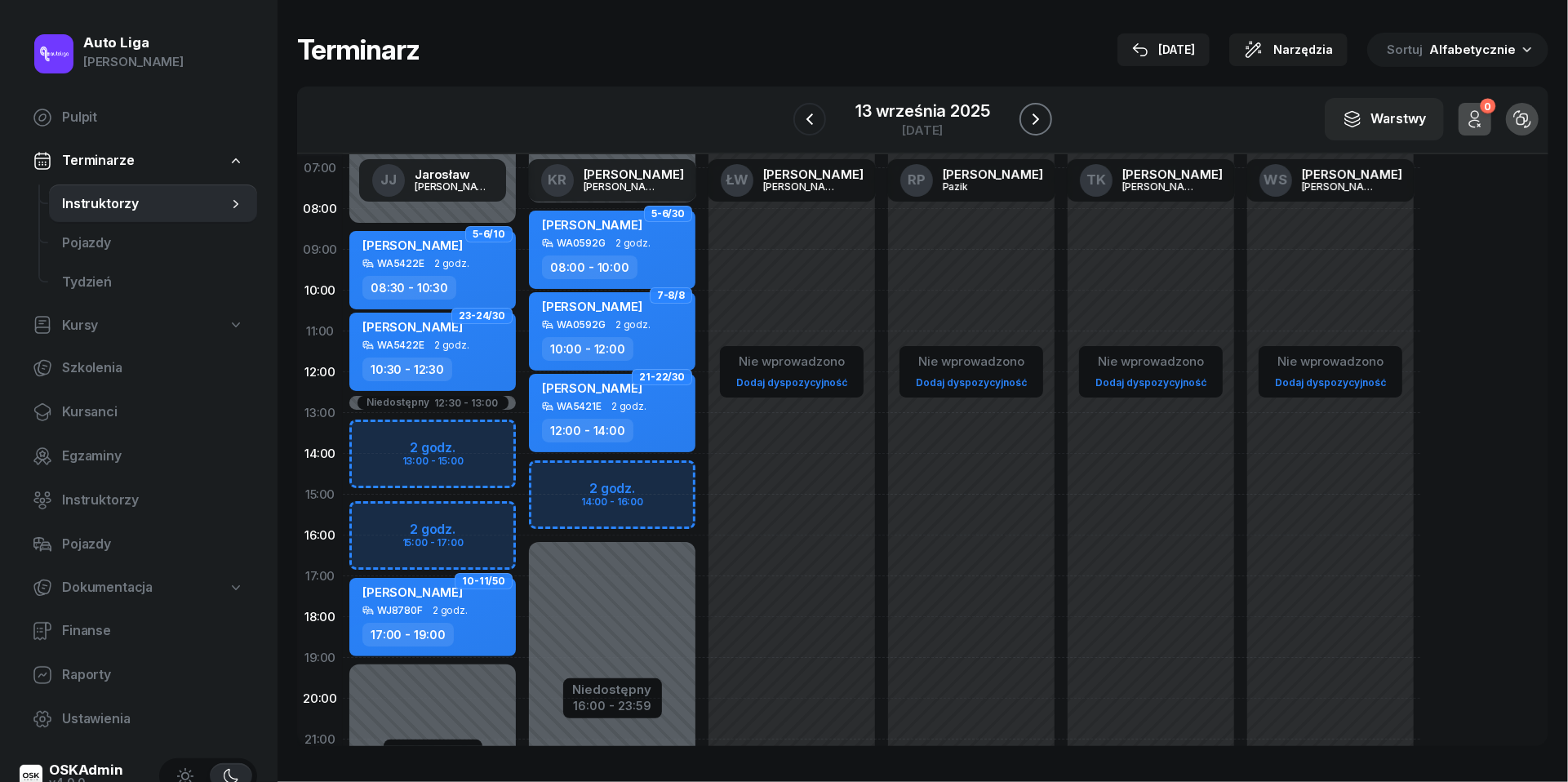
click at [1029, 124] on icon "button" at bounding box center [1035, 119] width 20 height 20
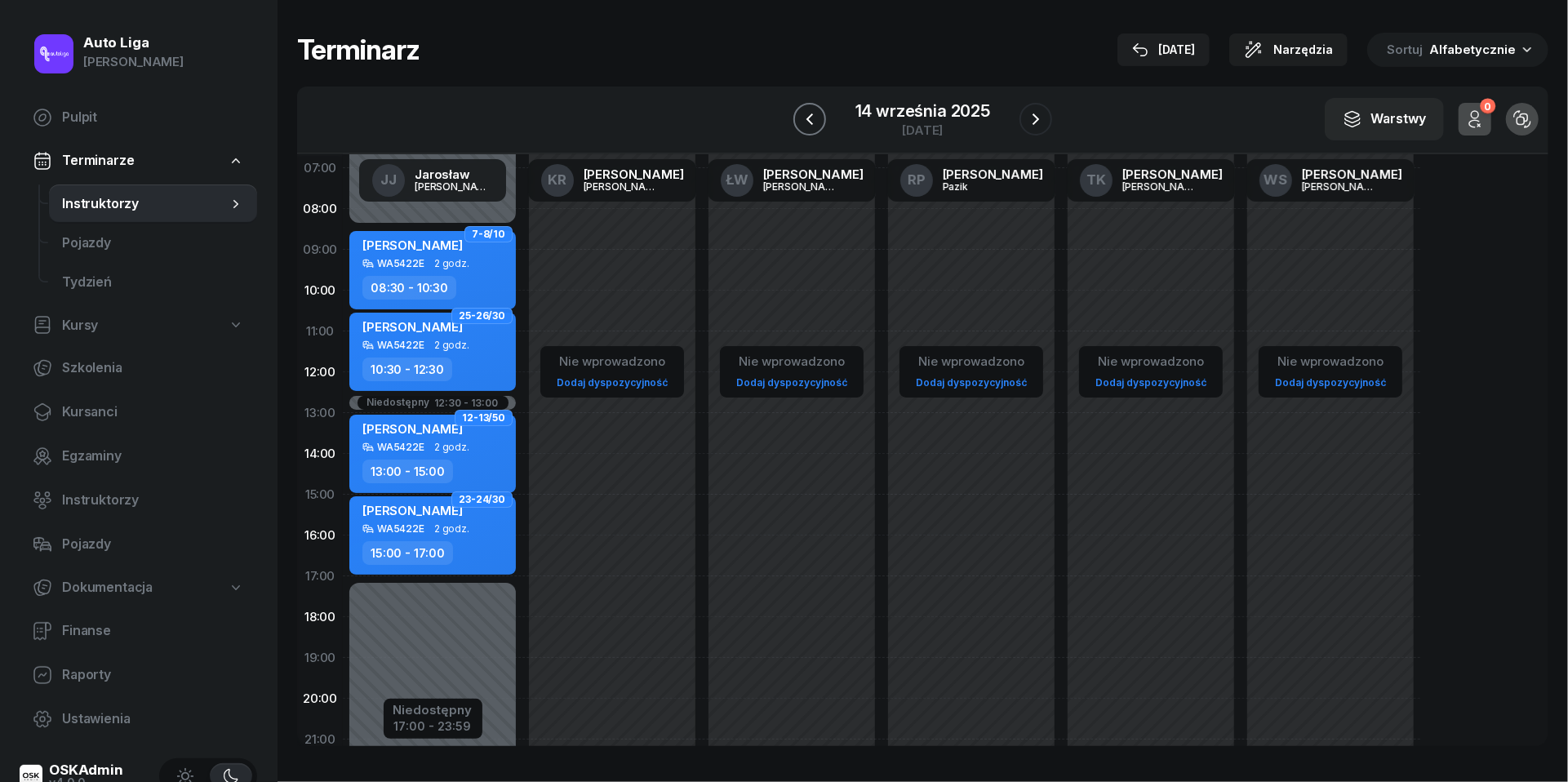
click at [808, 116] on icon "button" at bounding box center [810, 118] width 7 height 11
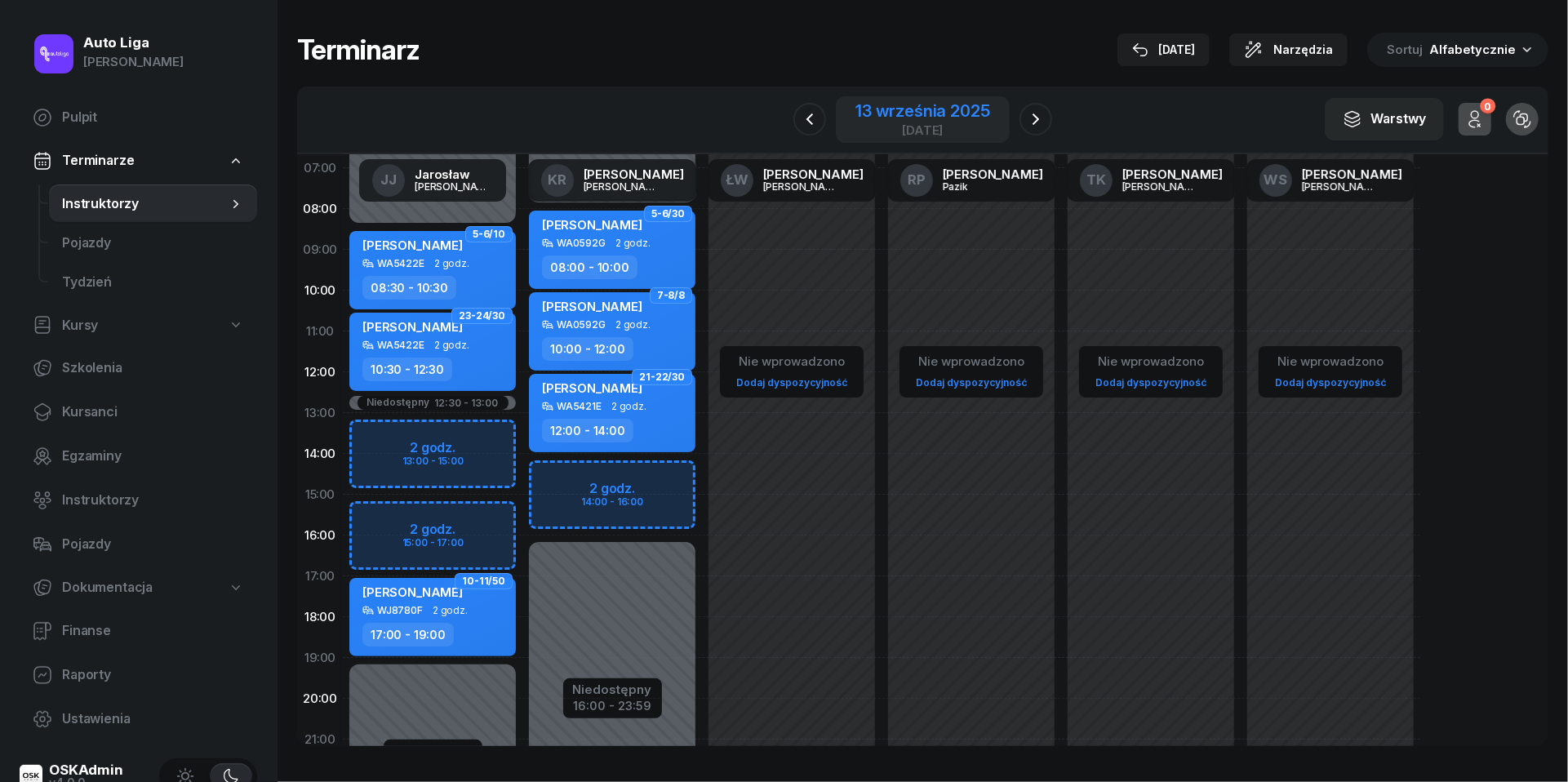
click at [901, 138] on div "[DATE]" at bounding box center [922, 120] width 173 height 47
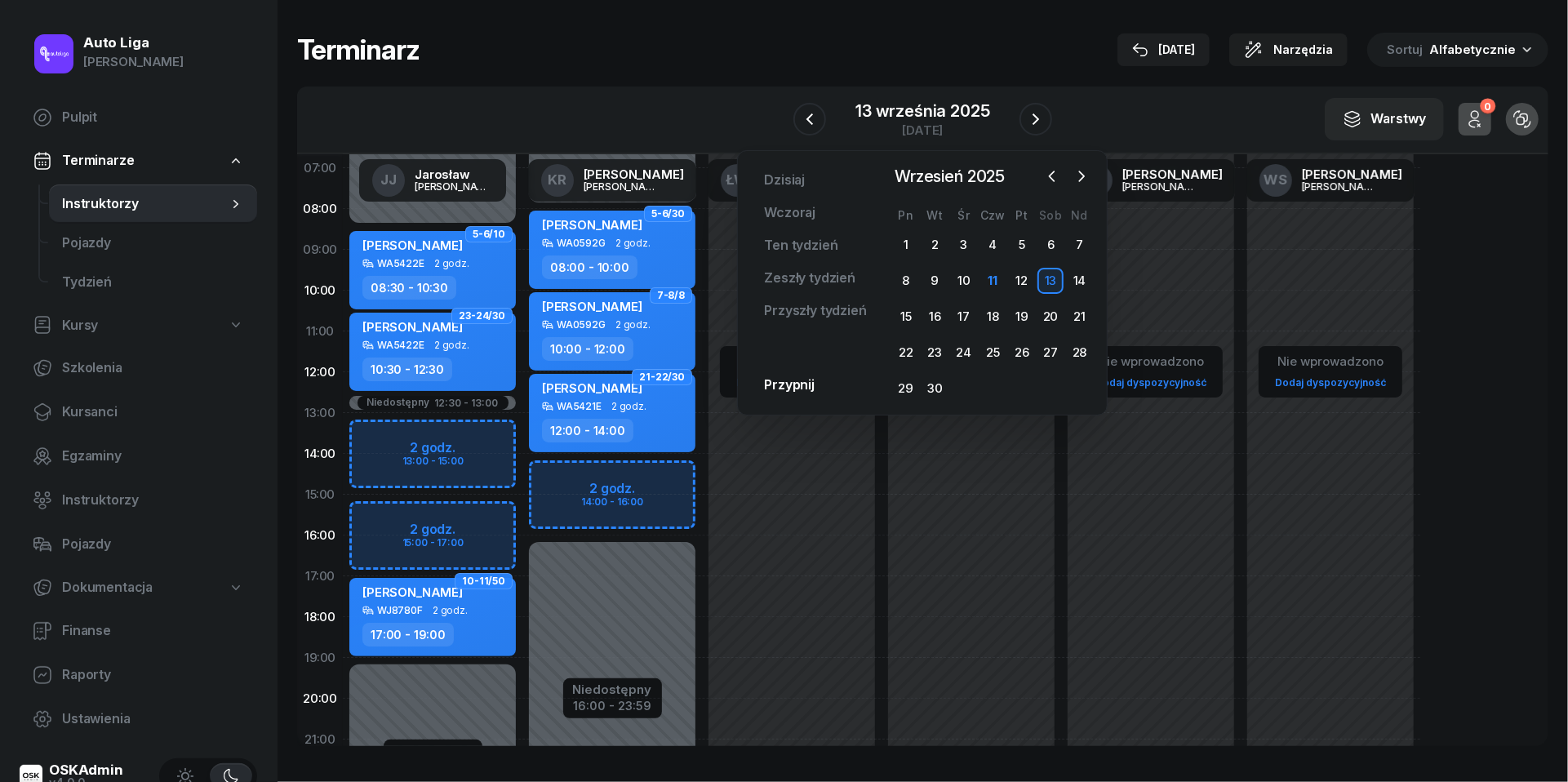
click at [1089, 187] on div at bounding box center [1066, 176] width 54 height 24
click at [1089, 183] on icon "button" at bounding box center [1081, 176] width 16 height 16
click at [1021, 243] on div "3" at bounding box center [1021, 244] width 26 height 26
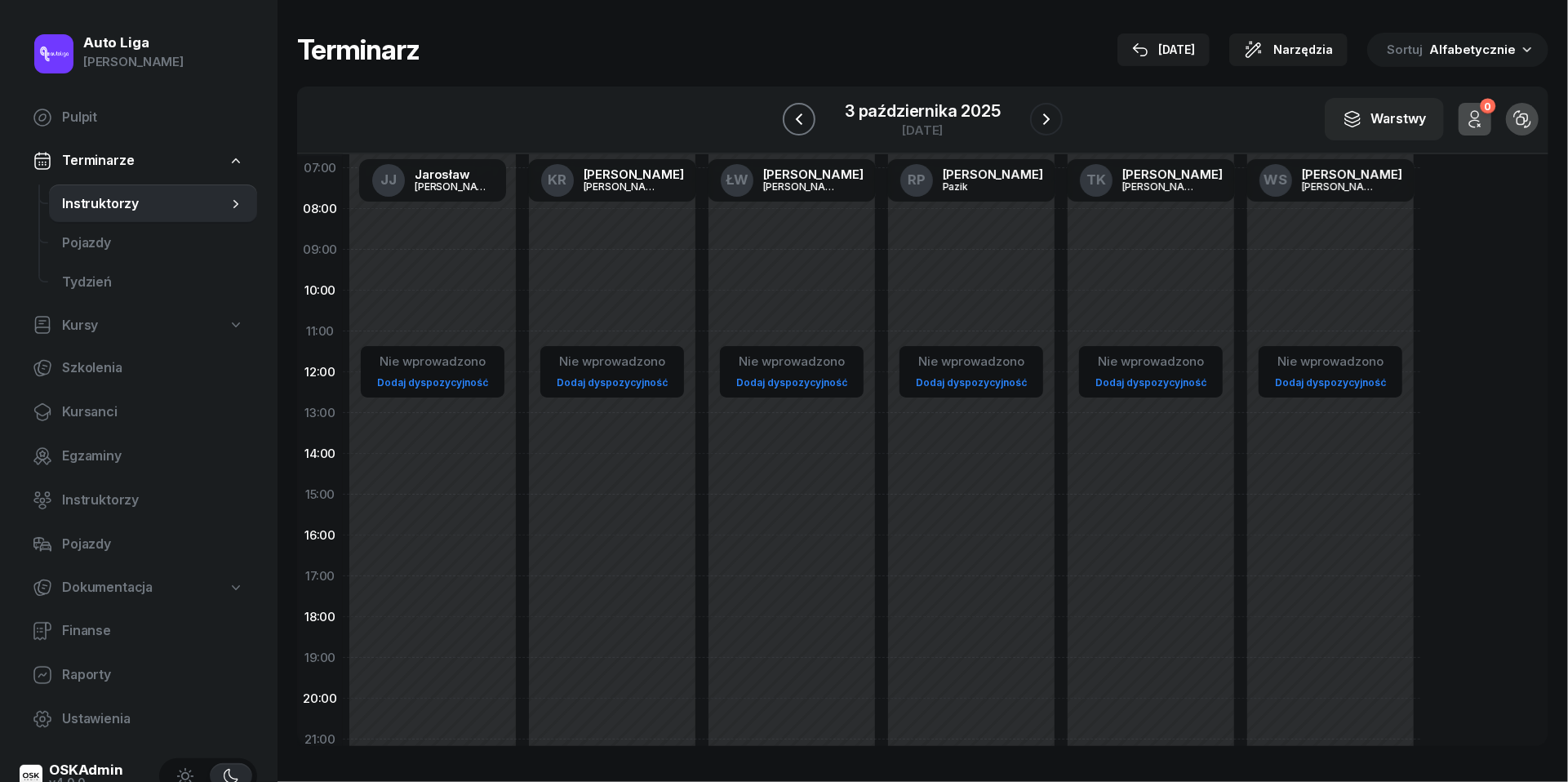
click at [801, 115] on icon "button" at bounding box center [799, 119] width 20 height 20
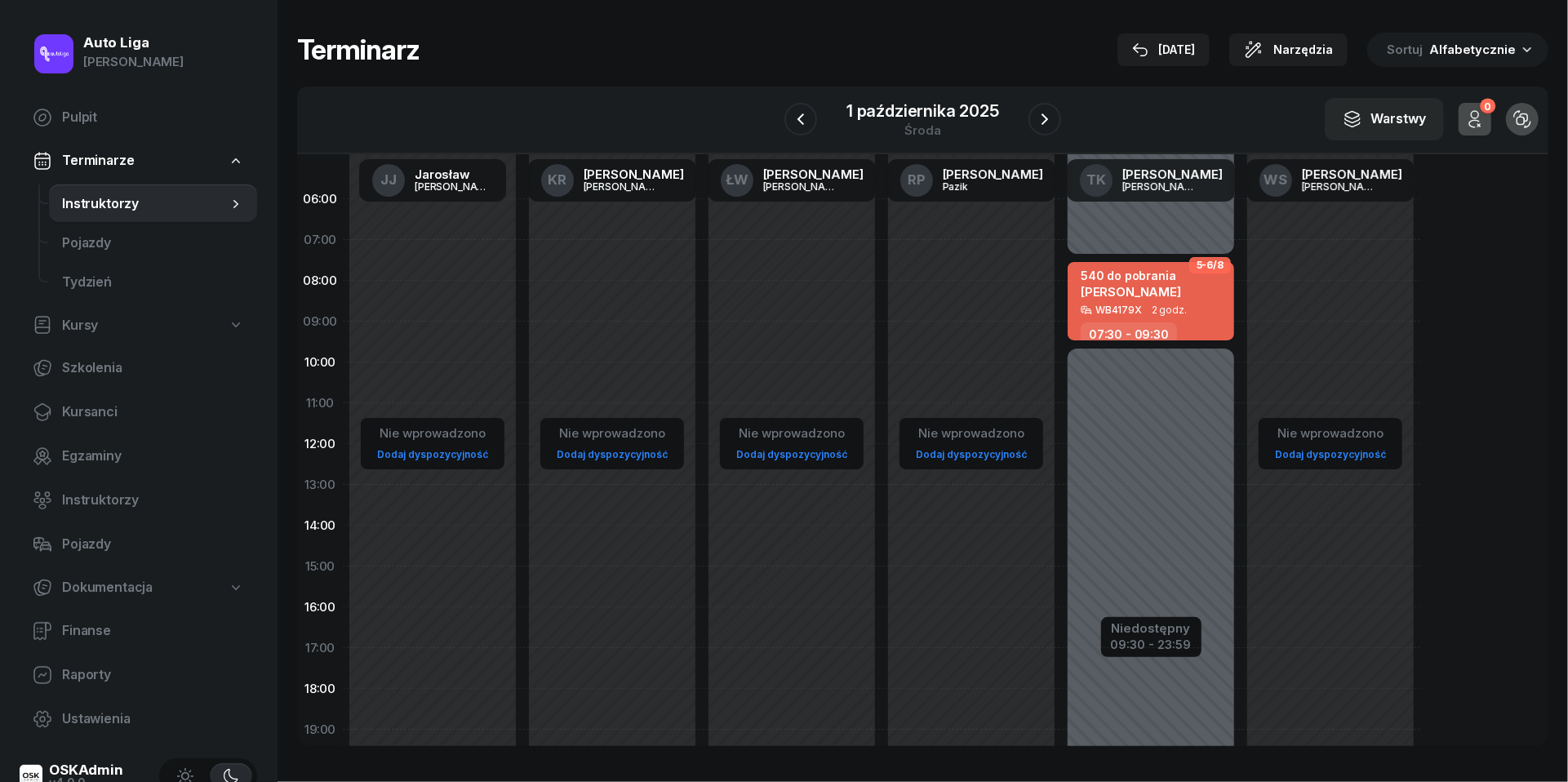
scroll to position [8, 0]
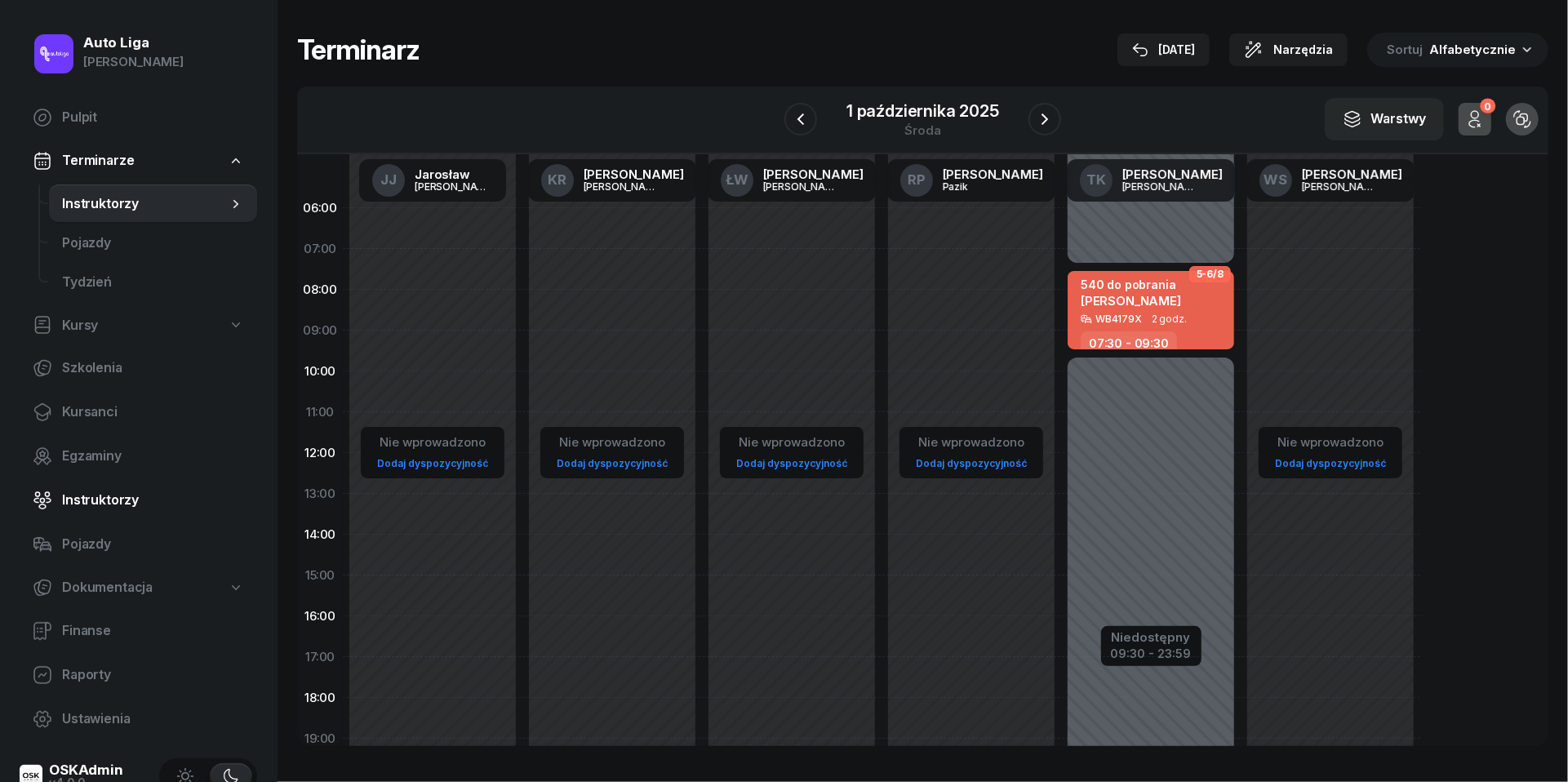
click at [89, 500] on span "Instruktorzy" at bounding box center [153, 500] width 182 height 22
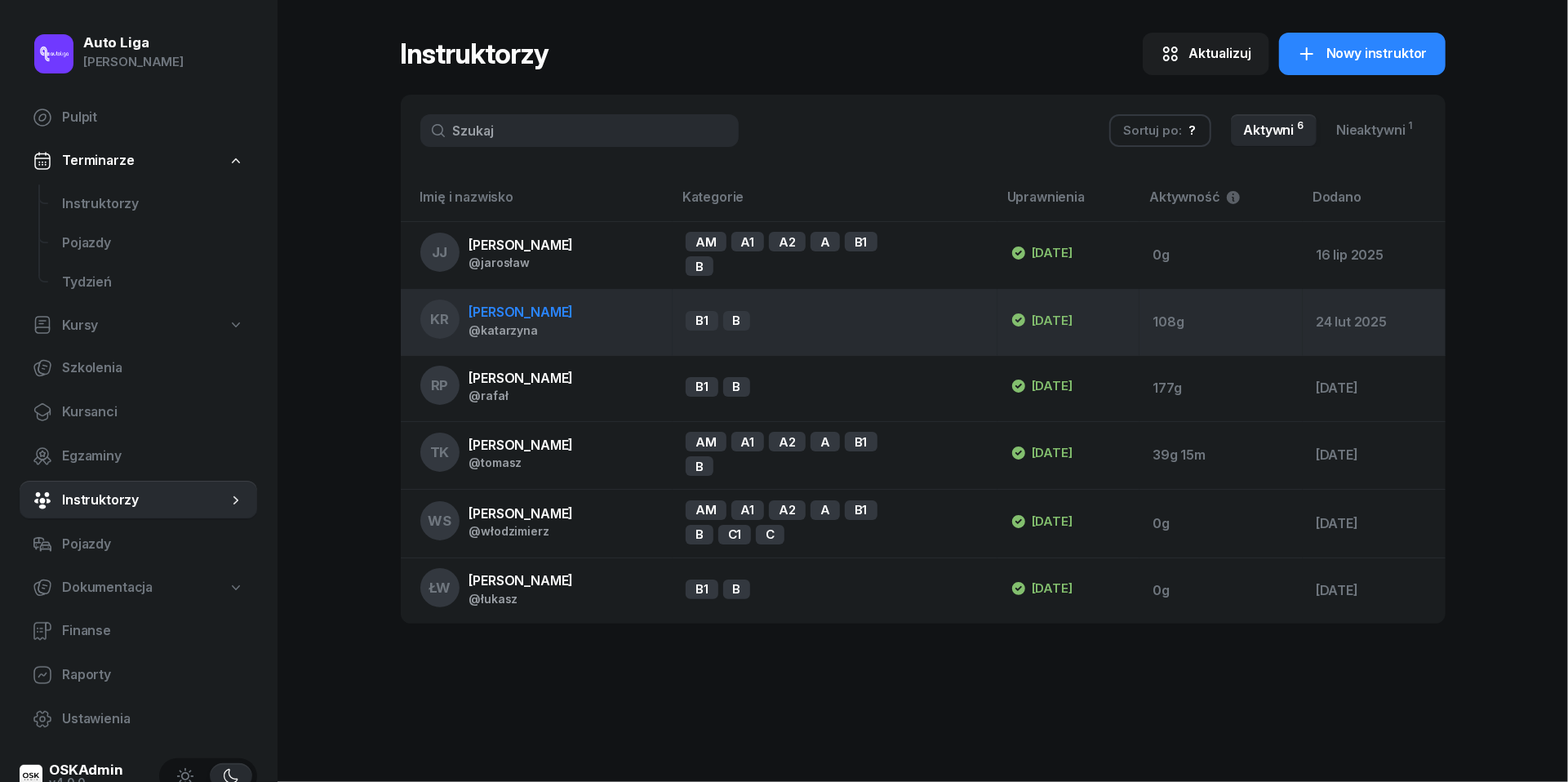
click at [499, 312] on span "[PERSON_NAME]" at bounding box center [522, 312] width 104 height 16
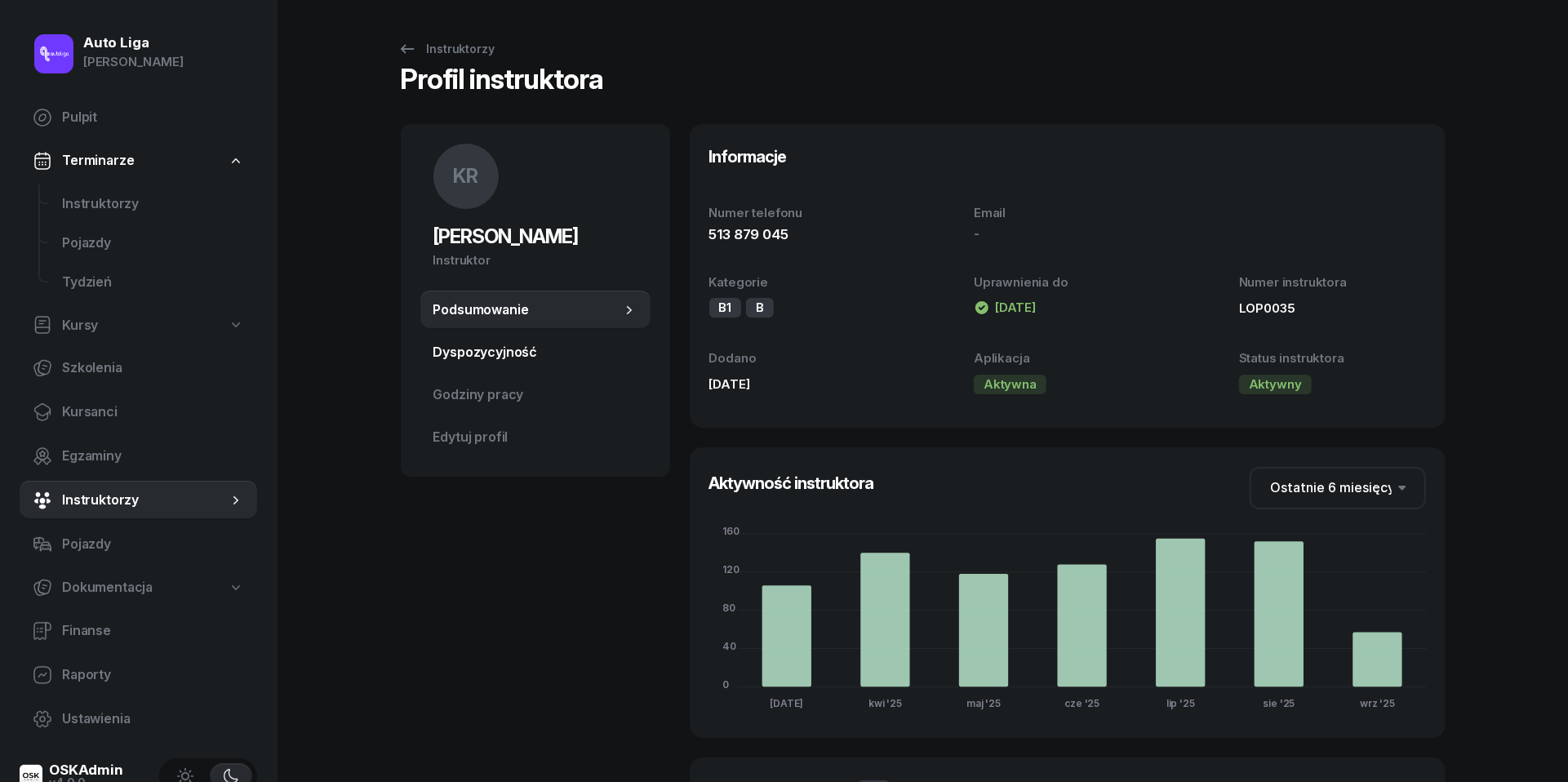
click at [533, 363] on span "Dyspozycyjność" at bounding box center [535, 352] width 204 height 22
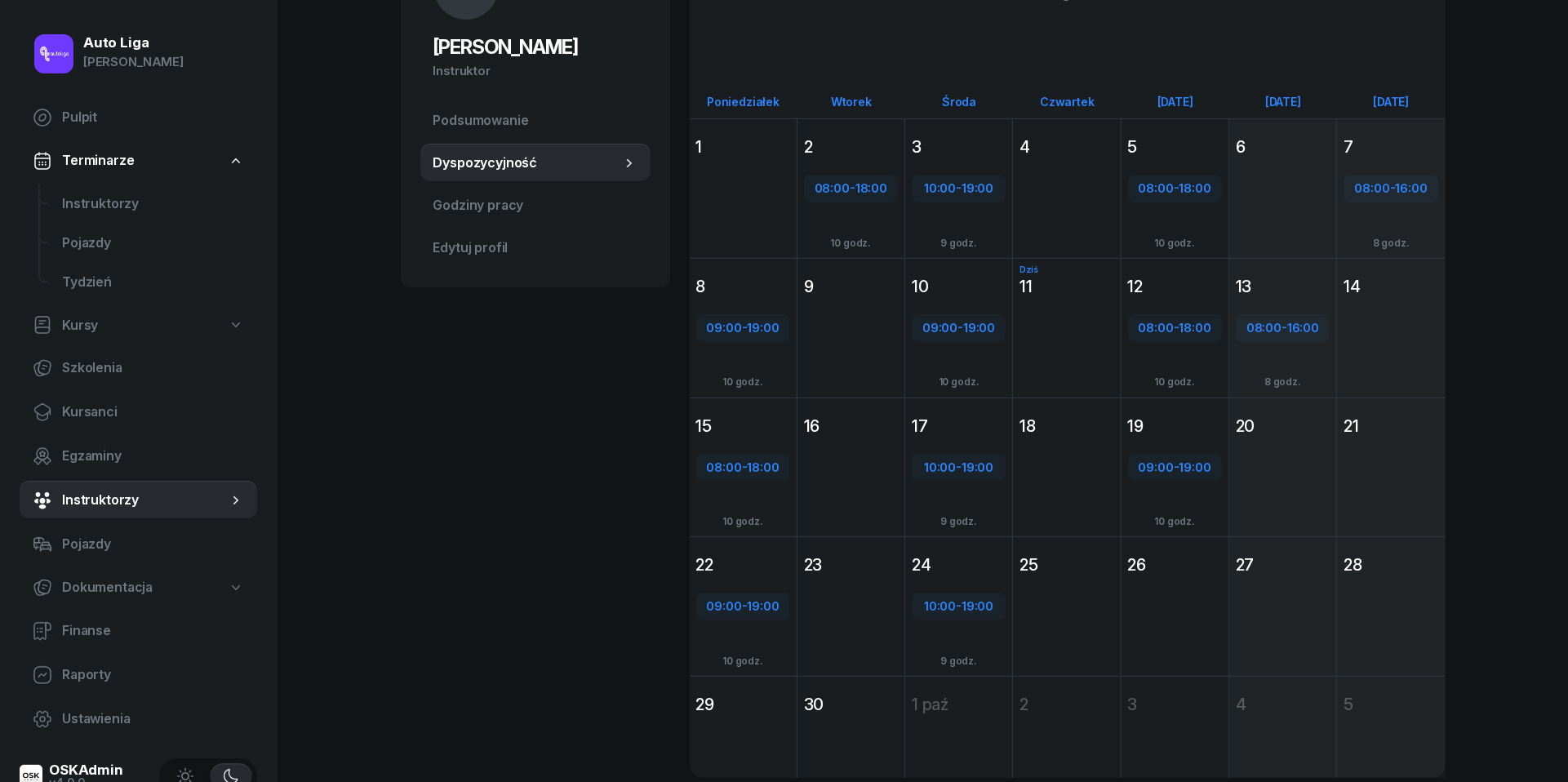
scroll to position [114, 0]
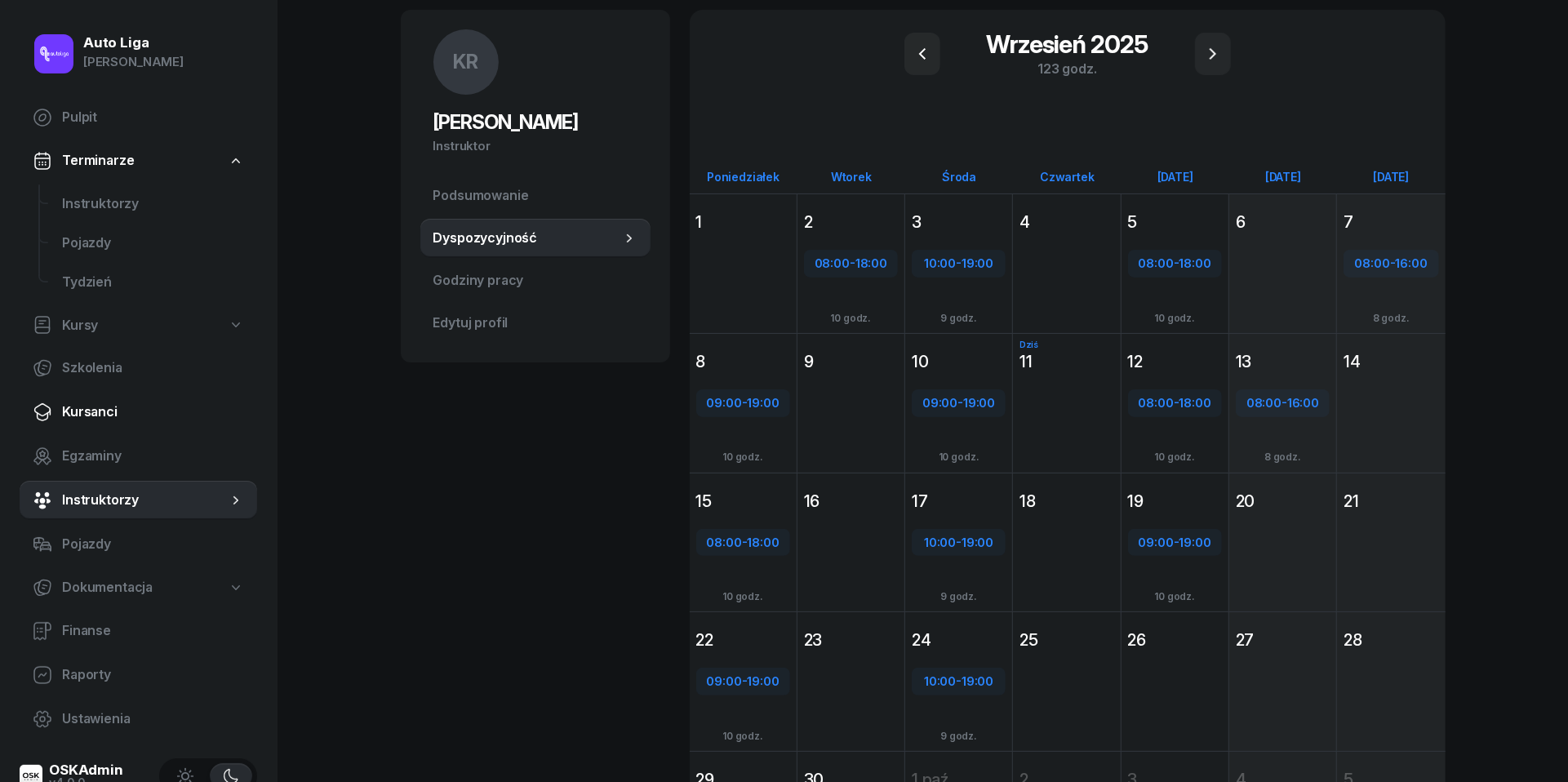
click at [89, 401] on span "Kursanci" at bounding box center [153, 412] width 182 height 22
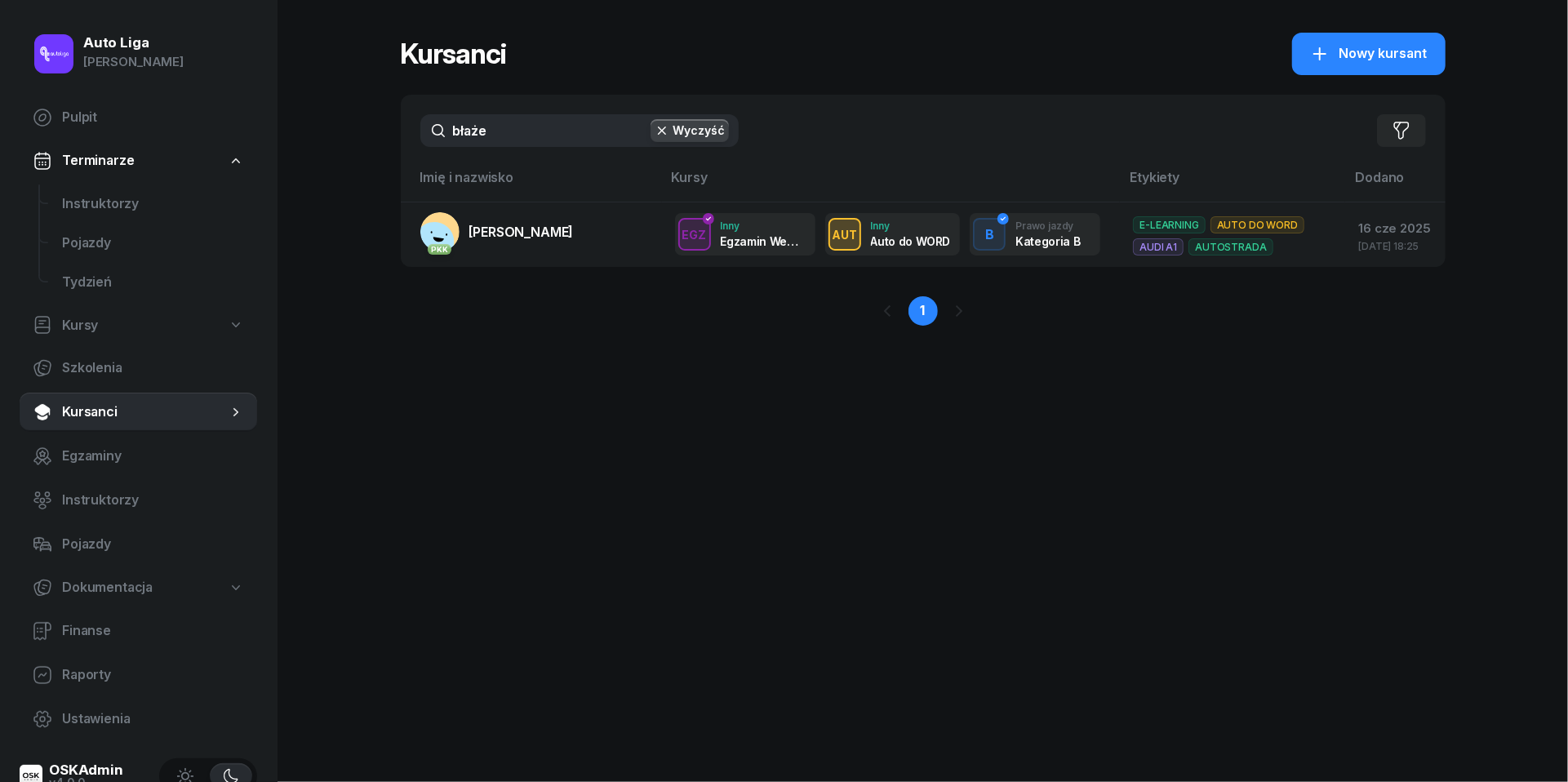
click at [523, 127] on input "błaże" at bounding box center [579, 130] width 319 height 33
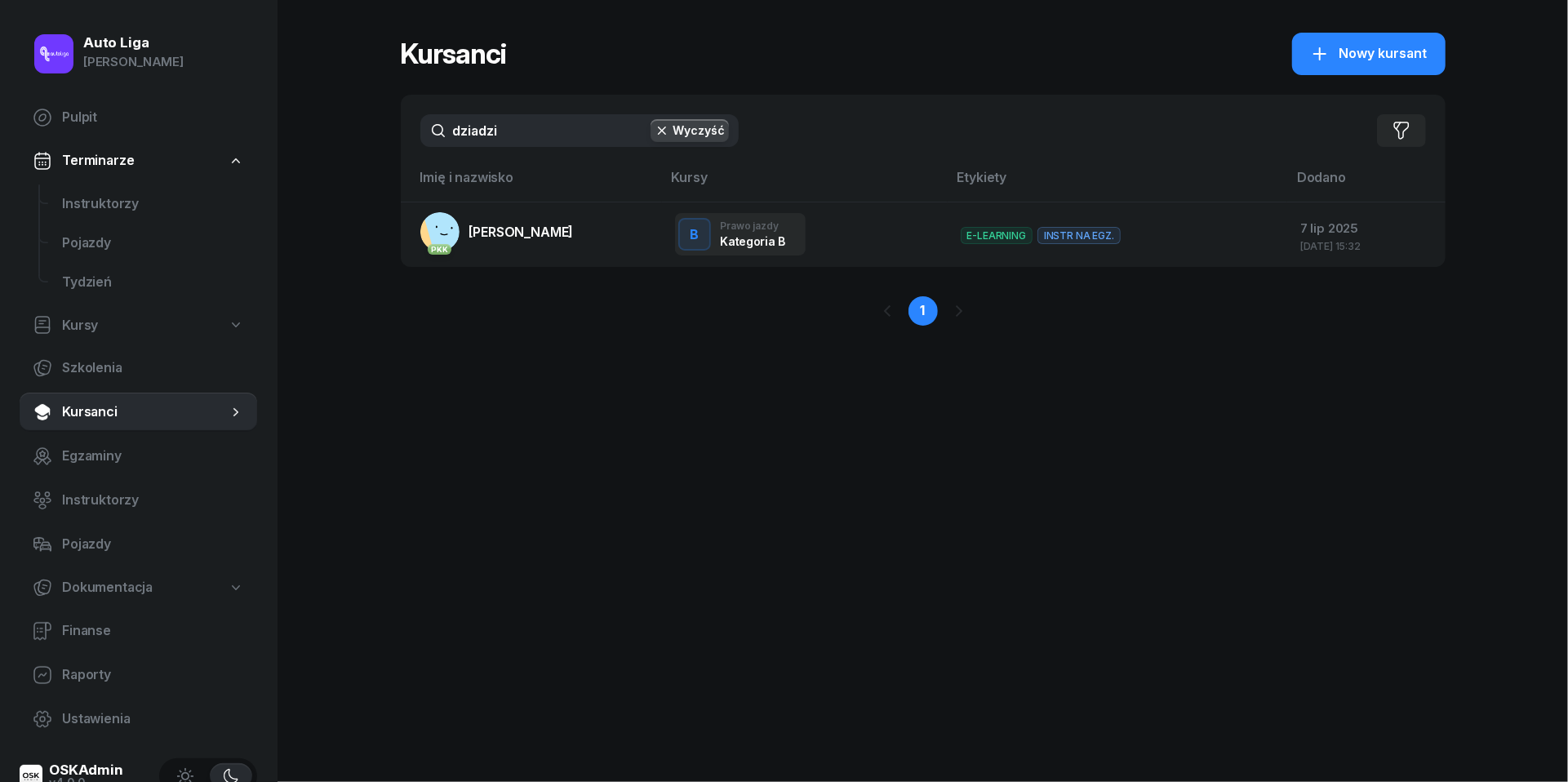
type input "dziadzi"
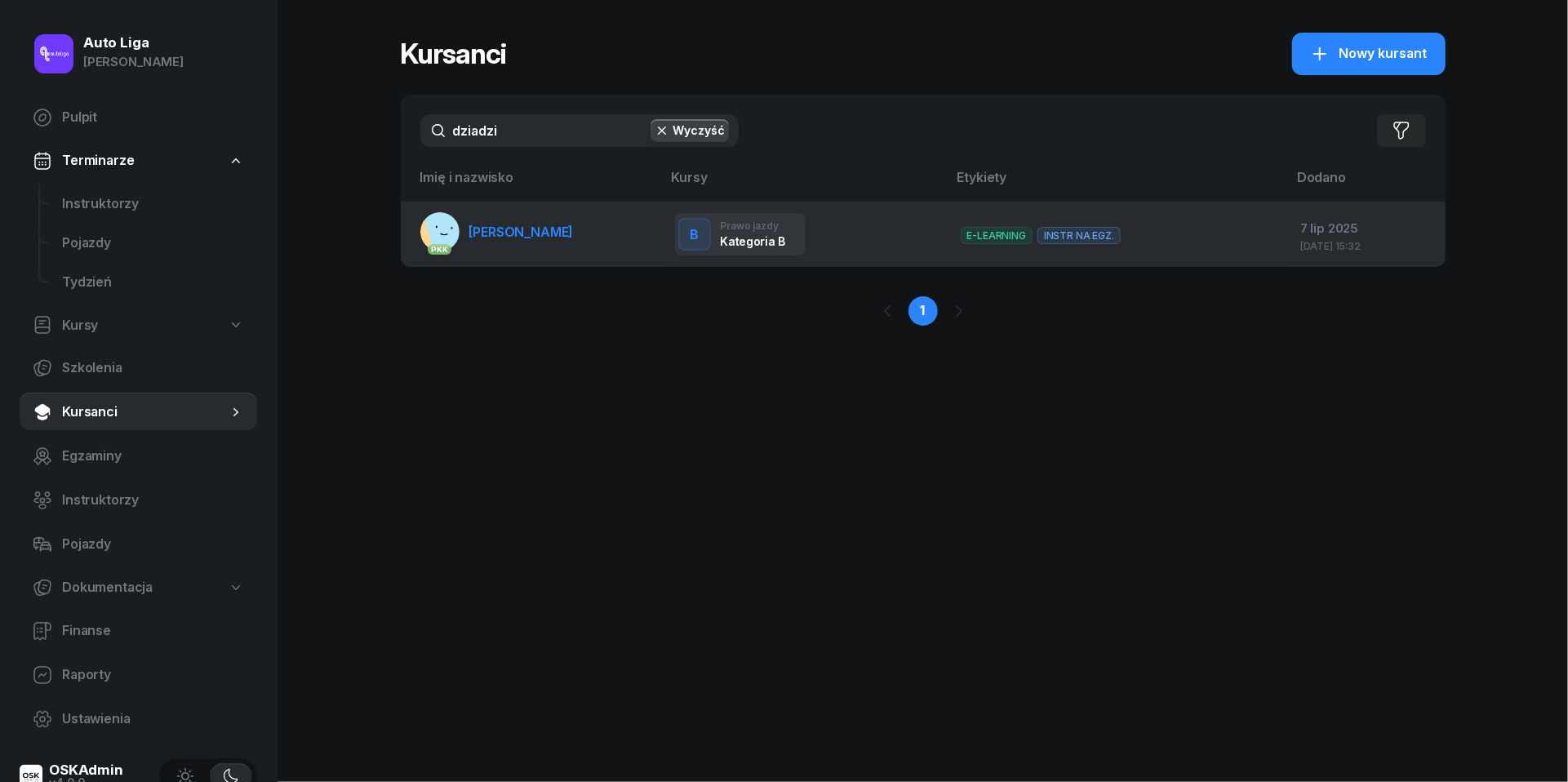
drag, startPoint x: 730, startPoint y: 189, endPoint x: 533, endPoint y: 218, distance: 199.1
click at [533, 218] on link "PKK [PERSON_NAME]" at bounding box center [497, 231] width 154 height 39
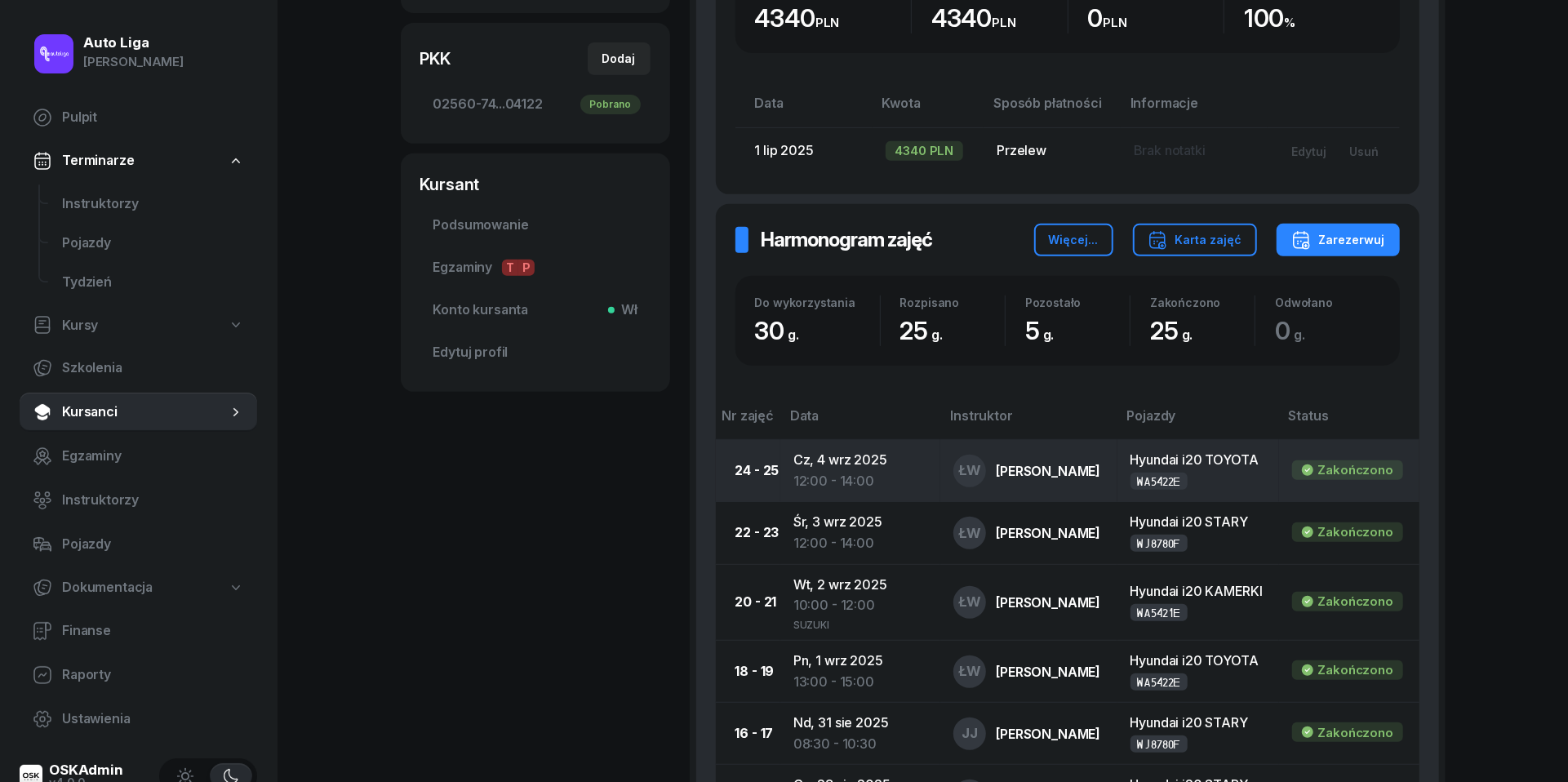
scroll to position [471, 0]
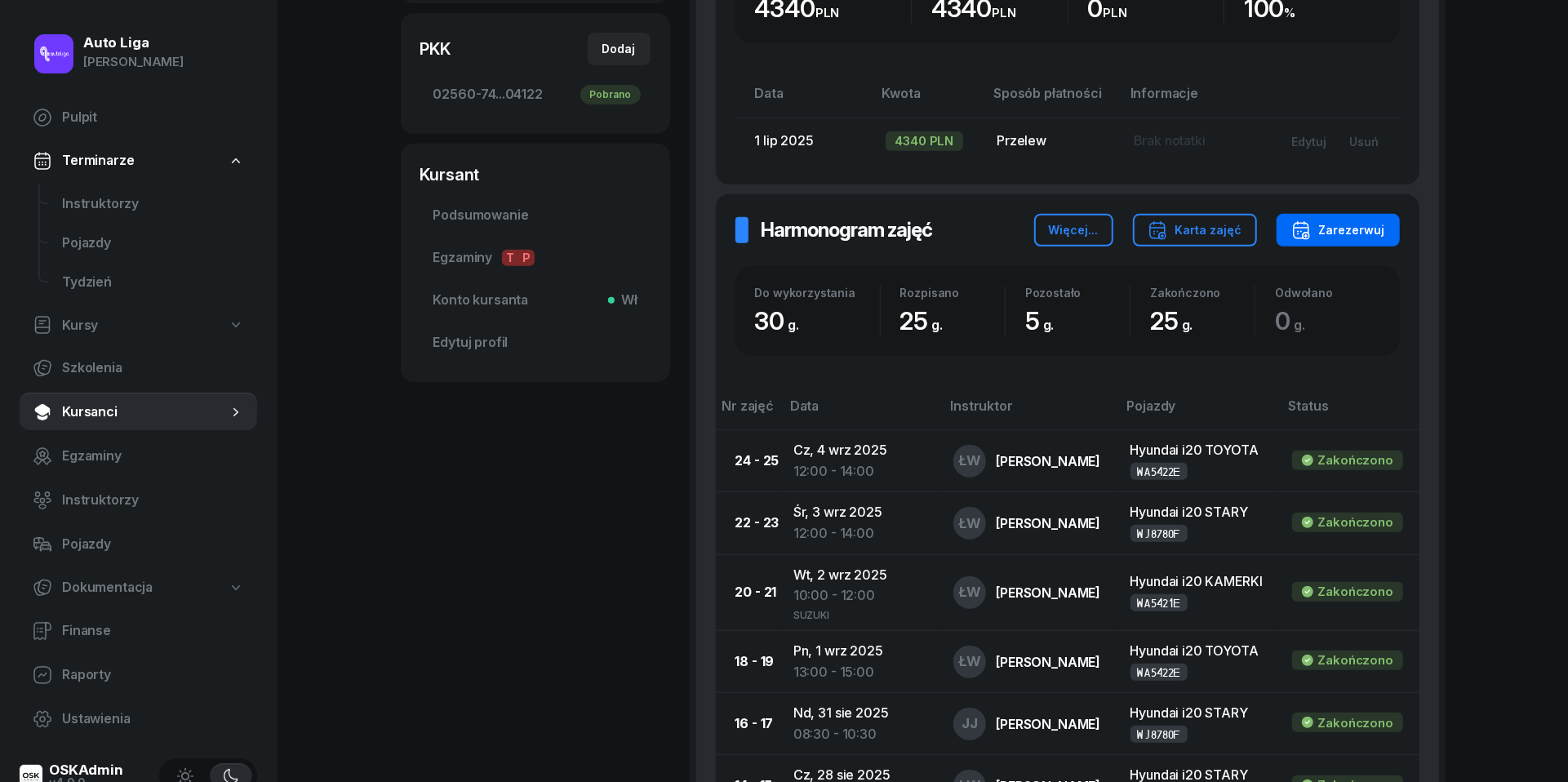
click at [1343, 224] on div "Zarezerwuj" at bounding box center [1337, 230] width 94 height 20
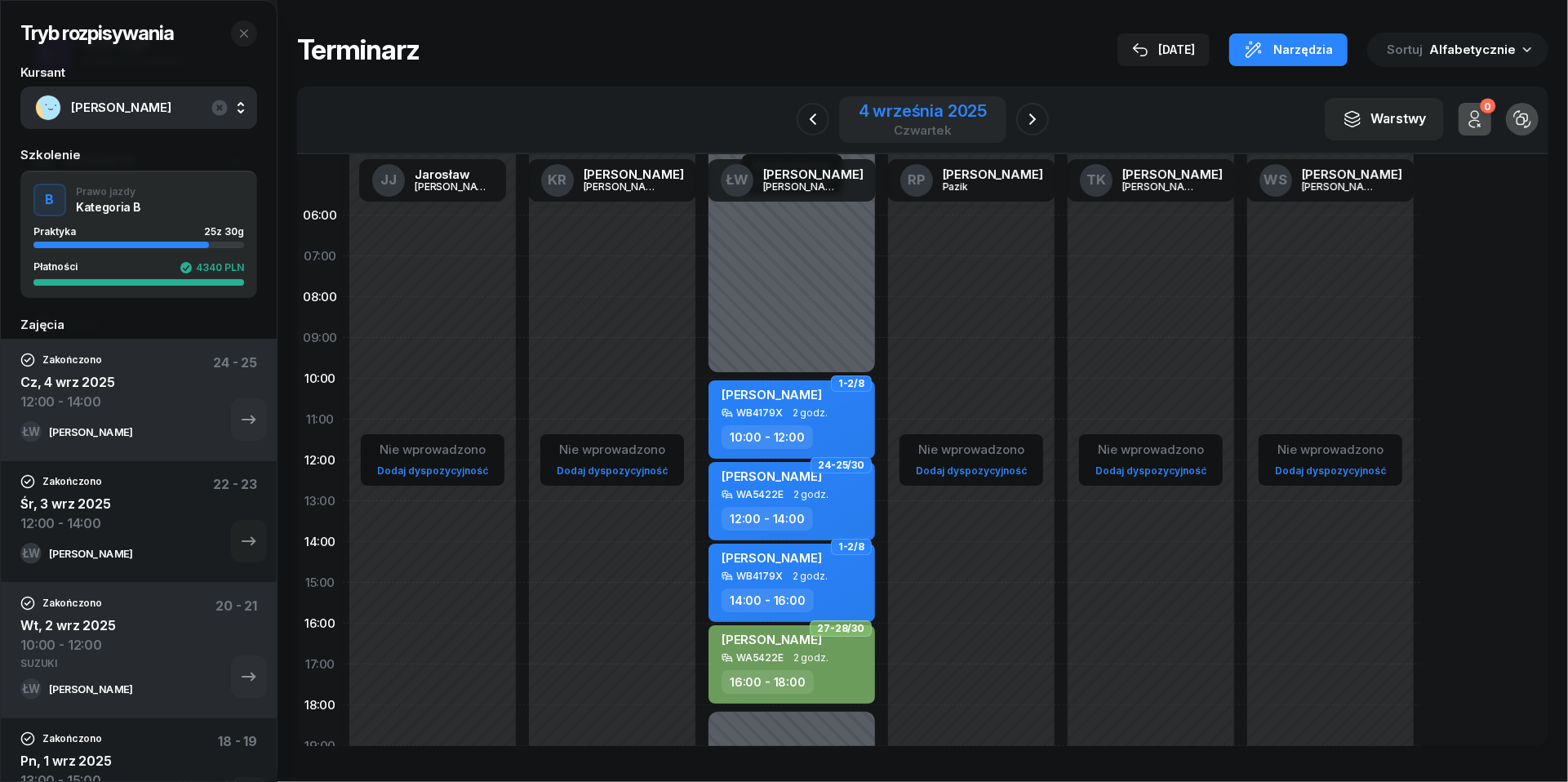
click at [945, 124] on div "czwartek" at bounding box center [922, 130] width 129 height 12
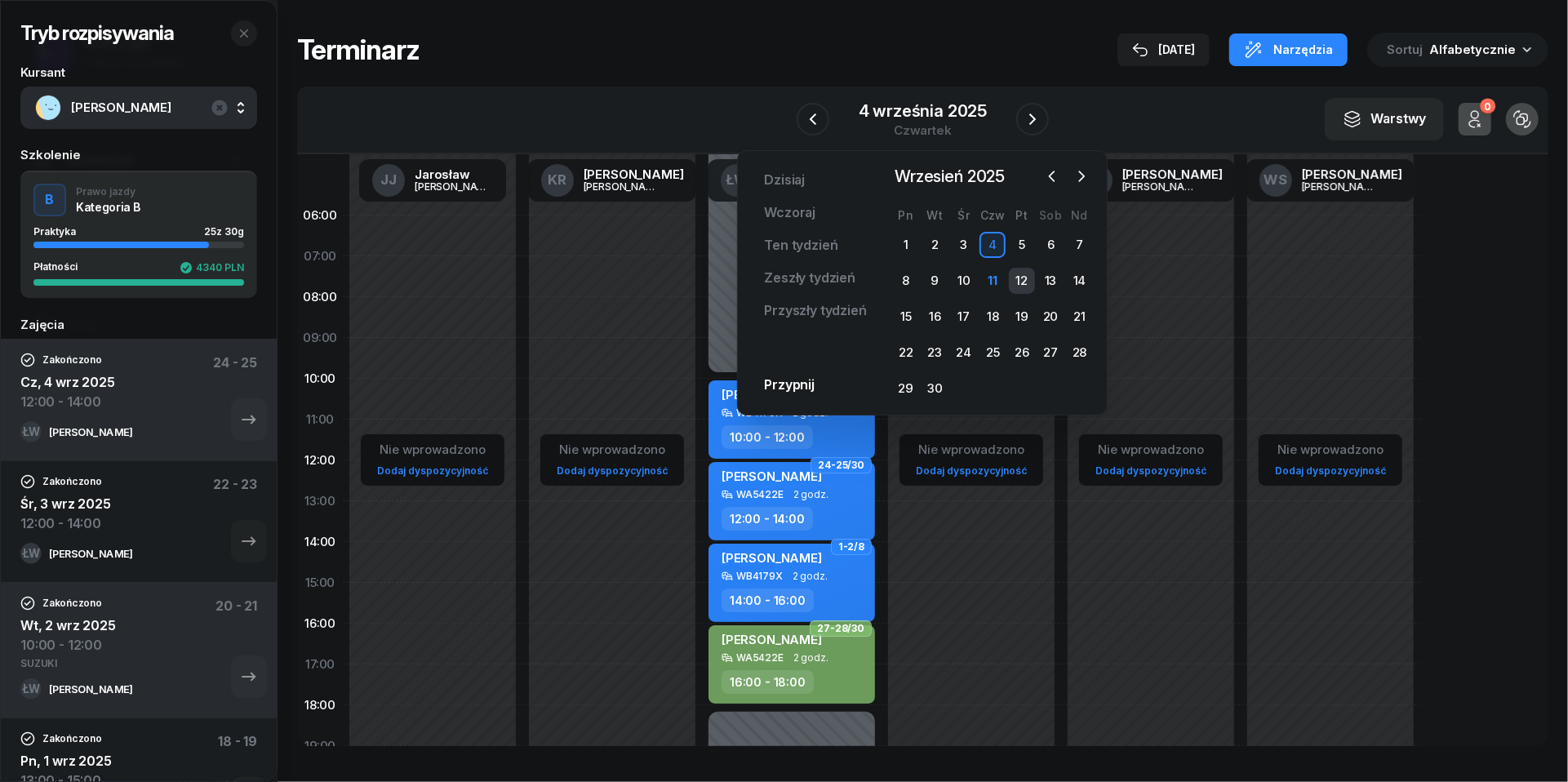
click at [1025, 282] on div "12" at bounding box center [1021, 281] width 26 height 26
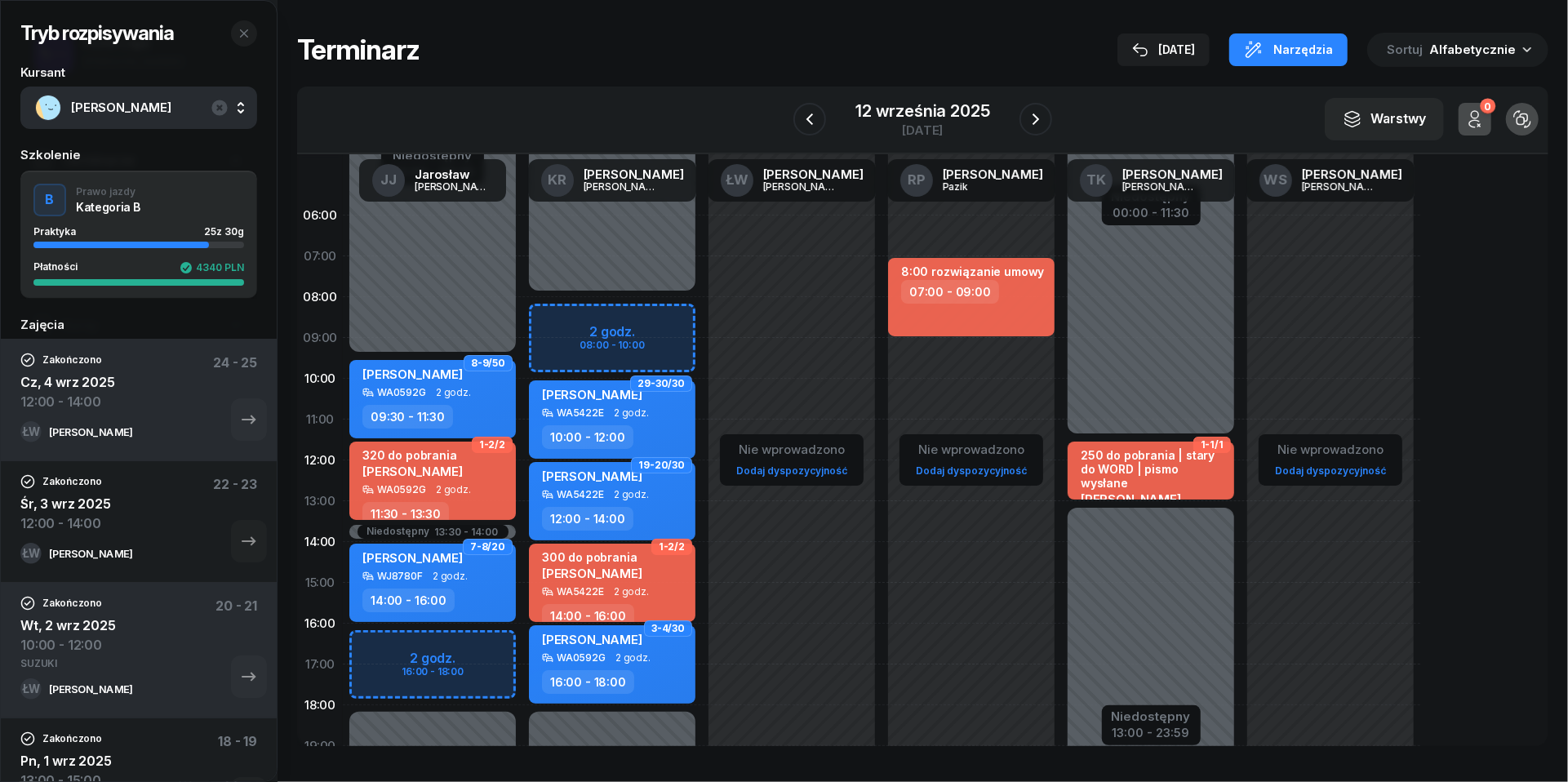
click at [579, 324] on div "Niedostępny 00:00 - 08:00 Niedostępny 18:00 - 23:59 2 godz. 08:00 - 10:00 29-30…" at bounding box center [612, 583] width 180 height 775
select select "08"
select select "10"
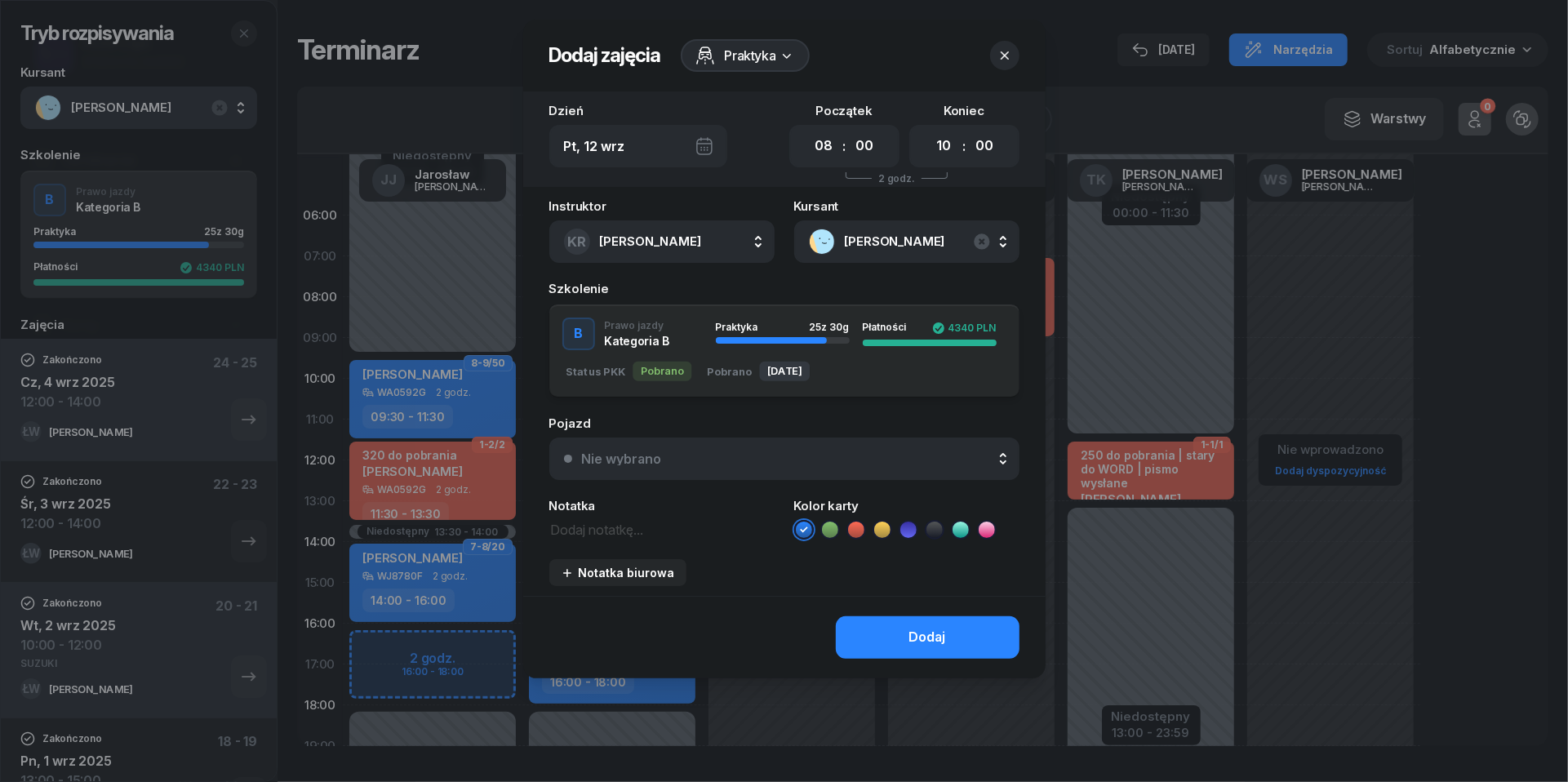
click at [779, 452] on div "Nie wybrano" at bounding box center [793, 458] width 423 height 13
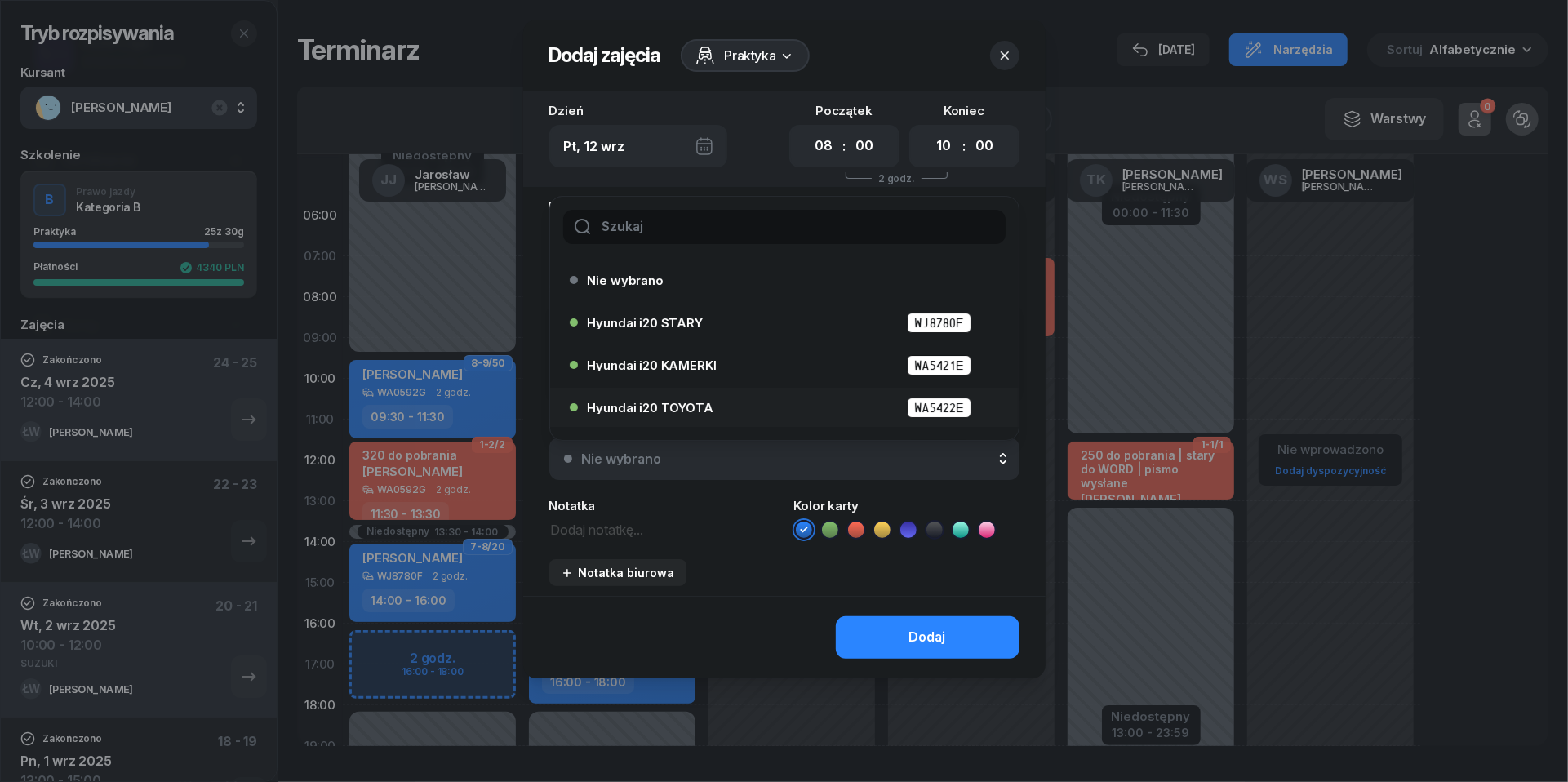
click at [699, 409] on span "Hyundai i20 TOYOTA" at bounding box center [651, 407] width 126 height 12
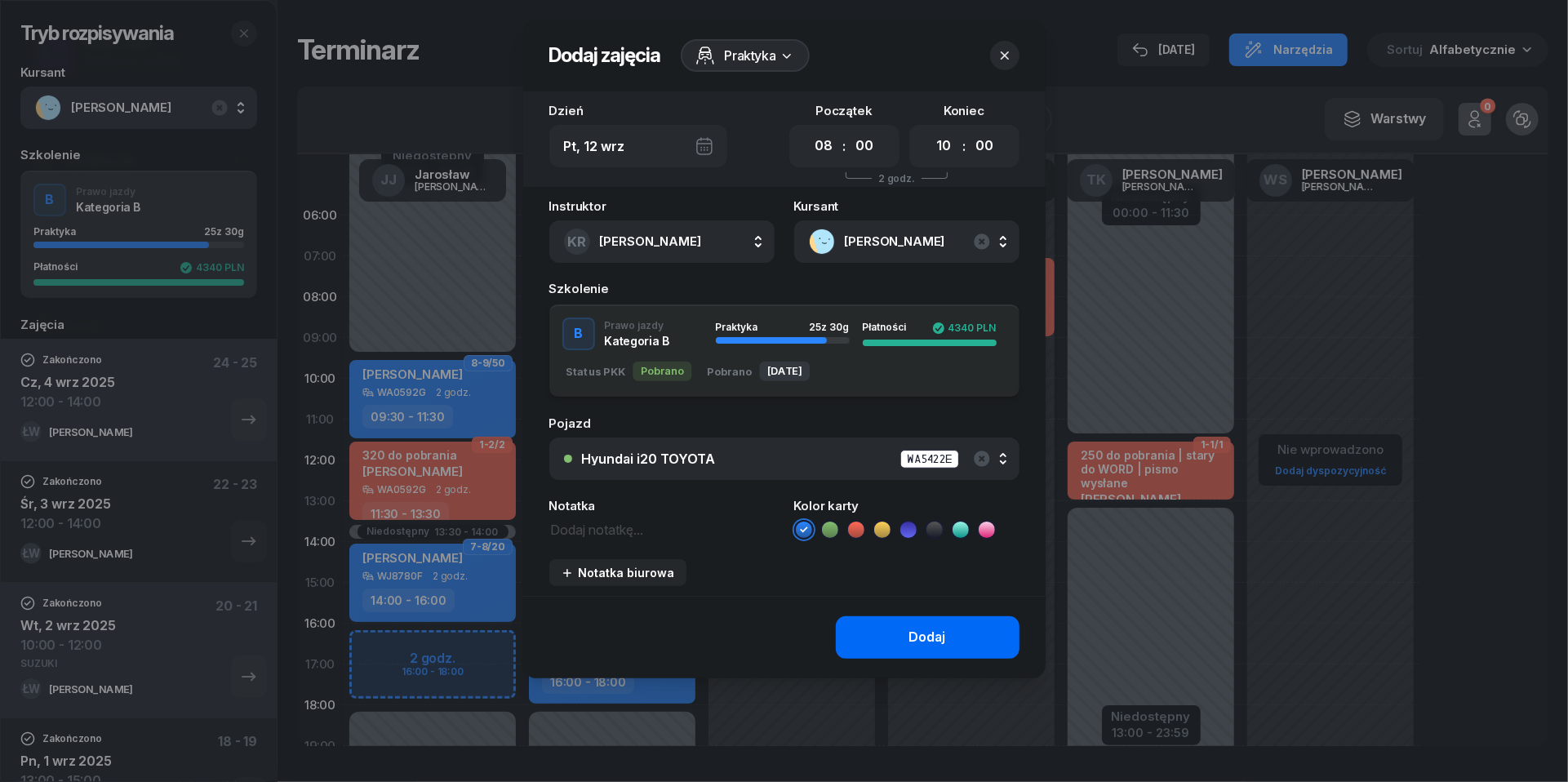
click at [873, 638] on button "Dodaj" at bounding box center [927, 637] width 184 height 42
